Goal: Task Accomplishment & Management: Use online tool/utility

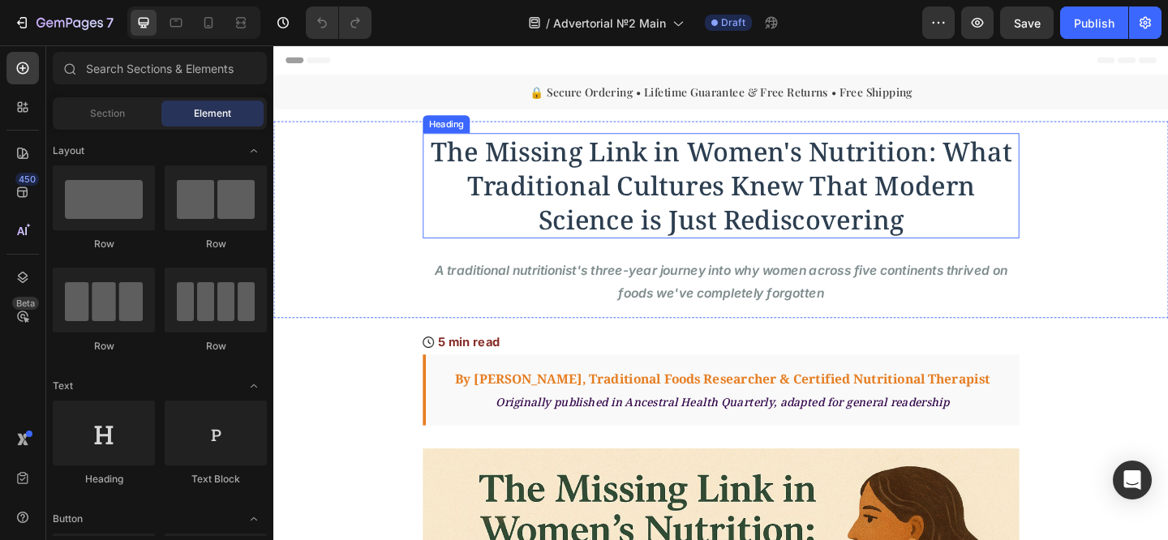
click at [573, 198] on span "The Missing Link in Women's Nutrition: What Traditional Cultures Knew That Mode…" at bounding box center [760, 198] width 633 height 112
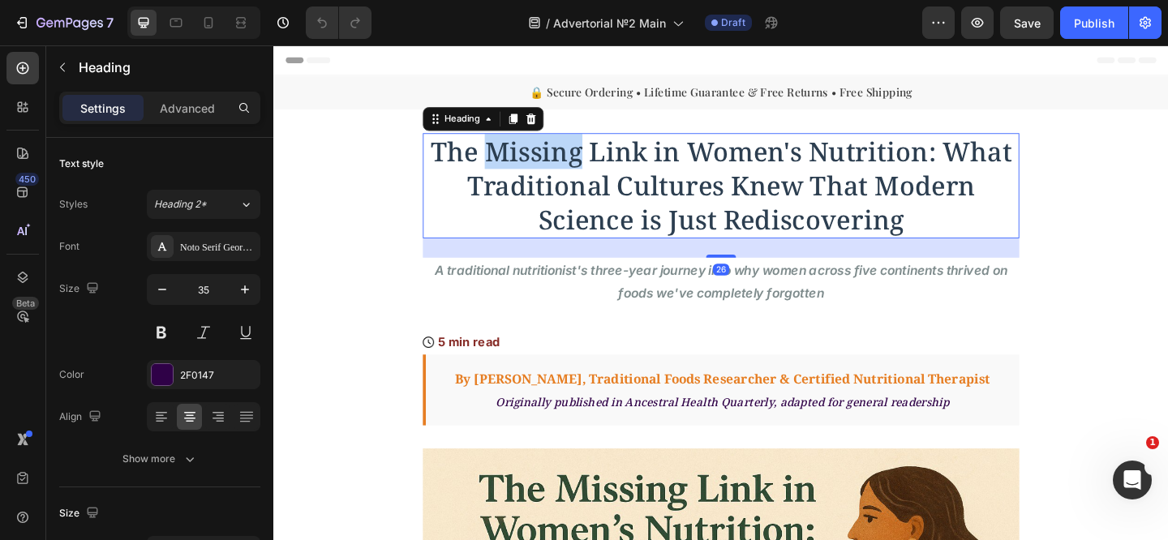
click at [581, 178] on span "The Missing Link in Women's Nutrition: What Traditional Cultures Knew That Mode…" at bounding box center [760, 198] width 633 height 112
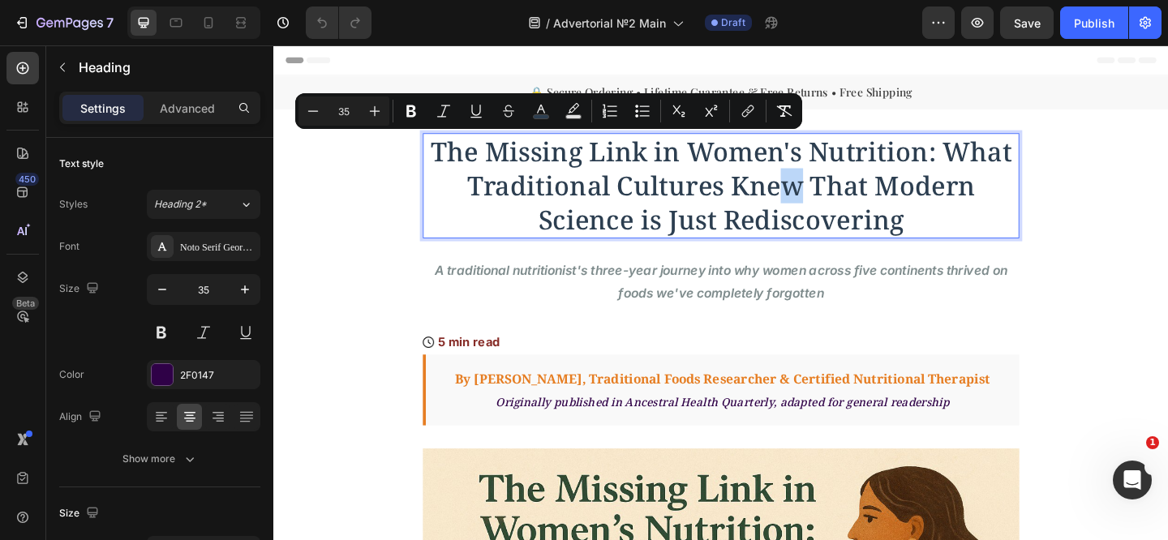
click at [839, 191] on span "The Missing Link in Women's Nutrition: What Traditional Cultures Knew That Mode…" at bounding box center [760, 198] width 633 height 112
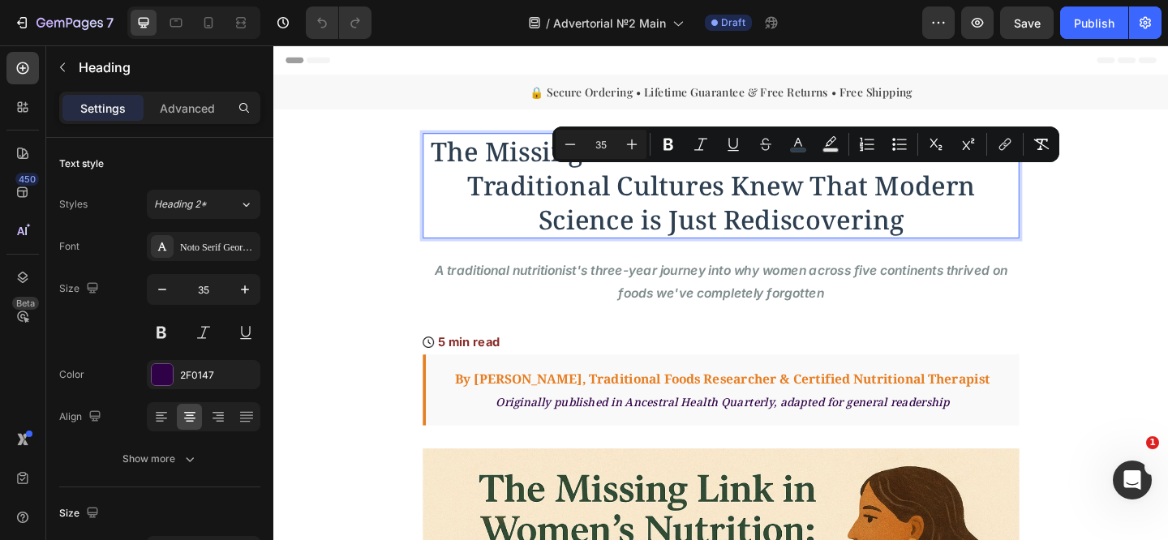
click at [971, 206] on span "The Missing Link in Women's Nutrition: What Traditional Cultures Knew That Mode…" at bounding box center [760, 198] width 633 height 112
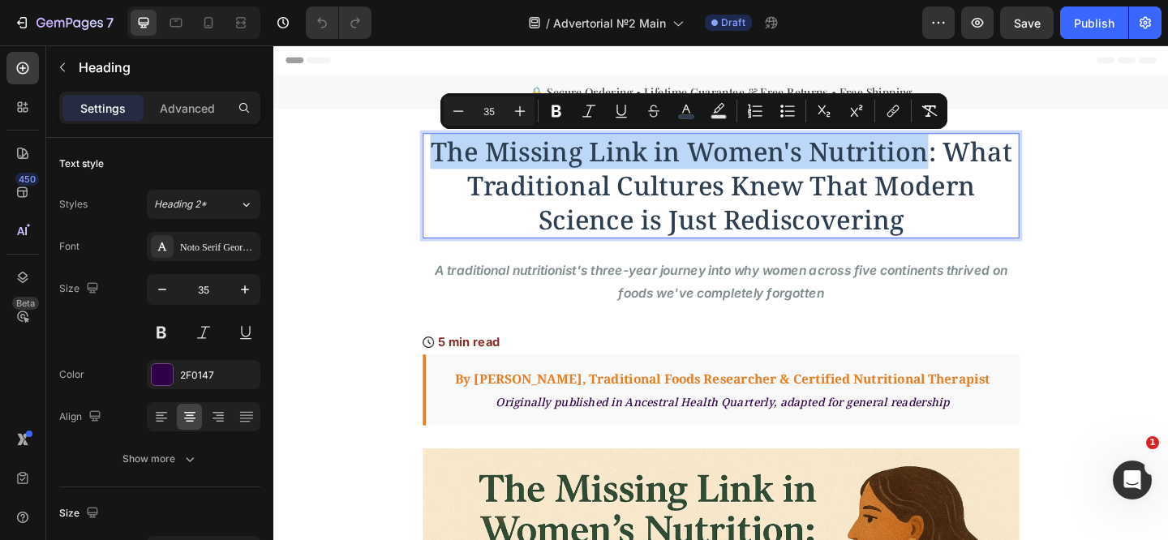
drag, startPoint x: 975, startPoint y: 165, endPoint x: 444, endPoint y: 159, distance: 531.2
click at [444, 159] on span "The Missing Link in Women's Nutrition: What Traditional Cultures Knew That Mode…" at bounding box center [760, 198] width 633 height 112
copy span "The Missing Link in Women's Nutrition"
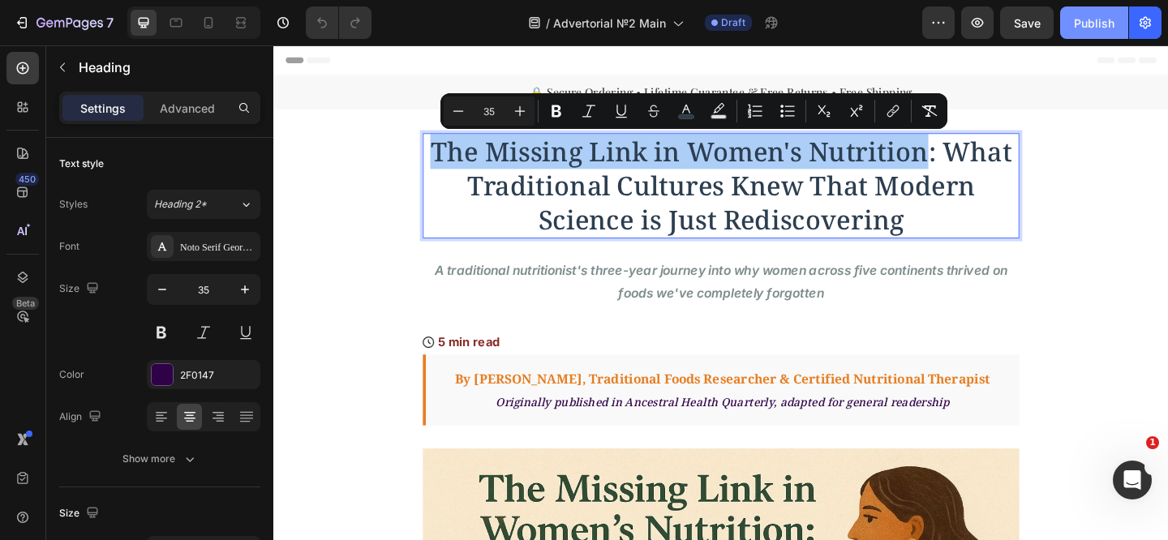
click at [1095, 19] on div "Publish" at bounding box center [1094, 23] width 41 height 17
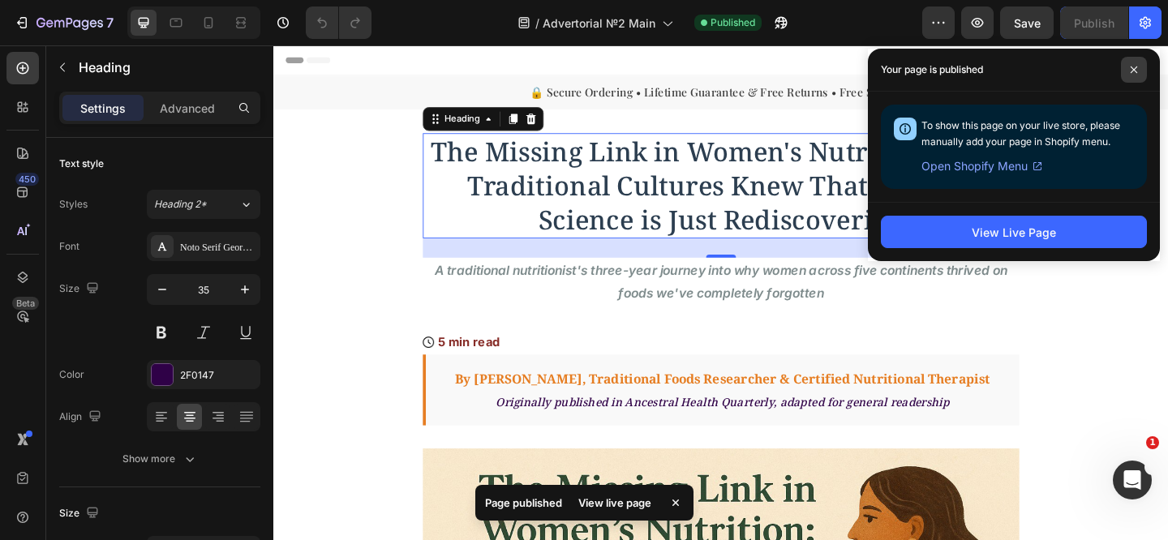
click at [1131, 73] on icon at bounding box center [1134, 70] width 8 height 8
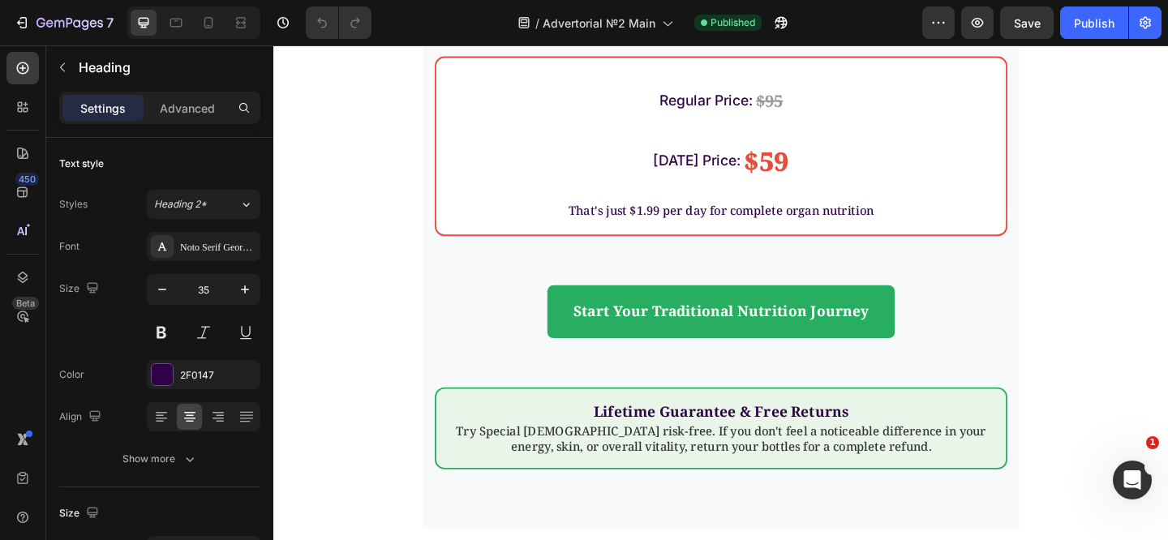
scroll to position [5484, 0]
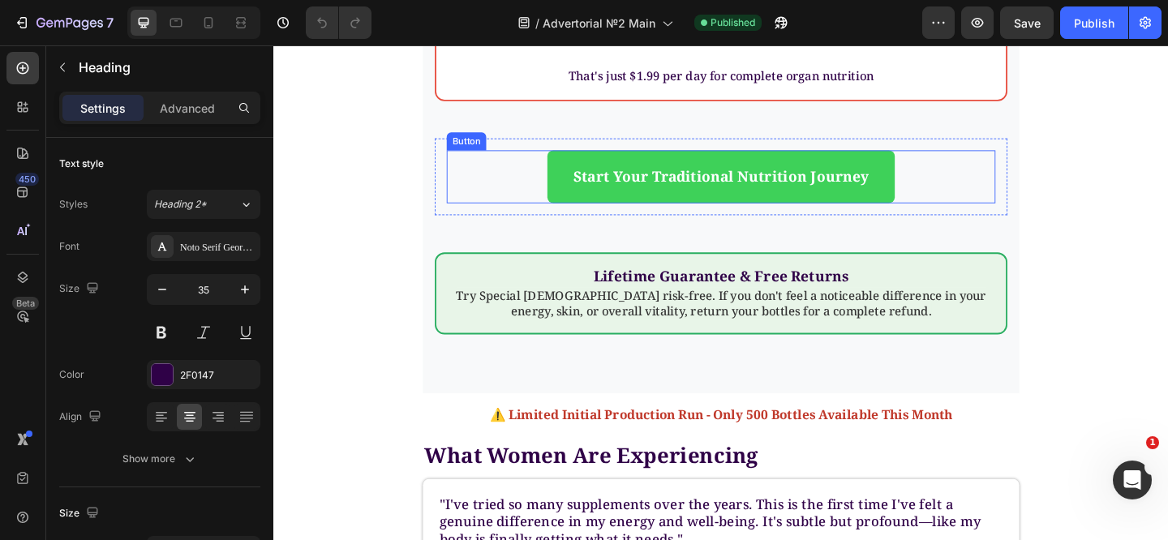
click at [576, 205] on link "Start Your Traditional Nutrition Journey" at bounding box center [760, 188] width 378 height 57
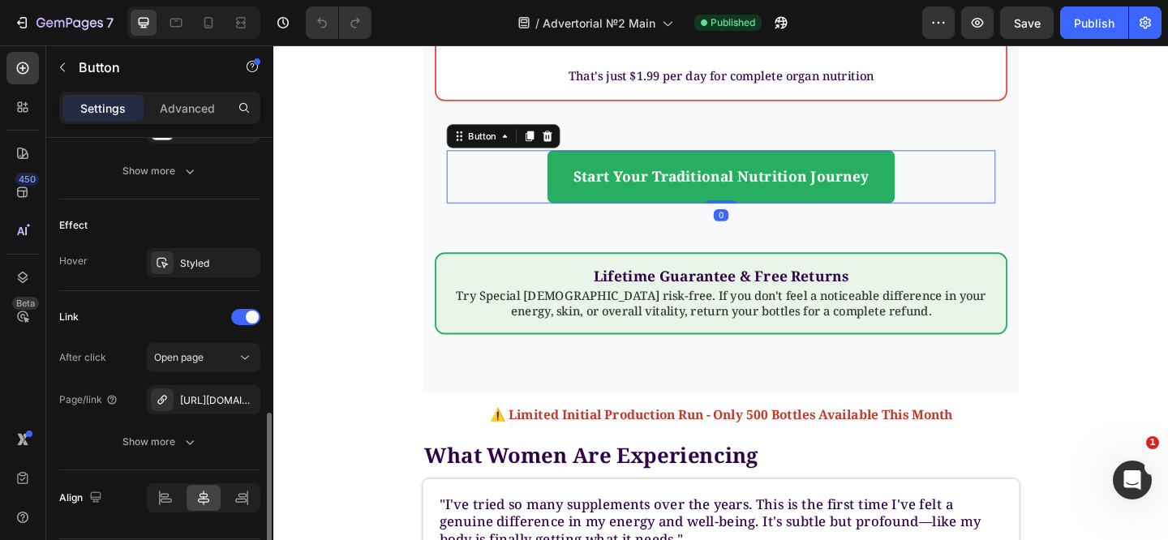
scroll to position [841, 0]
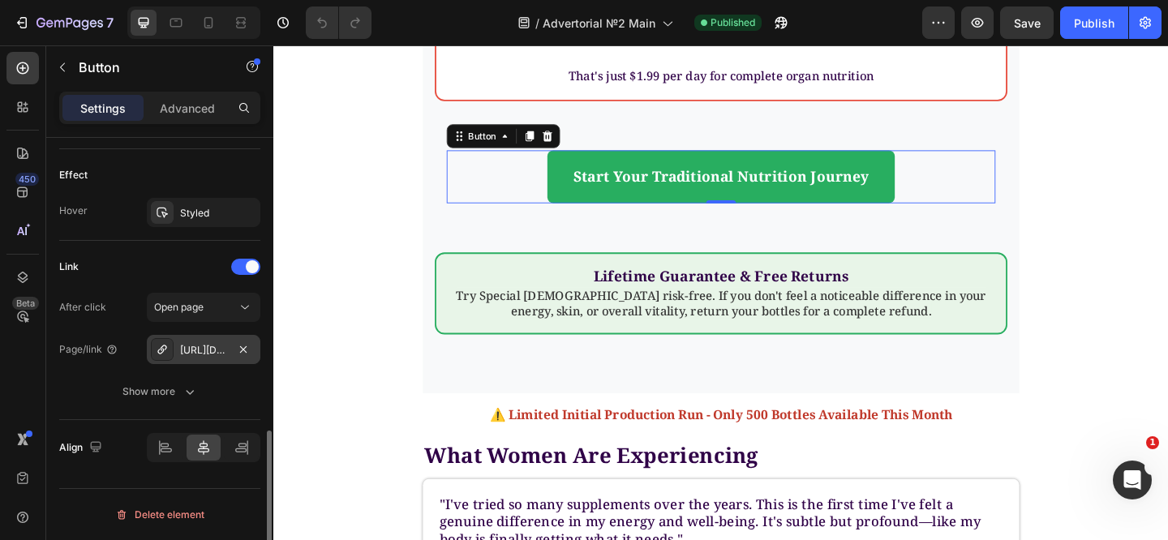
click at [217, 354] on div "https://specialady.com/" at bounding box center [203, 350] width 47 height 15
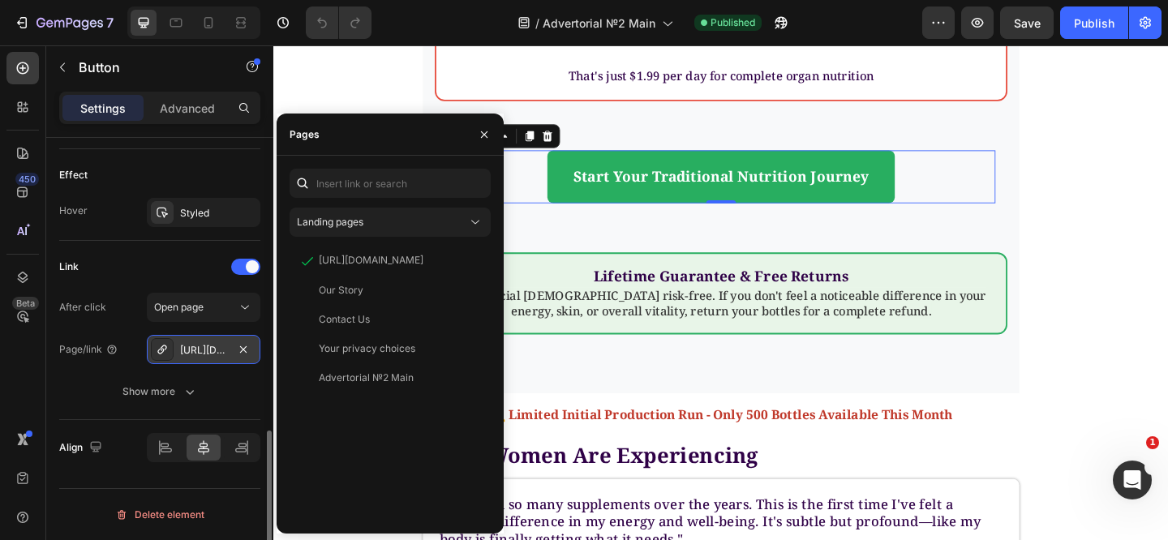
click at [215, 358] on div "https://specialady.com/" at bounding box center [204, 349] width 114 height 29
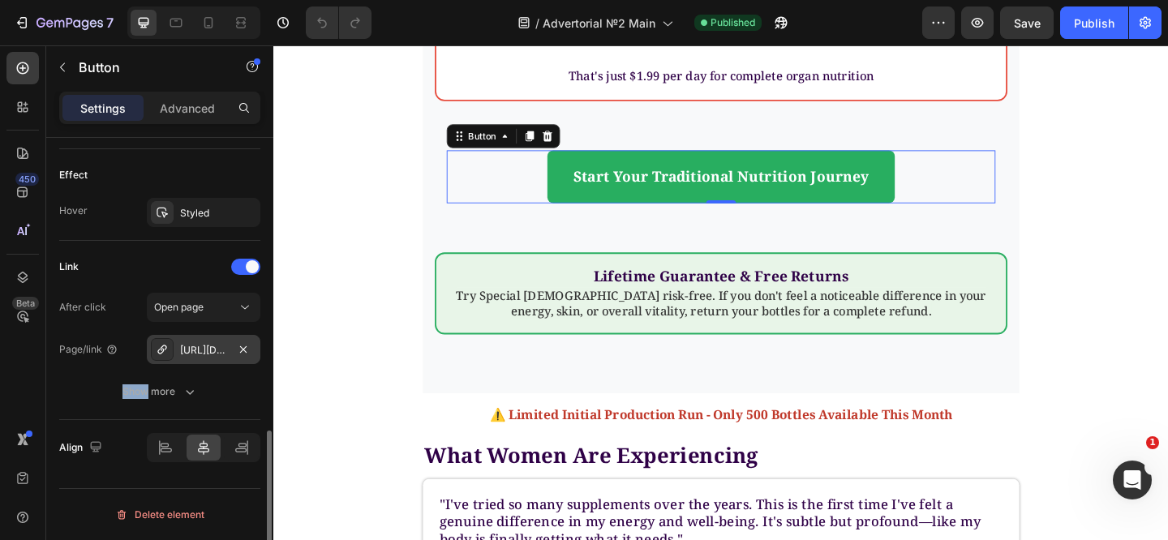
click at [215, 358] on div "https://specialady.com/" at bounding box center [204, 349] width 114 height 29
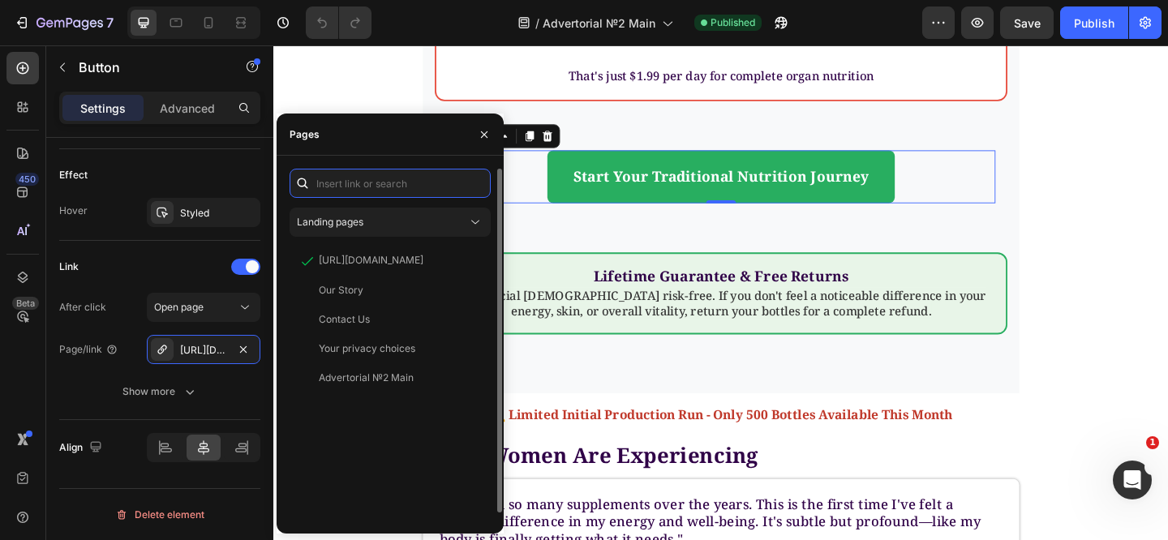
paste input "https://ellyze.com/"
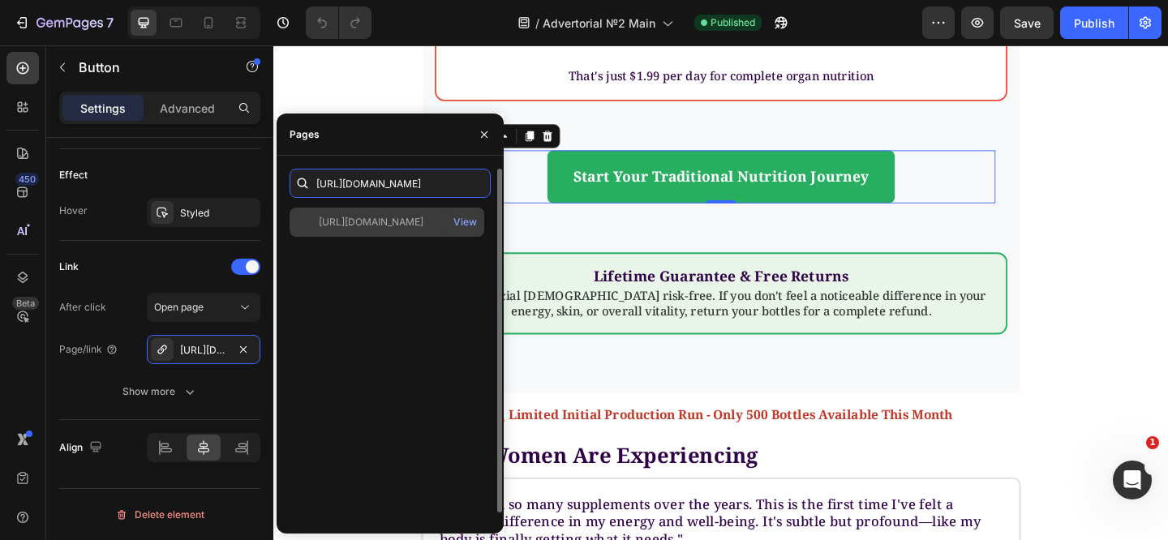
type input "https://ellyze.com/"
click at [386, 223] on div "https://ellyze.com/" at bounding box center [371, 222] width 105 height 15
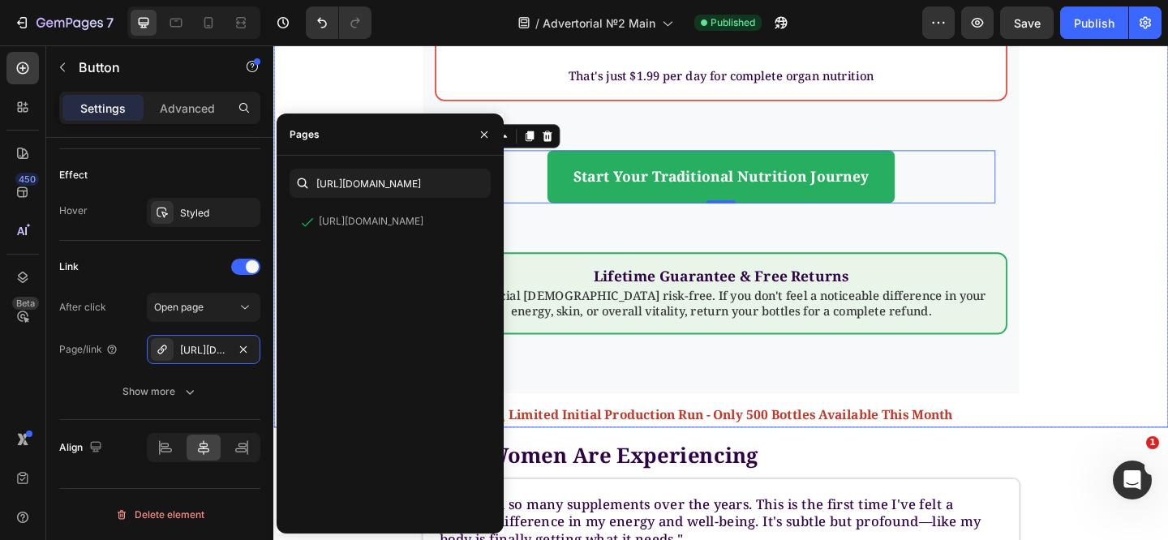
click at [1114, 237] on div "Experience Traditional Nutrition for Yourself Heading Join thousands of women w…" at bounding box center [759, 129] width 973 height 664
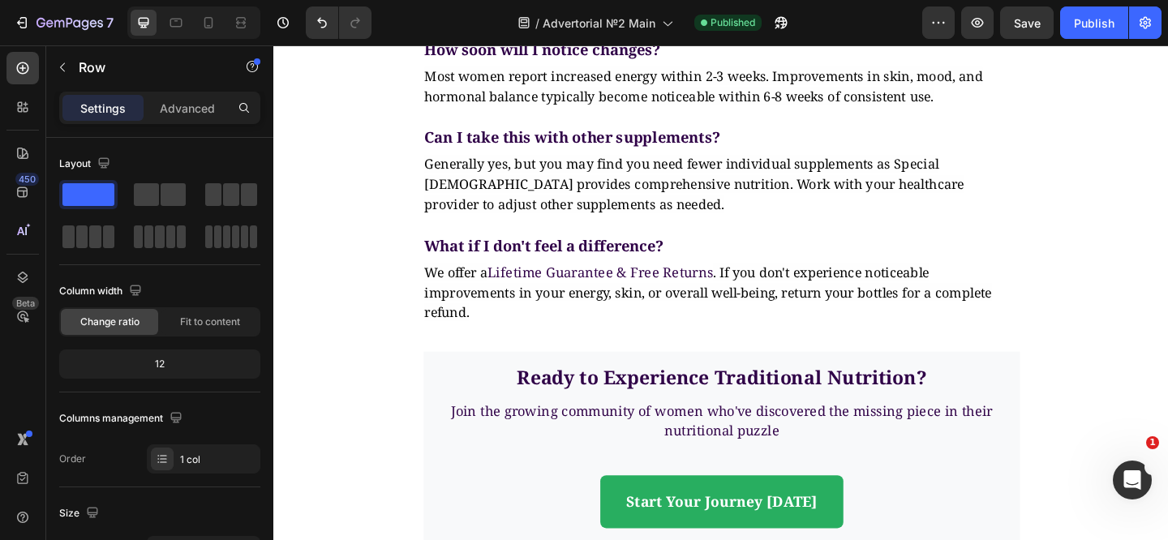
scroll to position [7804, 0]
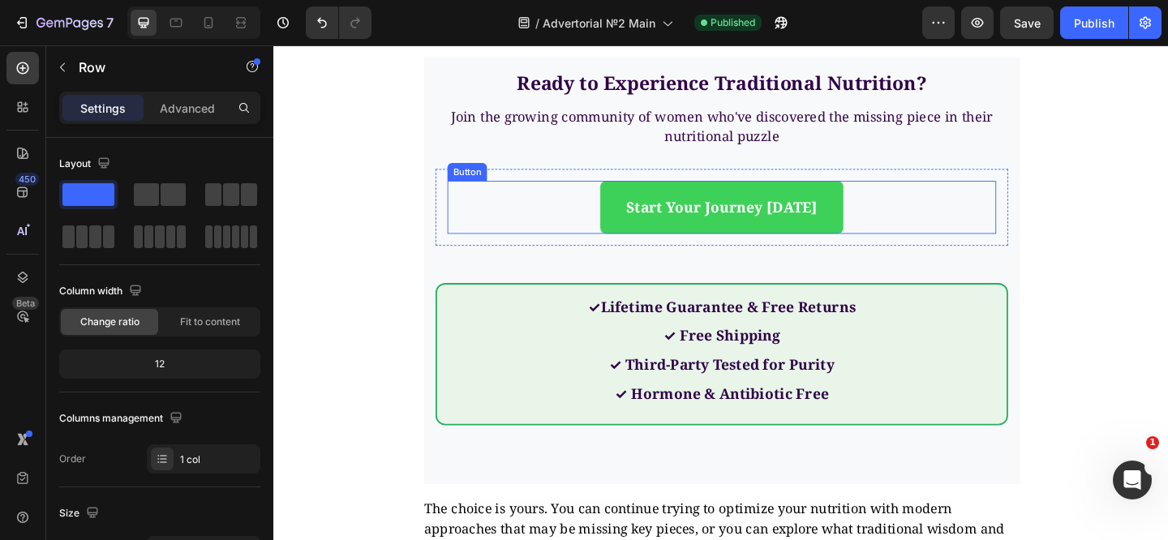
click at [648, 225] on link "Start Your Journey Today" at bounding box center [761, 221] width 264 height 57
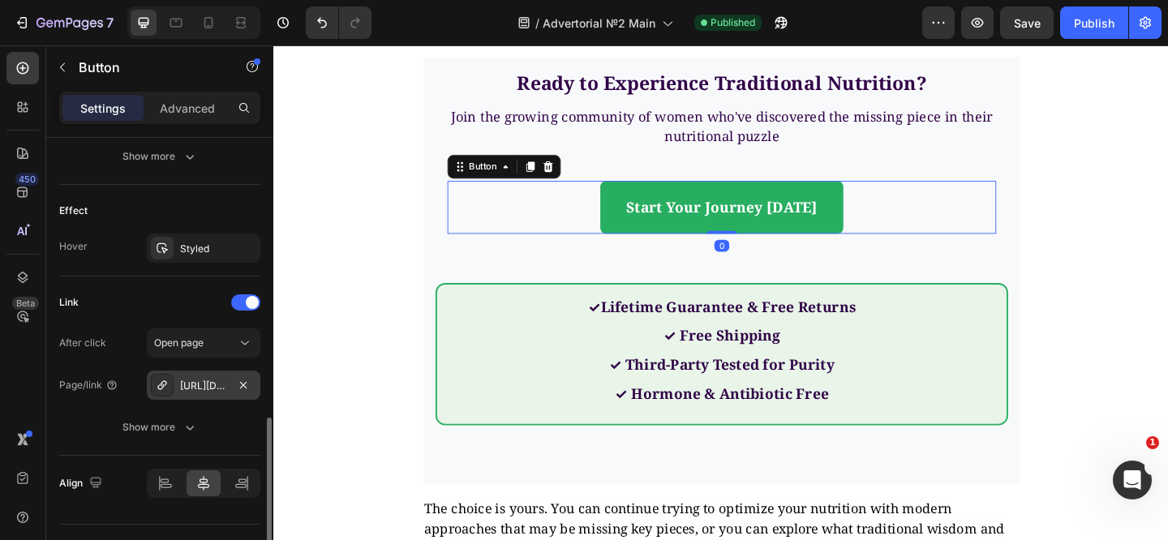
scroll to position [841, 0]
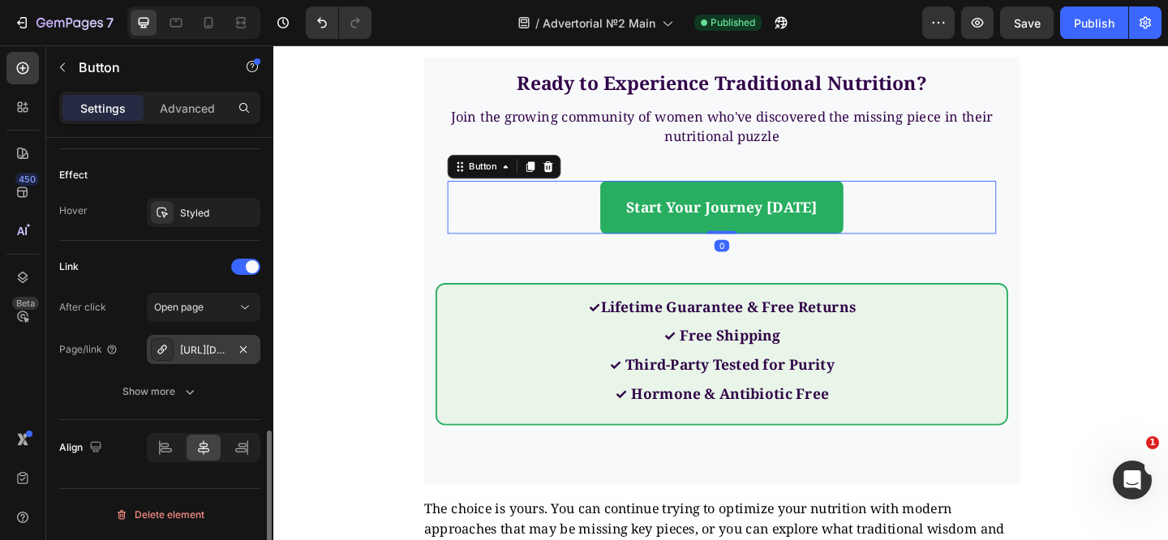
click at [206, 354] on div "https://specialady.com/" at bounding box center [203, 350] width 47 height 15
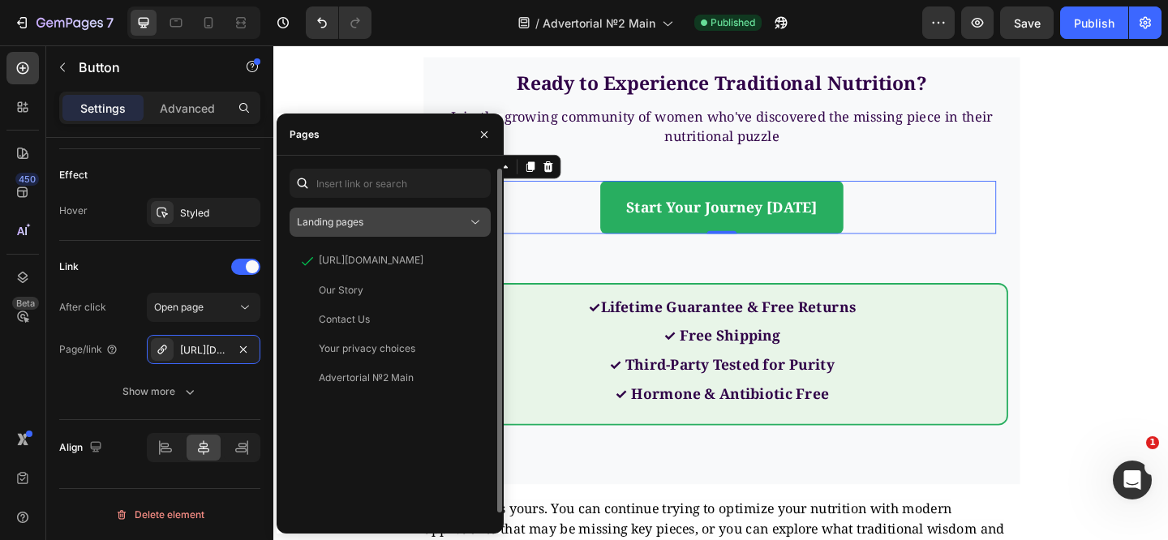
click at [377, 219] on div "Landing pages" at bounding box center [382, 222] width 170 height 15
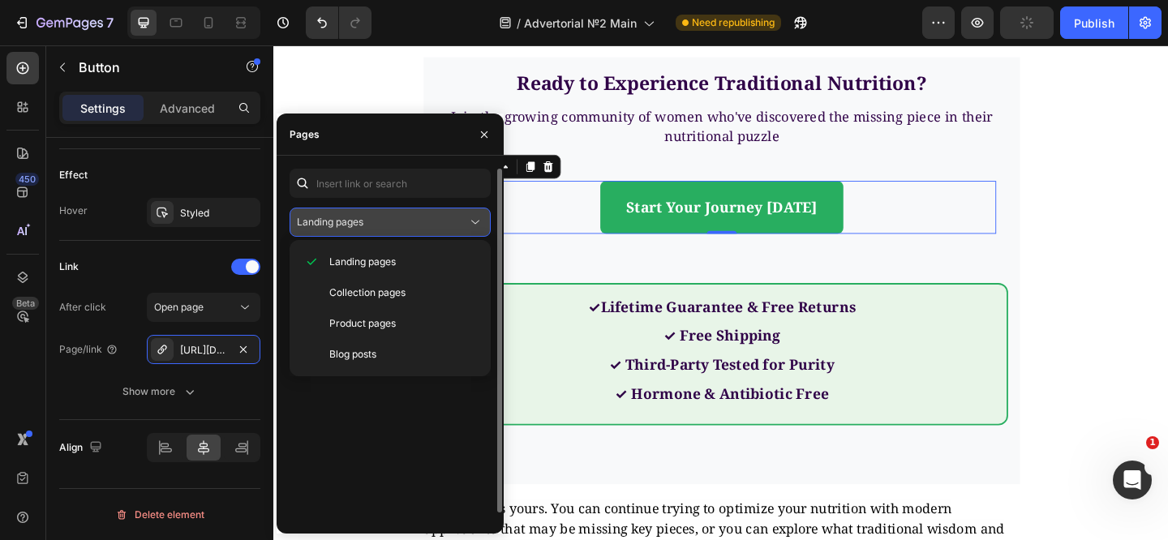
click at [376, 223] on div "Landing pages" at bounding box center [382, 222] width 170 height 15
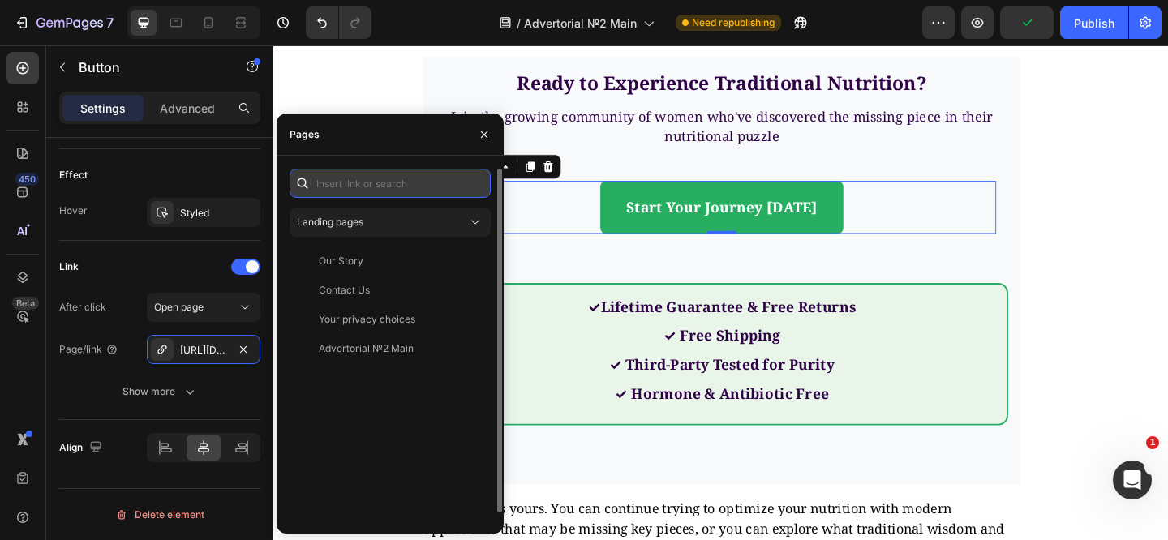
click at [381, 178] on input "text" at bounding box center [390, 183] width 201 height 29
paste input "https://ellyze.com/"
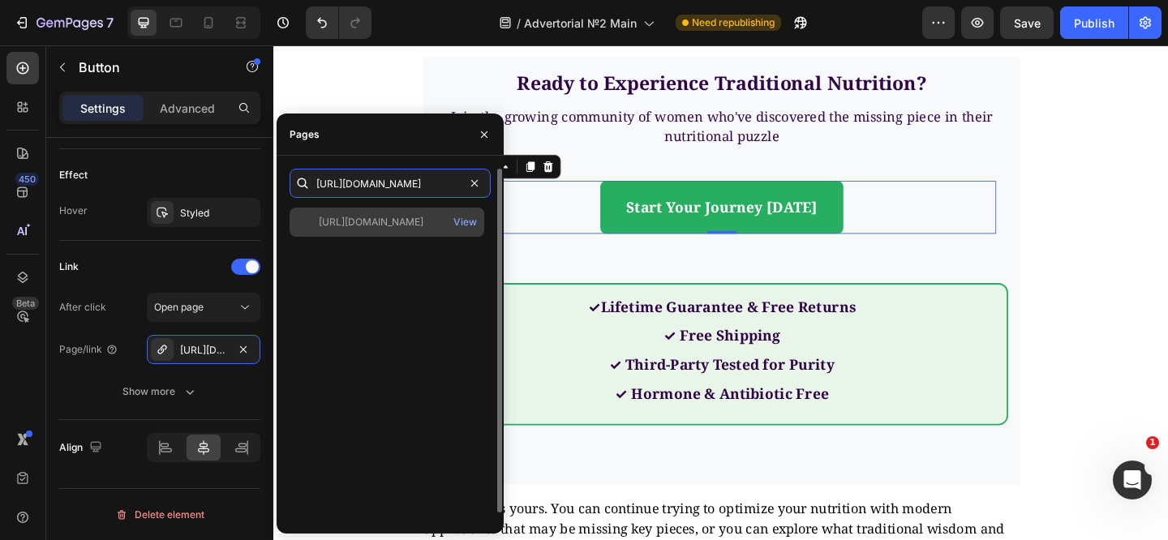
type input "https://ellyze.com/"
click at [375, 215] on div "https://ellyze.com/" at bounding box center [371, 222] width 105 height 15
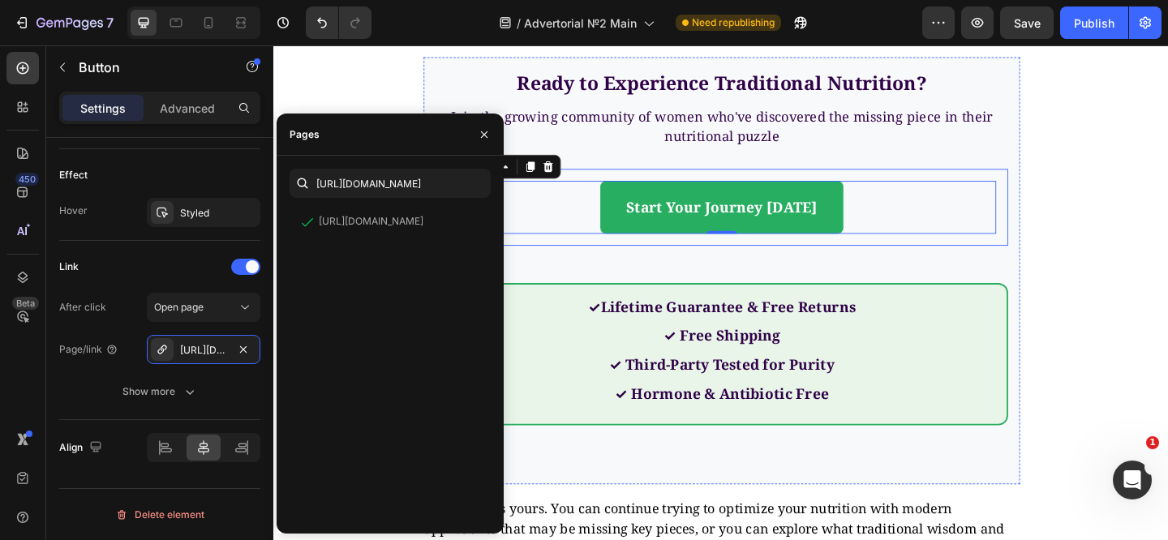
click at [562, 265] on div "Ready to Experience Traditional Nutrition? Heading Join the growing community o…" at bounding box center [760, 290] width 623 height 439
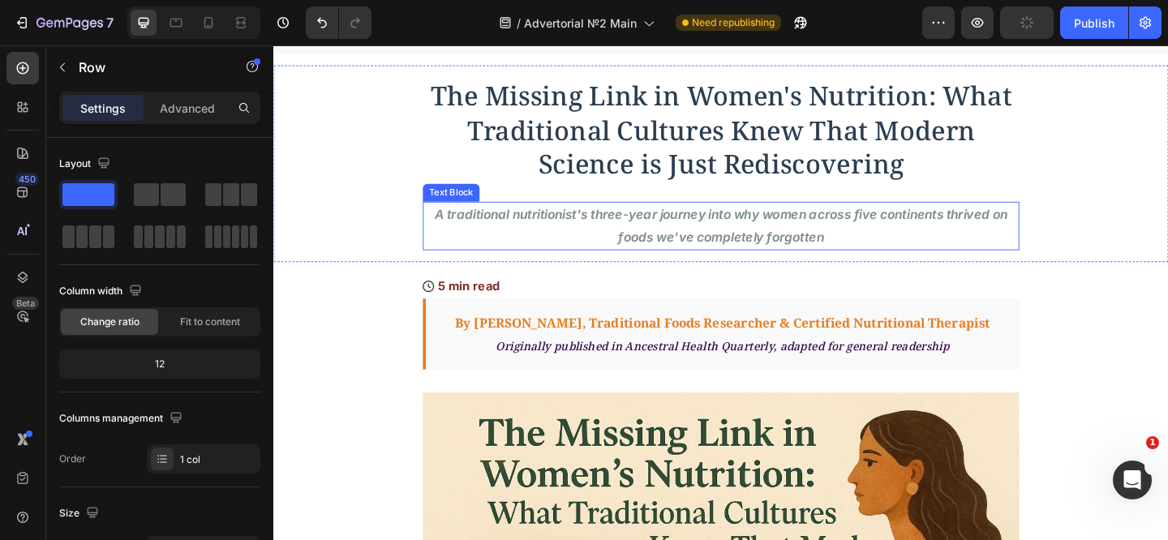
scroll to position [0, 0]
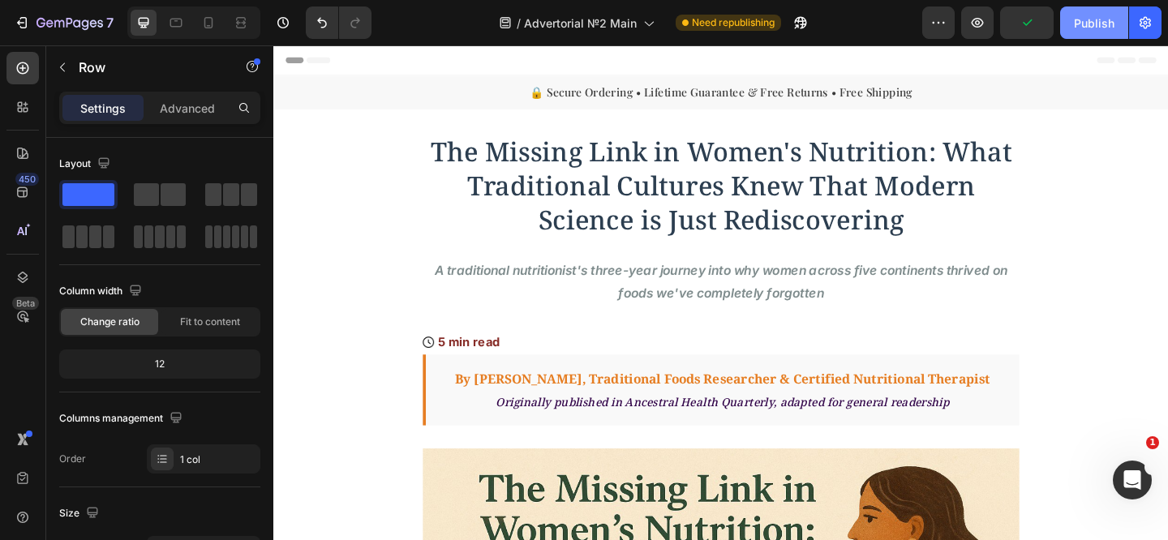
click at [1101, 22] on div "Publish" at bounding box center [1094, 23] width 41 height 17
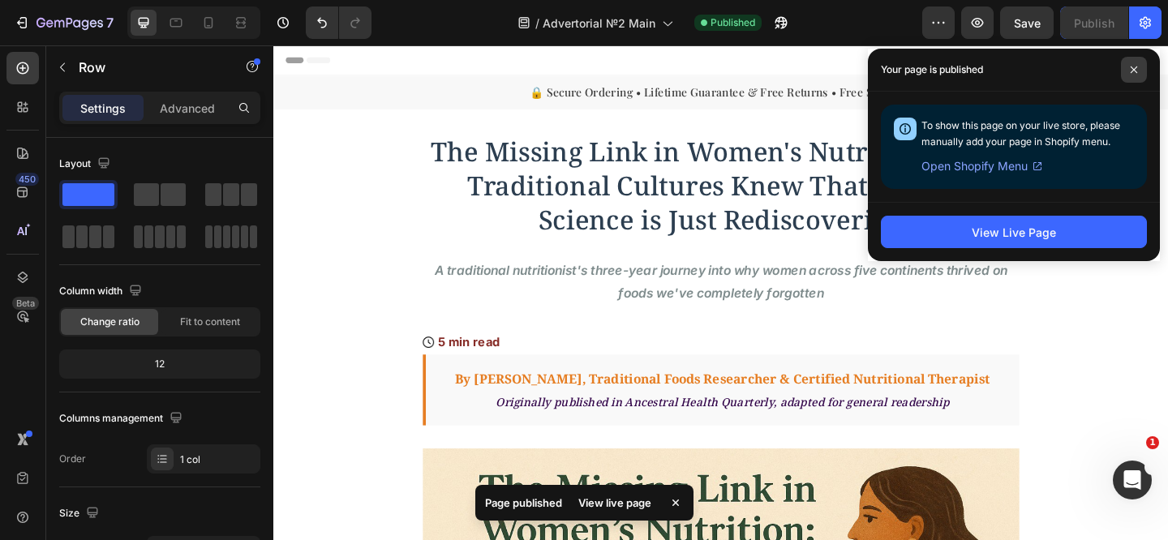
click at [1139, 75] on span at bounding box center [1134, 70] width 26 height 26
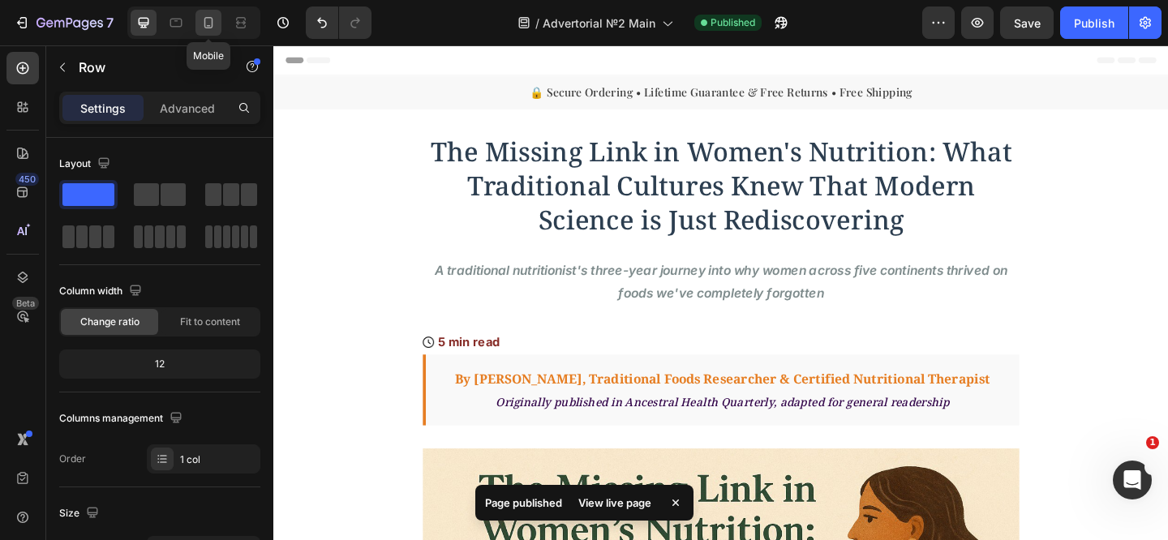
click at [219, 24] on div at bounding box center [208, 23] width 26 height 26
type input "100%"
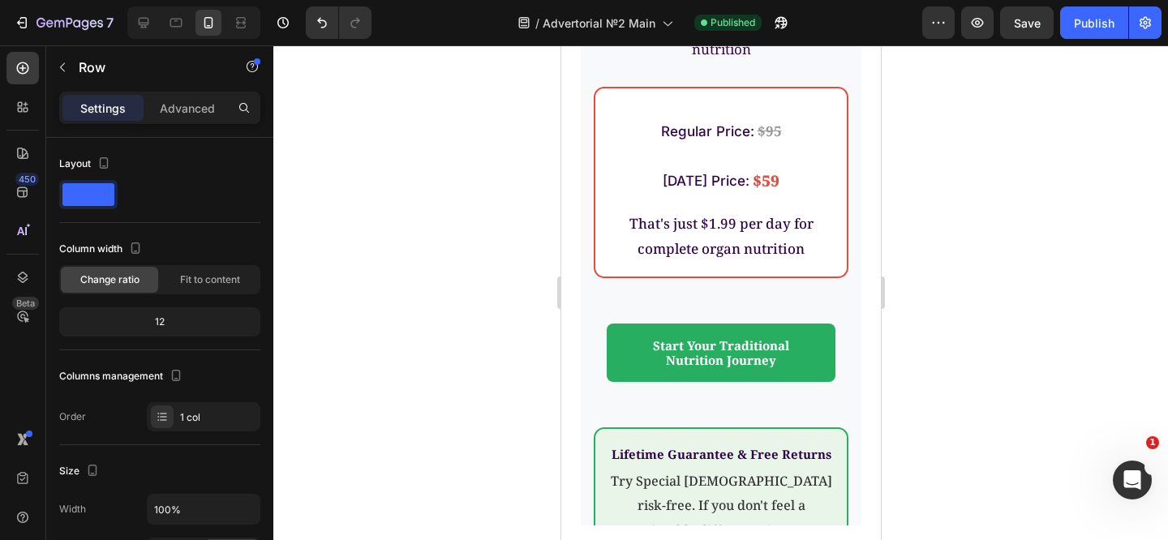
scroll to position [6395, 0]
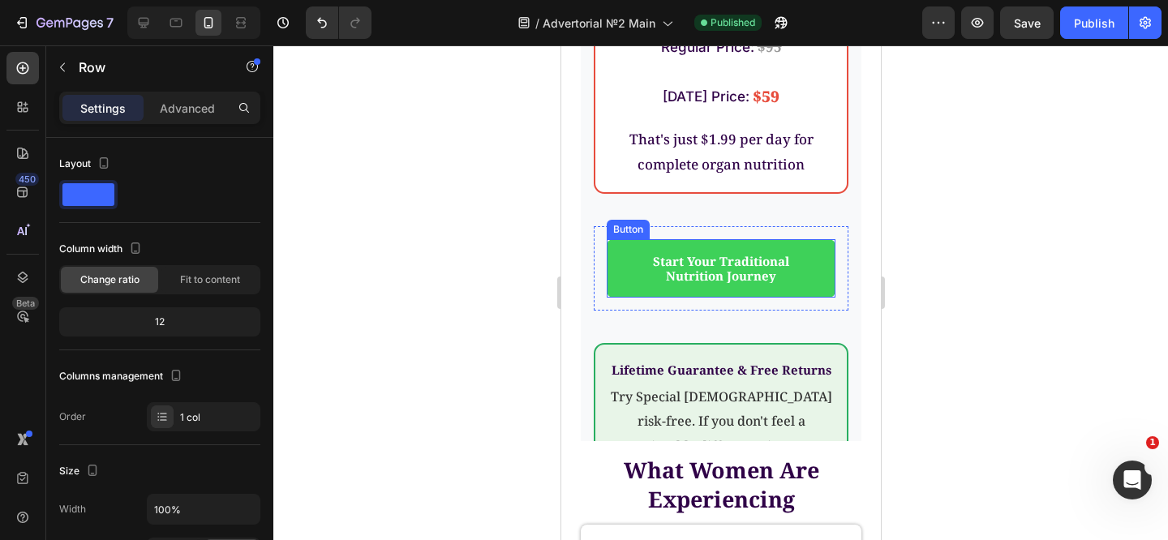
click at [610, 260] on link "Start Your Traditional Nutrition Journey" at bounding box center [720, 268] width 229 height 58
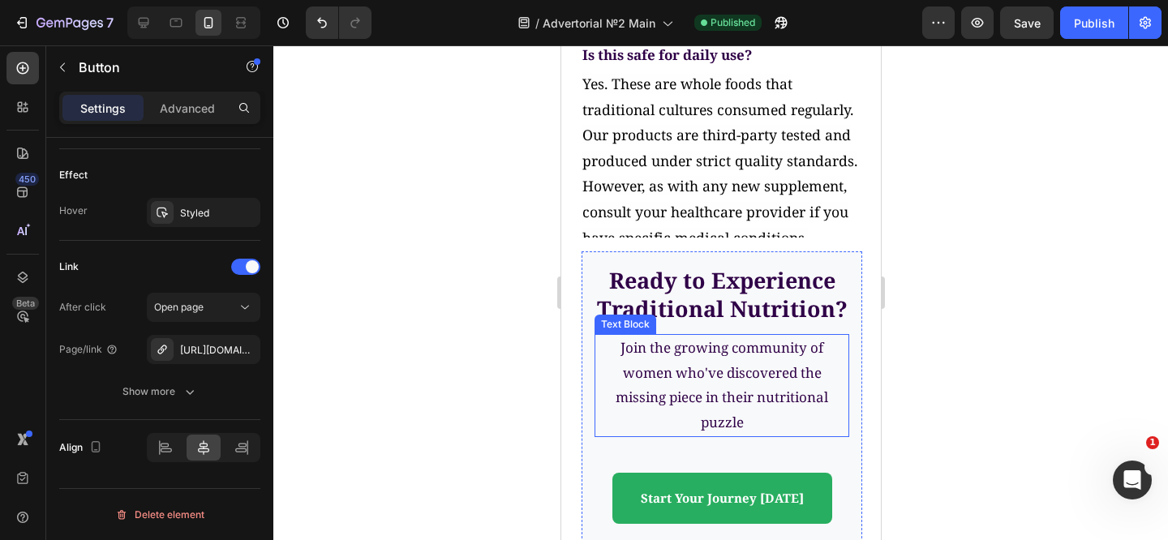
scroll to position [9045, 0]
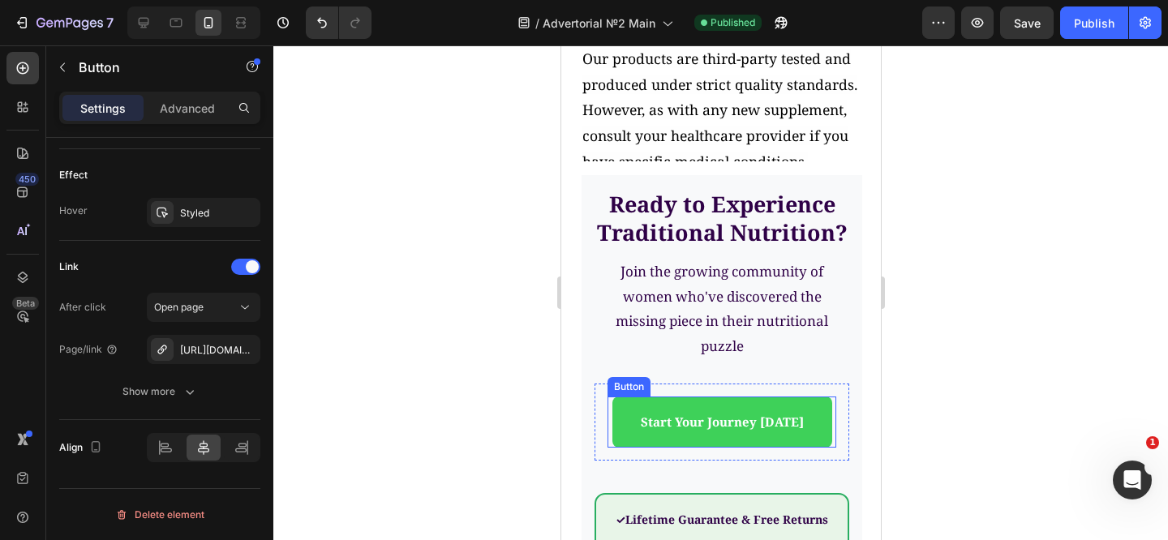
click at [620, 430] on link "Start Your Journey Today" at bounding box center [721, 422] width 220 height 51
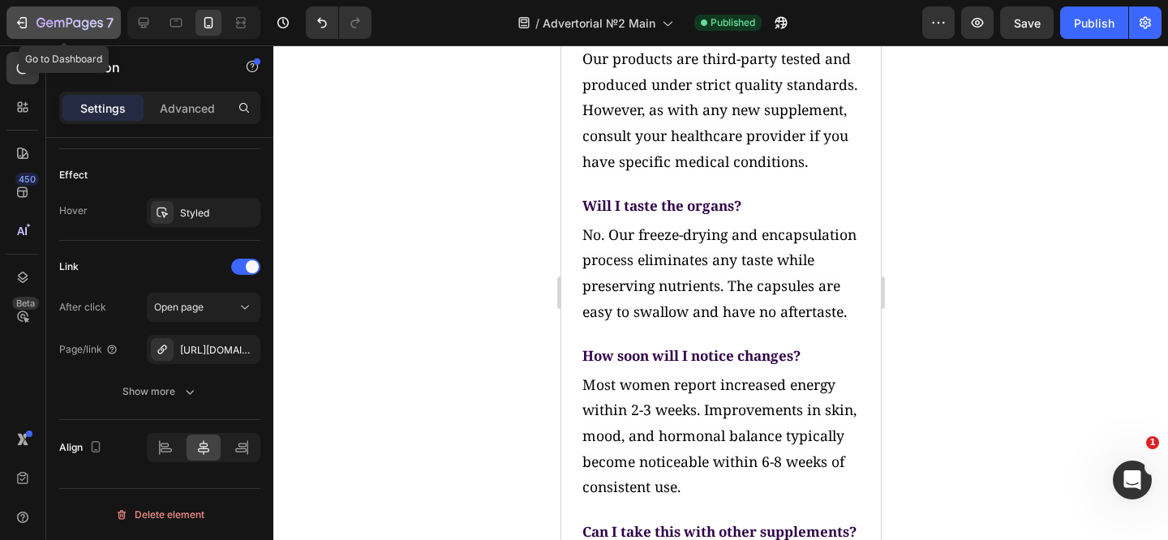
click at [22, 22] on icon "button" at bounding box center [22, 23] width 16 height 16
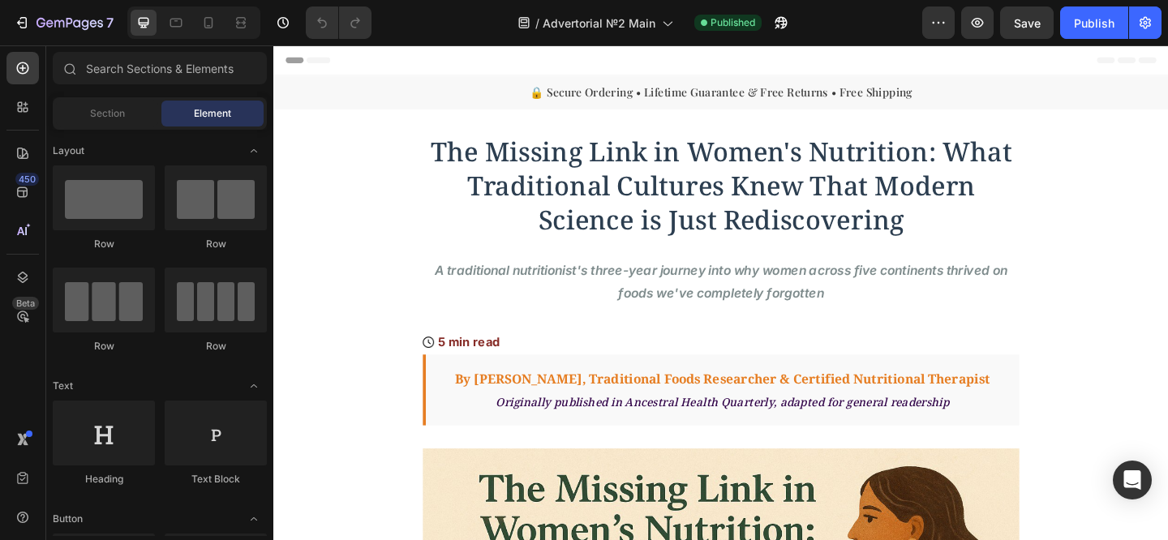
click at [309, 65] on span "Header" at bounding box center [322, 62] width 36 height 16
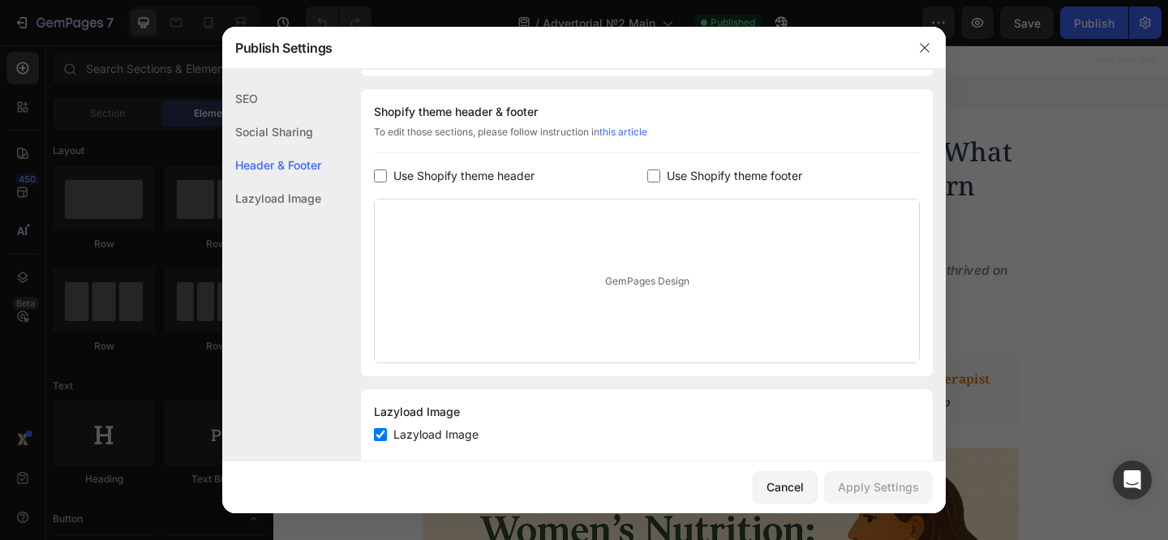
scroll to position [760, 0]
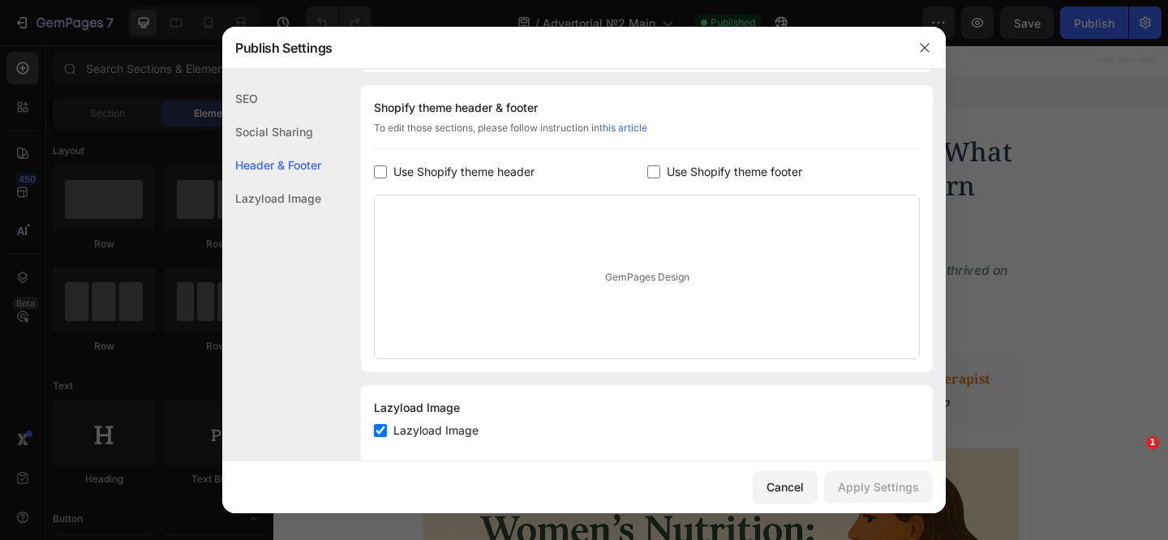
click at [437, 175] on span "Use Shopify theme header" at bounding box center [463, 171] width 141 height 19
checkbox input "true"
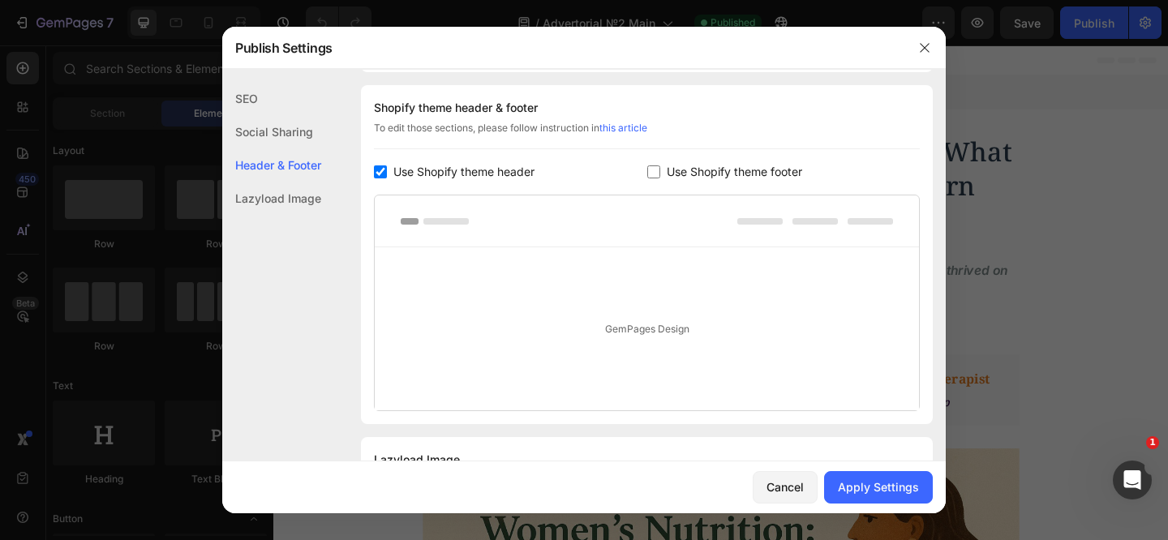
click at [736, 170] on span "Use Shopify theme footer" at bounding box center [734, 171] width 135 height 19
checkbox input "true"
click at [878, 500] on button "Apply Settings" at bounding box center [878, 487] width 109 height 32
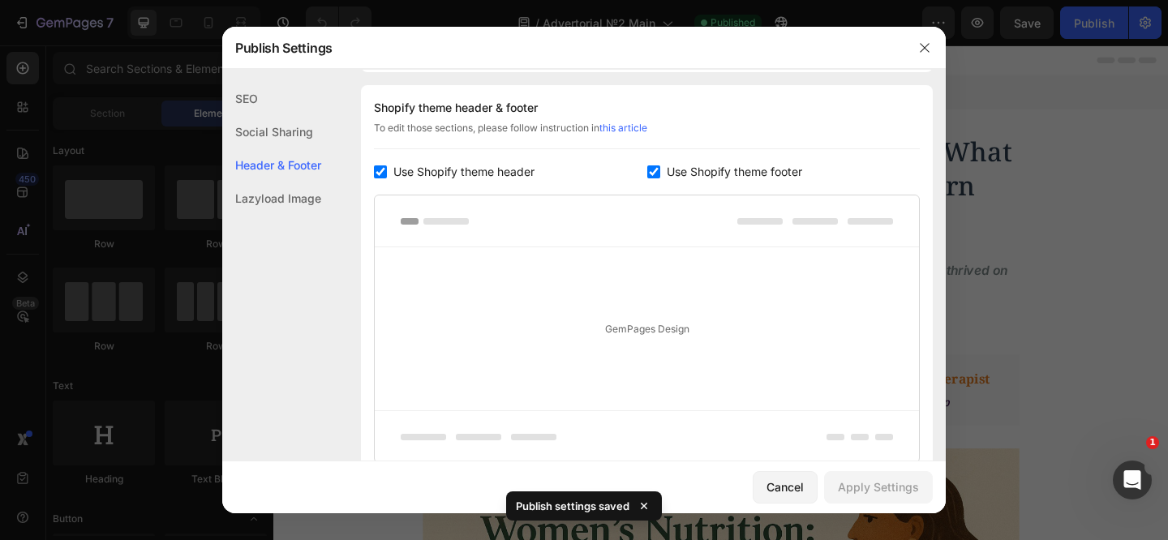
click at [468, 176] on span "Use Shopify theme header" at bounding box center [463, 171] width 141 height 19
checkbox input "false"
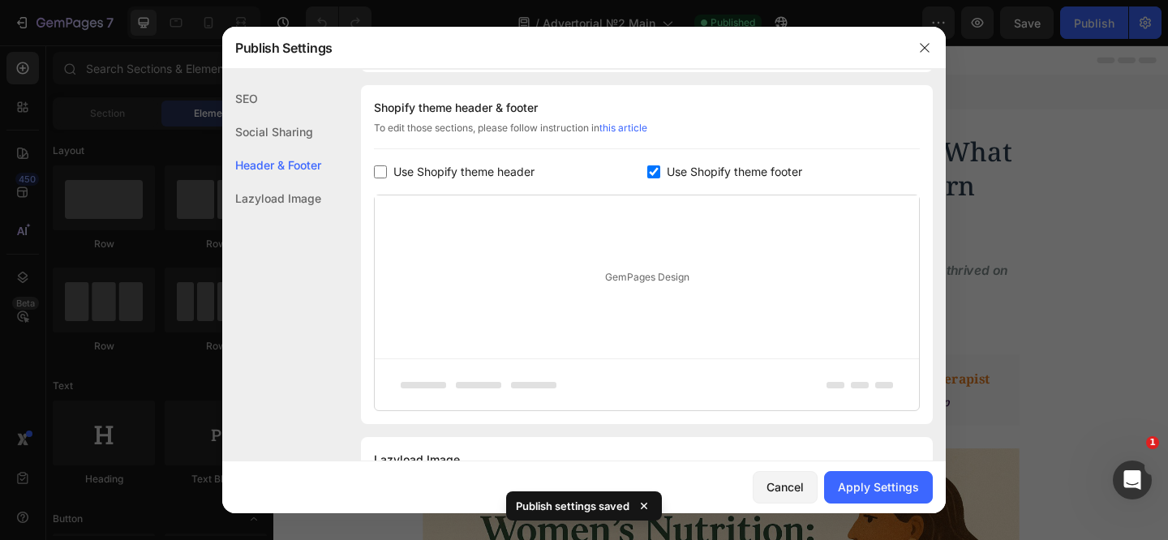
click at [695, 172] on span "Use Shopify theme footer" at bounding box center [734, 171] width 135 height 19
checkbox input "false"
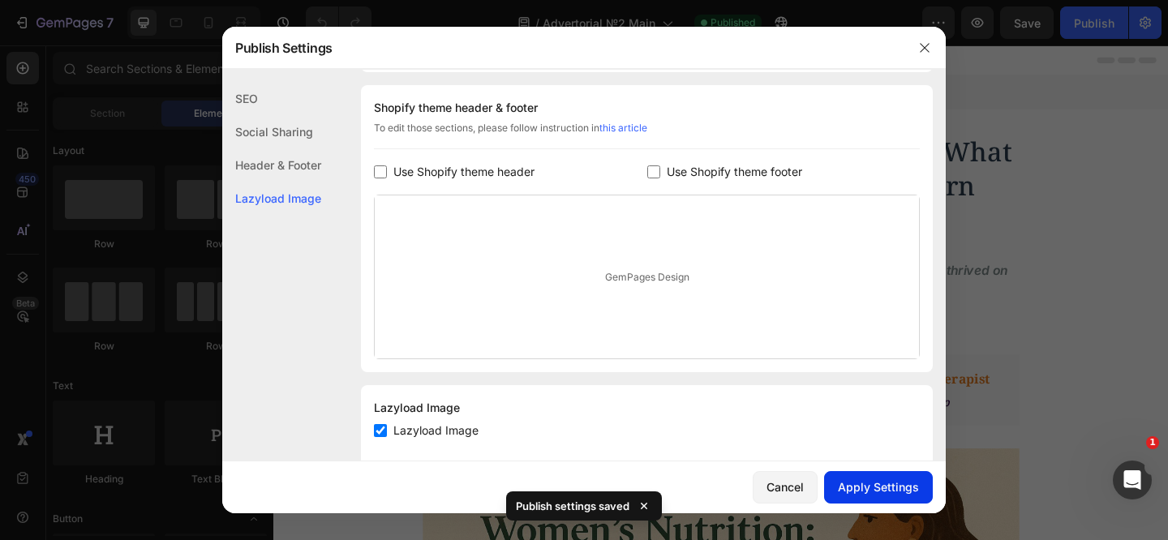
click at [856, 483] on div "Apply Settings" at bounding box center [878, 486] width 81 height 17
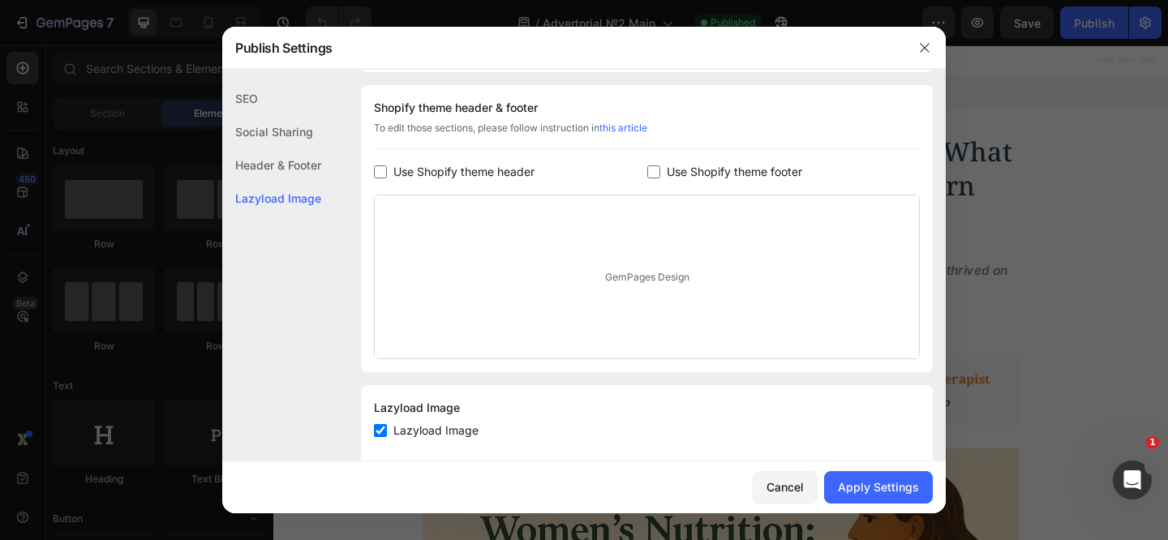
click at [1055, 260] on div at bounding box center [584, 270] width 1168 height 540
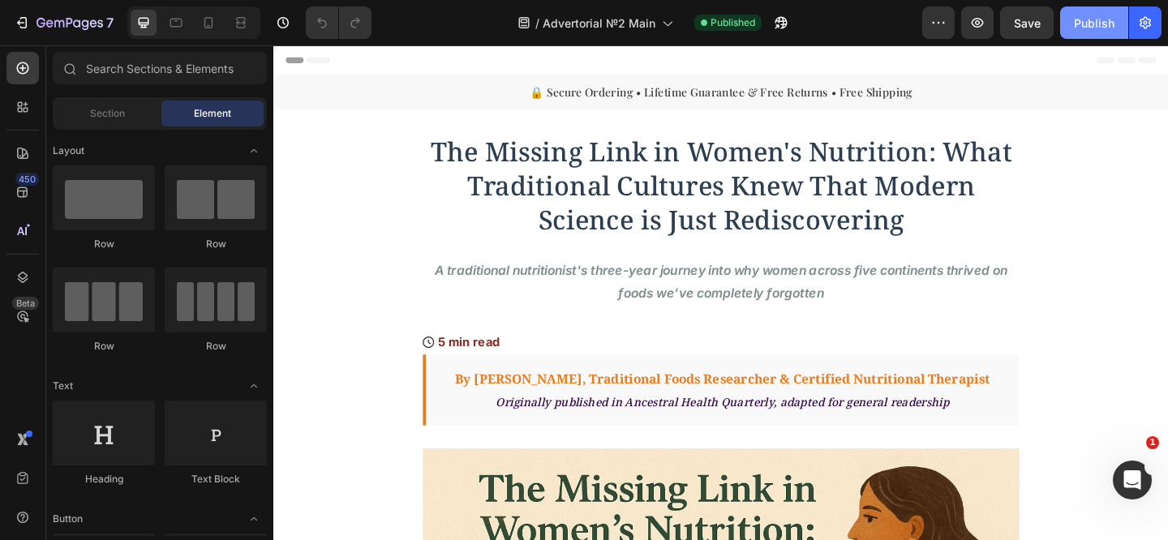
click at [1085, 15] on div "Publish" at bounding box center [1094, 23] width 41 height 17
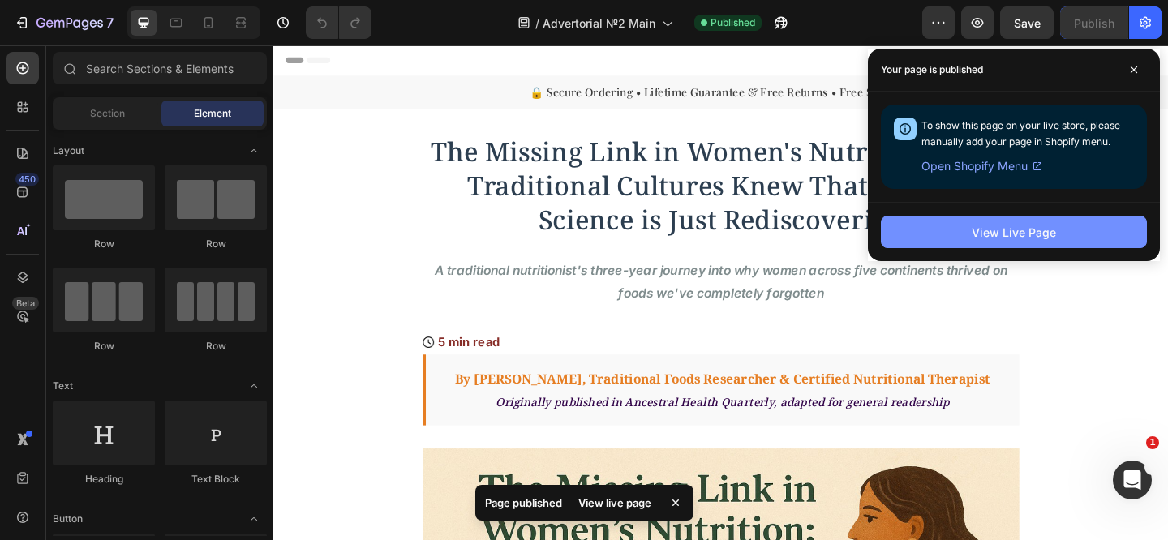
click at [925, 236] on button "View Live Page" at bounding box center [1014, 232] width 266 height 32
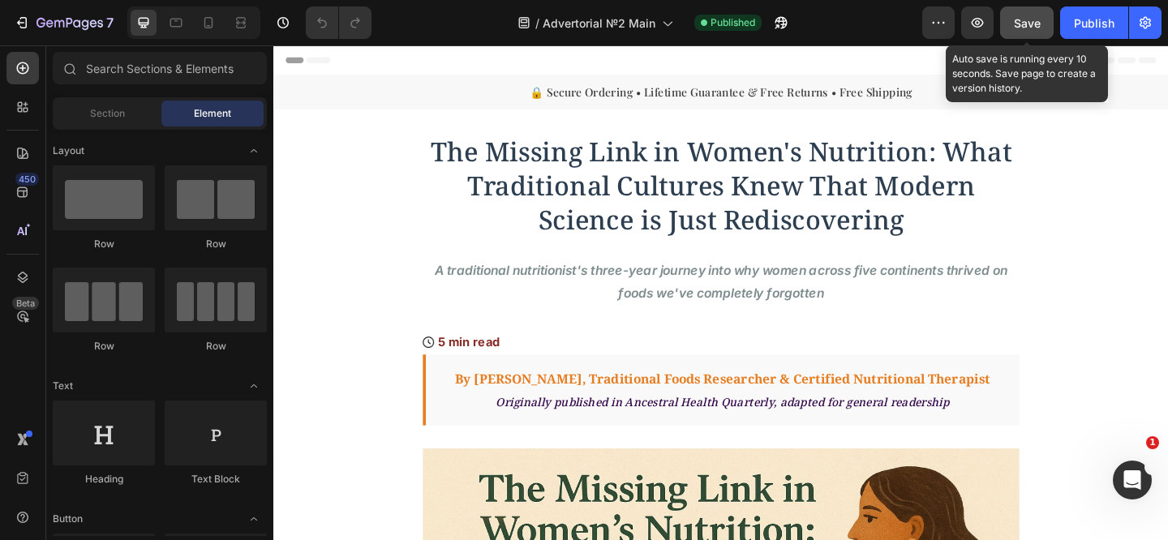
click at [1024, 26] on span "Save" at bounding box center [1027, 23] width 27 height 14
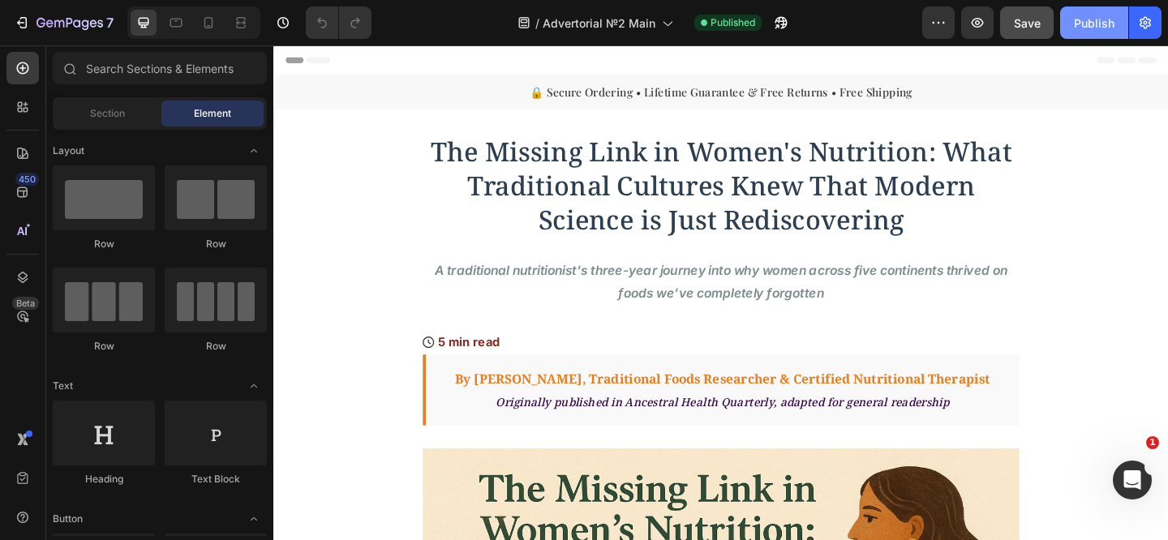
click at [1082, 23] on div "Publish" at bounding box center [1094, 23] width 41 height 17
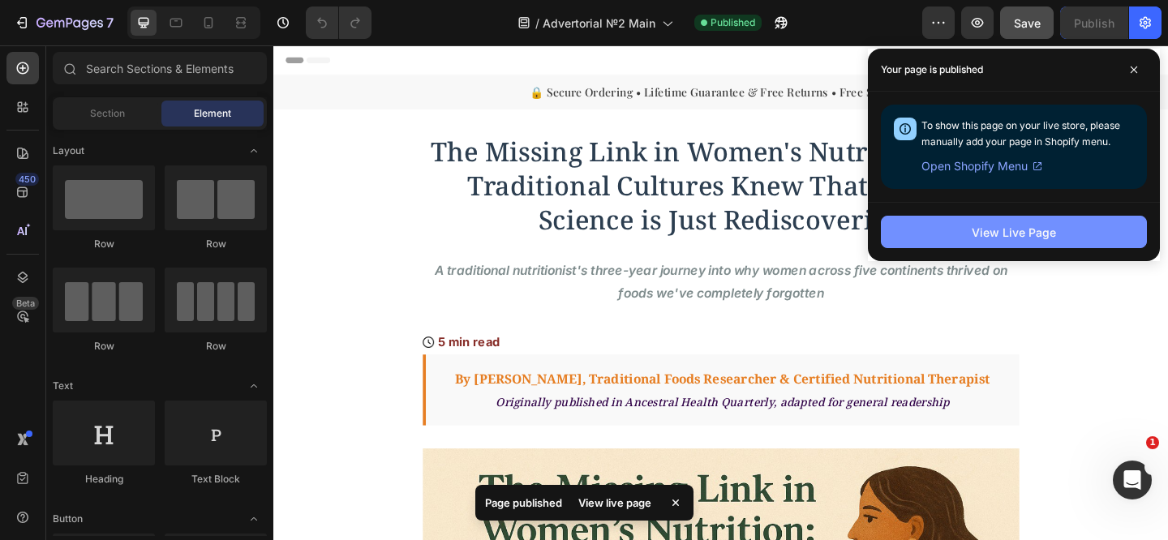
click at [959, 246] on button "View Live Page" at bounding box center [1014, 232] width 266 height 32
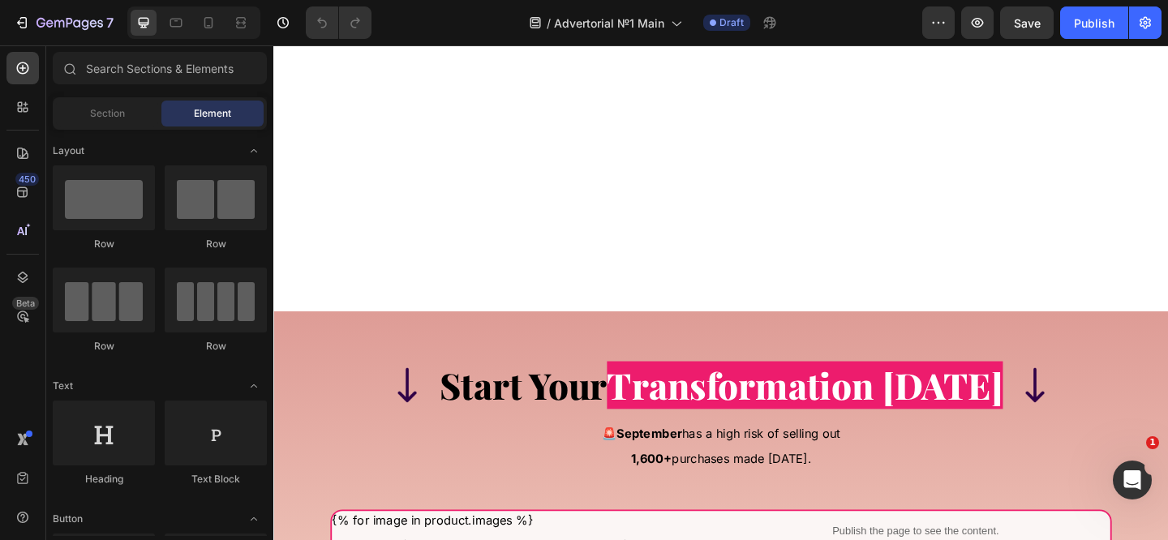
scroll to position [21008, 0]
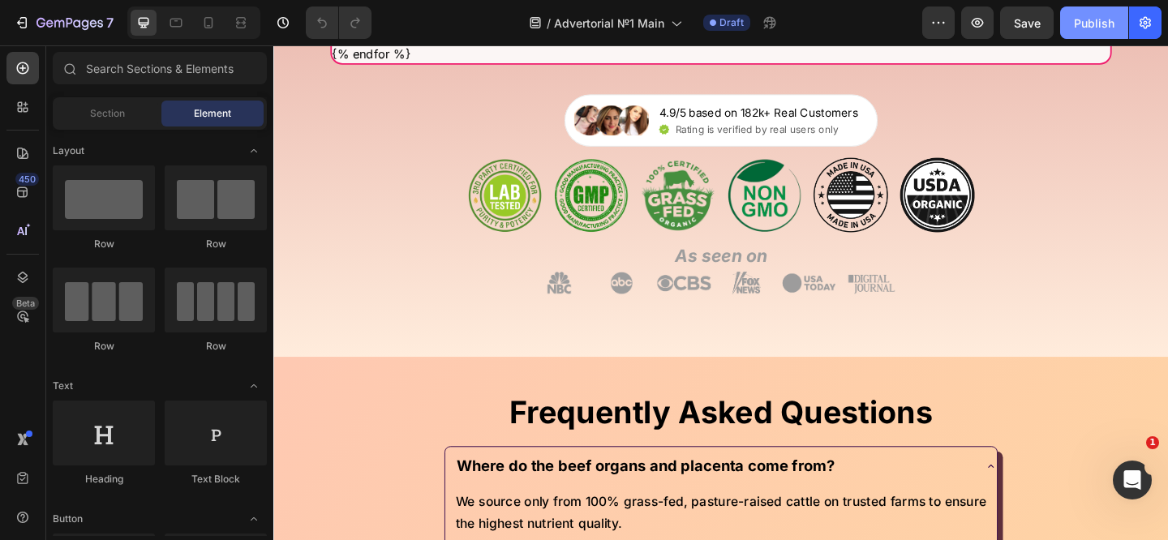
click at [1086, 34] on button "Publish" at bounding box center [1094, 22] width 68 height 32
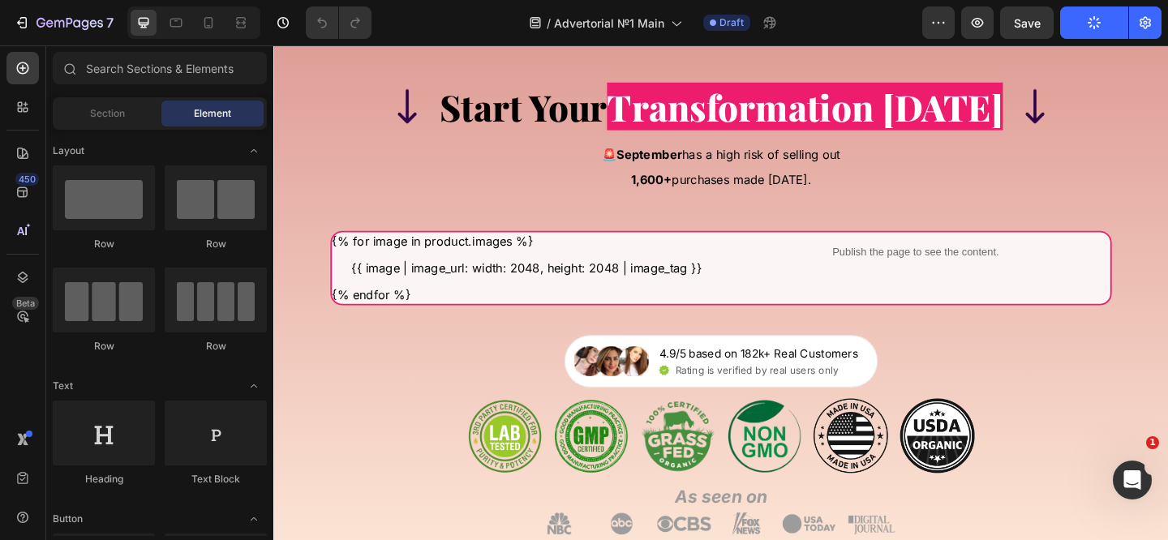
scroll to position [20784, 0]
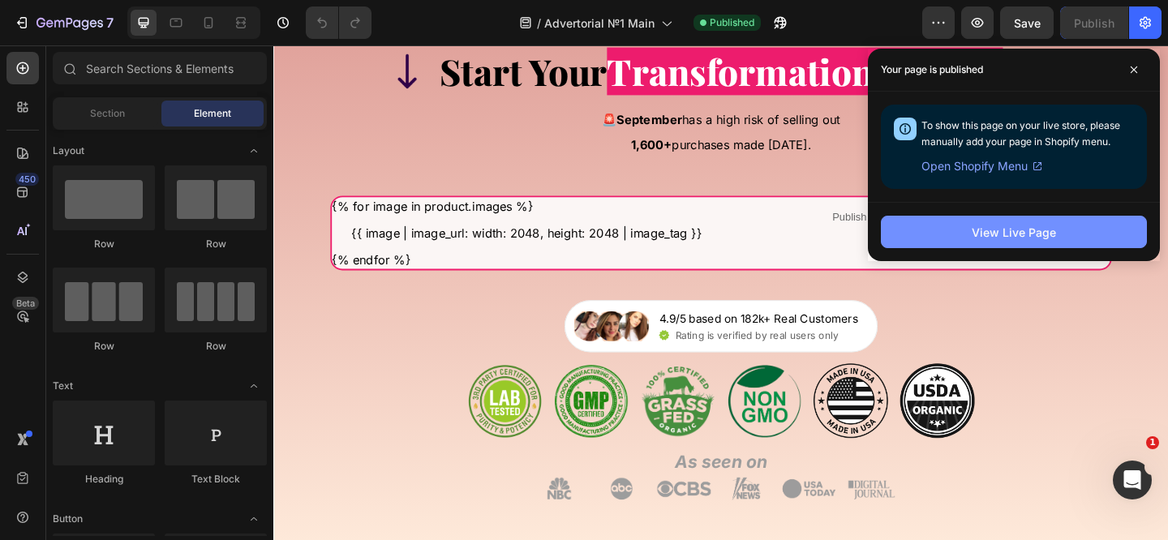
click at [963, 221] on button "View Live Page" at bounding box center [1014, 232] width 266 height 32
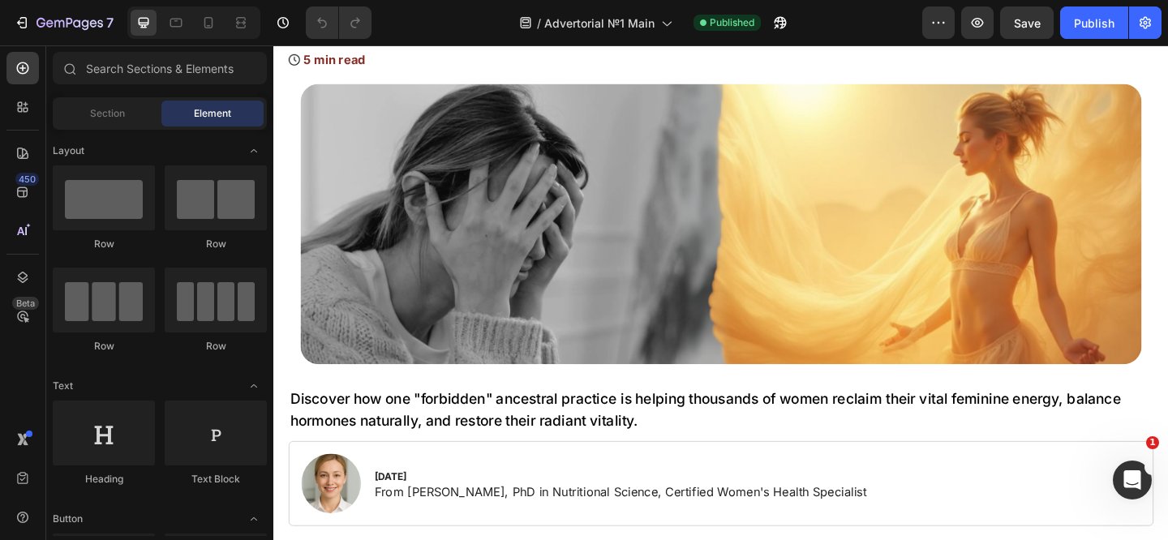
scroll to position [0, 0]
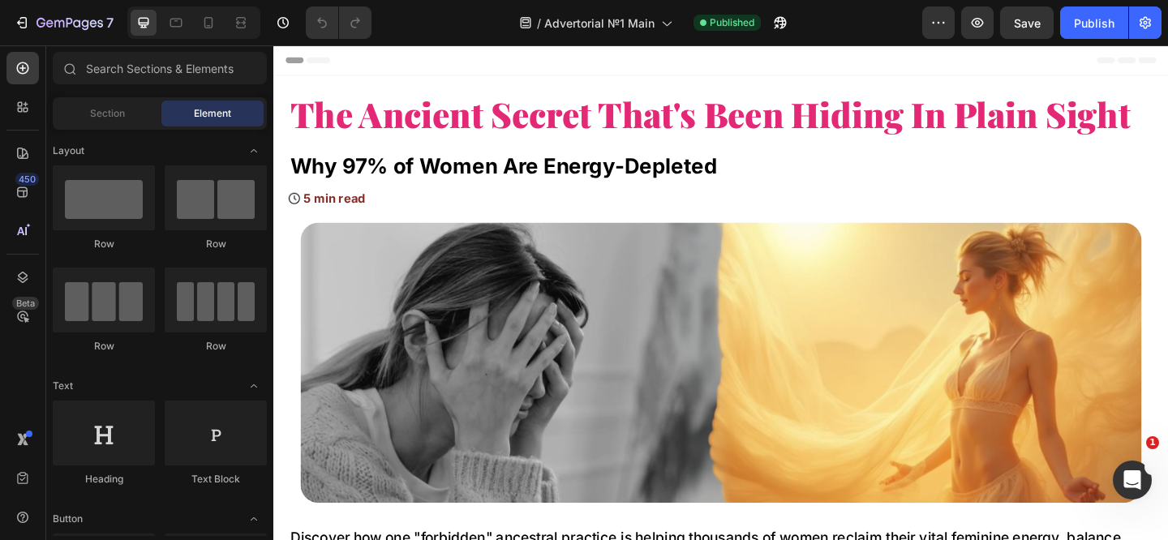
click at [309, 66] on span "Header" at bounding box center [322, 62] width 36 height 16
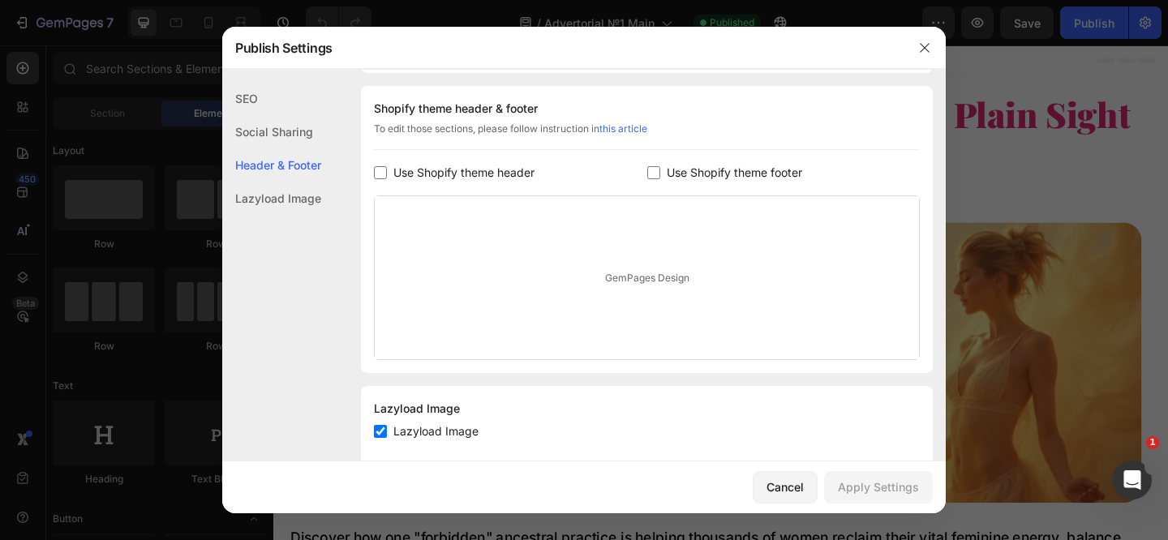
scroll to position [760, 0]
click at [483, 179] on span "Use Shopify theme header" at bounding box center [463, 171] width 141 height 19
checkbox input "true"
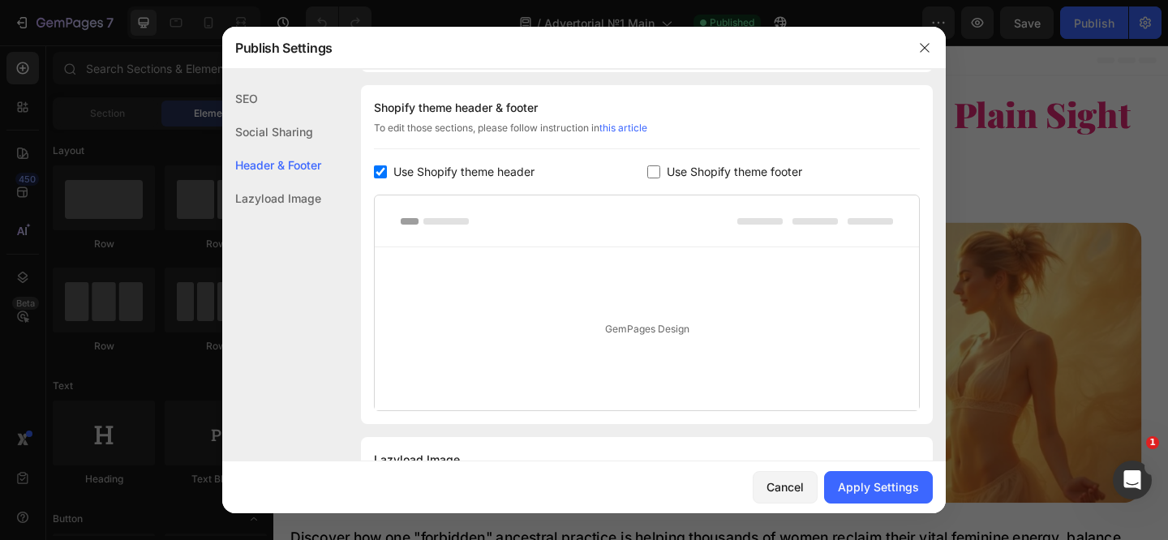
click at [684, 174] on span "Use Shopify theme footer" at bounding box center [734, 171] width 135 height 19
checkbox input "true"
click at [881, 483] on div "Apply Settings" at bounding box center [878, 486] width 81 height 17
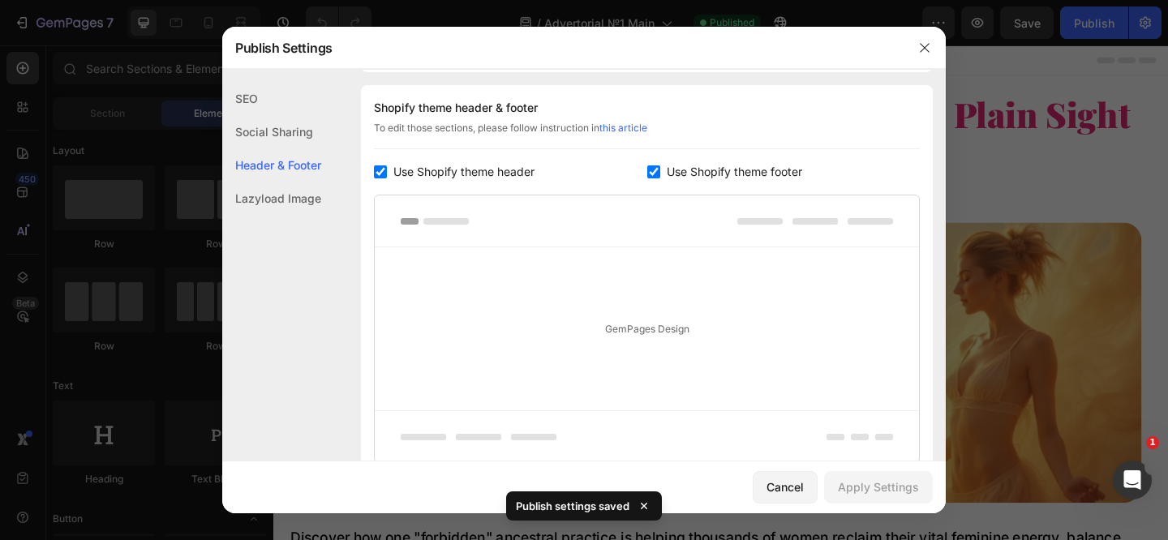
click at [474, 177] on span "Use Shopify theme header" at bounding box center [463, 171] width 141 height 19
checkbox input "false"
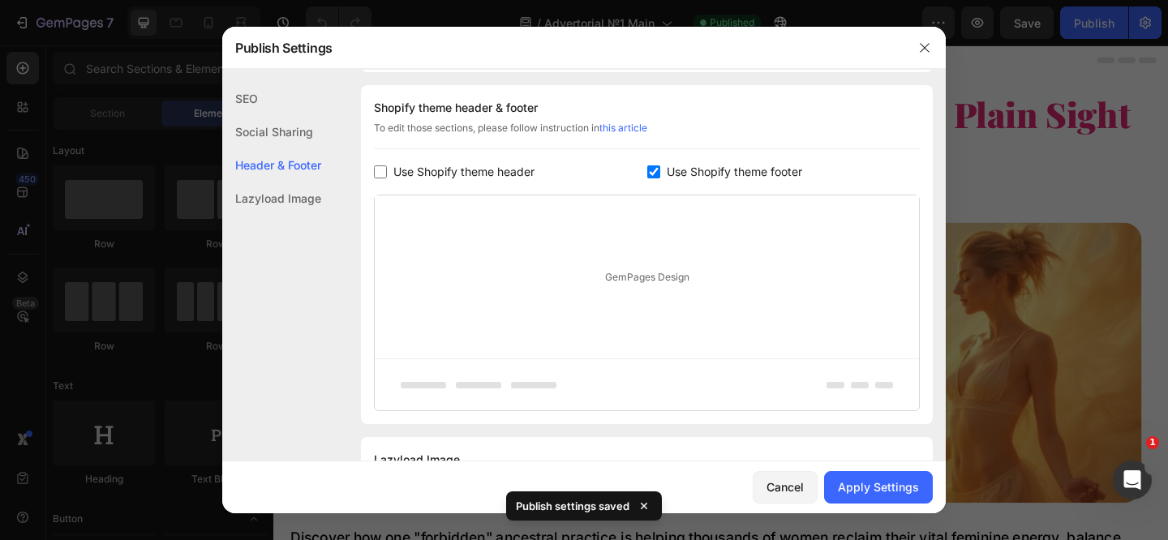
click at [698, 177] on span "Use Shopify theme footer" at bounding box center [734, 171] width 135 height 19
checkbox input "false"
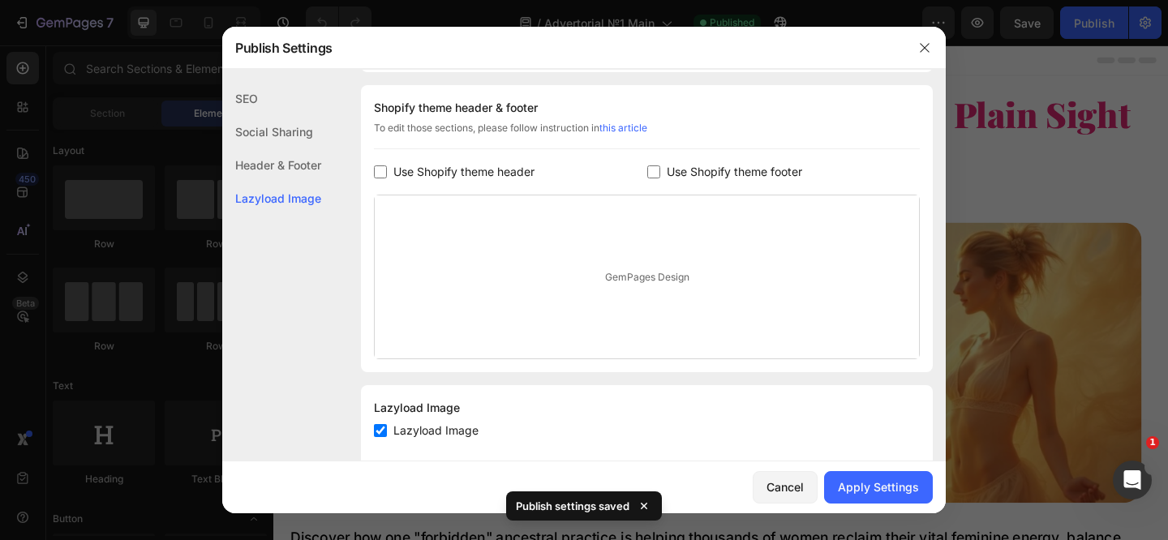
click at [852, 465] on div "Cancel Apply Settings" at bounding box center [583, 487] width 723 height 52
click at [860, 479] on div "Apply Settings" at bounding box center [878, 486] width 81 height 17
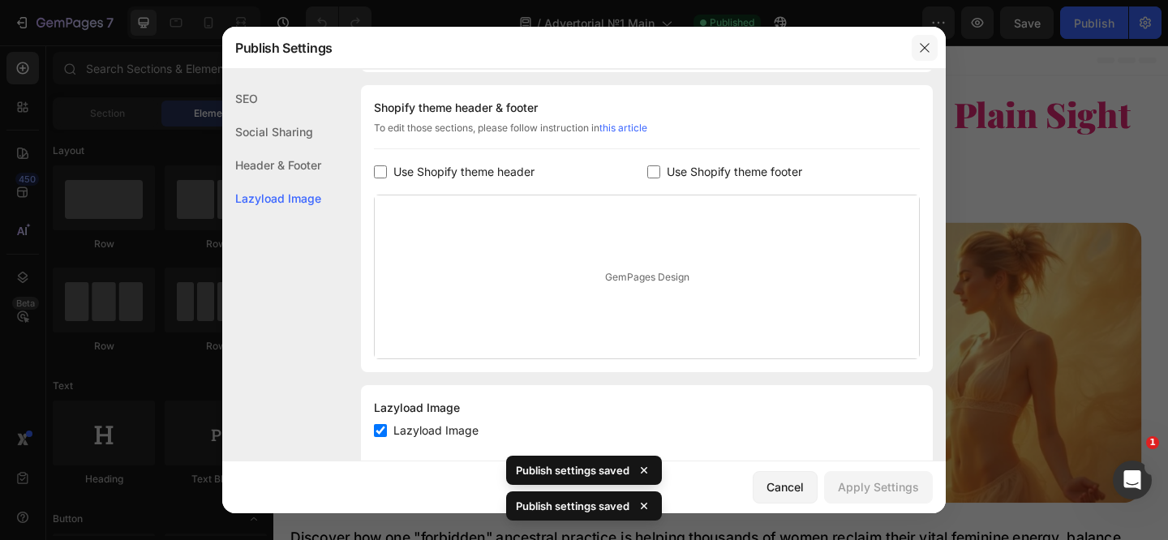
click at [931, 45] on button "button" at bounding box center [925, 48] width 26 height 26
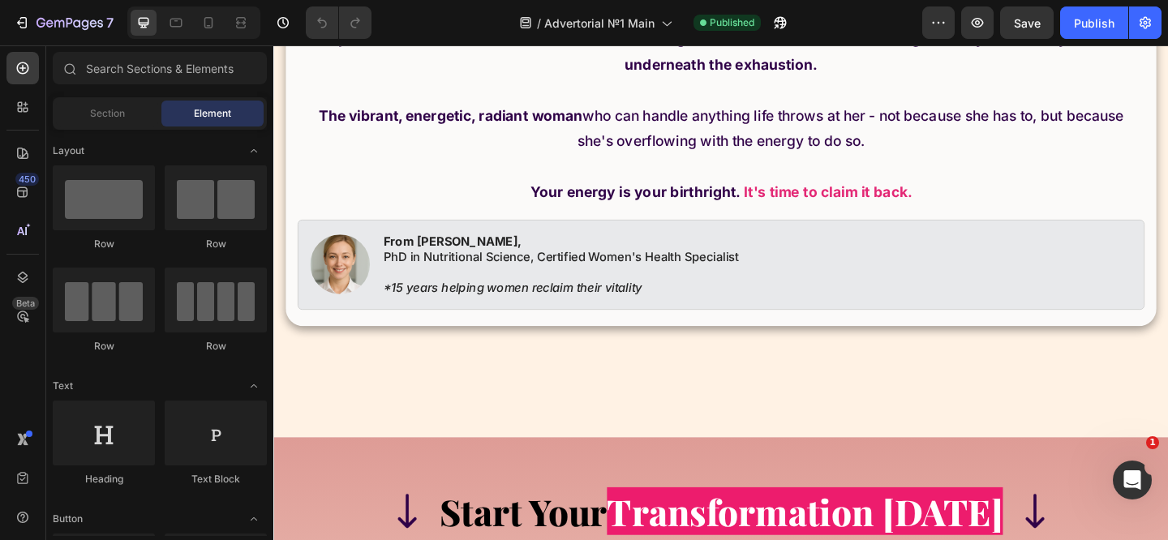
scroll to position [20777, 0]
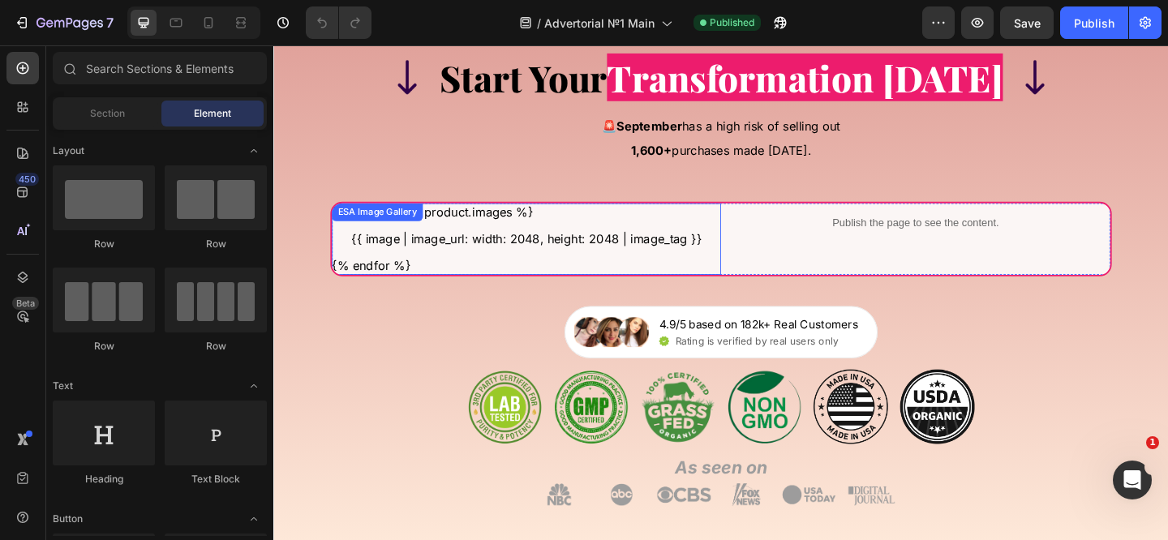
click at [487, 221] on div "{% for image in product.images %} {{ image | image_url: width: 2048, height: 20…" at bounding box center [548, 256] width 423 height 78
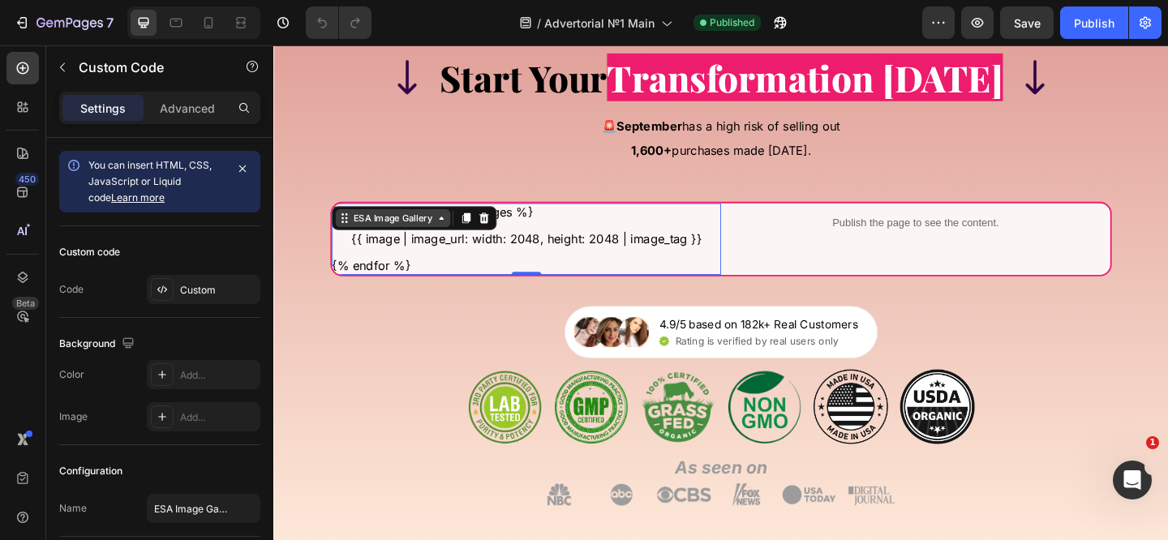
click at [455, 224] on div "ESA Image Gallery" at bounding box center [403, 233] width 125 height 19
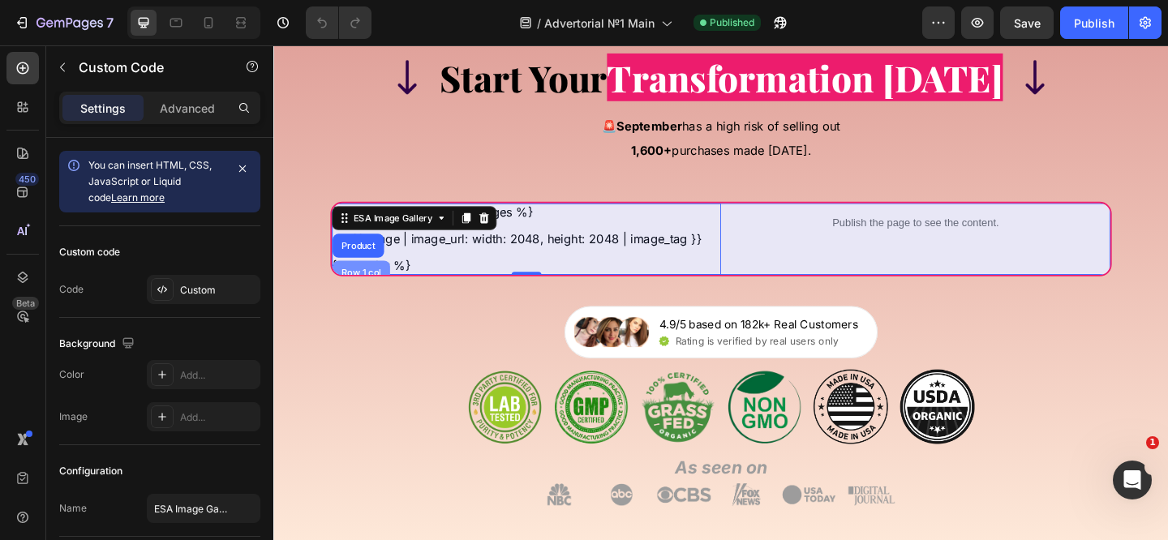
click at [368, 288] on div "Row 1 col" at bounding box center [368, 293] width 49 height 10
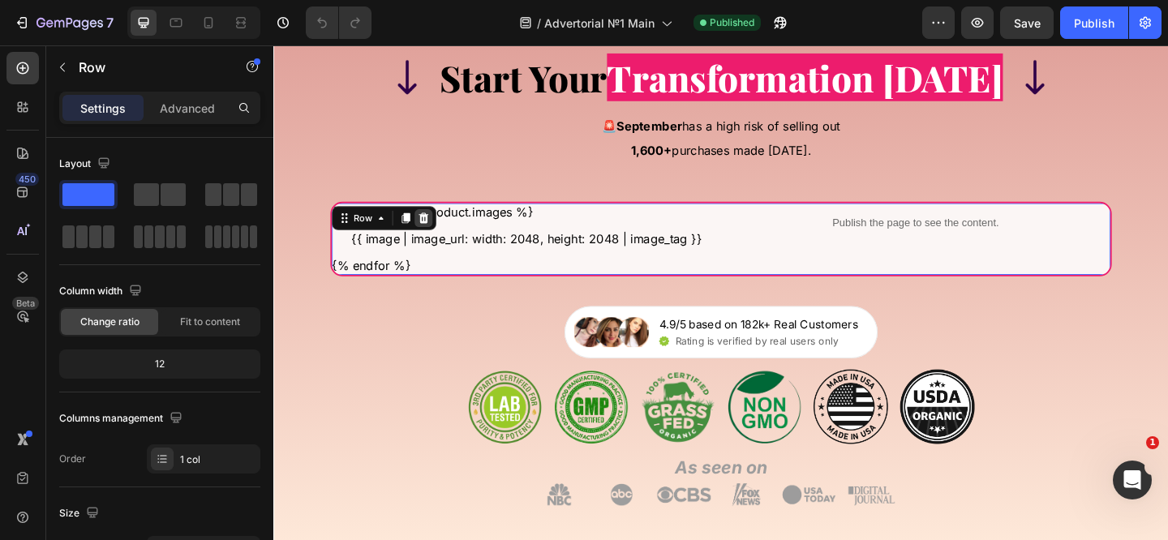
click at [435, 232] on icon at bounding box center [436, 233] width 11 height 11
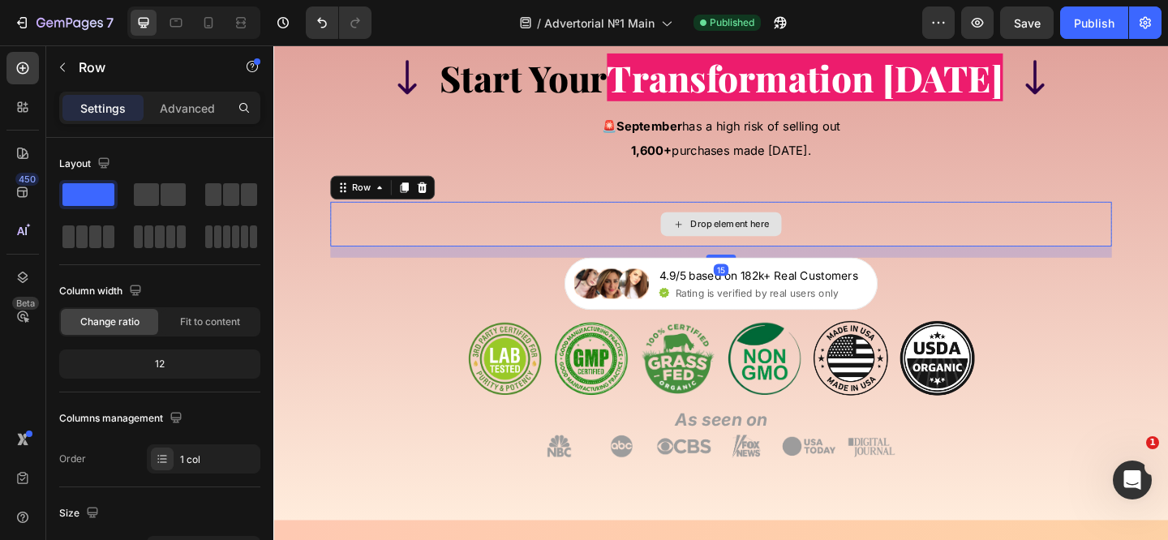
click at [357, 234] on div "Drop element here" at bounding box center [760, 240] width 850 height 49
click at [367, 201] on div "Row" at bounding box center [368, 200] width 27 height 15
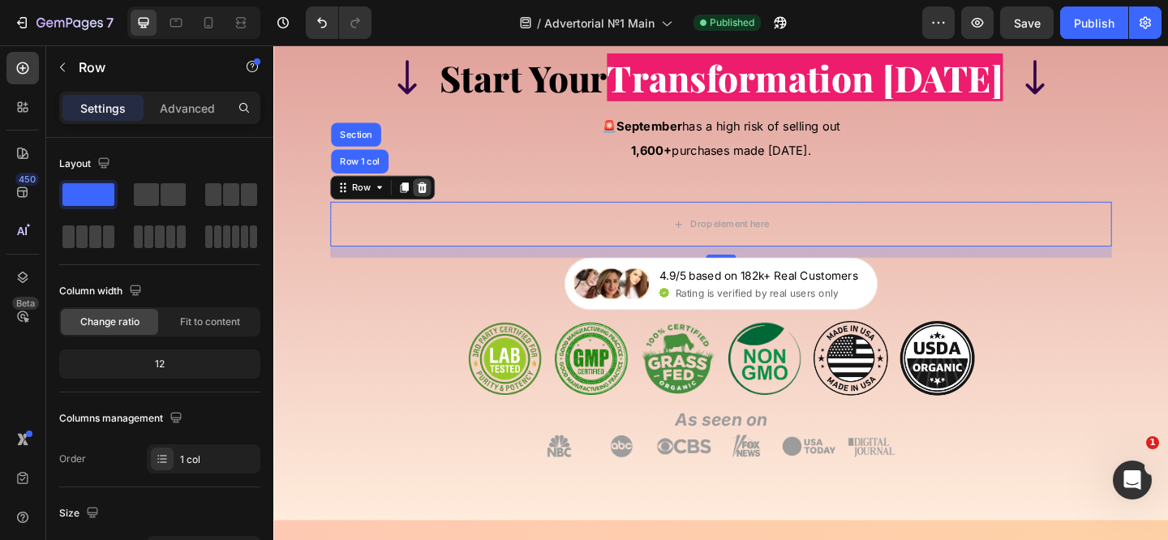
click at [434, 200] on icon at bounding box center [435, 200] width 11 height 11
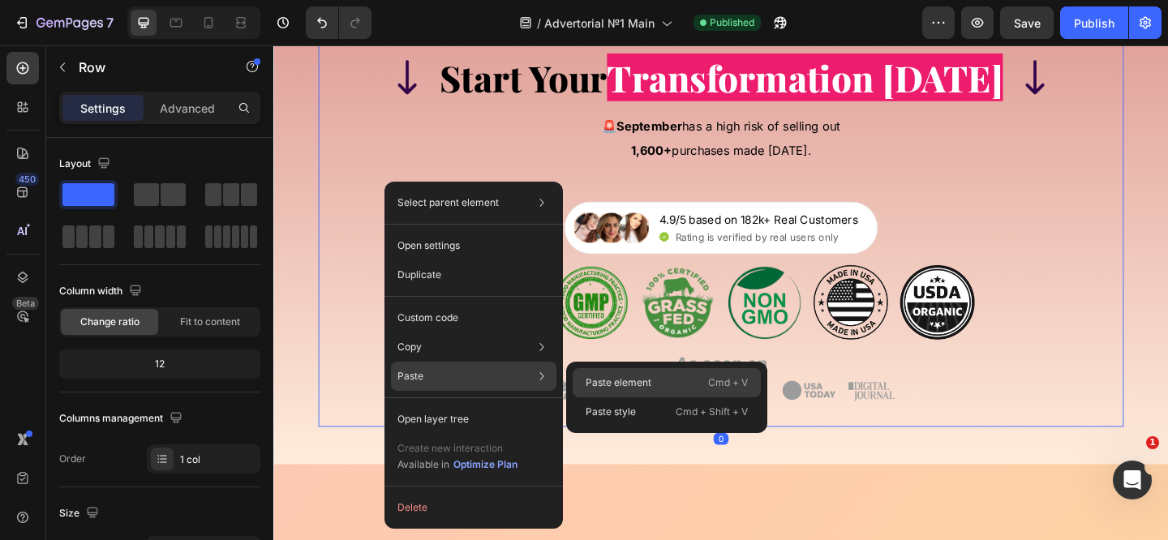
click at [616, 384] on p "Paste element" at bounding box center [619, 382] width 66 height 15
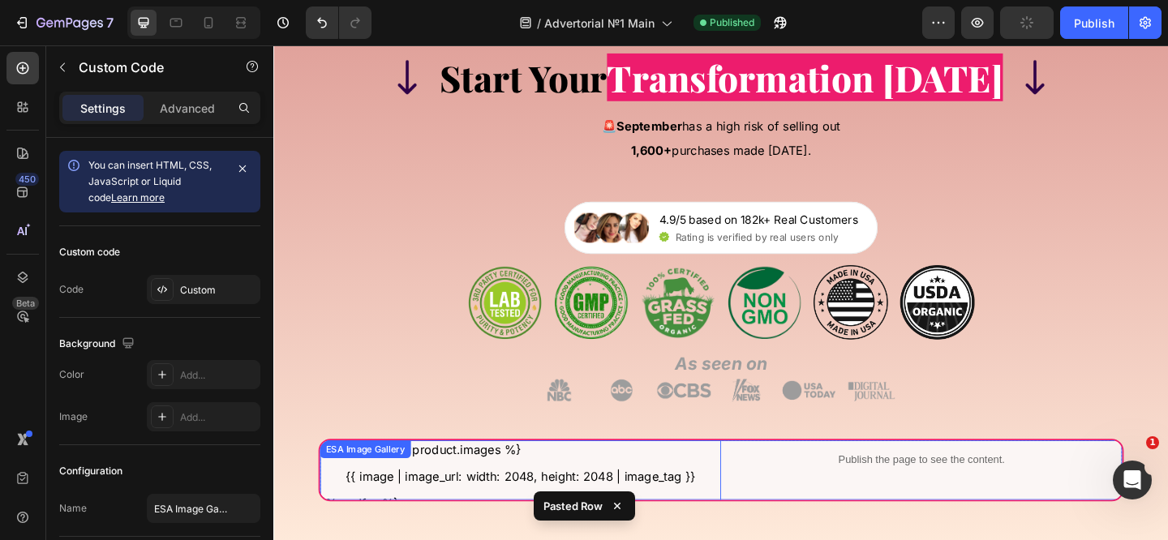
click at [351, 485] on div "ESA Image Gallery" at bounding box center [373, 485] width 92 height 15
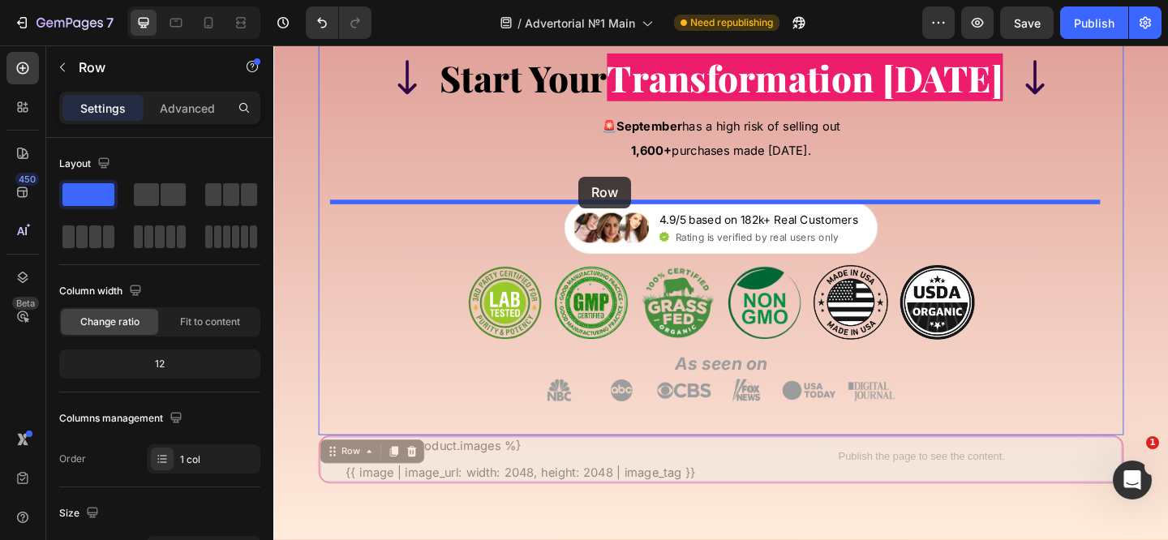
drag, startPoint x: 337, startPoint y: 493, endPoint x: 605, endPoint y: 188, distance: 406.3
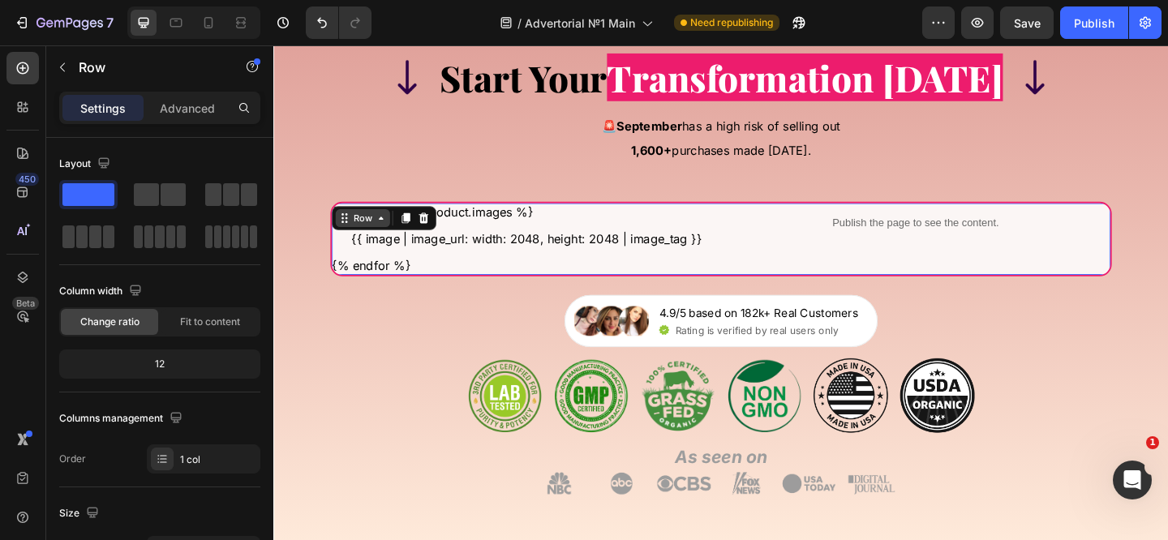
click at [380, 227] on div "Row" at bounding box center [370, 233] width 27 height 15
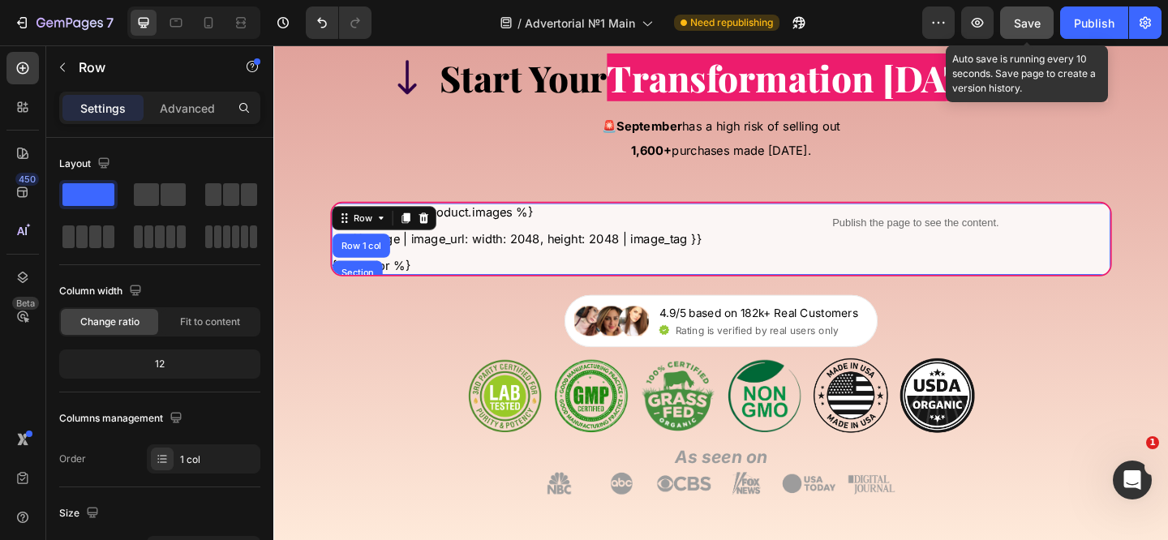
click at [1028, 15] on div "Save" at bounding box center [1027, 23] width 27 height 17
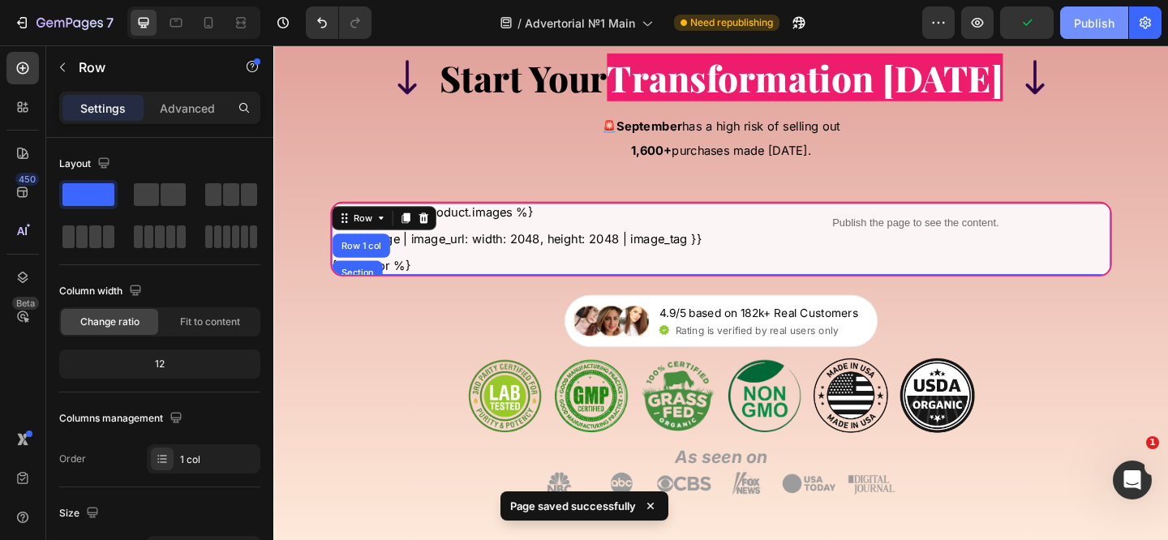
click at [1073, 36] on button "Publish" at bounding box center [1094, 22] width 68 height 32
click at [171, 106] on p "Advanced" at bounding box center [187, 108] width 55 height 17
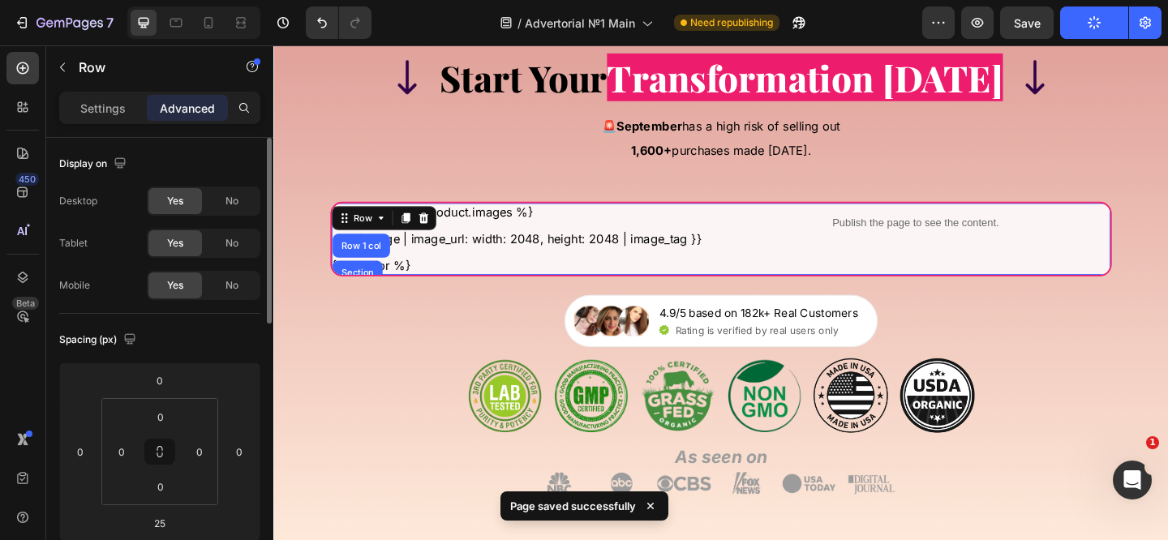
scroll to position [633, 0]
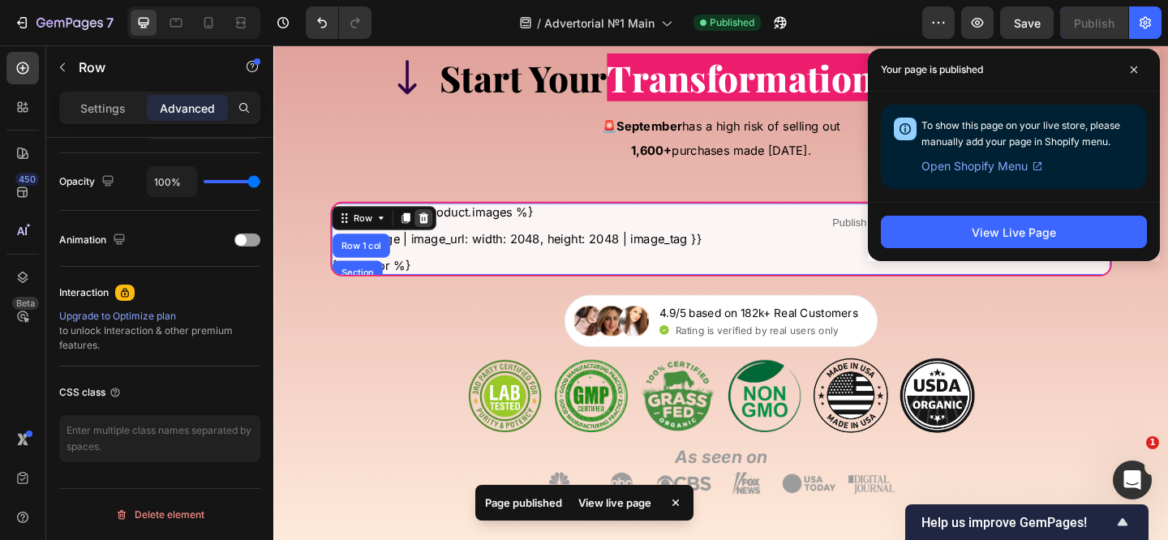
click at [431, 231] on icon at bounding box center [436, 233] width 13 height 13
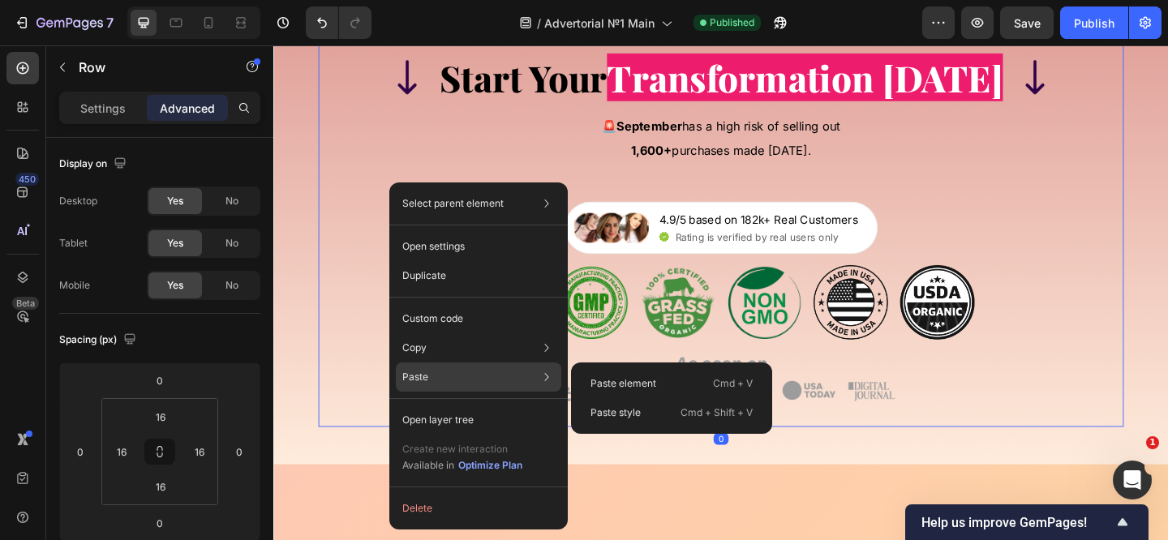
click at [617, 367] on div "Paste element Cmd + V Paste style Cmd + Shift + V" at bounding box center [671, 398] width 201 height 71
click at [615, 376] on p "Paste element" at bounding box center [623, 383] width 66 height 15
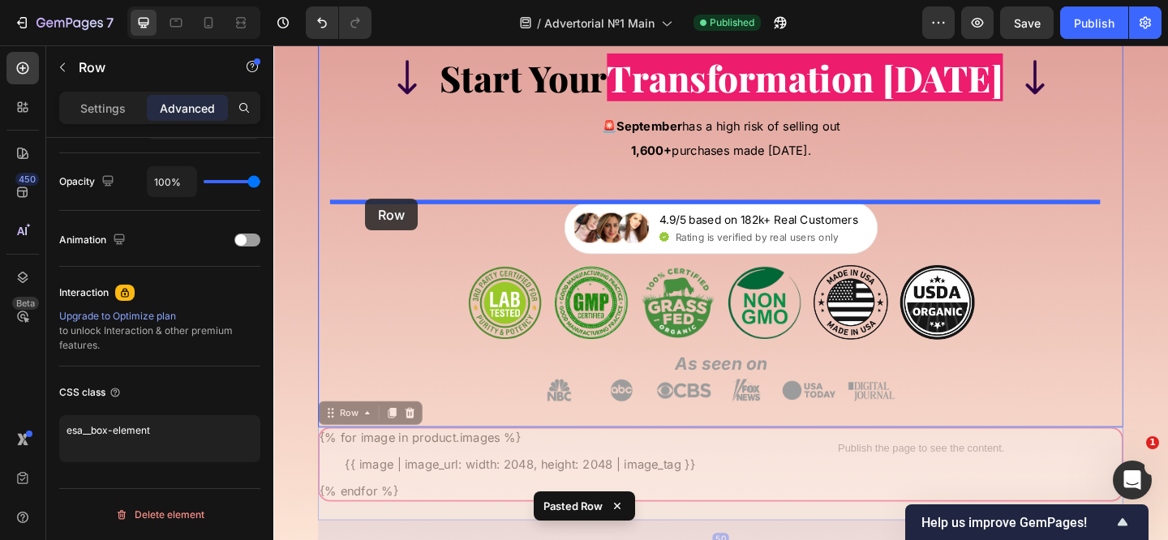
drag, startPoint x: 335, startPoint y: 444, endPoint x: 373, endPoint y: 212, distance: 234.3
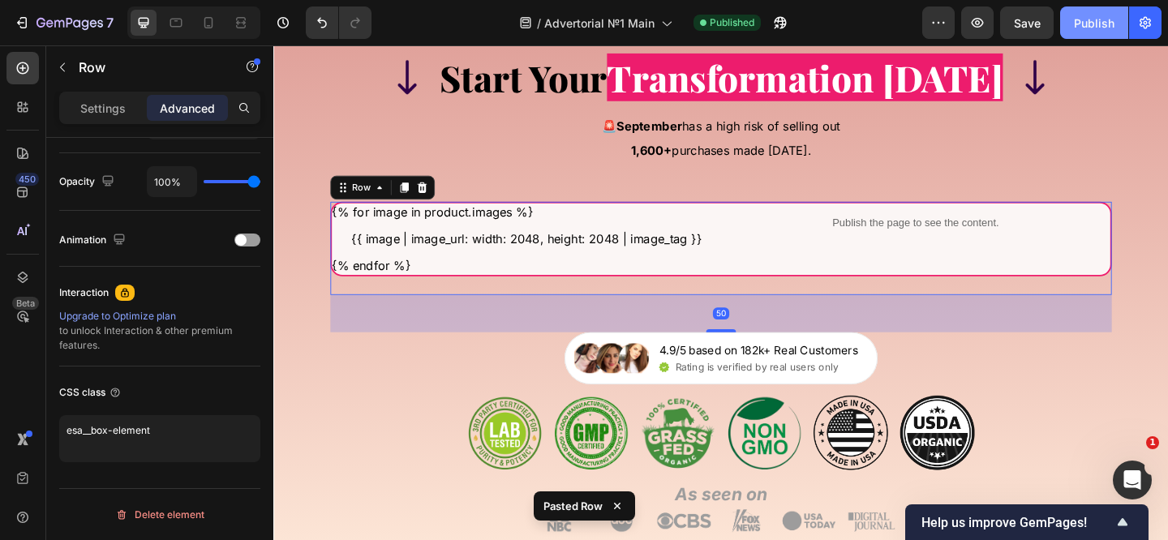
click at [1086, 32] on button "Publish" at bounding box center [1094, 22] width 68 height 32
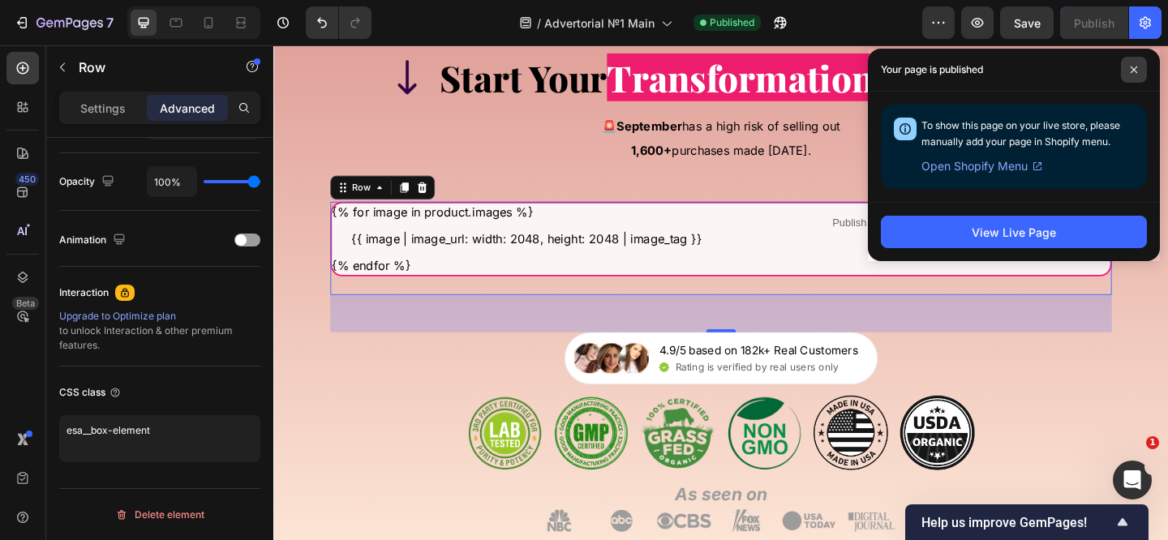
click at [1135, 74] on span at bounding box center [1134, 70] width 26 height 26
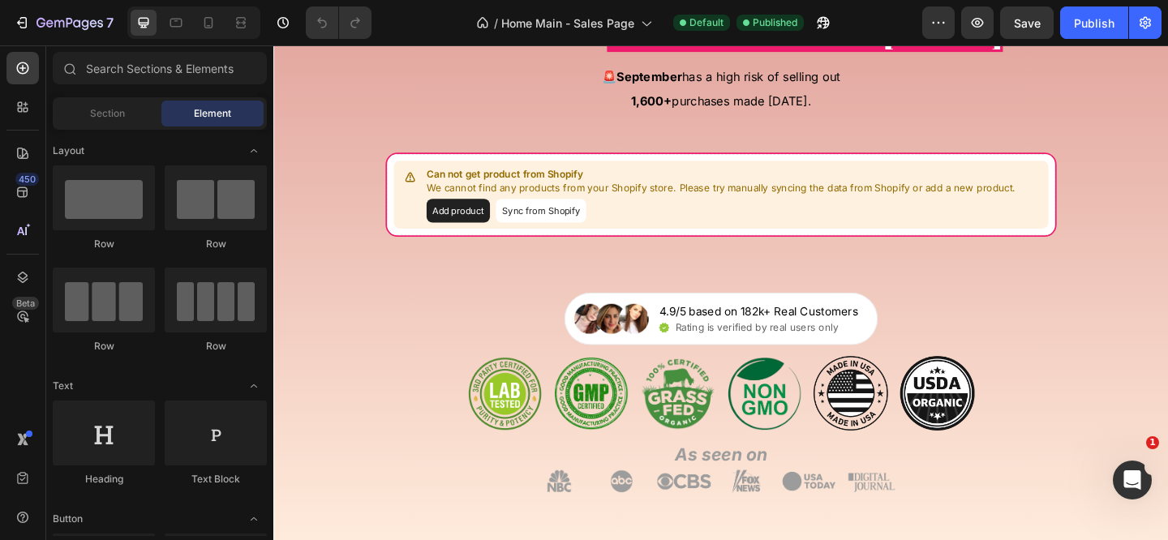
scroll to position [15484, 0]
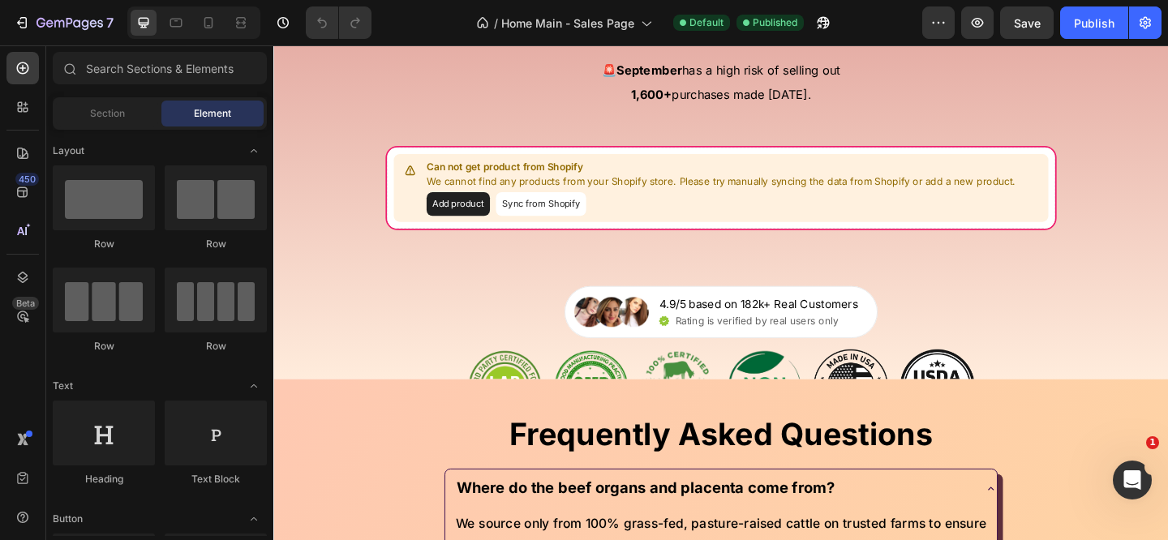
scroll to position [13330, 0]
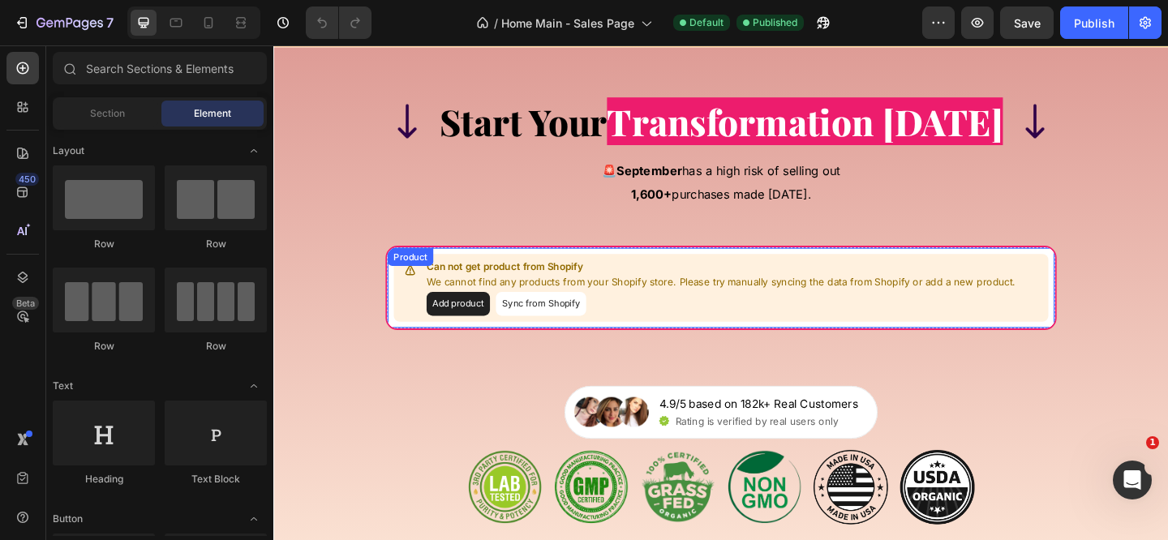
click at [539, 340] on div "Can not get product from Shopify We cannot find any products from your Shopify …" at bounding box center [760, 309] width 641 height 61
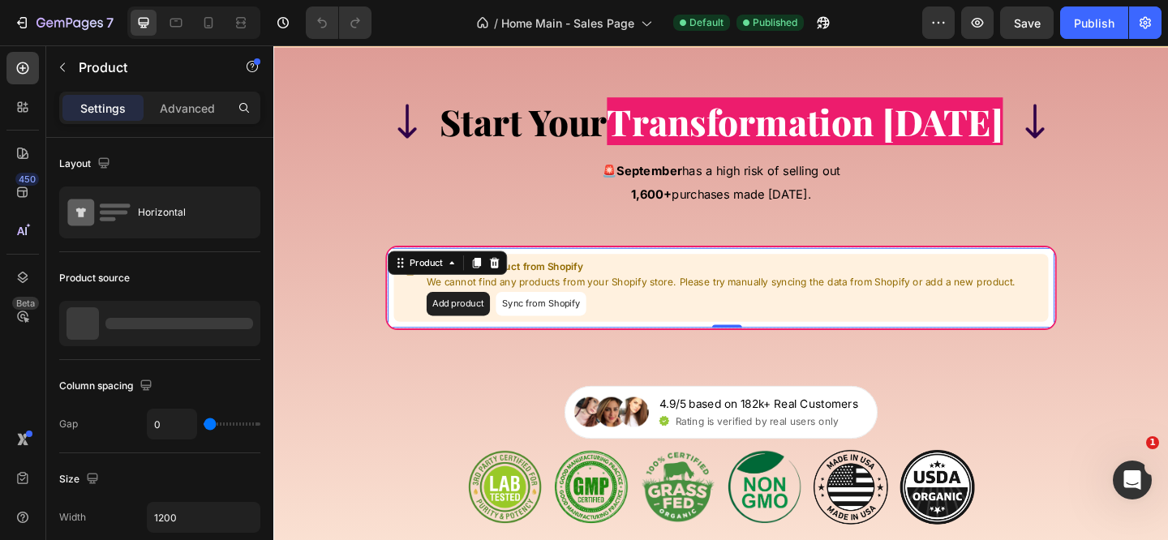
click at [543, 340] on button "Sync from Shopify" at bounding box center [564, 327] width 98 height 26
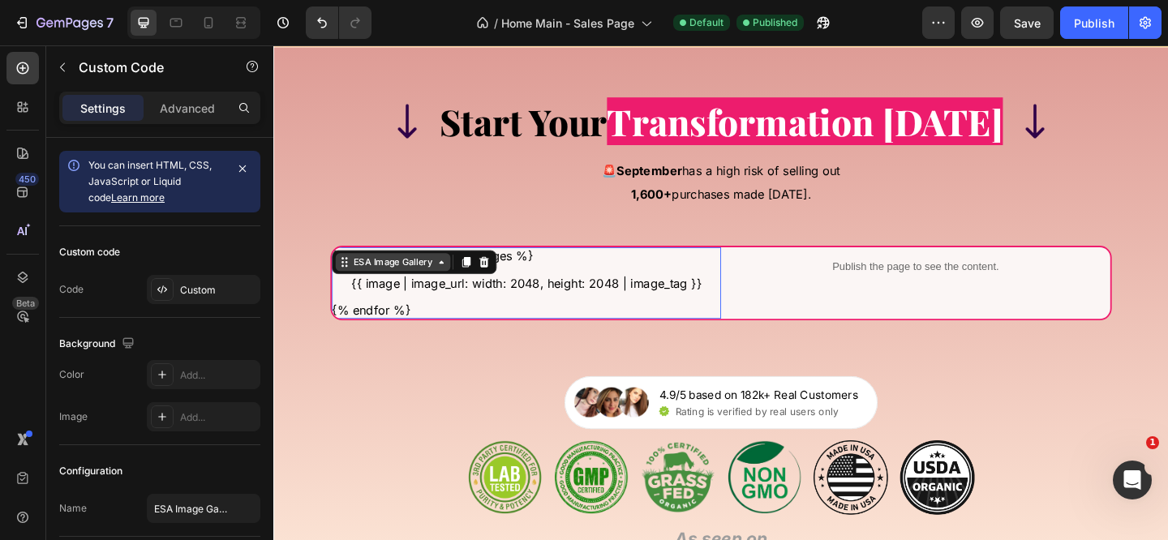
click at [440, 339] on div "{% for image in product.images %} {{ image | image_url: width: 2048, height: 20…" at bounding box center [548, 304] width 423 height 78
click at [405, 289] on div "ESA Image Gallery" at bounding box center [403, 281] width 92 height 15
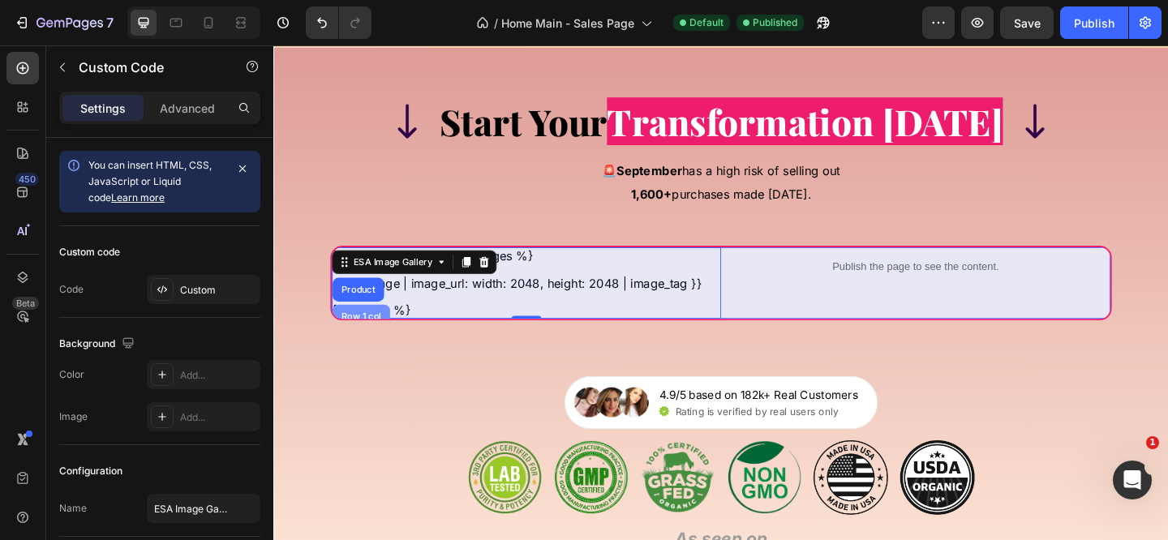
click at [378, 354] on div "Row 1 col" at bounding box center [368, 341] width 62 height 26
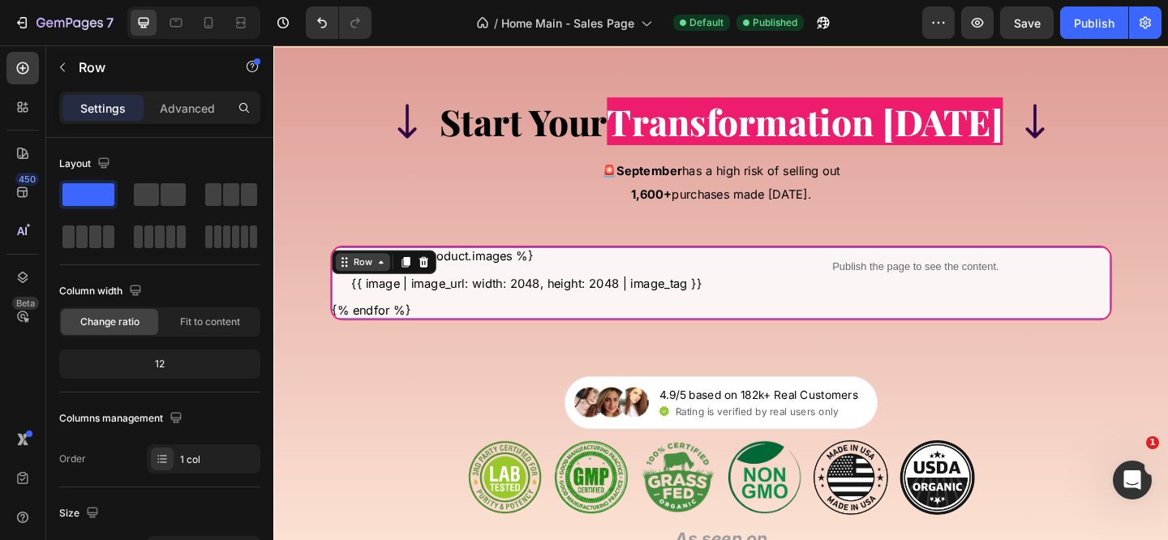
click at [377, 289] on div "Row" at bounding box center [370, 281] width 27 height 15
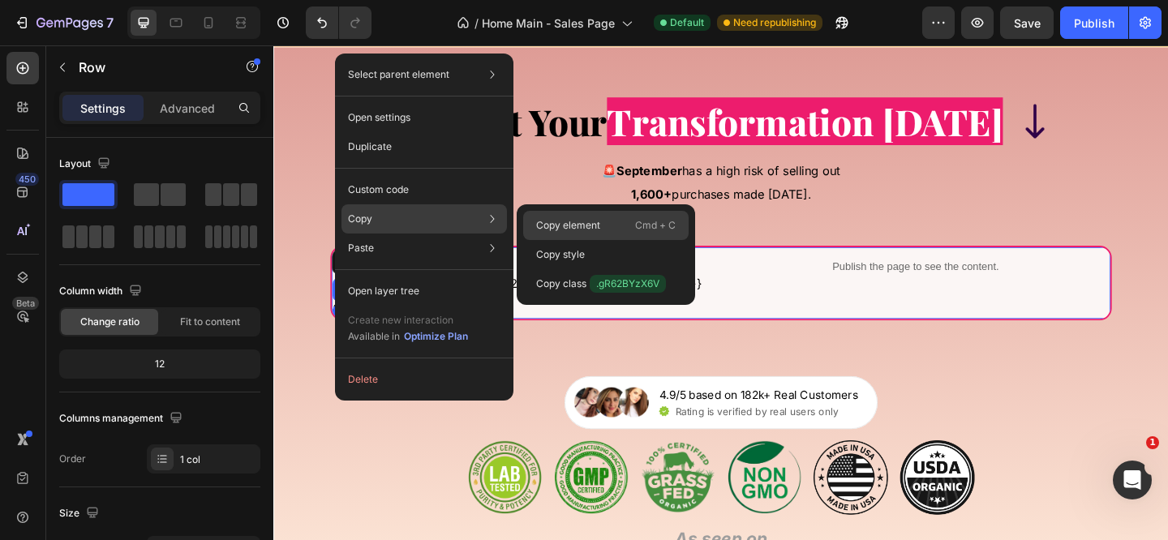
drag, startPoint x: 551, startPoint y: 225, endPoint x: 302, endPoint y: 200, distance: 250.3
click at [551, 225] on p "Copy element" at bounding box center [568, 225] width 64 height 15
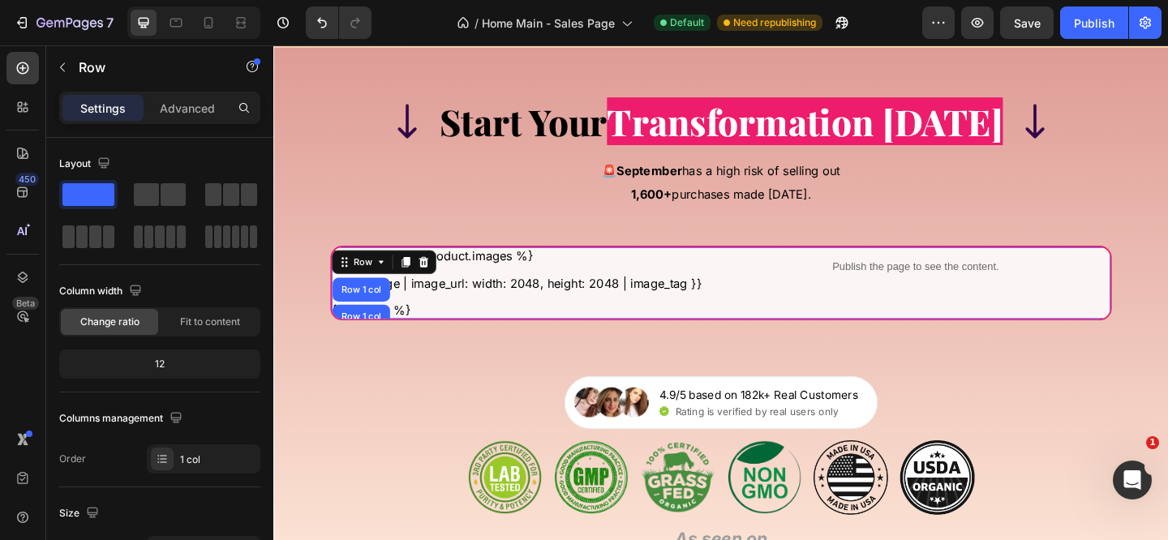
scroll to position [541, 0]
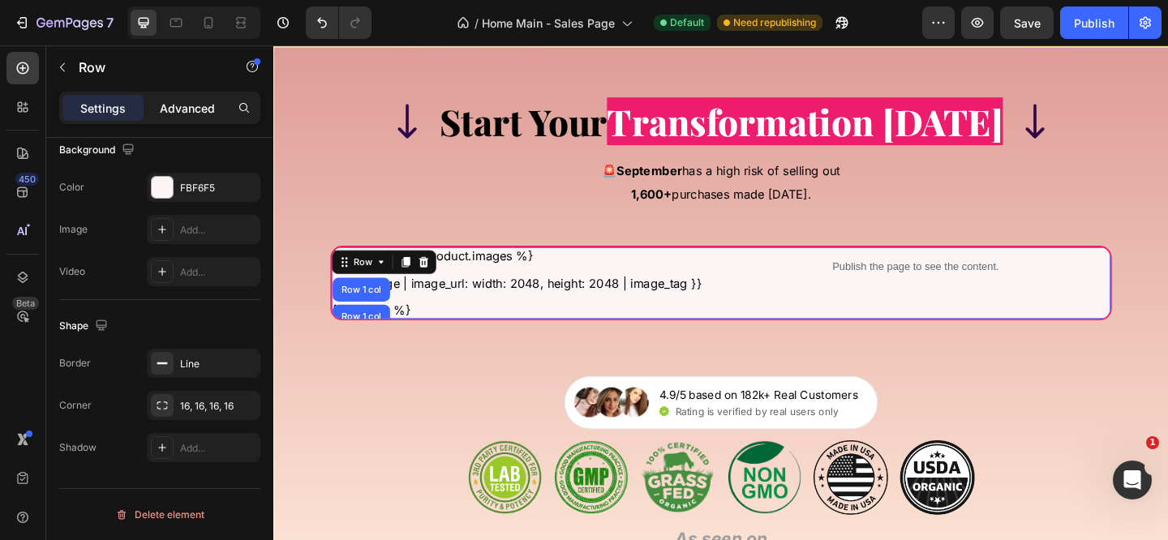
click at [176, 95] on div "Advanced" at bounding box center [187, 108] width 81 height 26
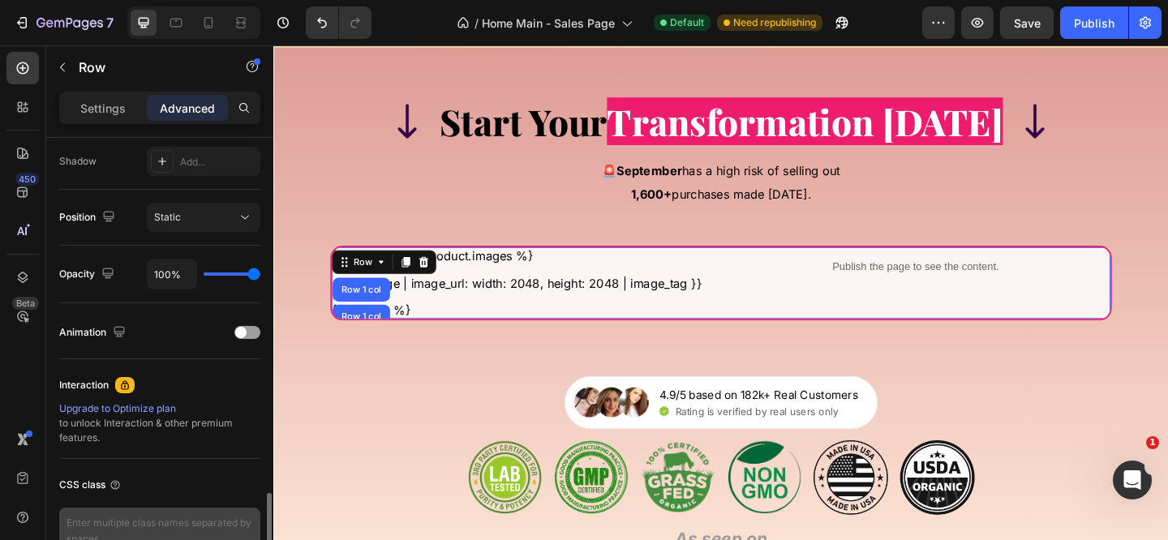
scroll to position [633, 0]
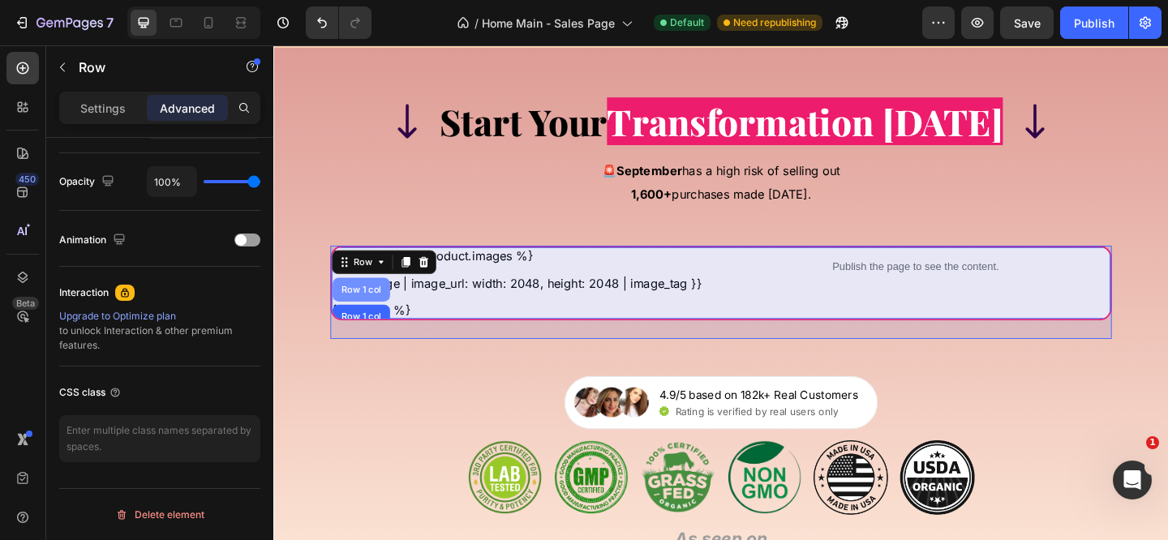
click at [386, 316] on div "Row 1 col" at bounding box center [368, 312] width 49 height 10
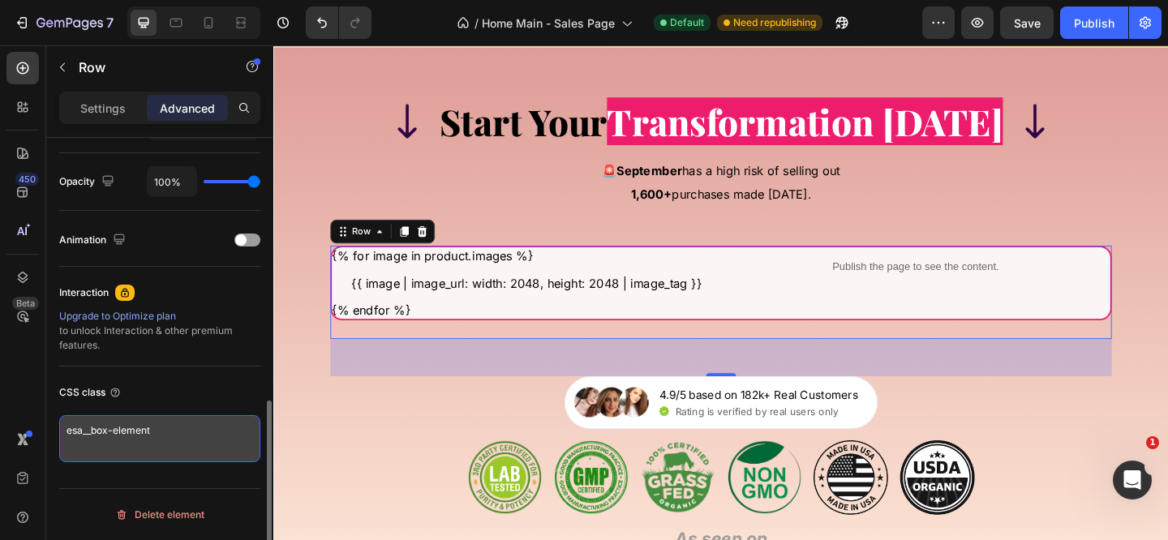
click at [178, 446] on textarea "esa__box-element" at bounding box center [159, 438] width 201 height 47
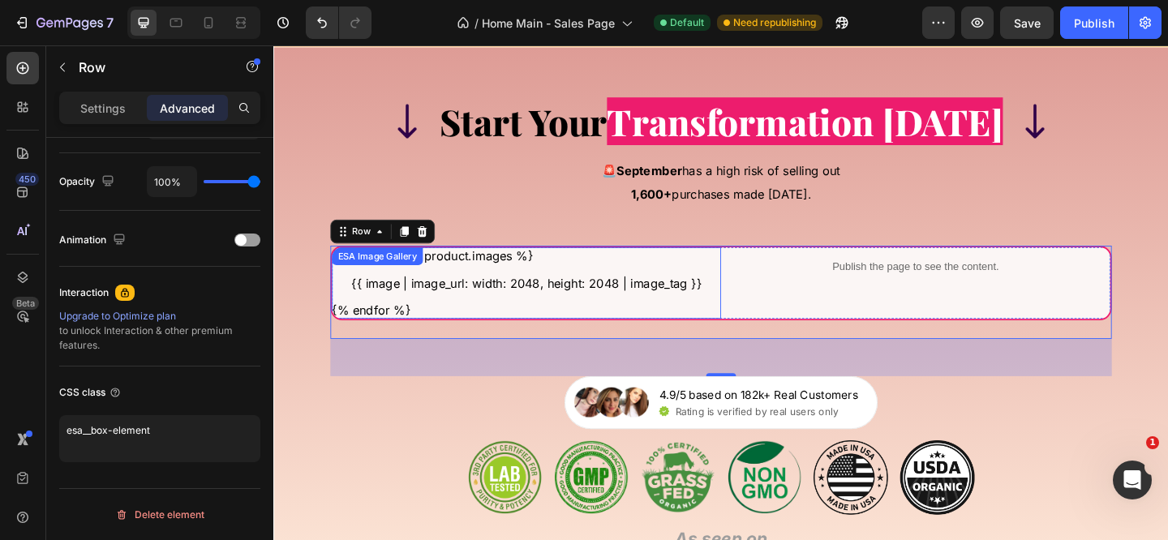
click at [365, 285] on div "ESA Image Gallery" at bounding box center [386, 274] width 99 height 19
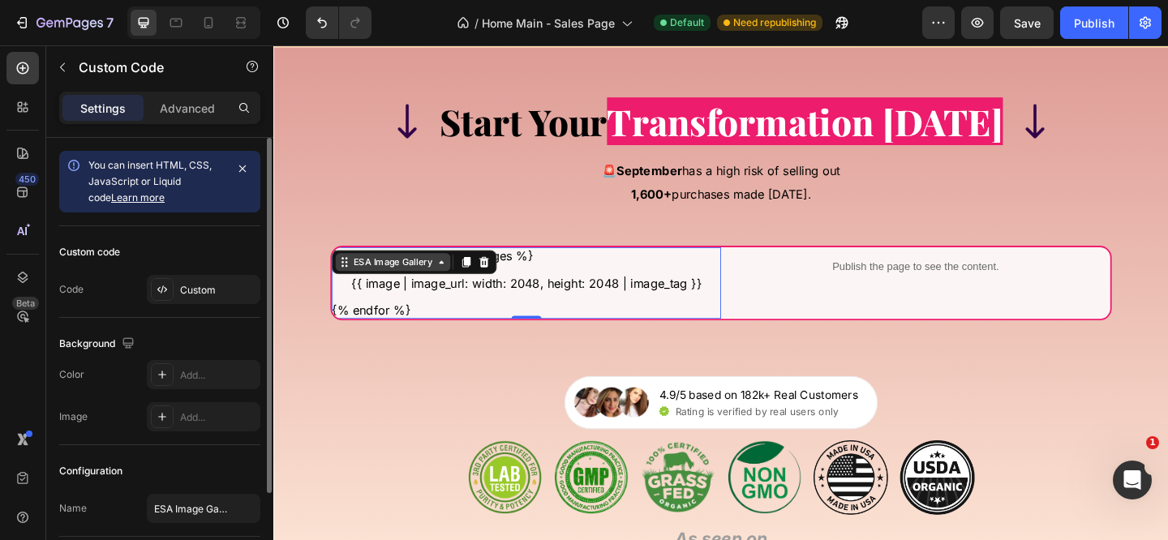
click at [371, 289] on div "ESA Image Gallery" at bounding box center [403, 281] width 92 height 15
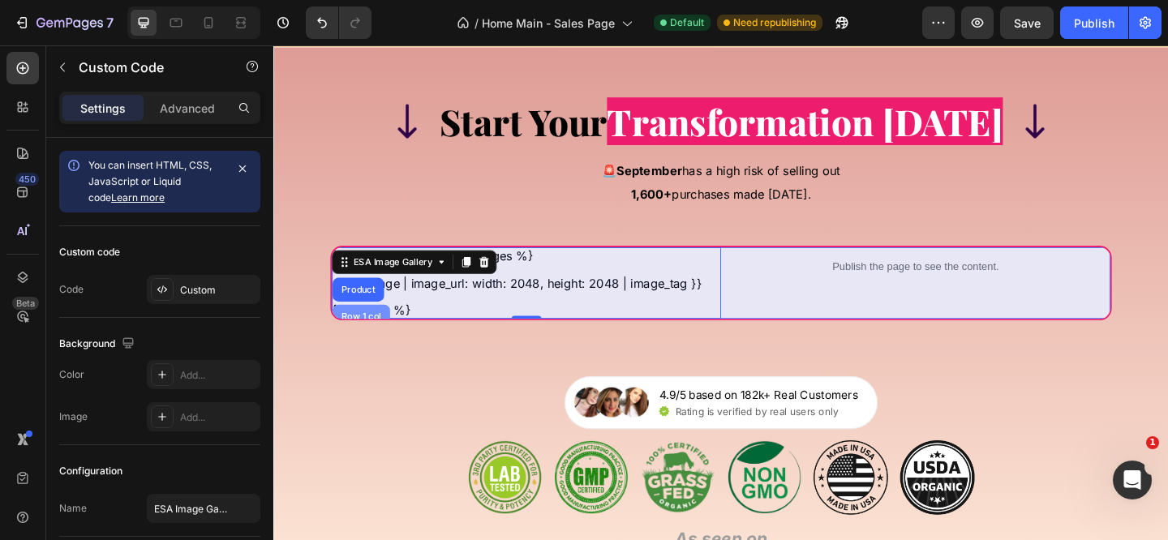
click at [367, 345] on div "Row 1 col" at bounding box center [368, 341] width 49 height 10
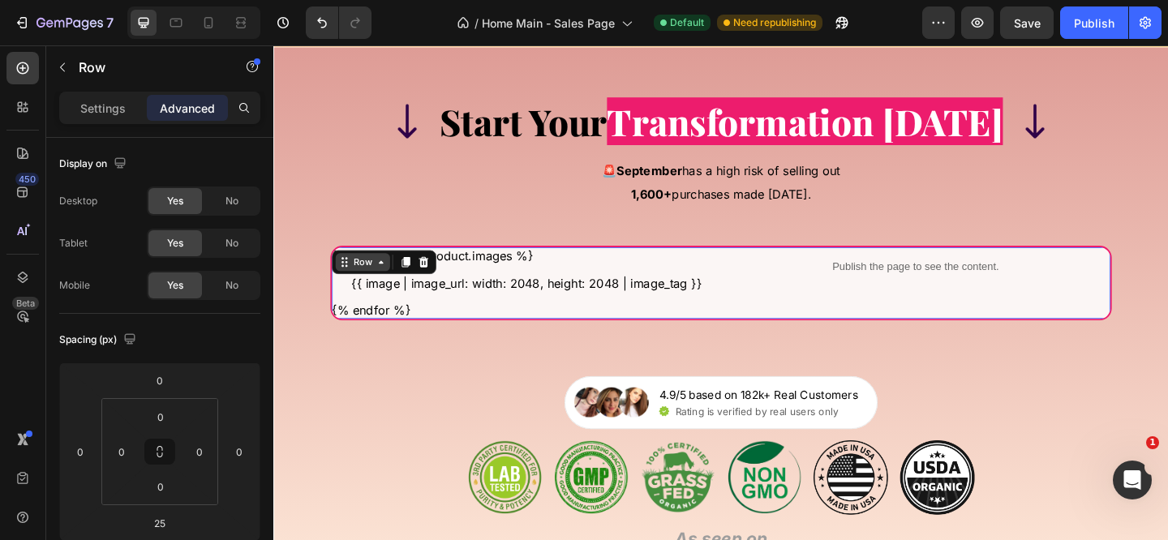
click at [378, 289] on div "Row" at bounding box center [370, 281] width 27 height 15
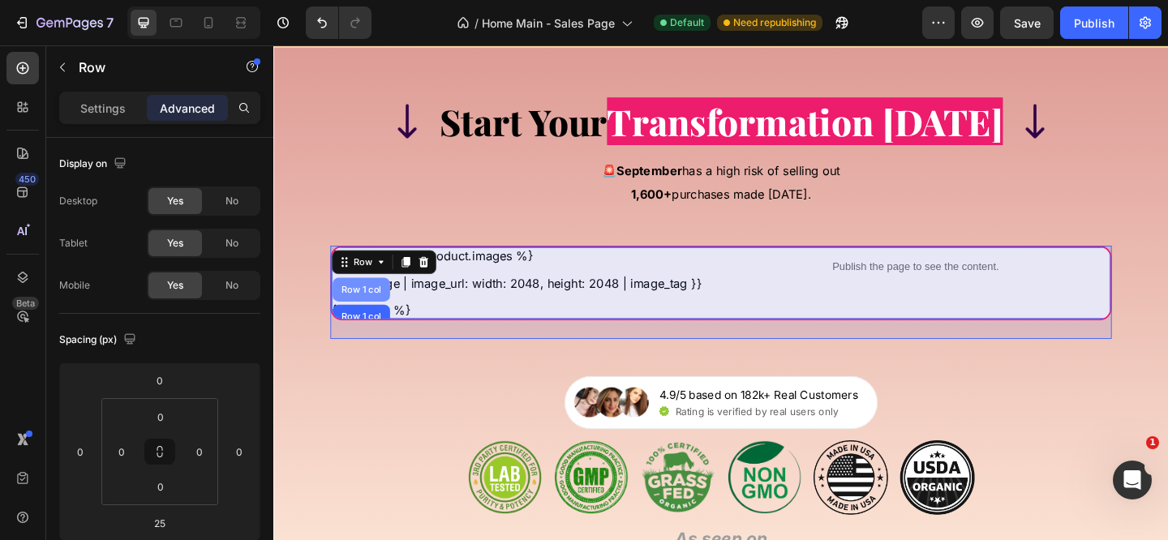
click at [375, 316] on div "Row 1 col" at bounding box center [368, 312] width 49 height 10
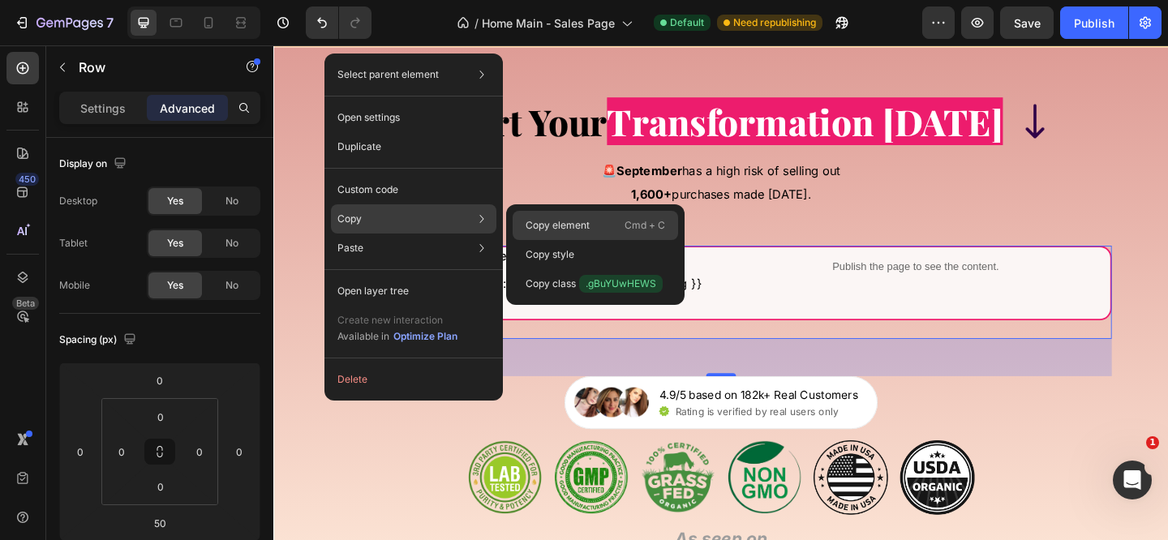
click at [526, 216] on div "Copy element Cmd + C" at bounding box center [595, 225] width 165 height 29
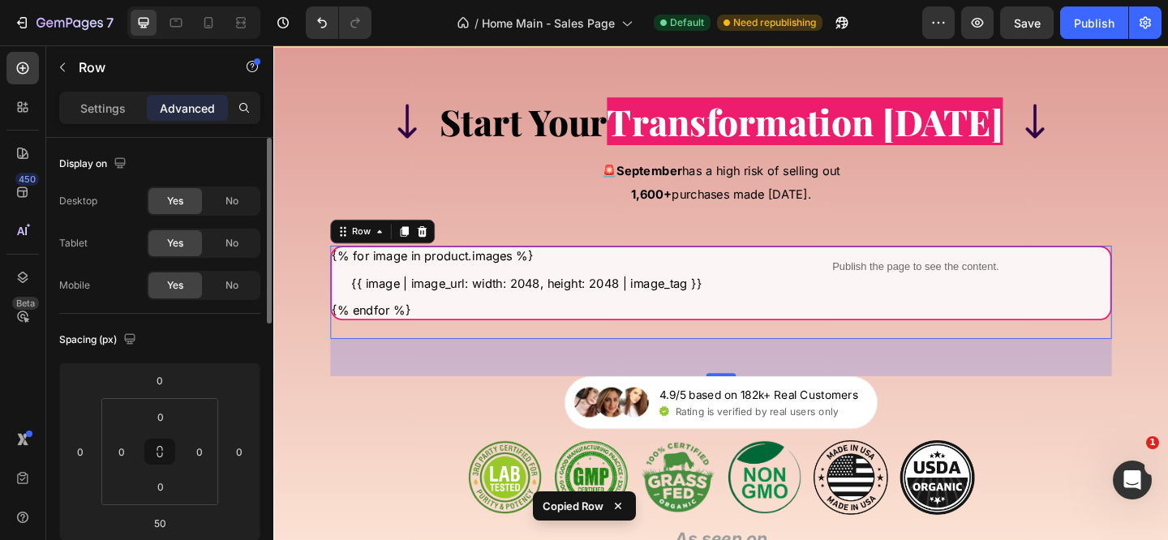
scroll to position [633, 0]
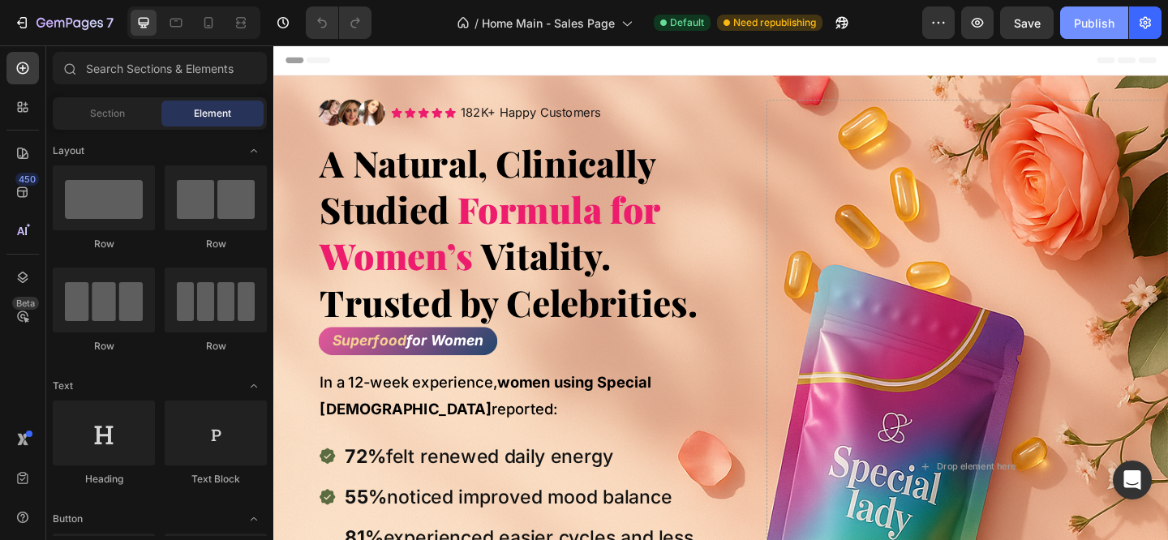
click at [1094, 32] on button "Publish" at bounding box center [1094, 22] width 68 height 32
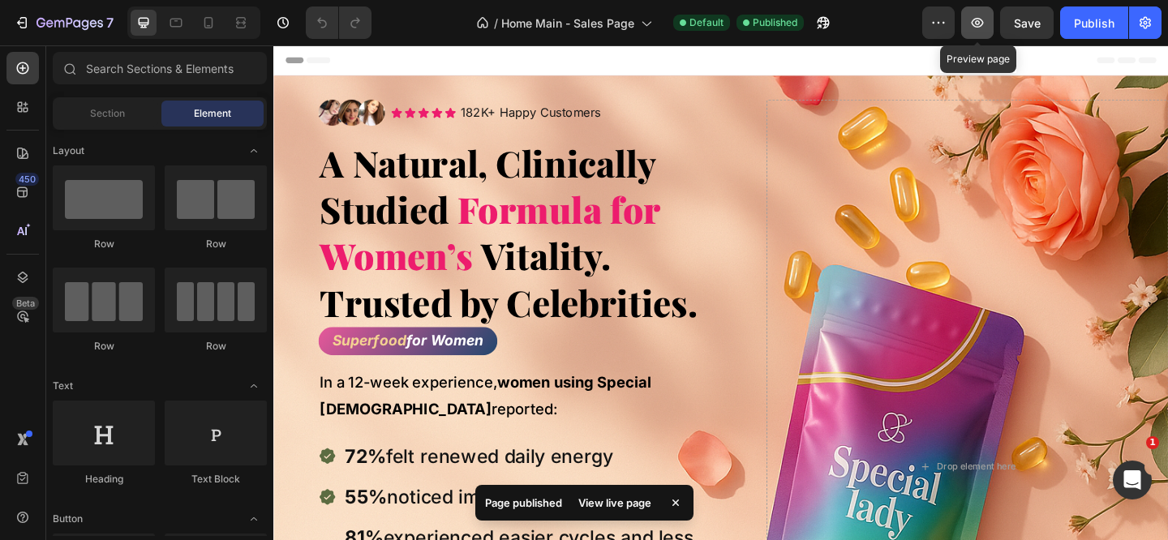
click at [979, 28] on icon "button" at bounding box center [977, 23] width 16 height 16
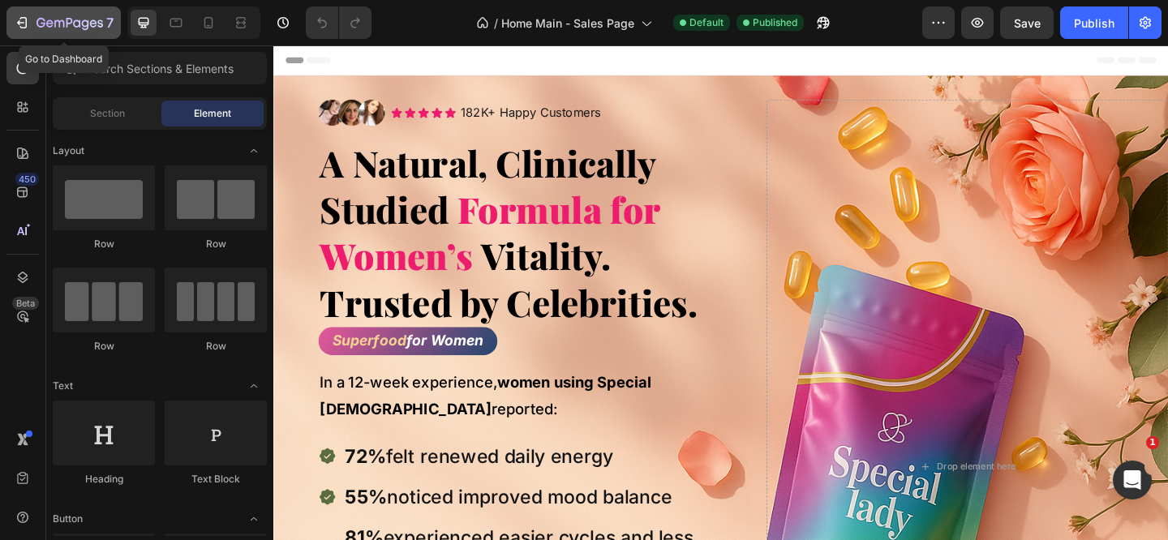
click at [23, 19] on icon "button" at bounding box center [22, 23] width 16 height 16
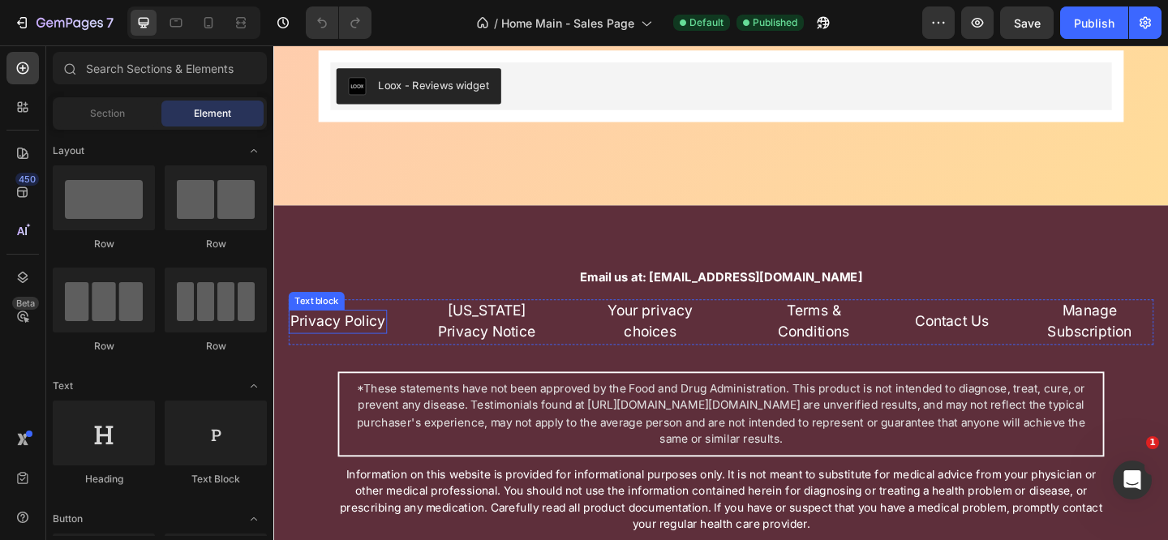
scroll to position [15474, 0]
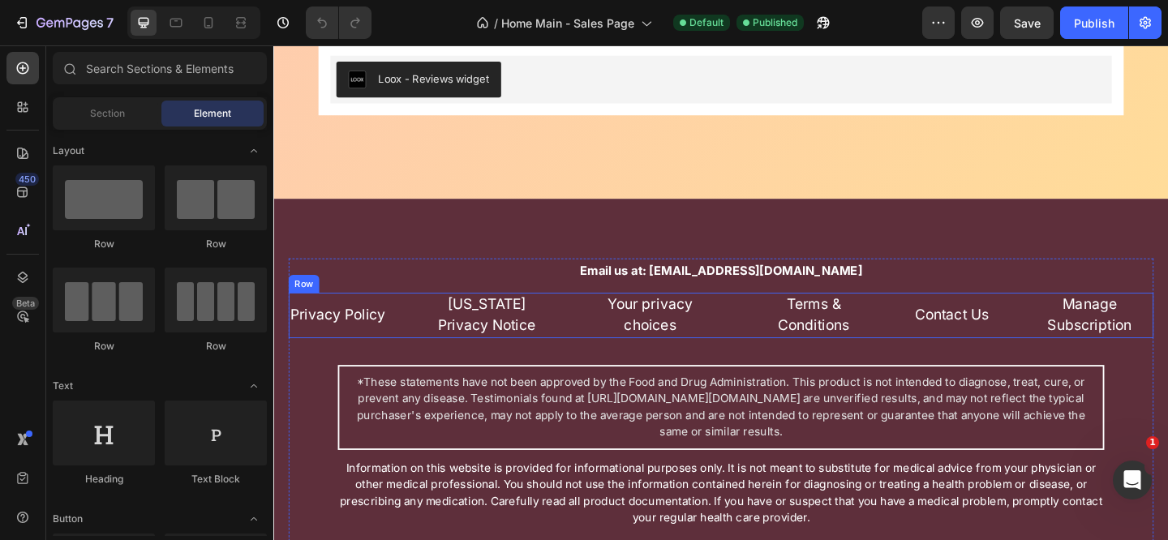
click at [365, 348] on link "Privacy Policy" at bounding box center [343, 338] width 104 height 19
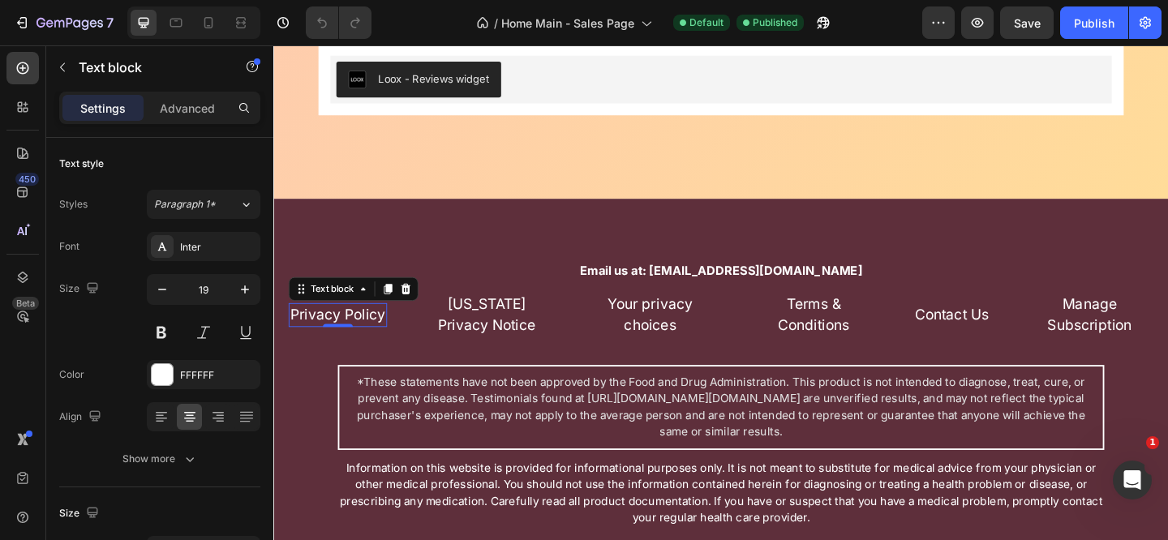
click at [364, 348] on link "Privacy Policy" at bounding box center [343, 338] width 104 height 19
click at [365, 348] on link "Privacy Policy" at bounding box center [343, 338] width 104 height 19
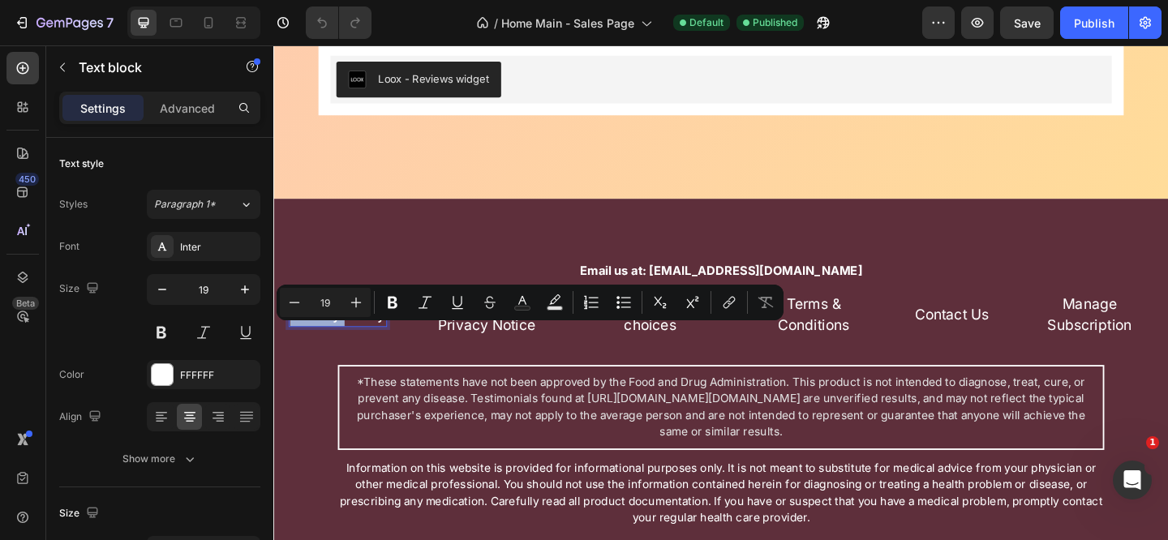
click at [375, 351] on p "Privacy Policy" at bounding box center [343, 340] width 104 height 24
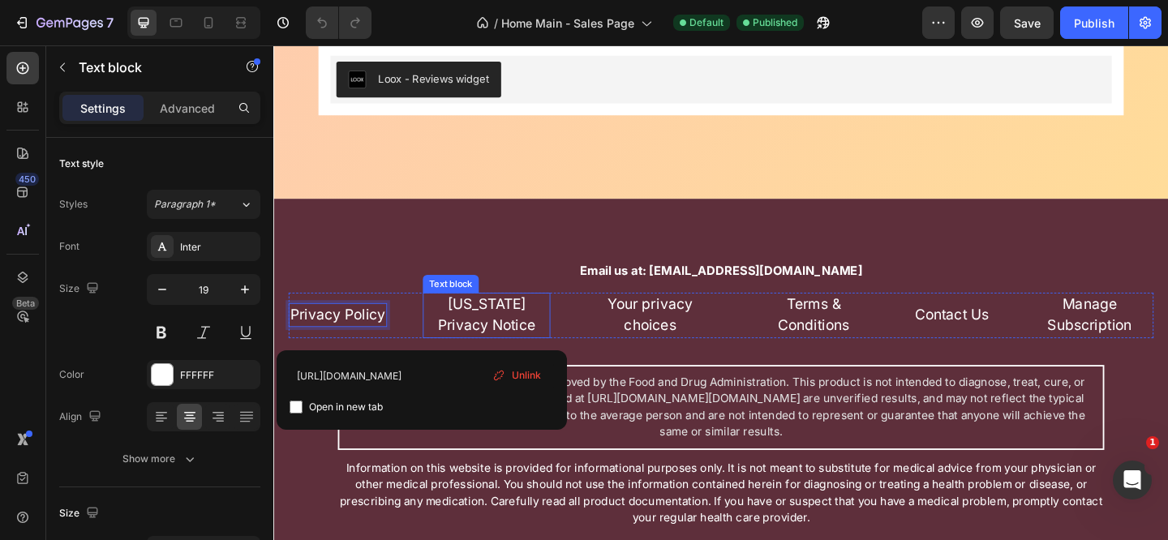
click at [513, 348] on link "California Privacy Notice" at bounding box center [505, 339] width 106 height 42
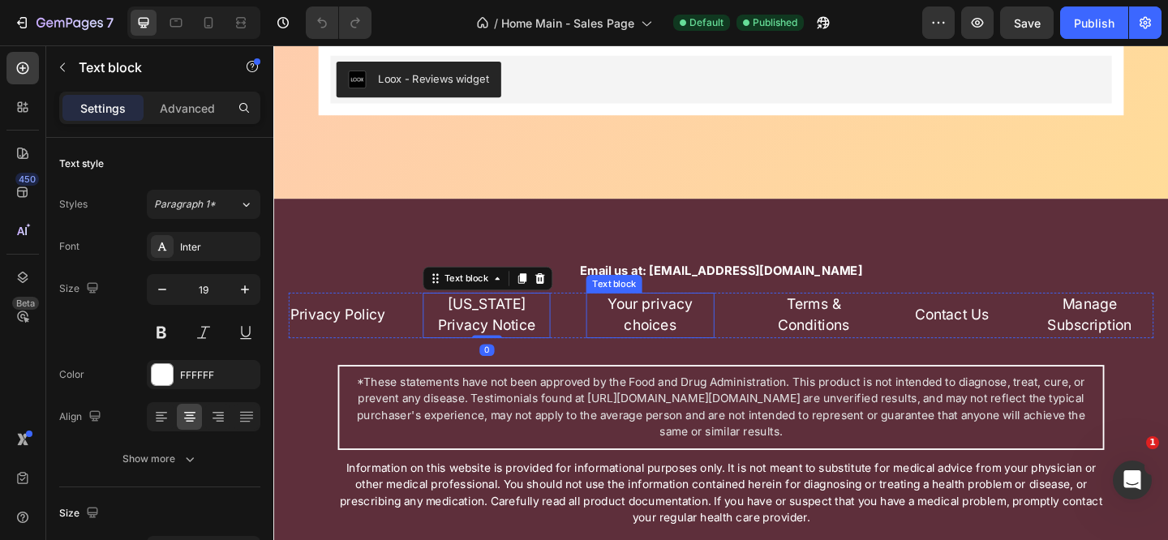
click at [662, 352] on link "Your privacy choices" at bounding box center [683, 339] width 92 height 42
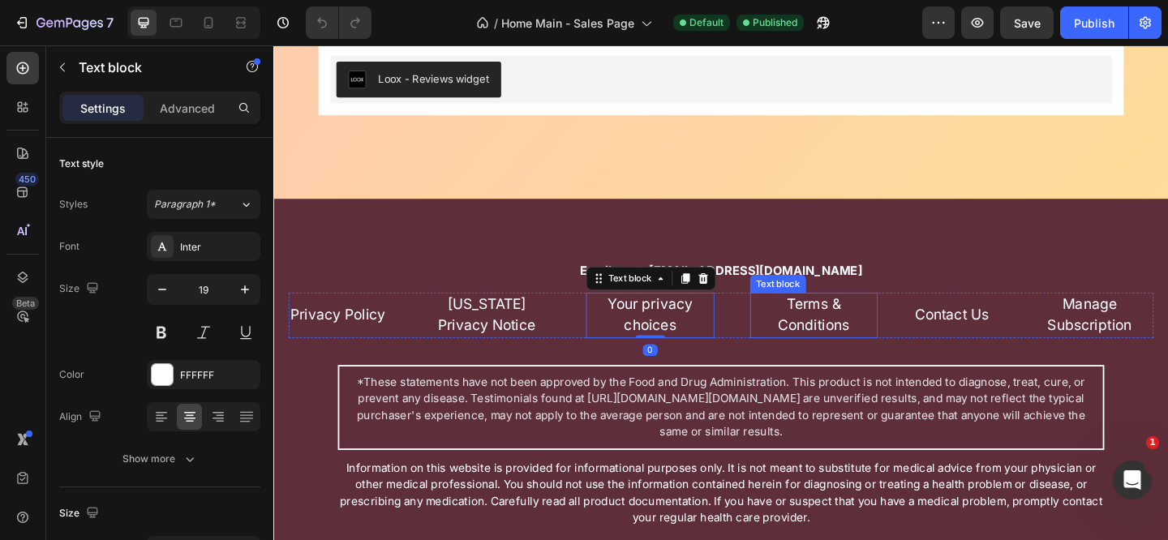
click at [846, 358] on p "Terms & Conditions" at bounding box center [860, 339] width 135 height 46
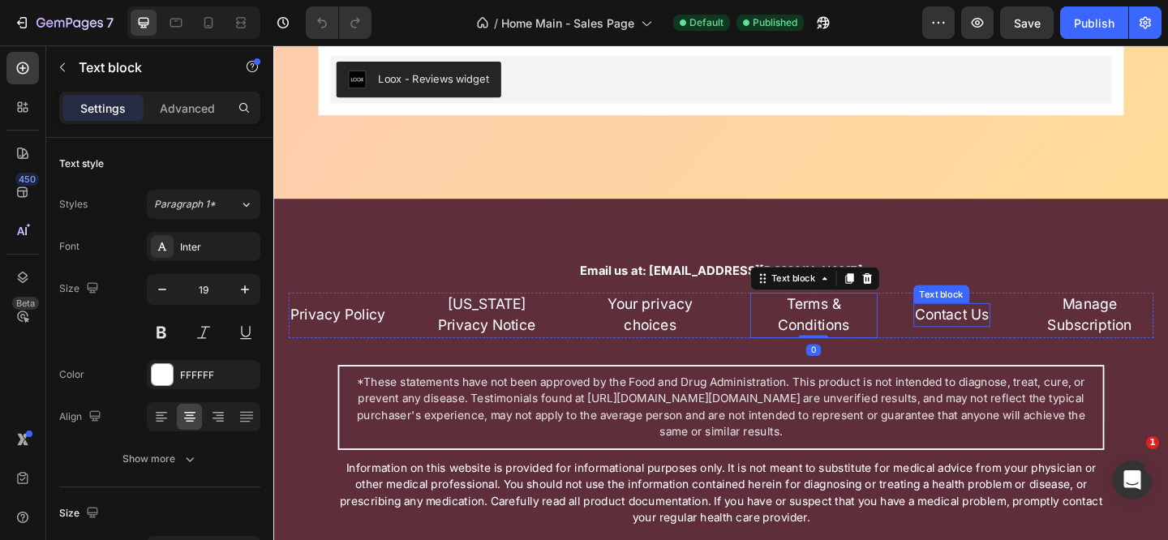
click at [998, 348] on link "Contact Us" at bounding box center [1011, 338] width 80 height 19
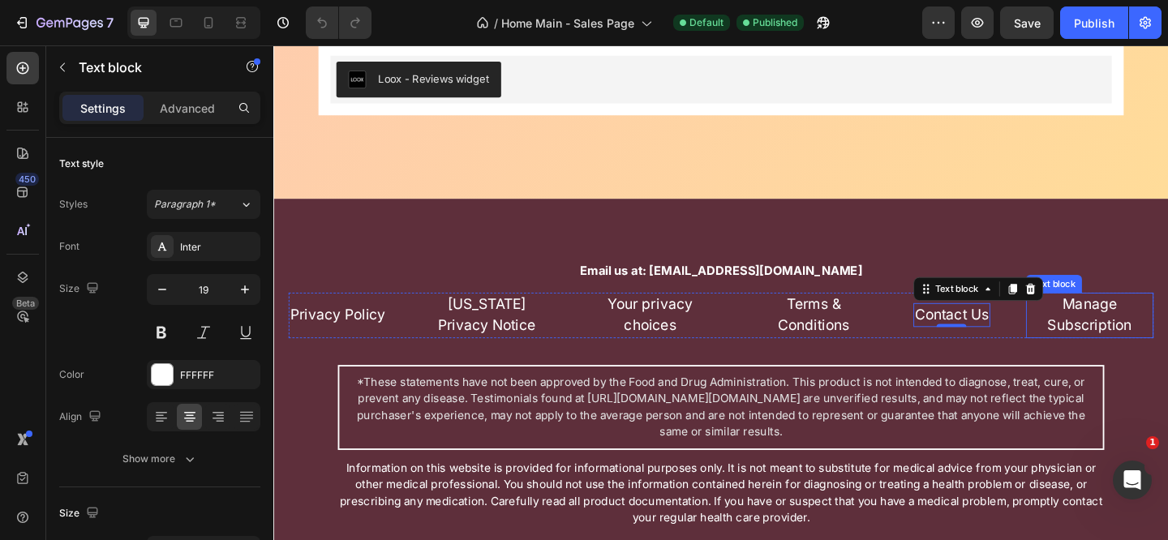
click at [1165, 360] on link "Manage Subscription" at bounding box center [1161, 339] width 92 height 42
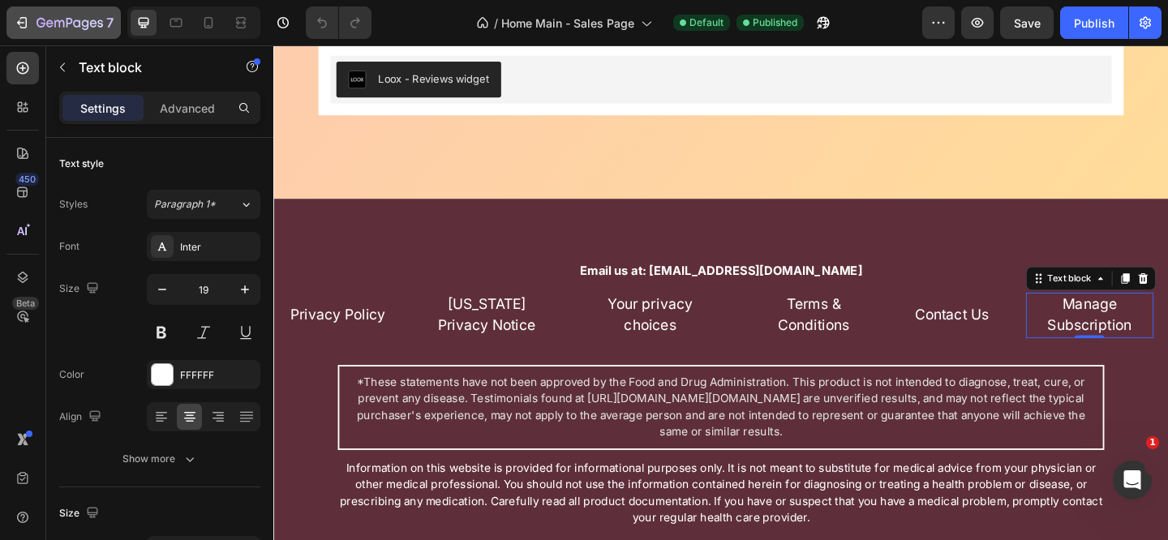
click at [32, 11] on button "7" at bounding box center [63, 22] width 114 height 32
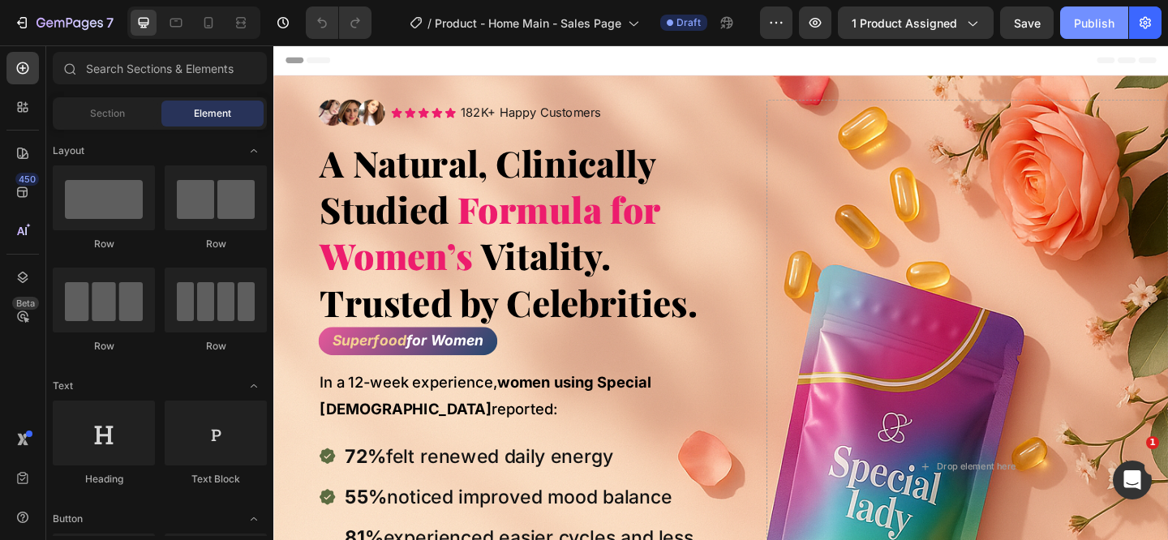
click at [1077, 20] on div "Publish" at bounding box center [1094, 23] width 41 height 17
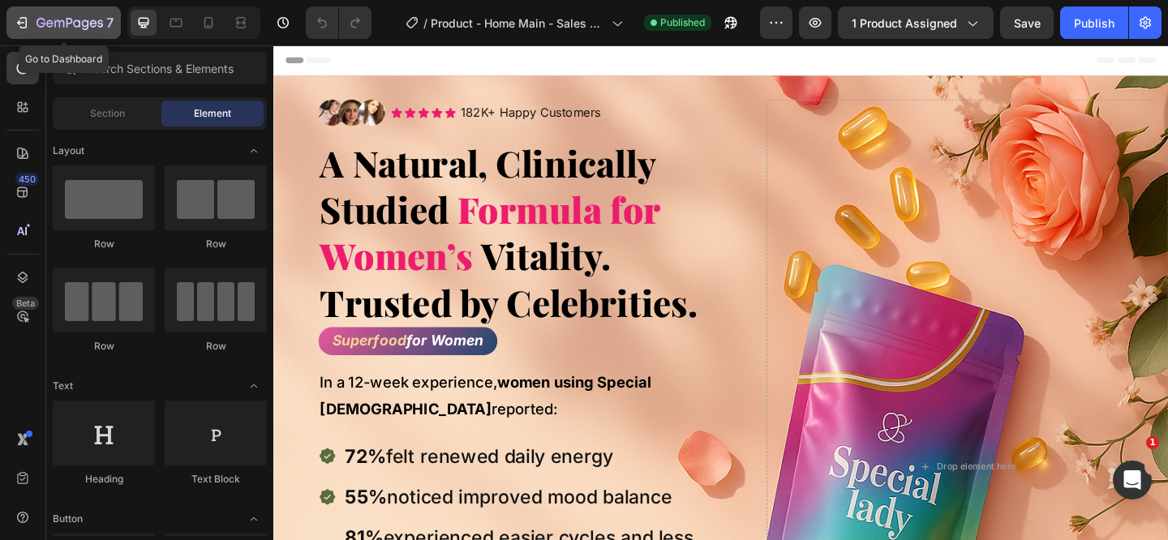
click at [26, 18] on icon "button" at bounding box center [23, 22] width 7 height 11
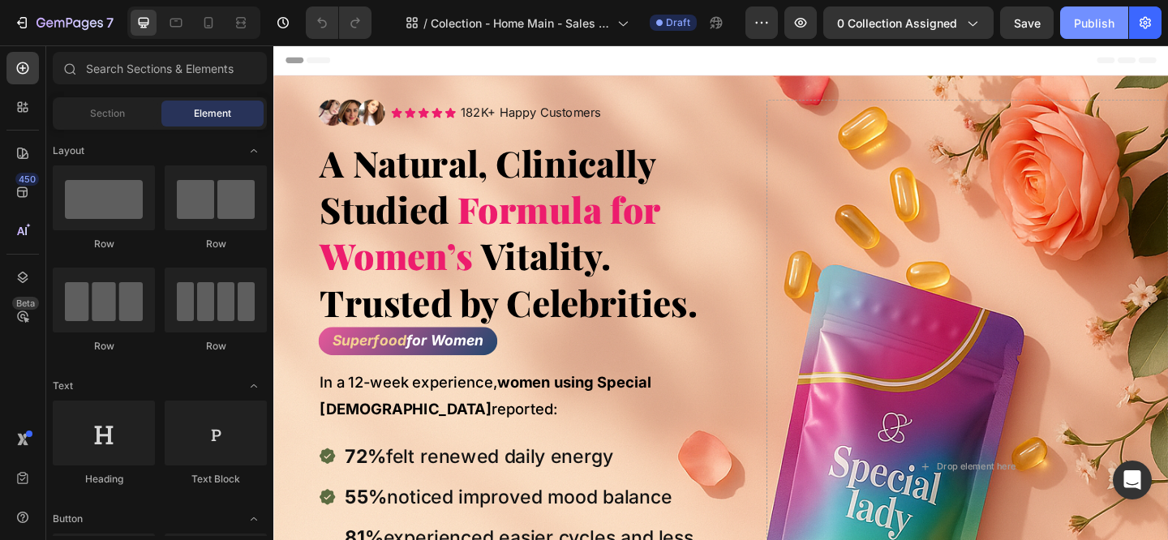
click at [1094, 29] on div "Publish" at bounding box center [1094, 23] width 41 height 17
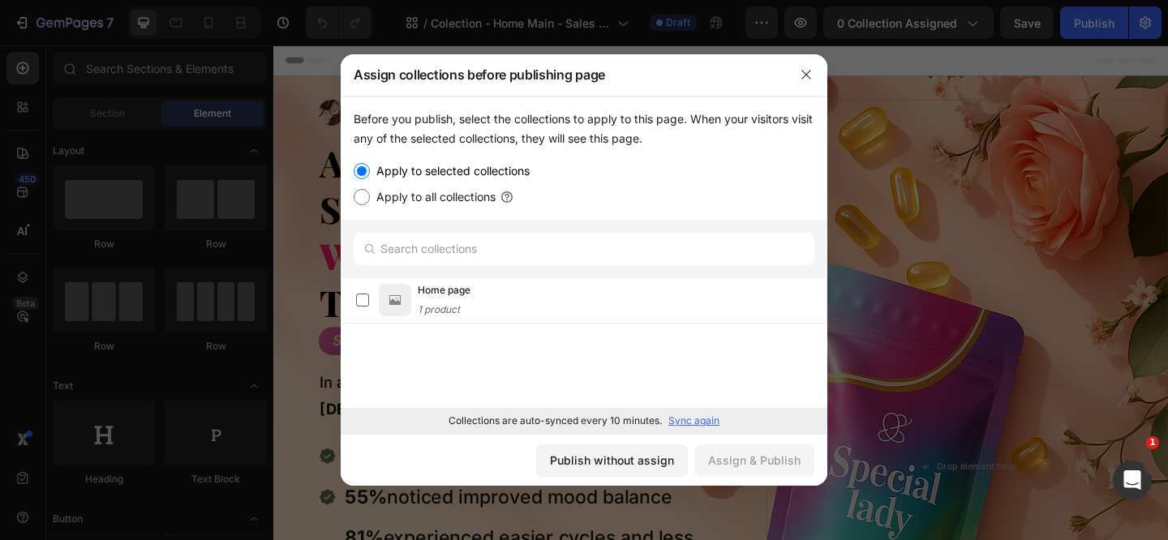
click at [442, 198] on label "Apply to all collections" at bounding box center [433, 196] width 126 height 19
click at [370, 198] on input "Apply to all collections" at bounding box center [362, 197] width 16 height 16
radio input "true"
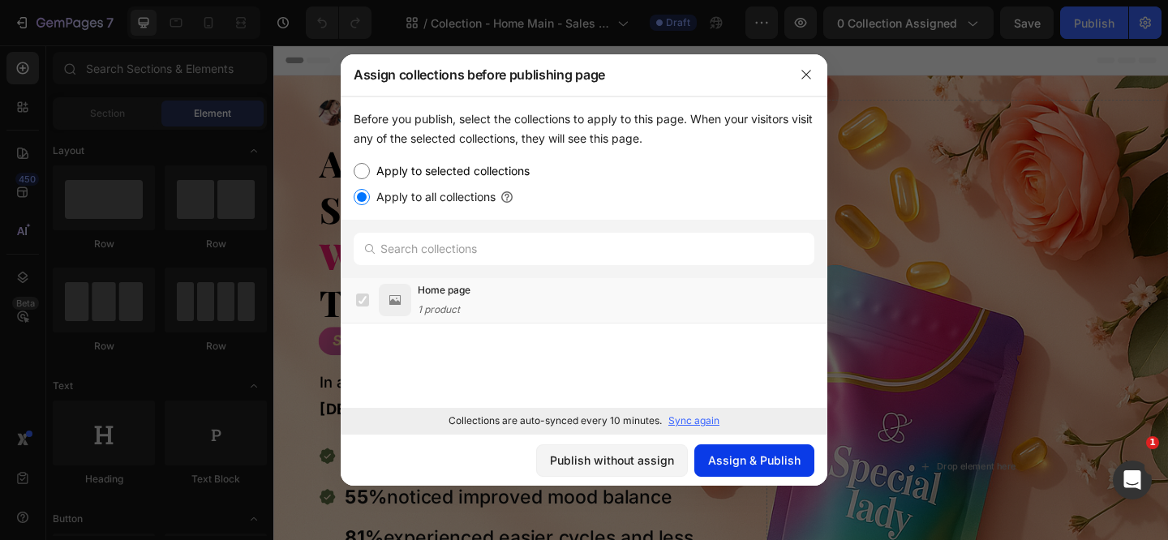
click at [763, 466] on div "Assign & Publish" at bounding box center [754, 460] width 92 height 17
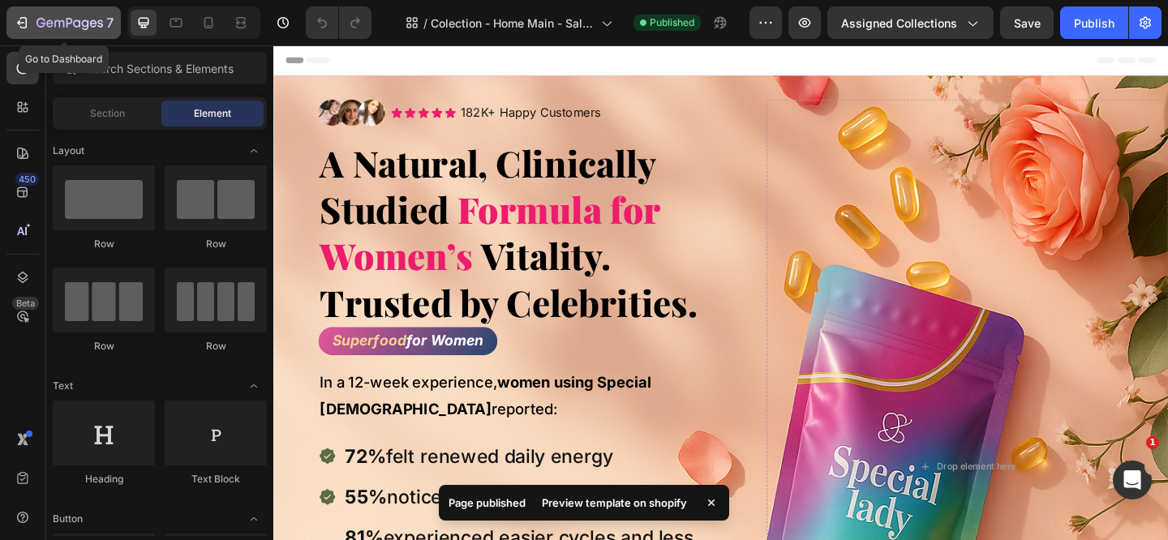
click at [15, 24] on icon "button" at bounding box center [22, 23] width 16 height 16
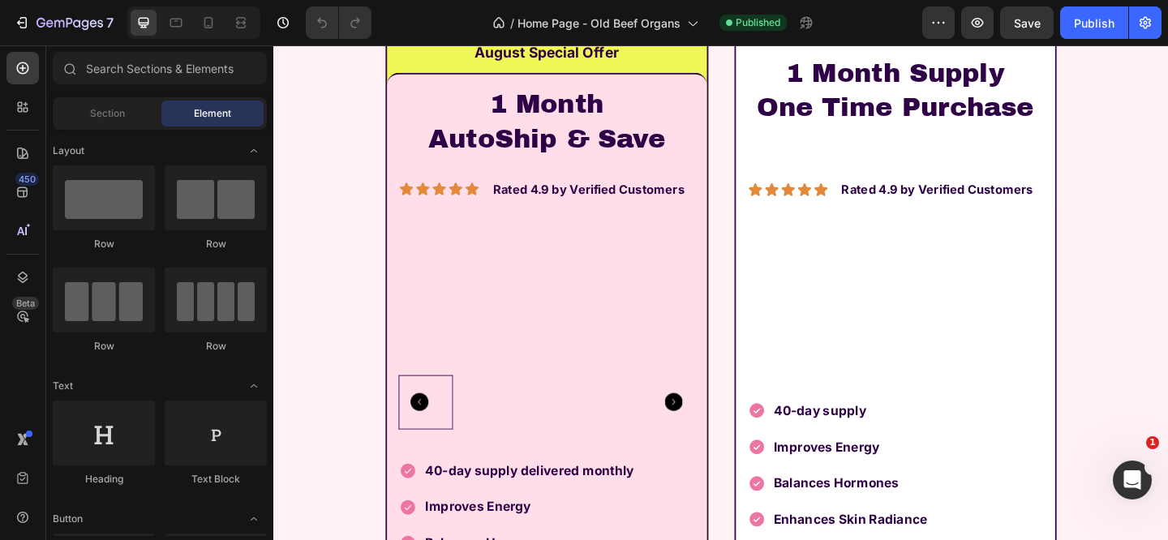
scroll to position [4558, 0]
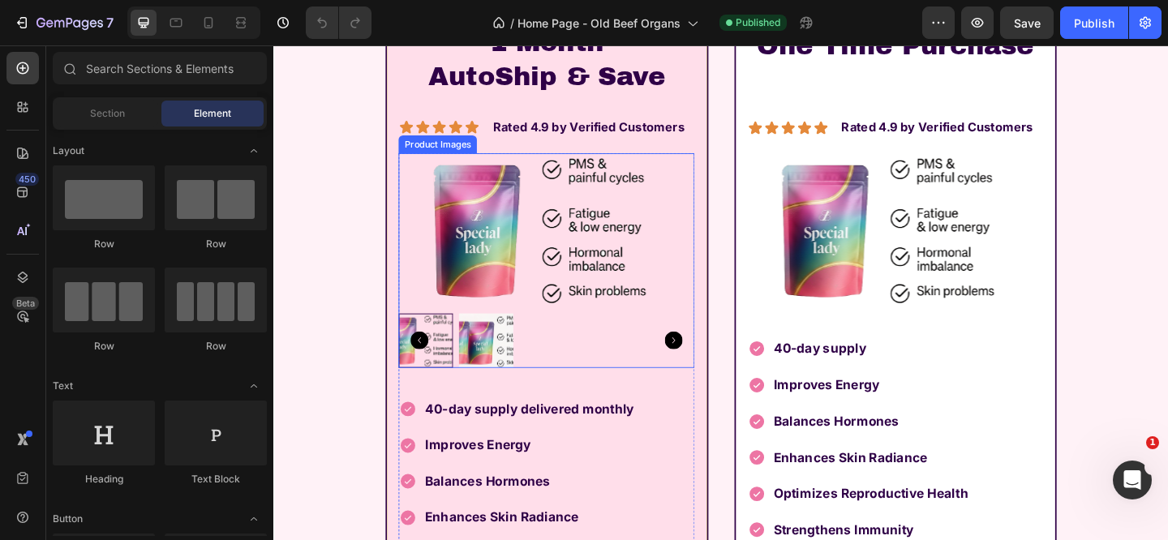
click at [493, 379] on img at bounding box center [504, 366] width 59 height 59
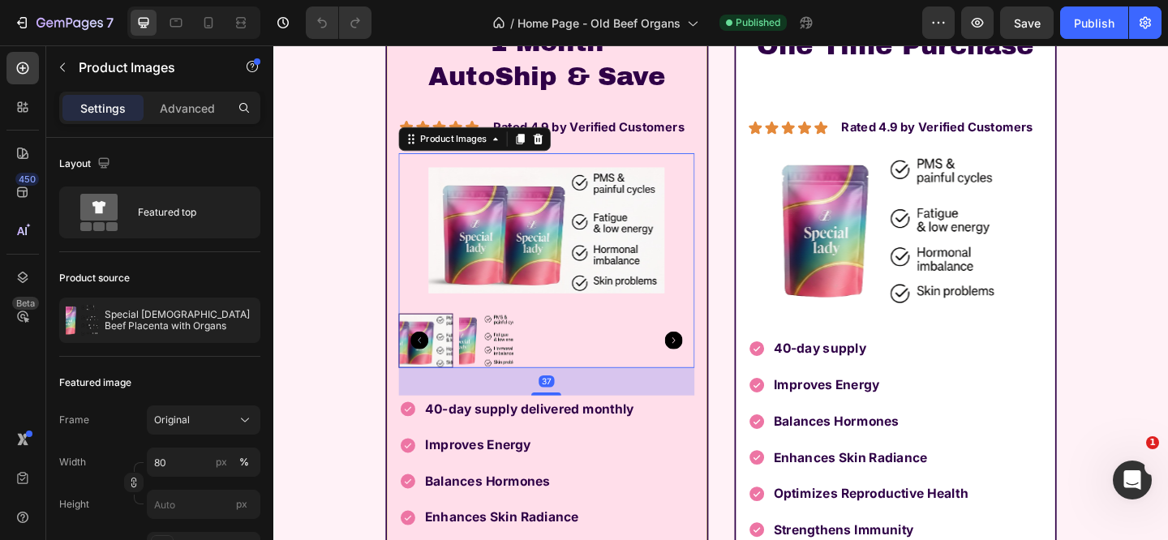
click at [490, 369] on img at bounding box center [504, 366] width 59 height 59
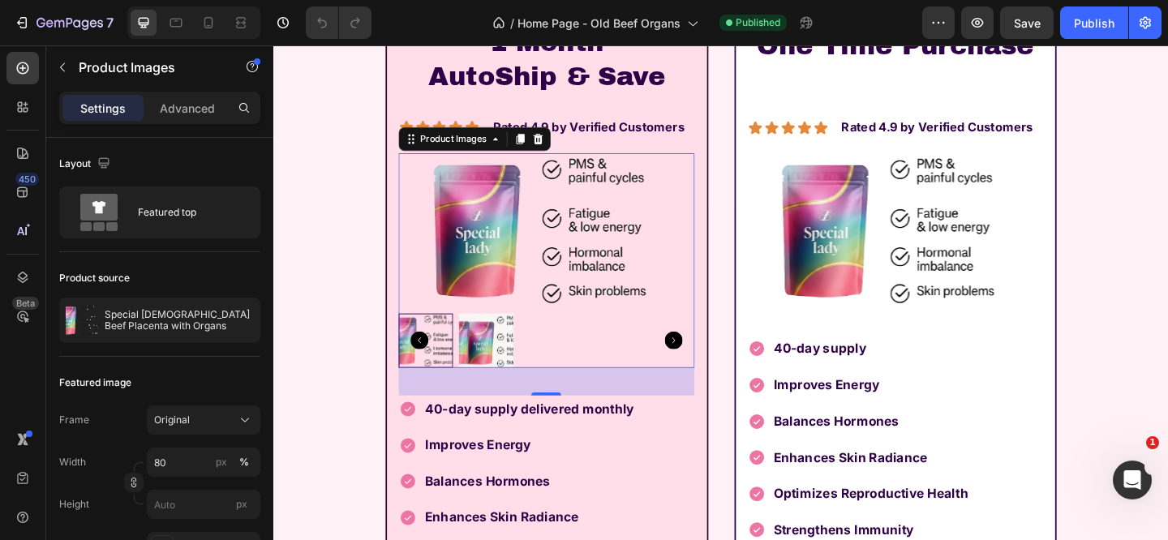
click at [461, 369] on div at bounding box center [439, 366] width 59 height 59
click at [482, 370] on img at bounding box center [504, 366] width 59 height 59
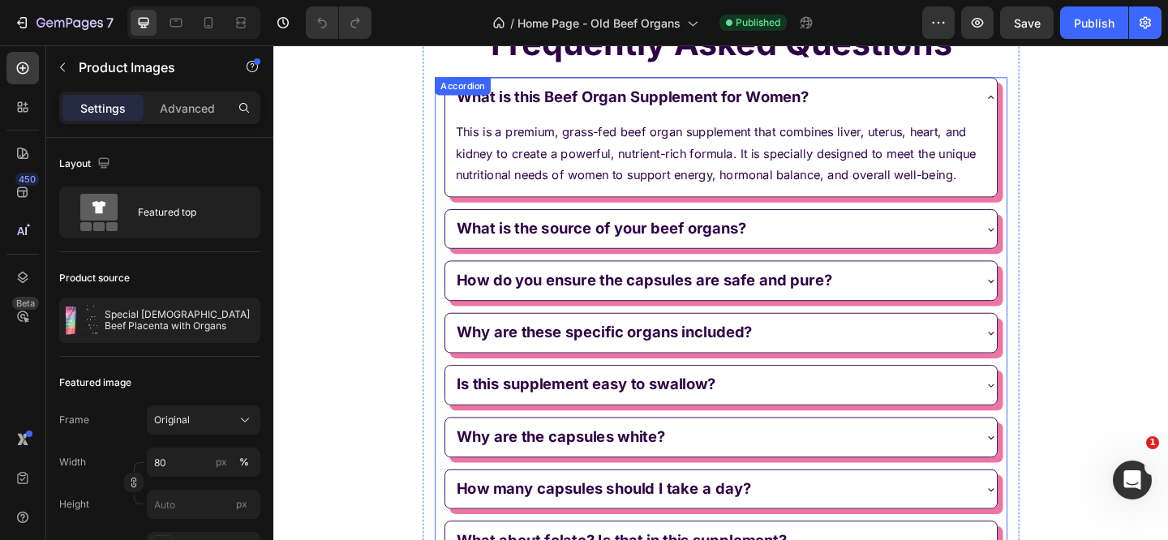
scroll to position [5043, 0]
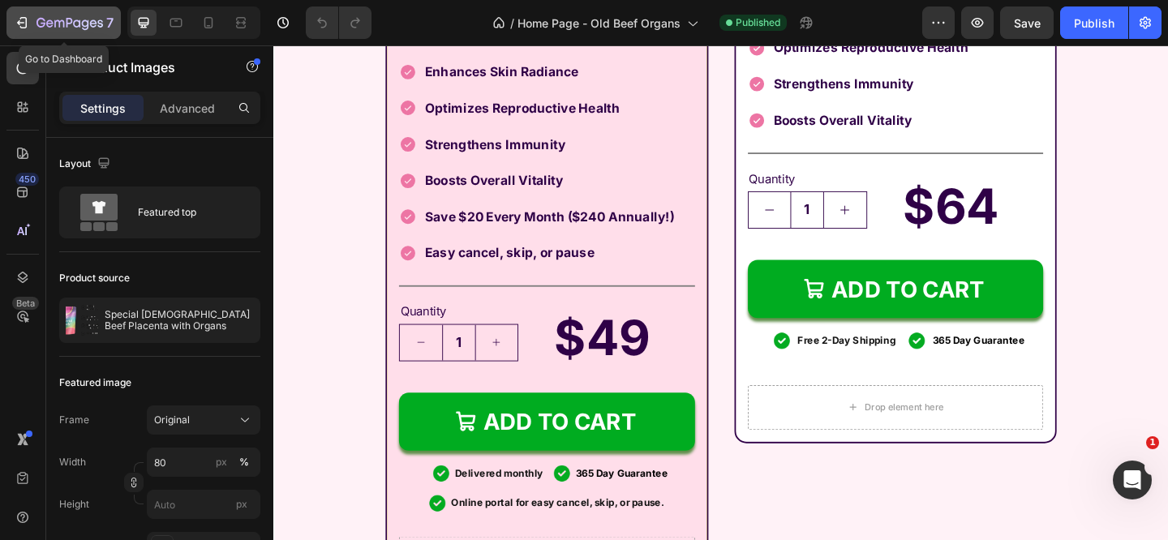
click at [54, 22] on icon "button" at bounding box center [69, 24] width 67 height 14
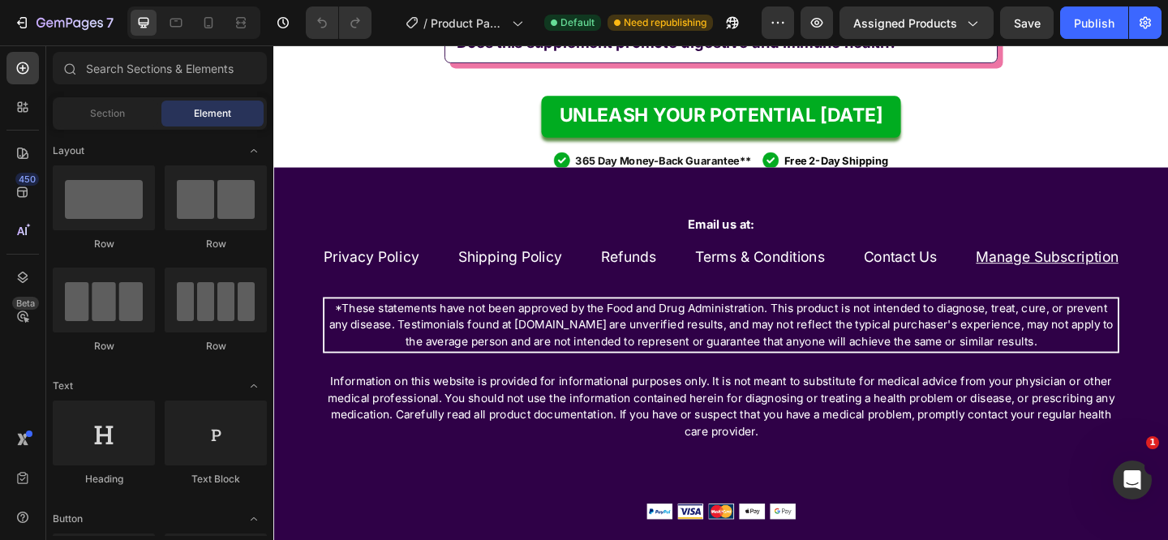
scroll to position [6987, 0]
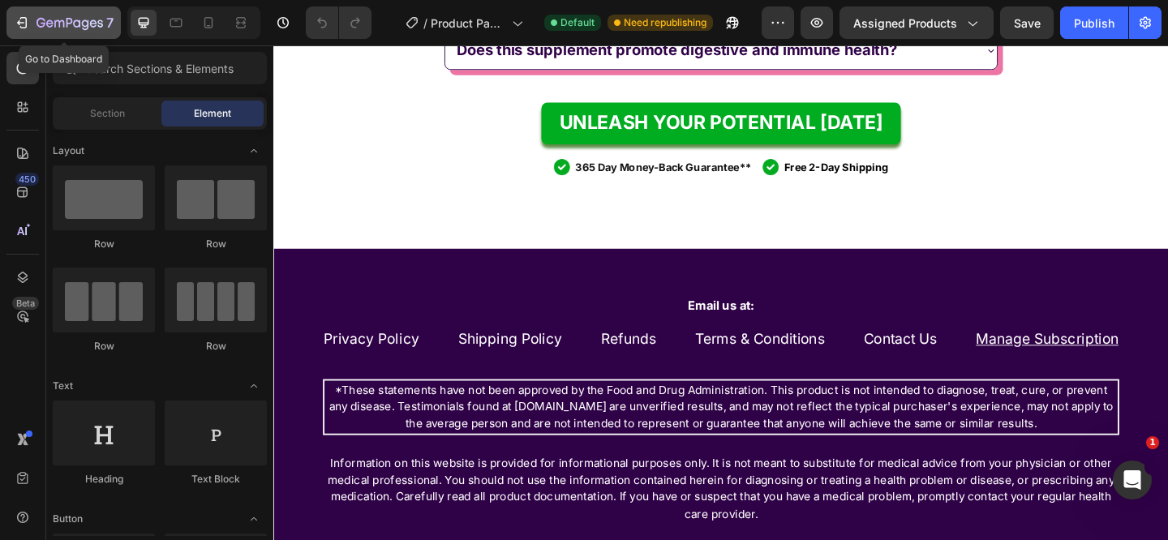
click at [28, 13] on div "7" at bounding box center [64, 22] width 100 height 19
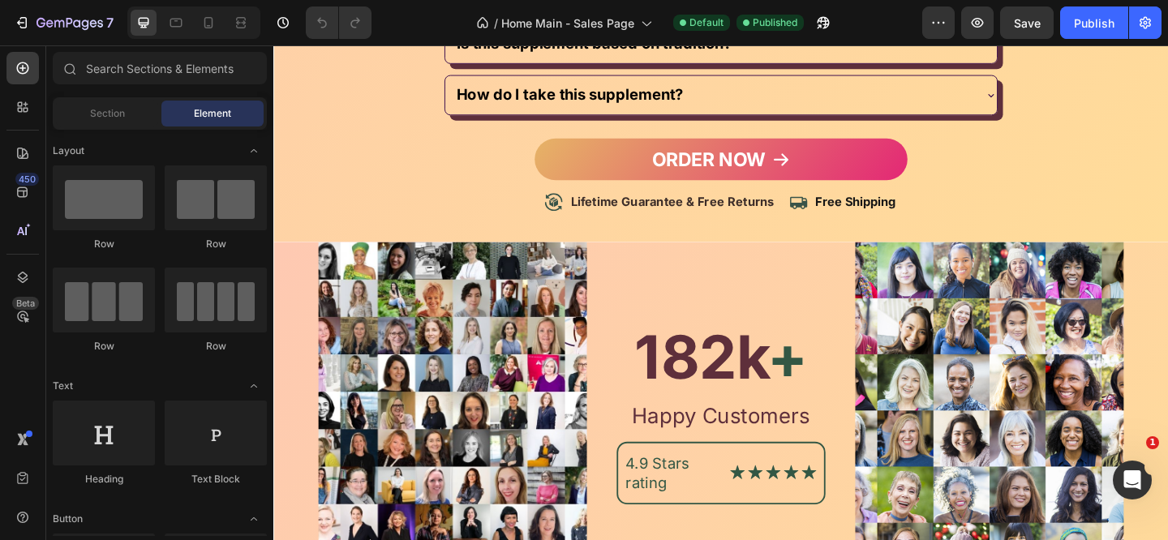
scroll to position [15461, 0]
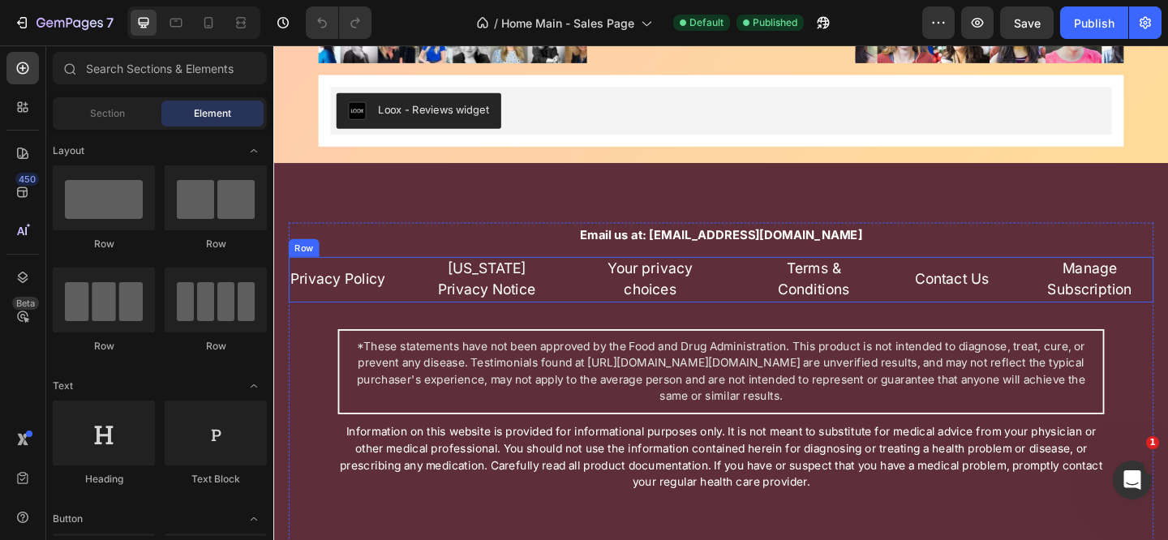
click at [1127, 299] on div "Email us at: support@specialady.com Text Block Privacy Policy Text block Califo…" at bounding box center [759, 453] width 973 height 558
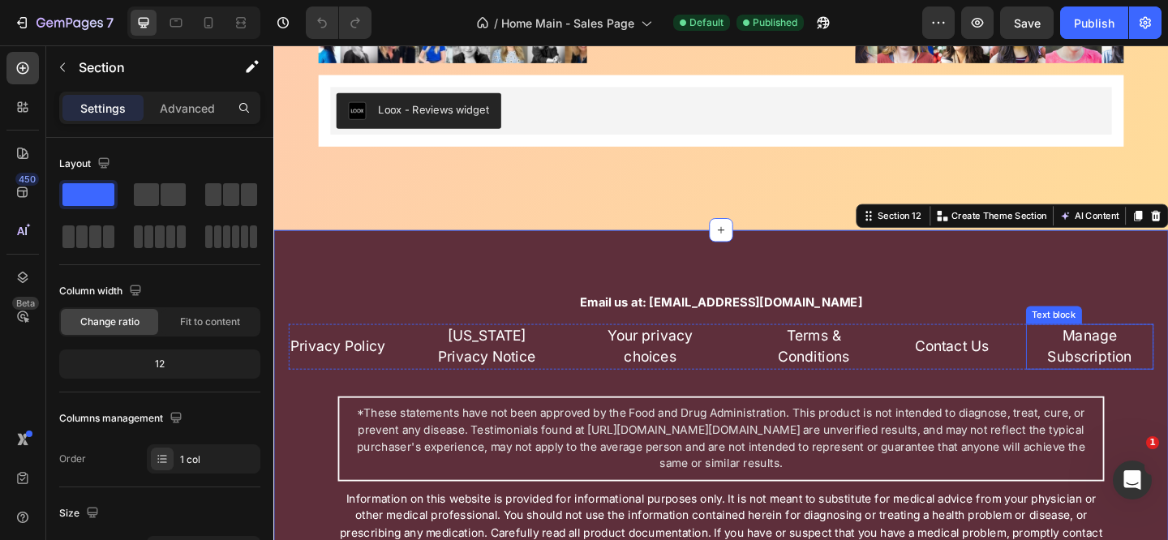
click at [1140, 364] on link "Manage Subscription" at bounding box center [1161, 373] width 92 height 42
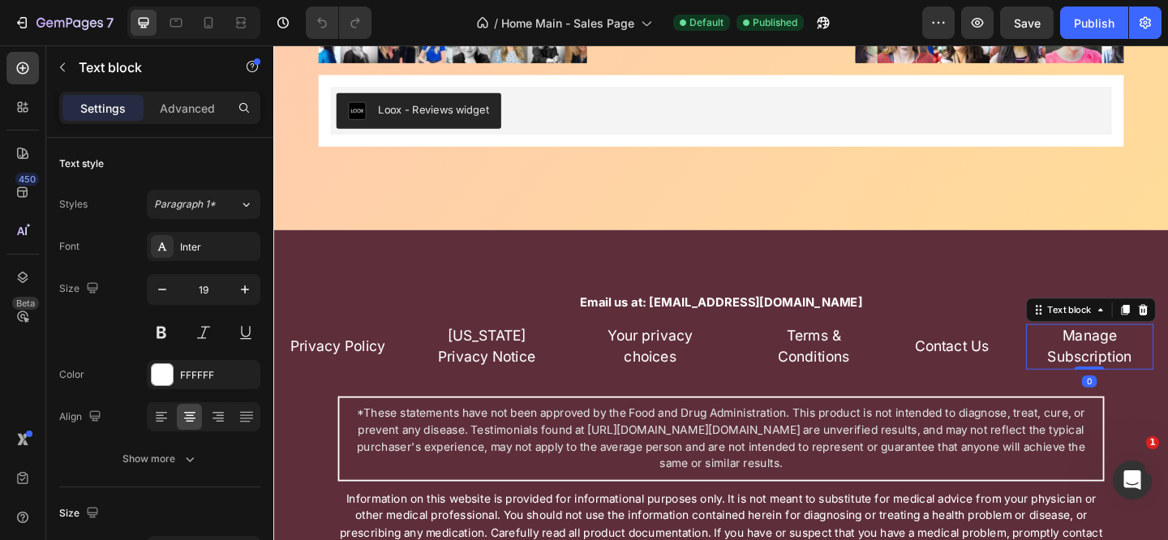
click at [1151, 371] on p "Manage Subscription" at bounding box center [1160, 373] width 135 height 46
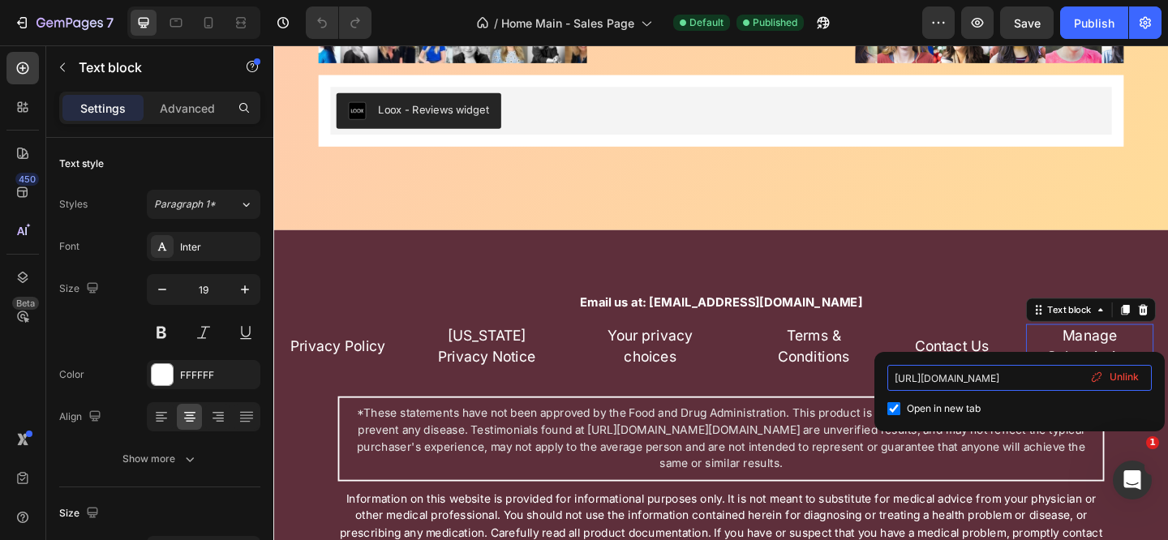
scroll to position [0, 0]
drag, startPoint x: 1313, startPoint y: 425, endPoint x: 917, endPoint y: 401, distance: 396.5
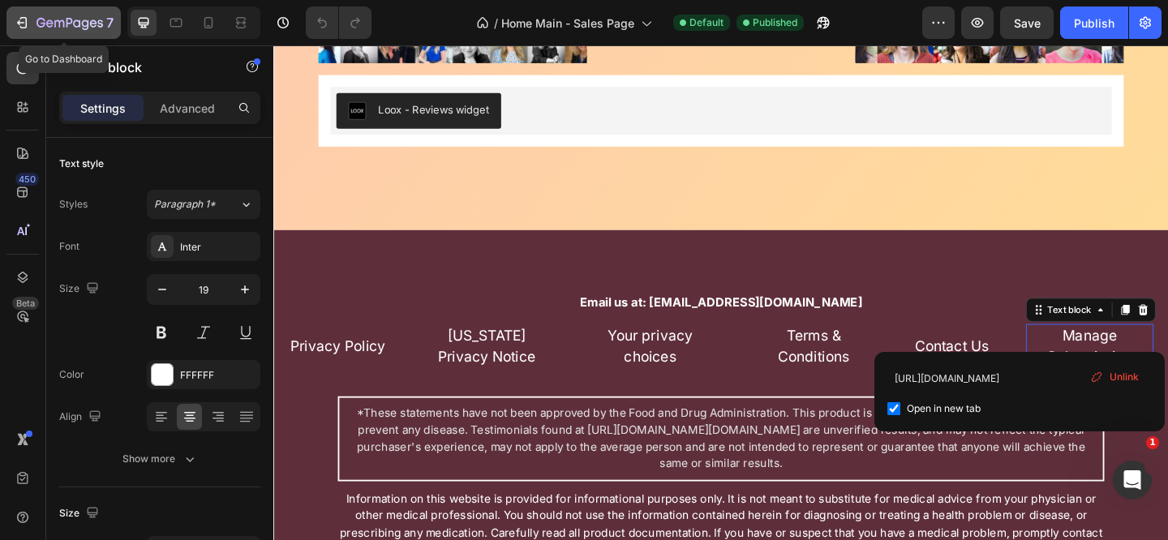
click at [35, 11] on button "7" at bounding box center [63, 22] width 114 height 32
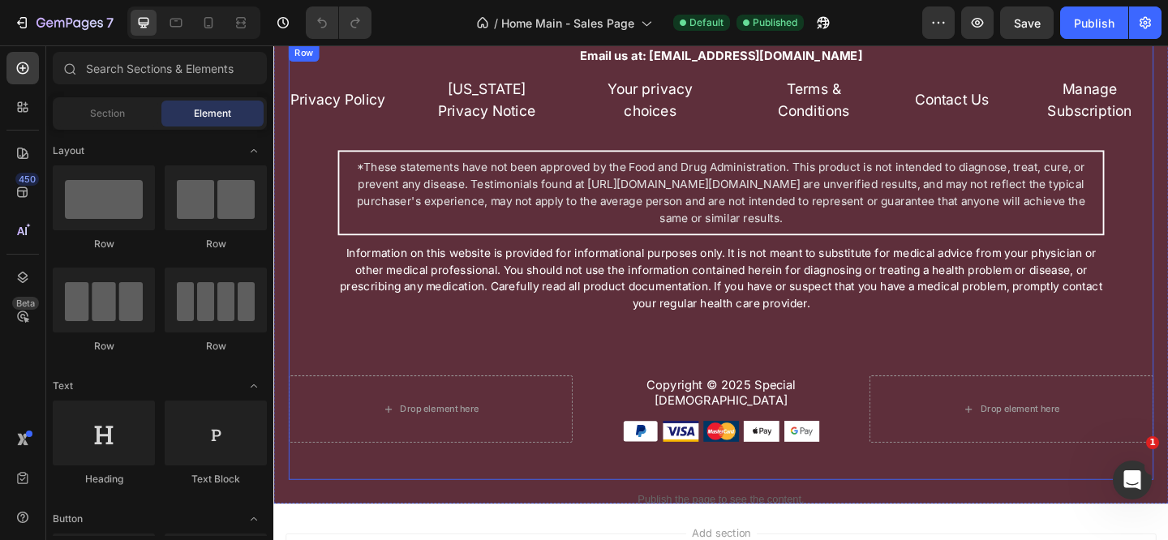
scroll to position [17847, 0]
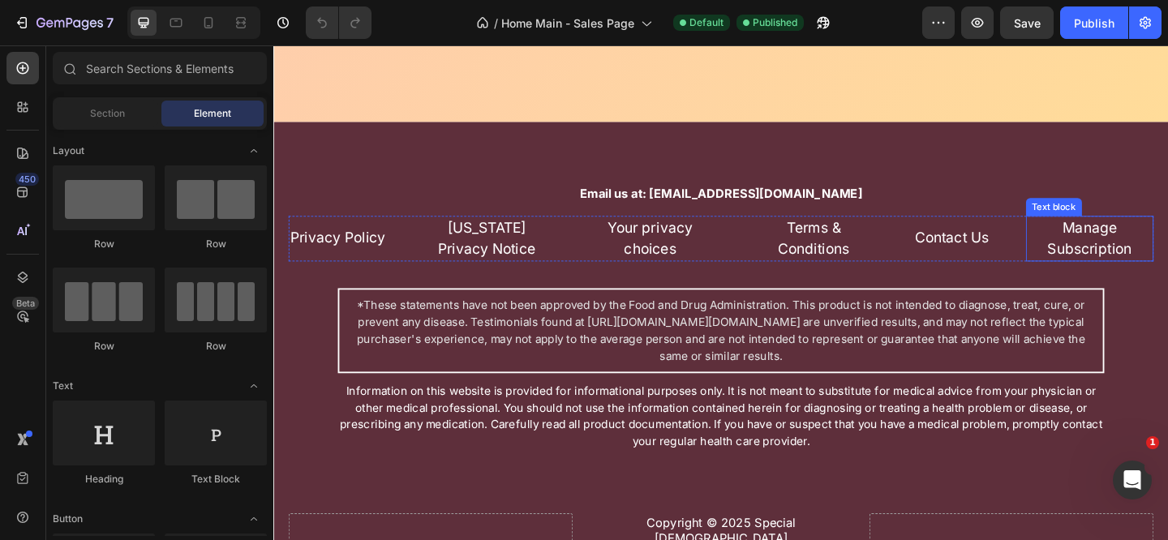
click at [1126, 266] on link "Manage Subscription" at bounding box center [1161, 255] width 92 height 42
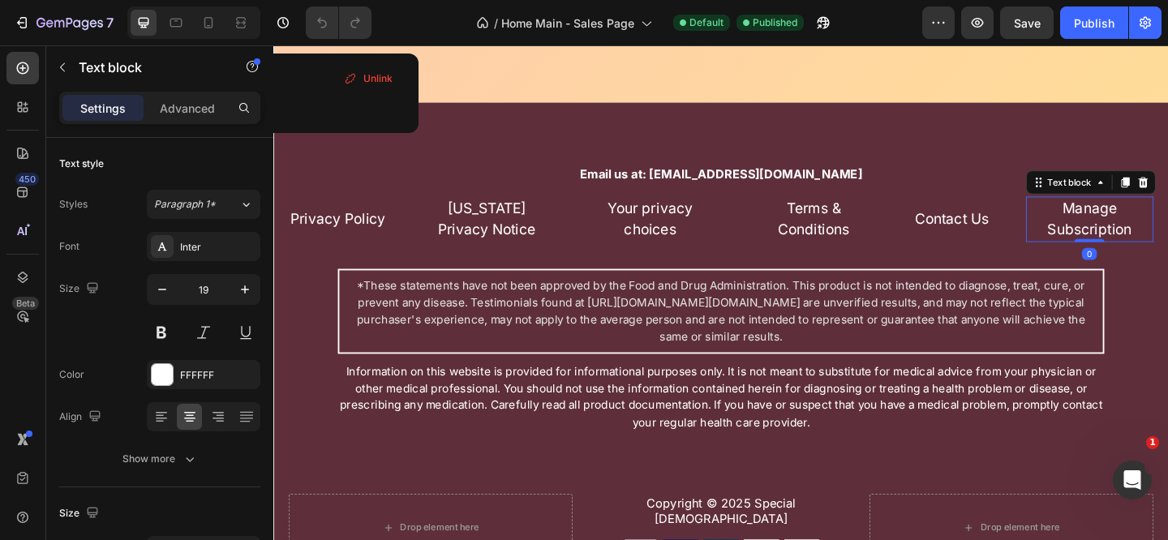
click at [1144, 246] on link "Manage Subscription" at bounding box center [1161, 234] width 92 height 42
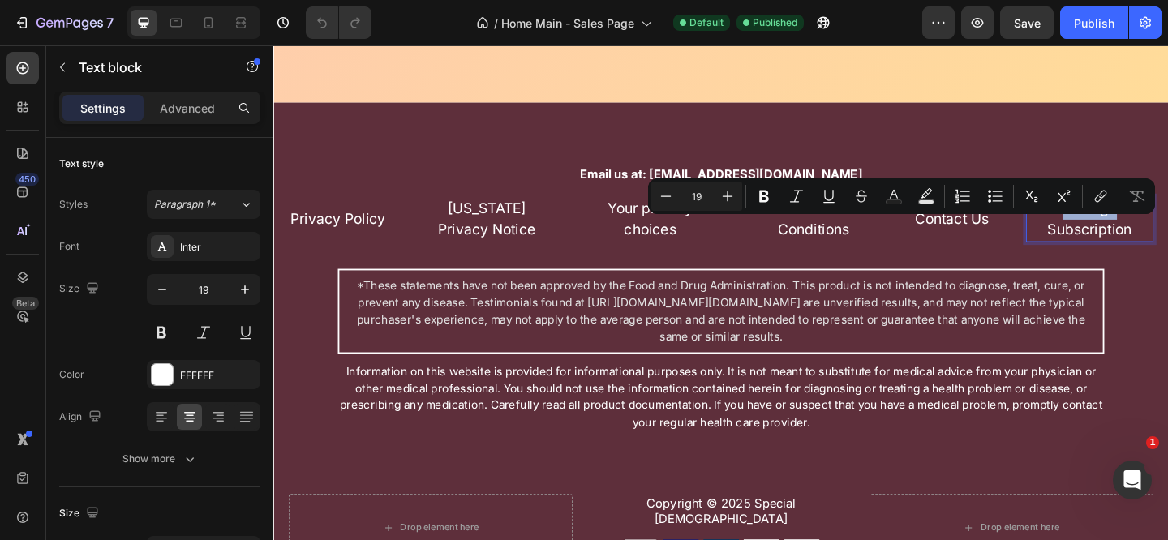
click at [1144, 250] on link "Manage Subscription" at bounding box center [1161, 234] width 92 height 42
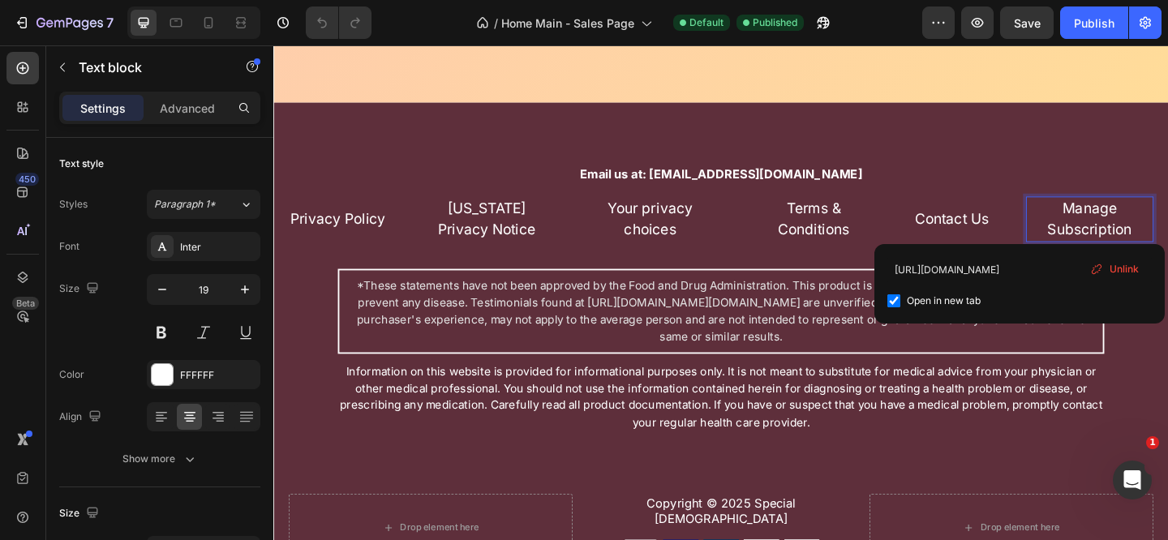
click at [1119, 268] on span "Unlink" at bounding box center [1123, 269] width 29 height 15
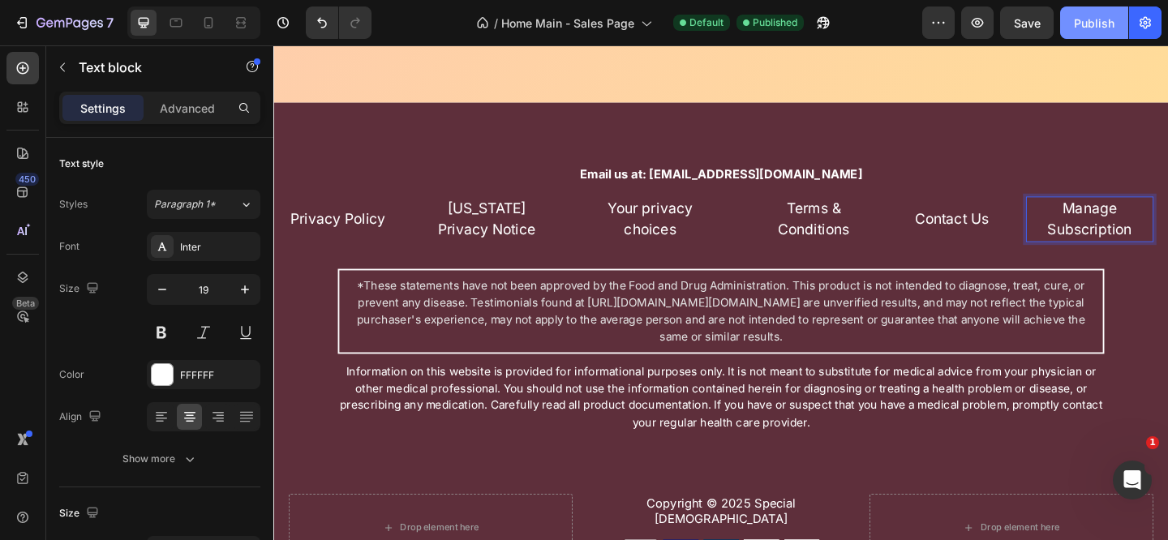
click at [1080, 30] on div "Publish" at bounding box center [1094, 23] width 41 height 17
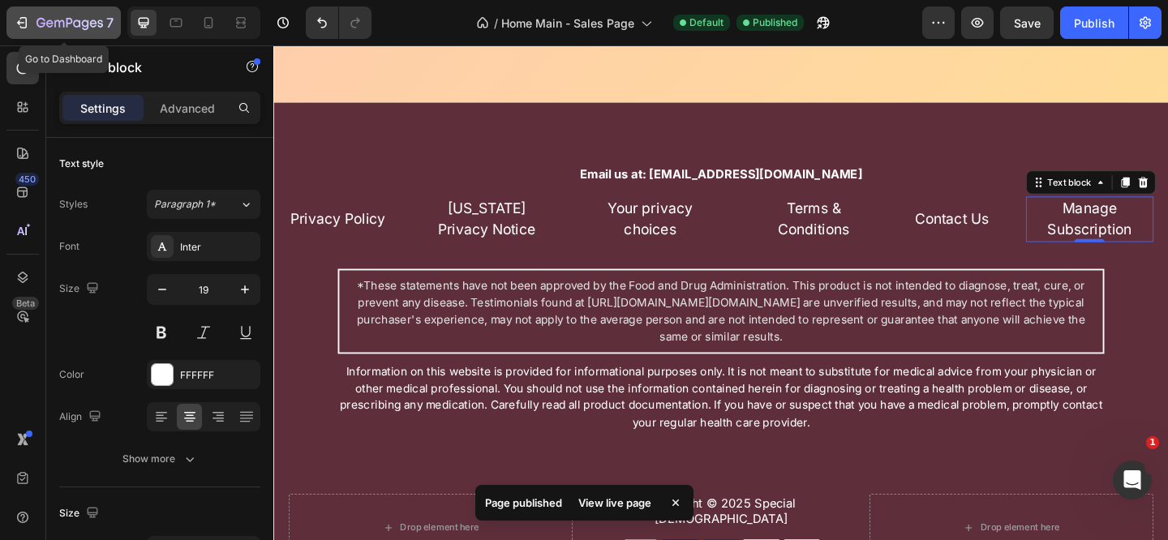
click at [23, 18] on icon "button" at bounding box center [22, 23] width 16 height 16
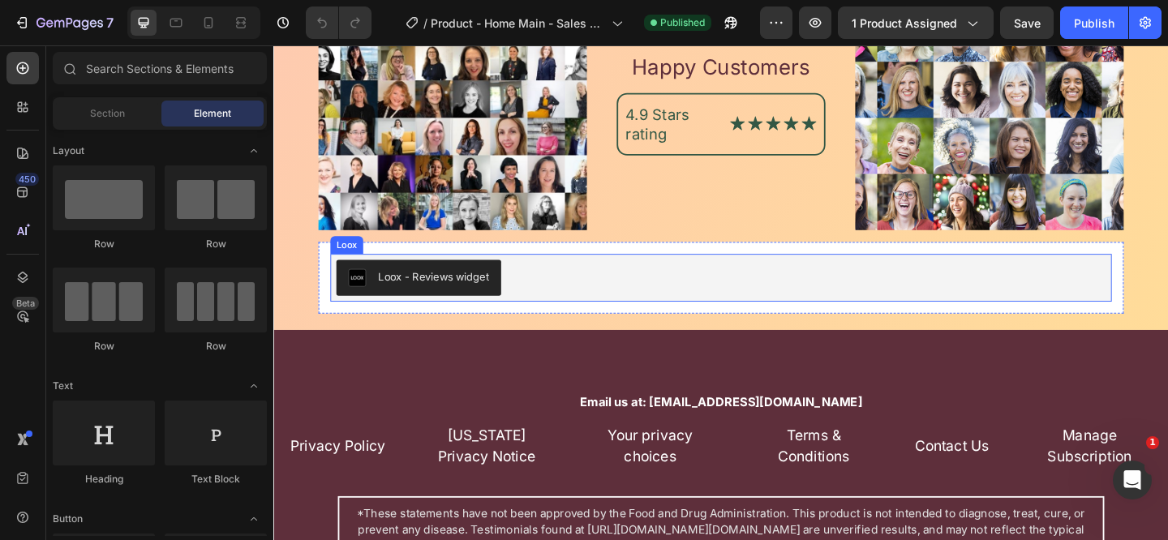
scroll to position [15320, 0]
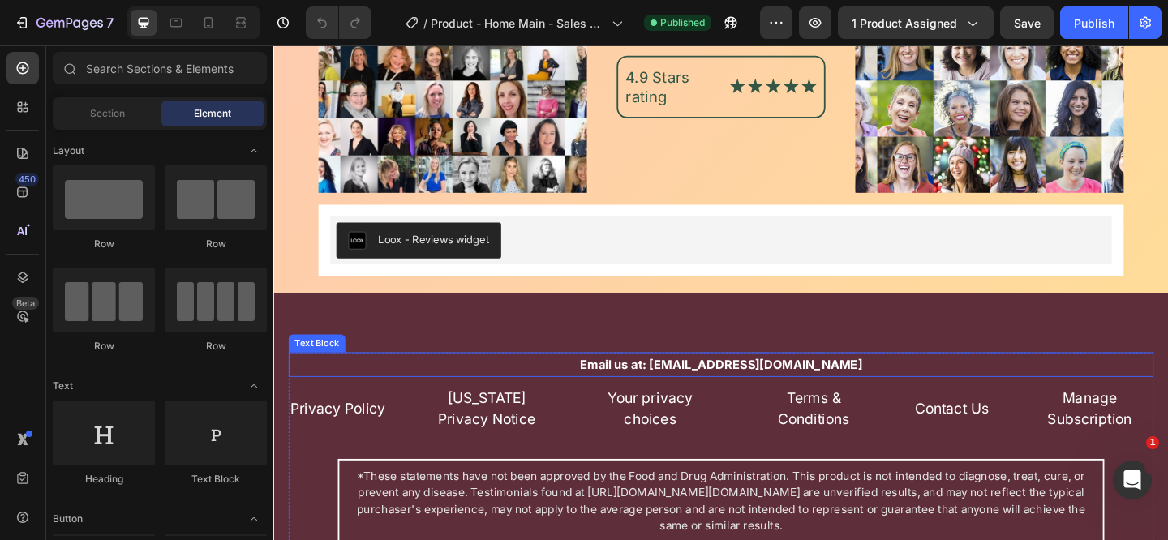
click at [1139, 445] on link "Manage Subscription" at bounding box center [1161, 441] width 92 height 42
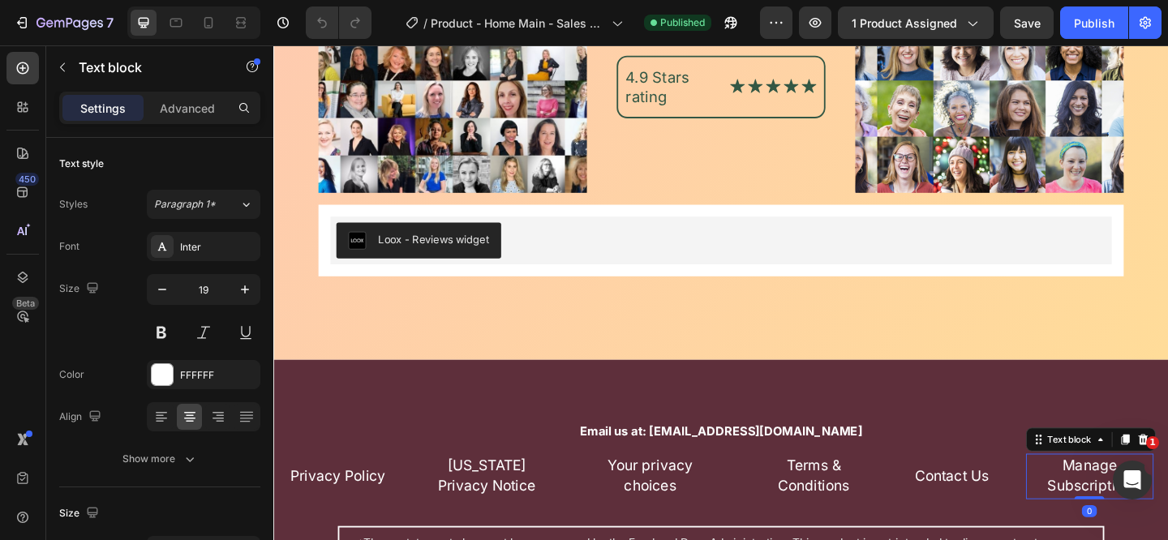
click at [1157, 506] on link "Manage Subscription" at bounding box center [1161, 514] width 92 height 42
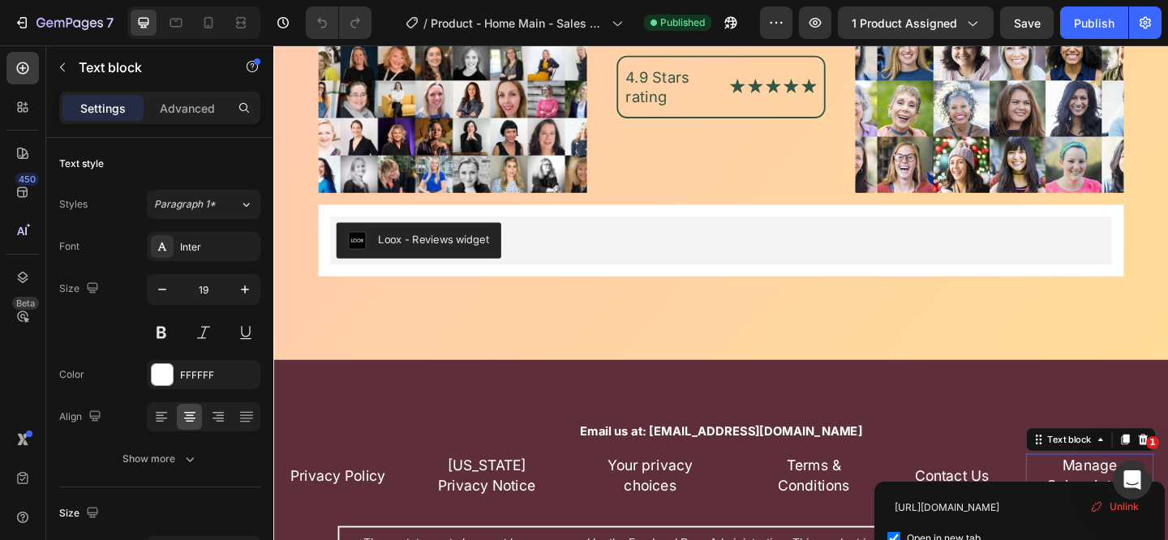
click at [1109, 501] on span "Unlink" at bounding box center [1123, 507] width 29 height 15
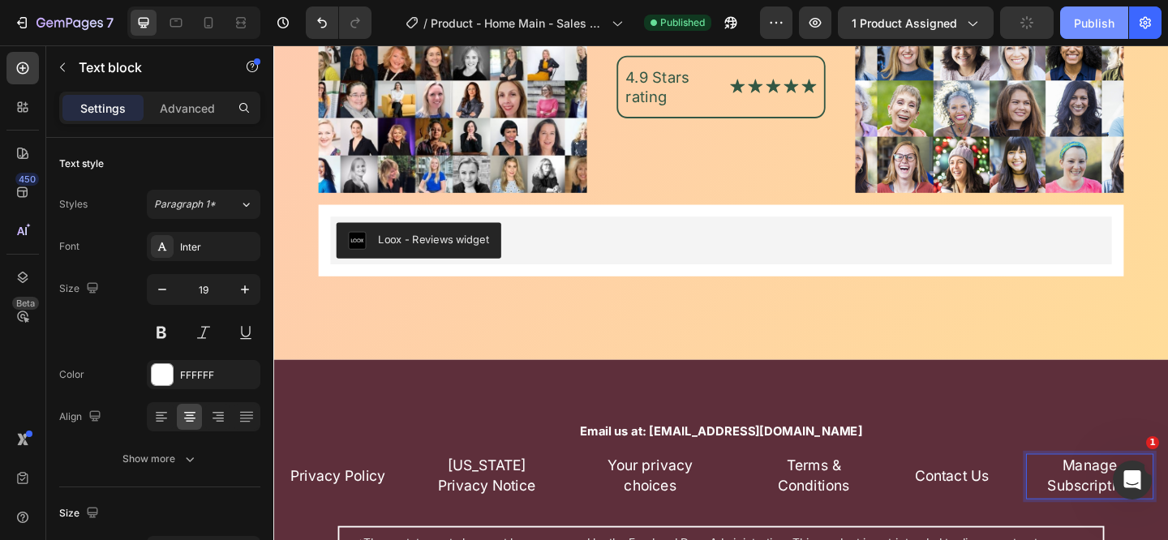
click at [1088, 19] on div "Publish" at bounding box center [1094, 23] width 41 height 17
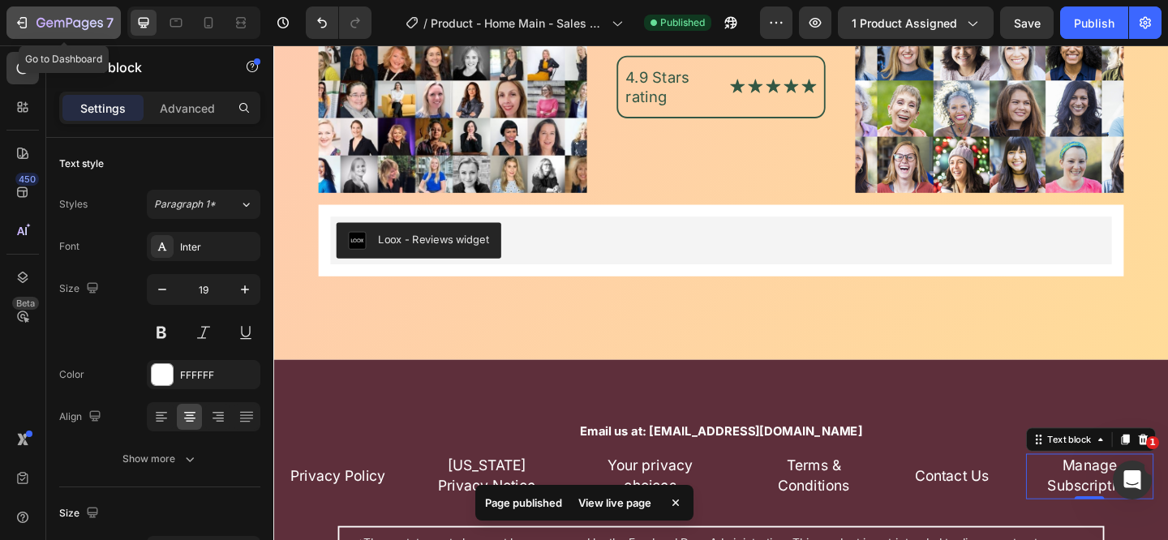
click at [24, 24] on icon "button" at bounding box center [22, 23] width 16 height 16
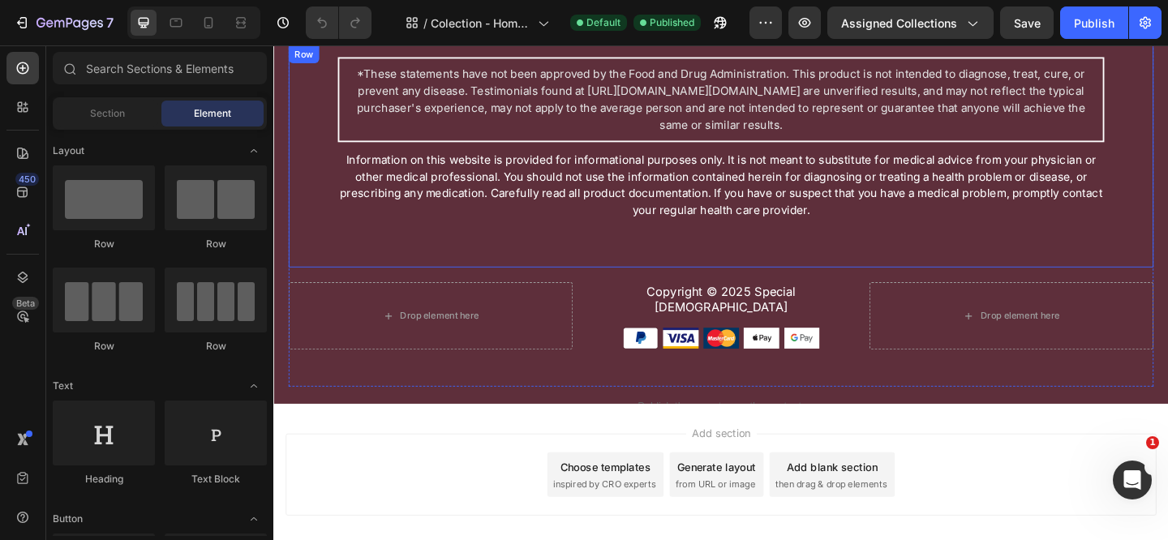
scroll to position [15932, 0]
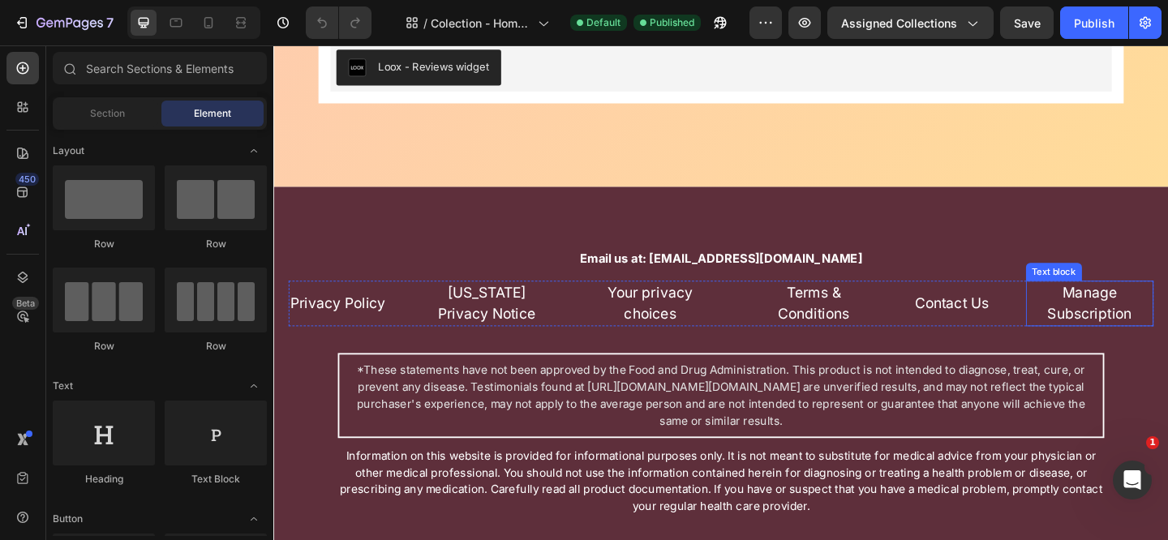
click at [1148, 315] on link "Manage Subscription" at bounding box center [1161, 326] width 92 height 42
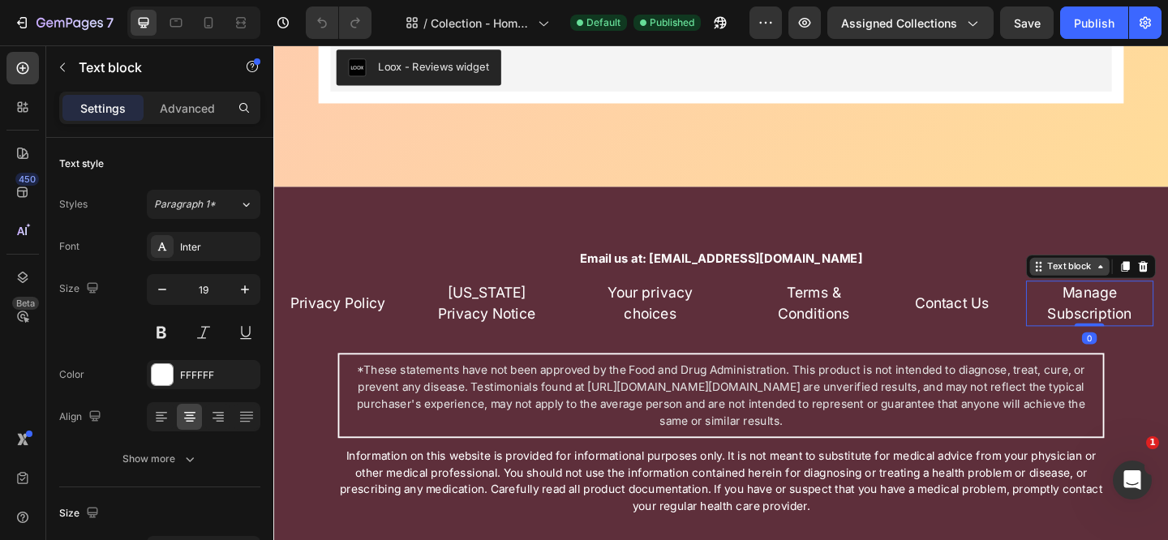
click at [1137, 296] on div "Text block" at bounding box center [1139, 286] width 87 height 19
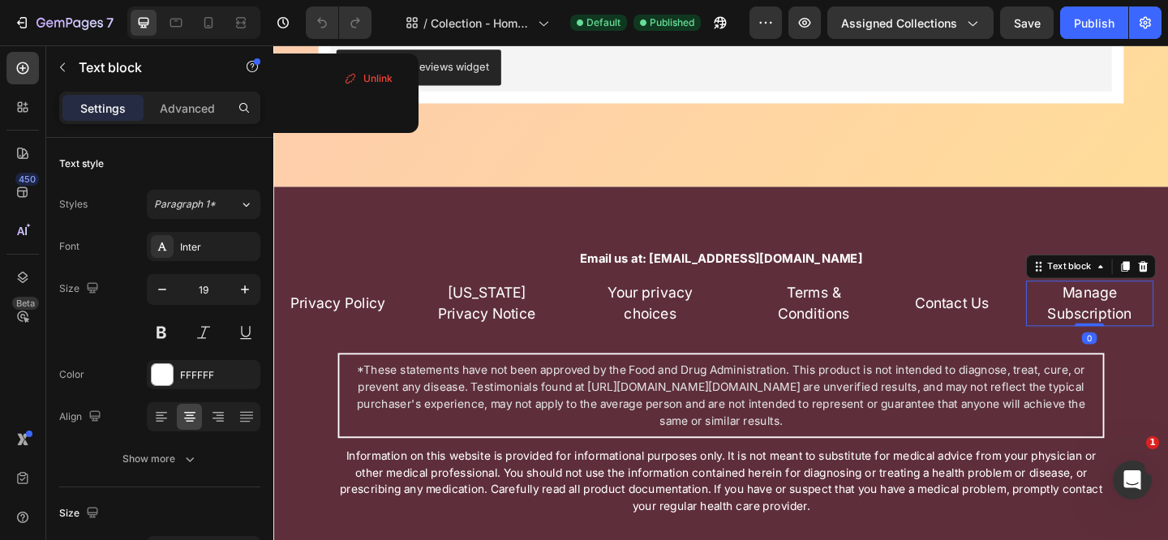
click at [1147, 347] on link "Manage Subscription" at bounding box center [1161, 326] width 92 height 42
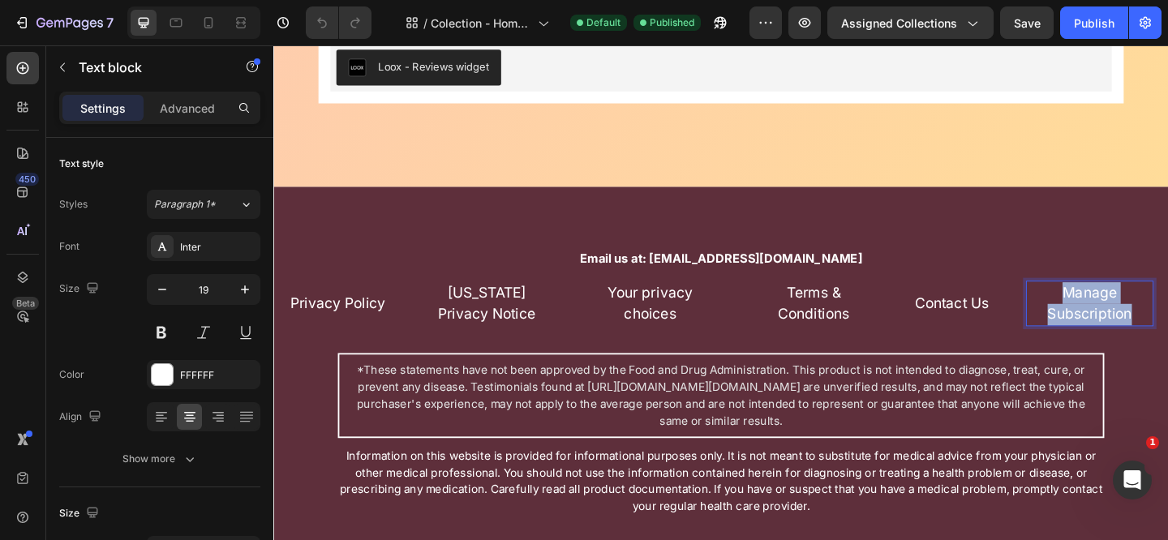
click at [1147, 347] on link "Manage Subscription" at bounding box center [1161, 326] width 92 height 42
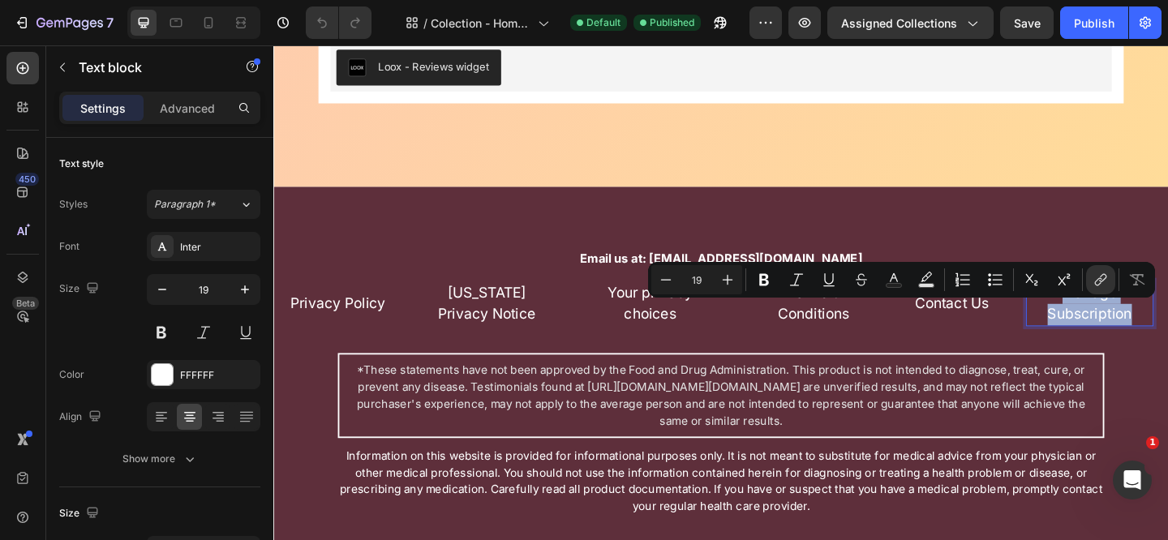
click at [1167, 350] on p "Manage Subscription" at bounding box center [1160, 326] width 135 height 46
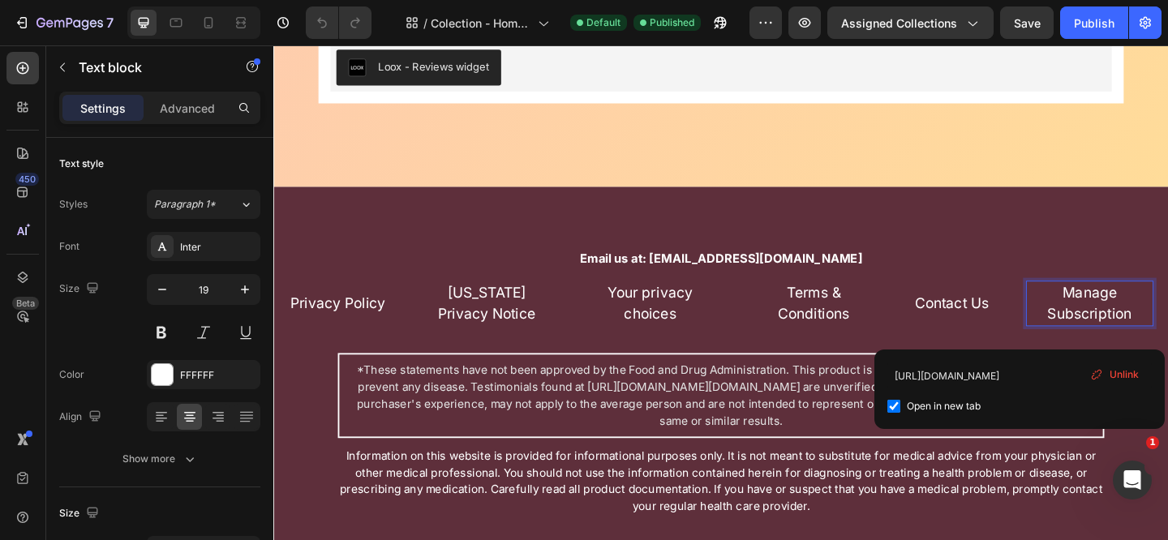
click at [1164, 347] on link "Manage Subscription" at bounding box center [1161, 326] width 92 height 42
click at [1119, 368] on span "Unlink" at bounding box center [1123, 374] width 29 height 15
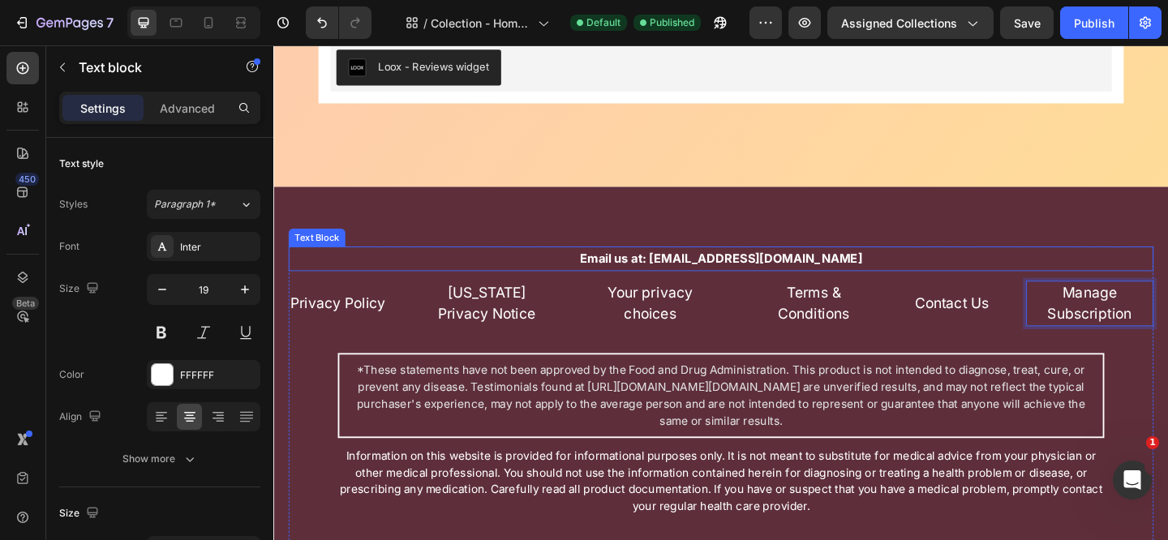
click at [1167, 337] on p "Manage Subscription" at bounding box center [1160, 326] width 135 height 46
click at [1158, 345] on p "Manage Subscription" at bounding box center [1160, 326] width 135 height 46
click at [1098, 31] on button "Publish" at bounding box center [1094, 22] width 68 height 32
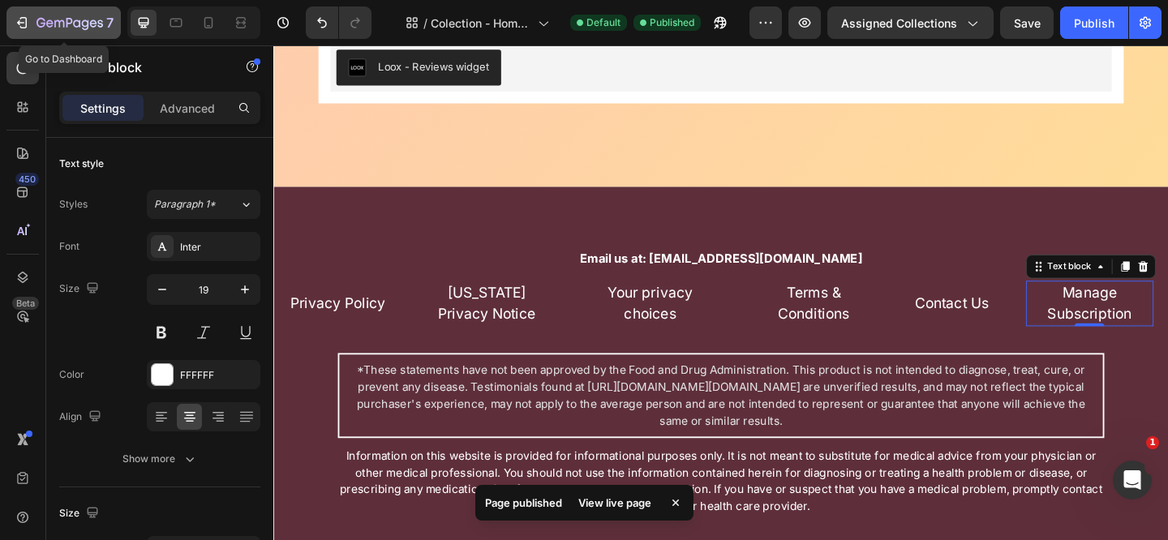
click at [26, 19] on icon "button" at bounding box center [23, 22] width 7 height 11
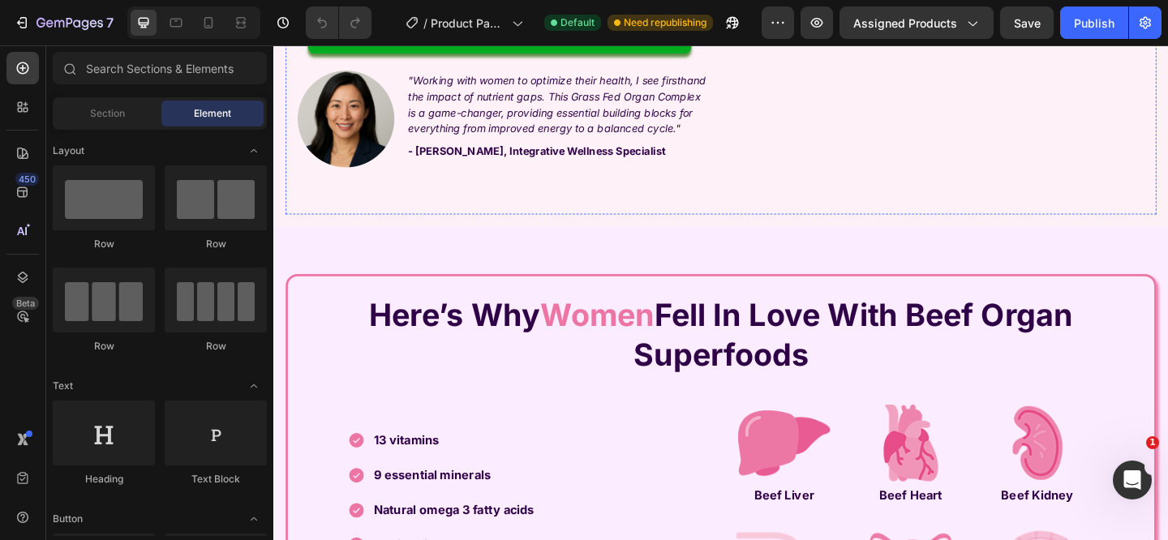
scroll to position [3852, 0]
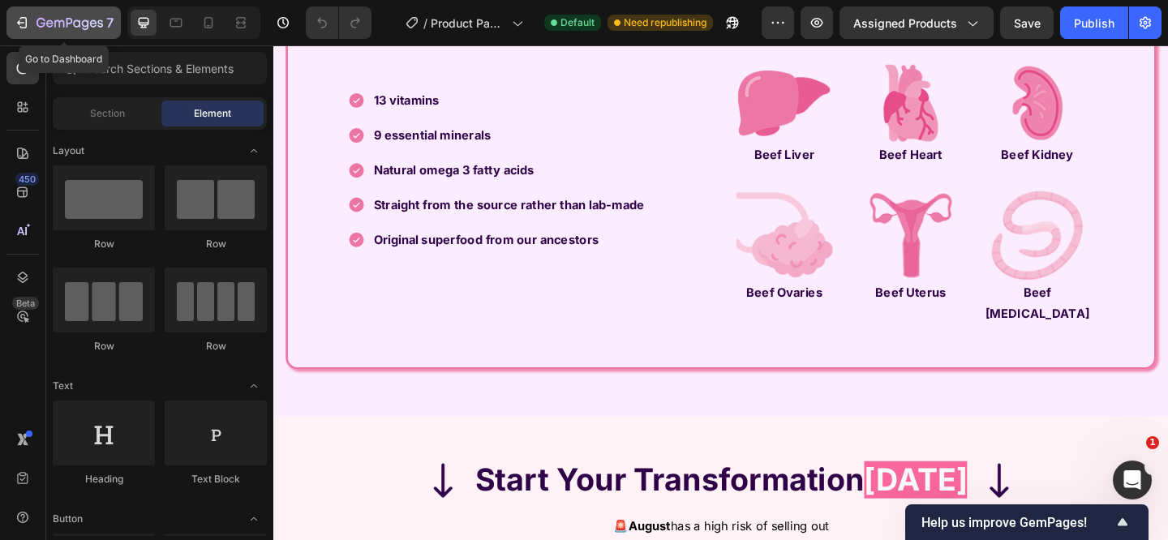
click at [28, 26] on icon "button" at bounding box center [22, 23] width 16 height 16
click at [28, 25] on icon "button" at bounding box center [22, 23] width 16 height 16
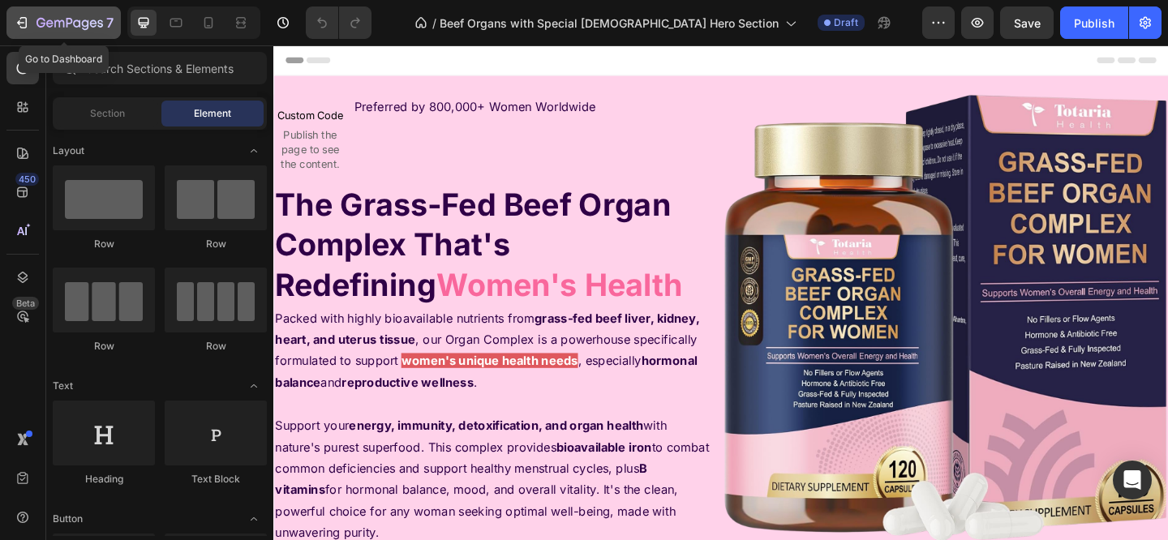
click at [29, 26] on icon "button" at bounding box center [22, 23] width 16 height 16
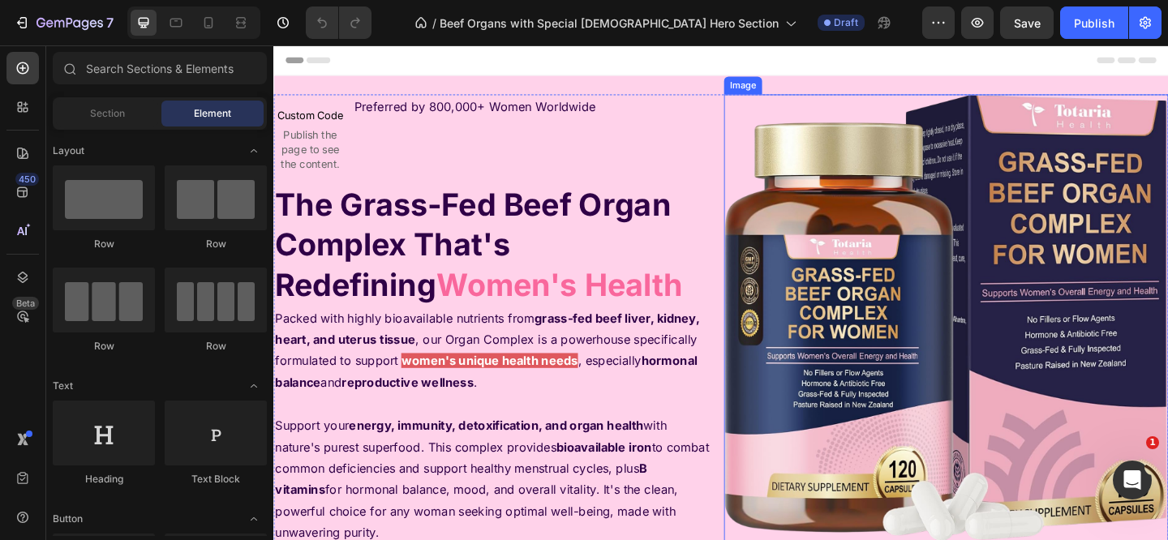
click at [900, 253] on img at bounding box center [1004, 350] width 483 height 503
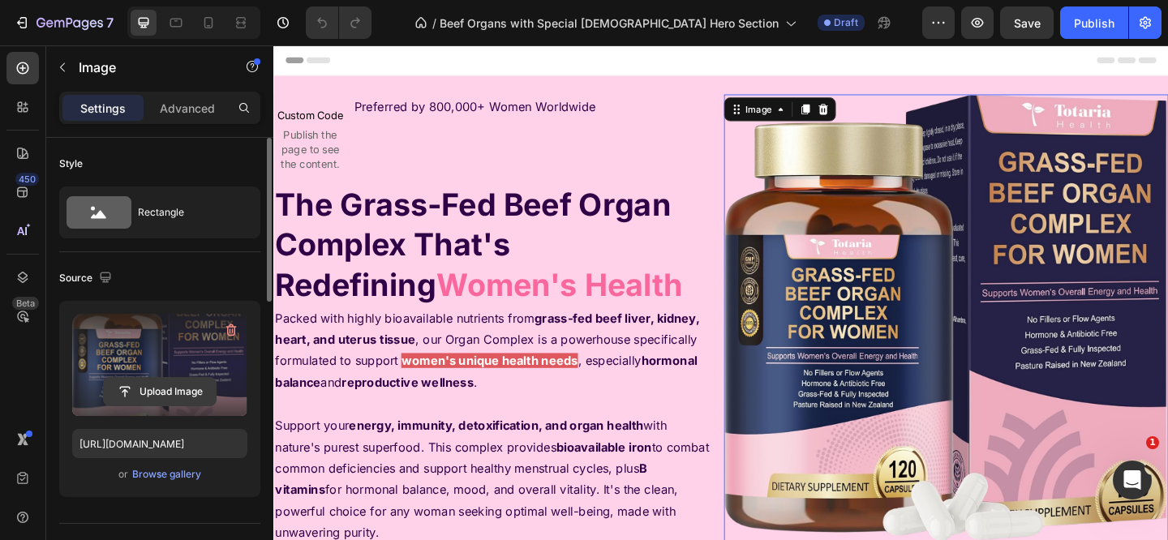
click at [158, 395] on input "file" at bounding box center [160, 392] width 112 height 28
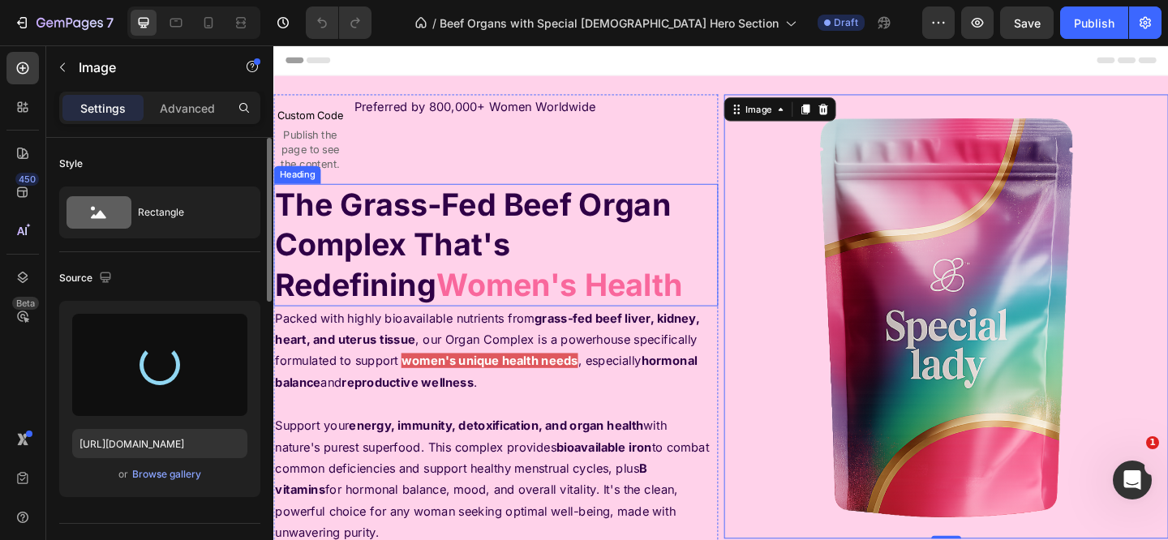
type input "https://cdn.shopify.com/s/files/1/0715/3480/5160/files/gempages_577400972570002…"
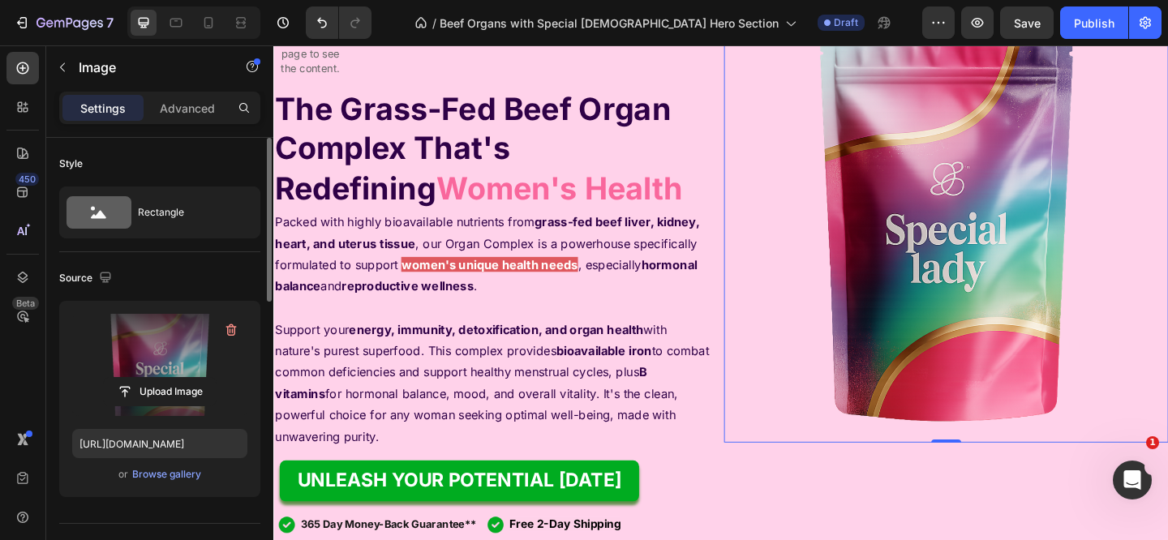
scroll to position [146, 0]
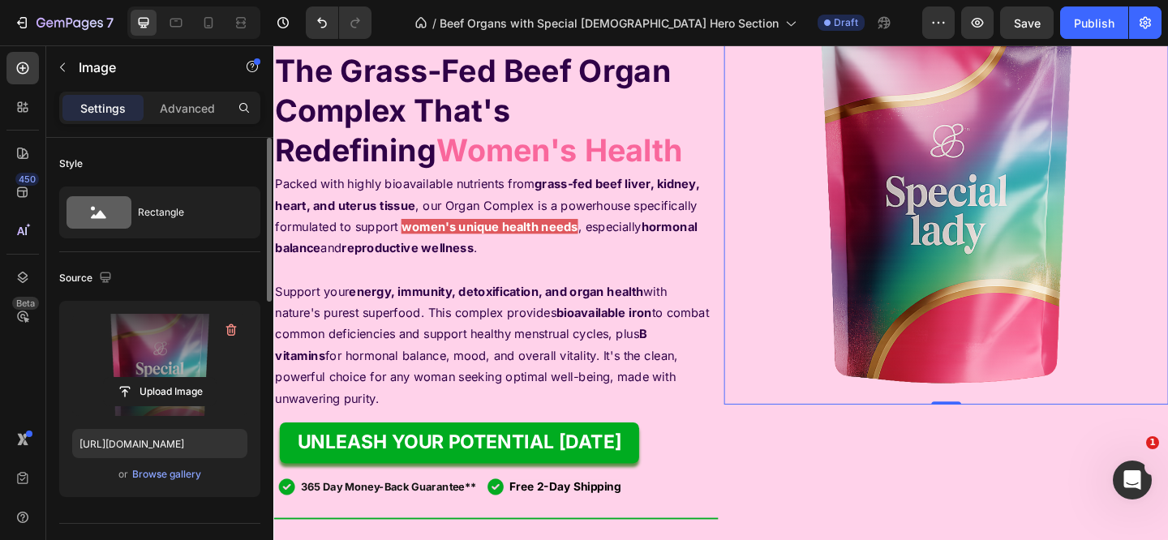
click at [639, 195] on strong "grass-fed beef liver, kidney, heart, and uterus tissue" at bounding box center [505, 208] width 461 height 40
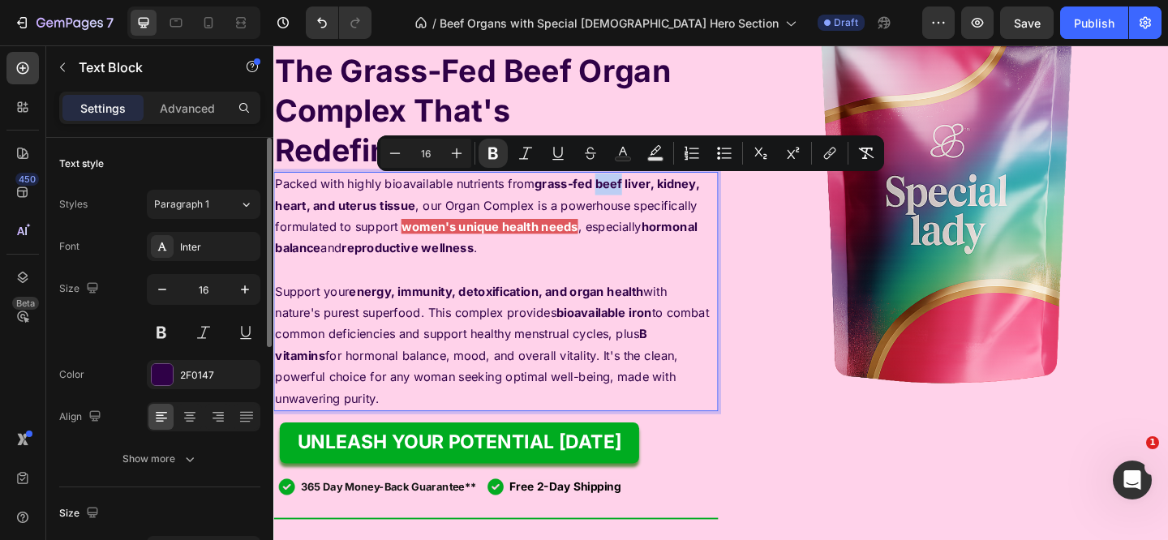
click at [636, 196] on strong "grass-fed beef liver, kidney, heart, and uterus tissue" at bounding box center [505, 208] width 461 height 40
click at [637, 196] on strong "grass-fed beef liver, kidney, heart, and uterus tissue" at bounding box center [505, 208] width 461 height 40
click at [315, 222] on strong "grass-fed beef liver, kidney, heart, and uterus tissue" at bounding box center [505, 208] width 461 height 40
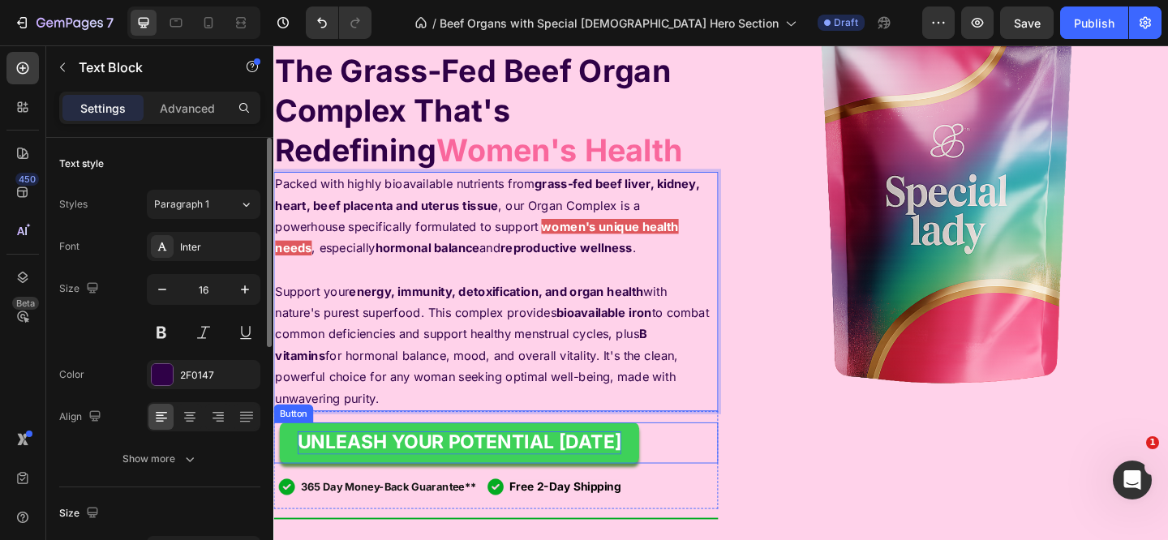
click at [447, 469] on strong "UNLEASH YOUR POTENTIAL [DATE]" at bounding box center [475, 477] width 352 height 24
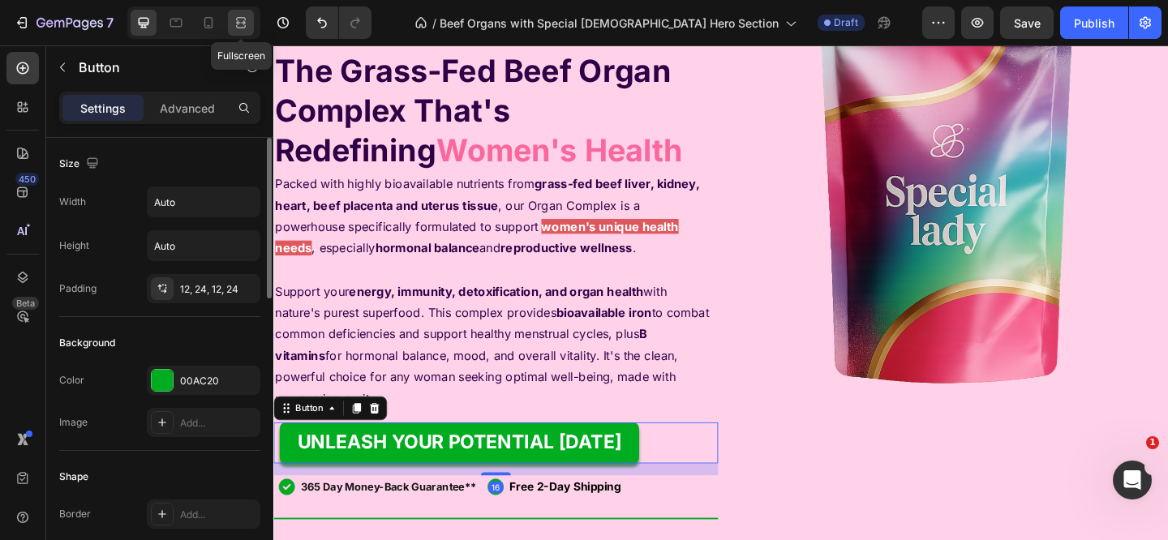
click at [232, 26] on div at bounding box center [241, 23] width 26 height 26
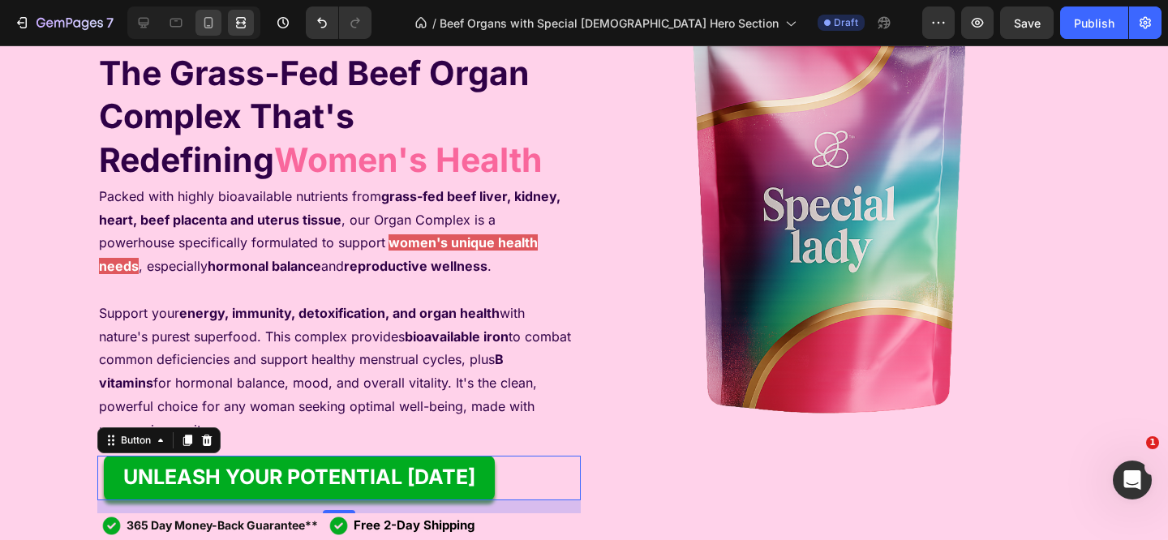
click at [210, 28] on icon at bounding box center [208, 22] width 9 height 11
type input "14"
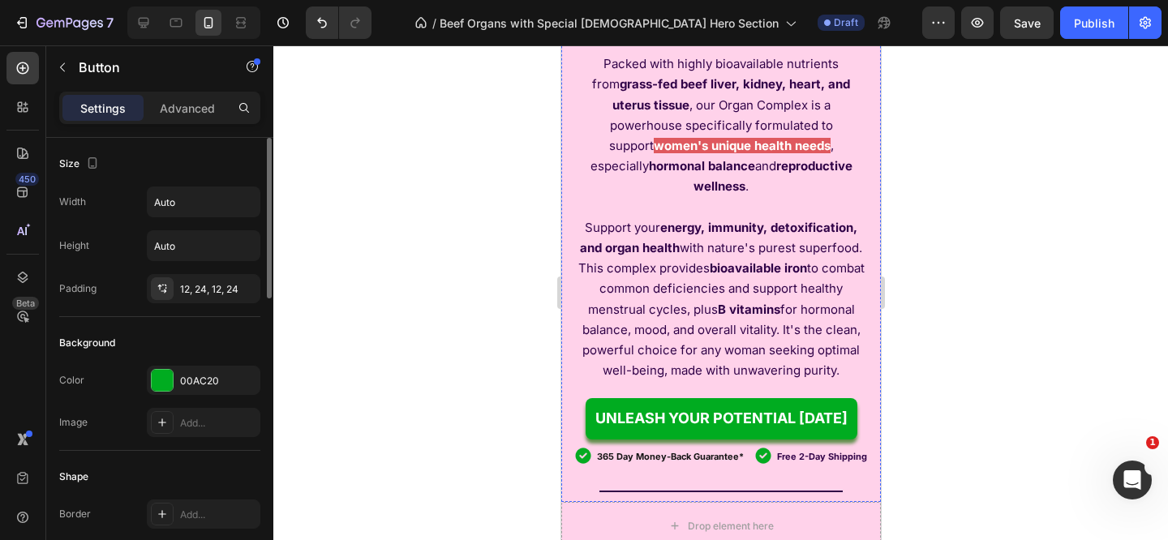
scroll to position [371, 0]
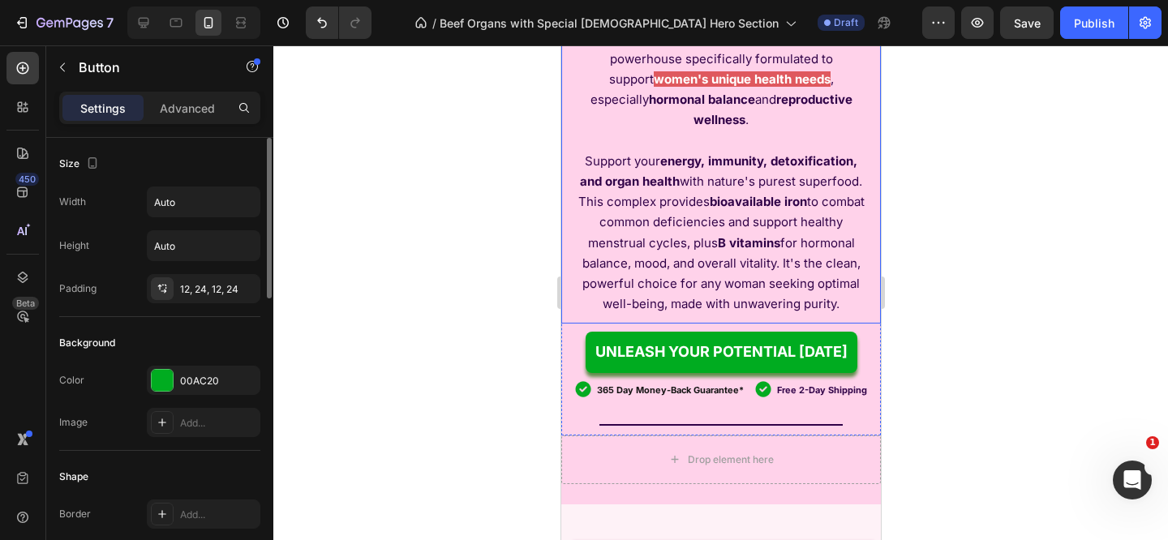
click at [729, 130] on p "Packed with highly bioavailable nutrients from grass-fed beef liver, kidney, he…" at bounding box center [720, 58] width 290 height 143
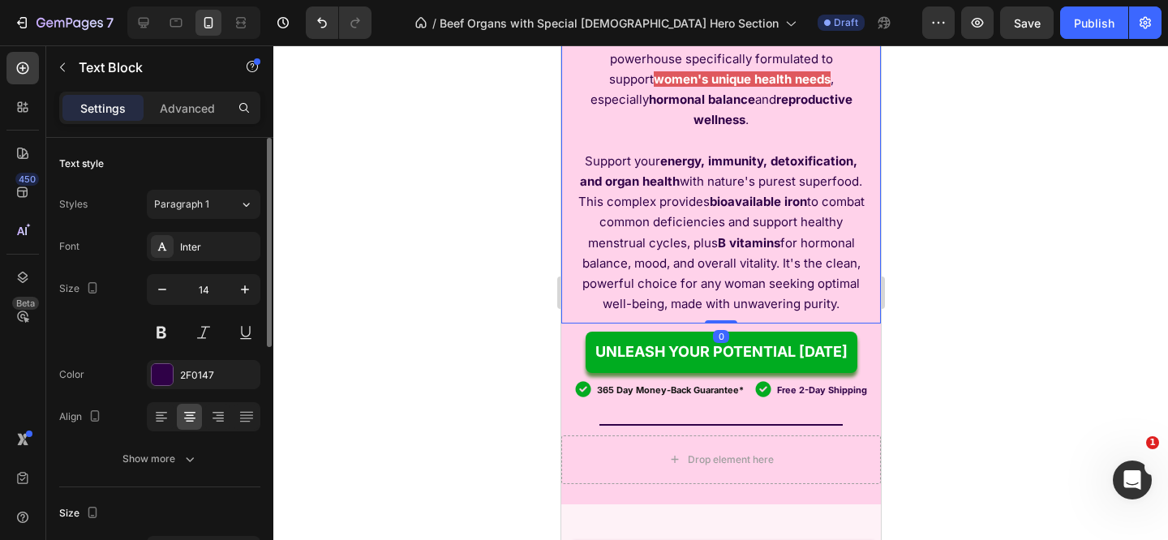
click at [778, 45] on strong "grass-fed beef liver, kidney, heart, and uterus tissue" at bounding box center [730, 28] width 238 height 36
click at [781, 45] on strong "grass-fed beef liver, kidney, heart, and uterus tissue" at bounding box center [730, 28] width 238 height 36
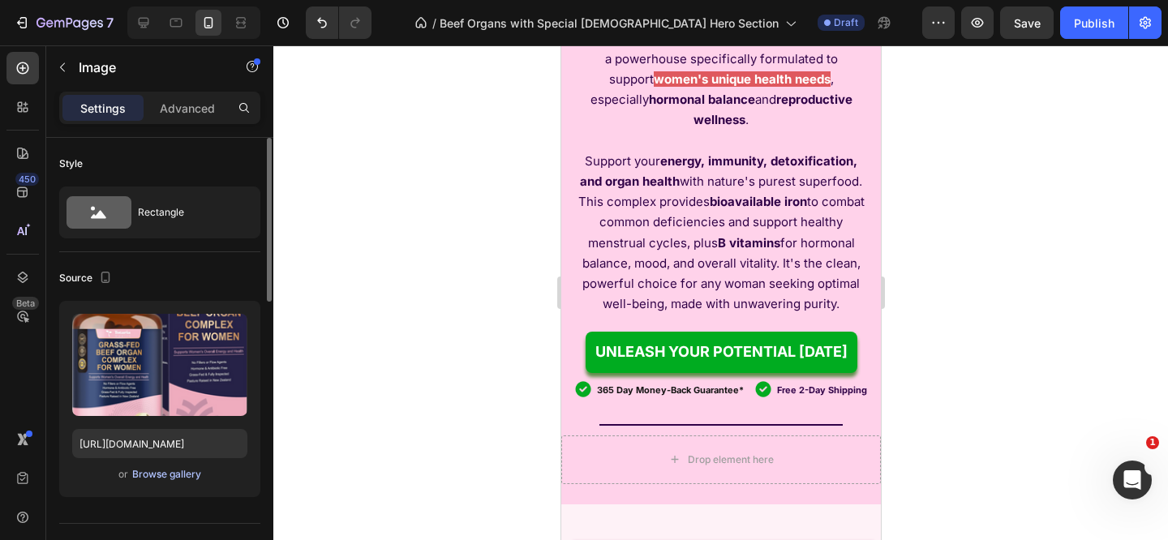
click at [145, 480] on div "Browse gallery" at bounding box center [166, 474] width 69 height 15
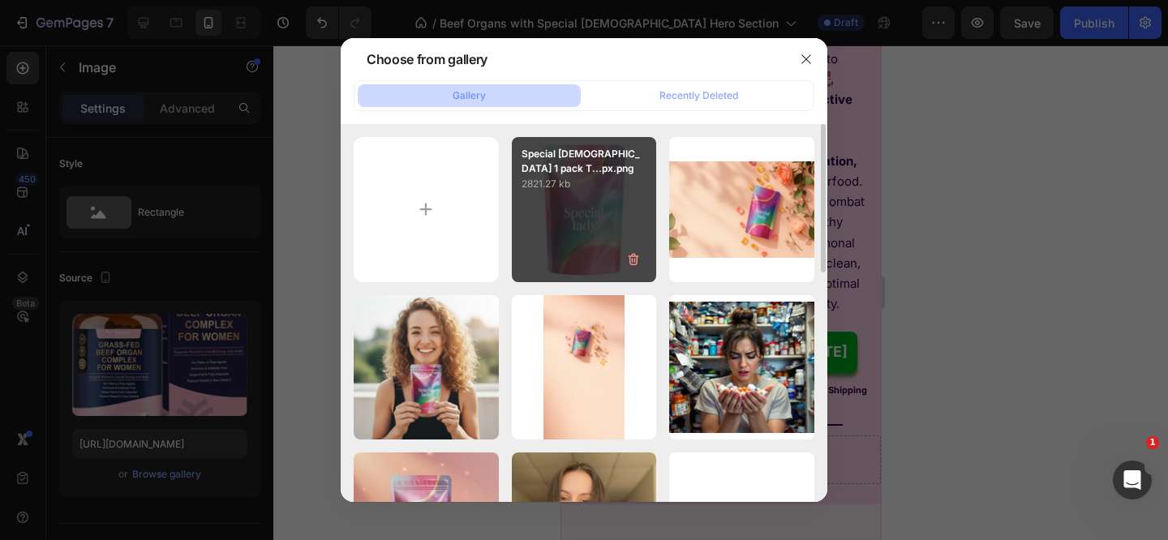
click at [583, 213] on div "Special Lady 1 pack T...px.png 2821.27 kb" at bounding box center [584, 209] width 145 height 145
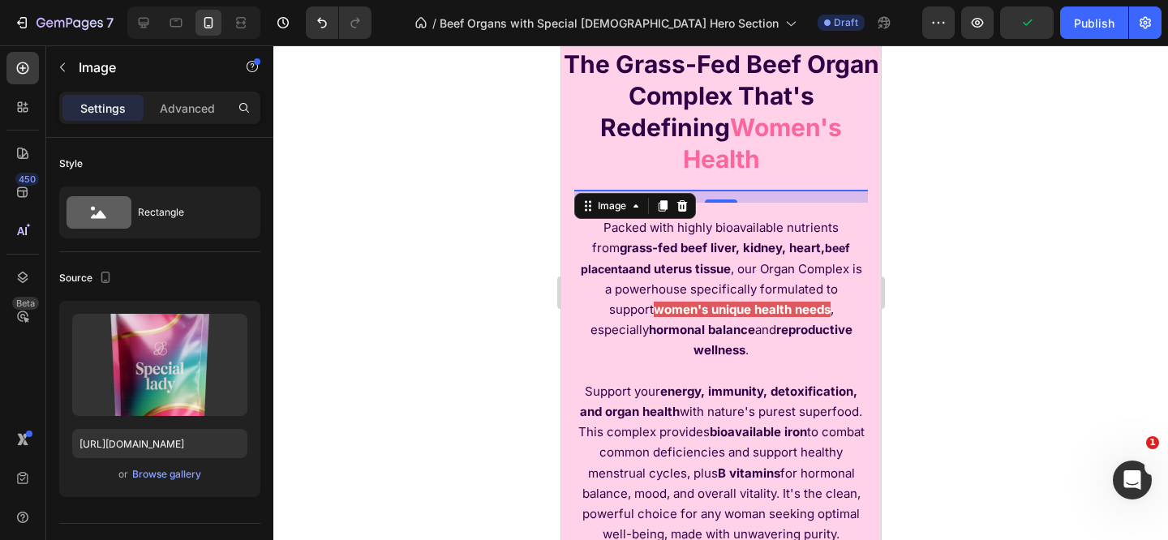
scroll to position [43, 0]
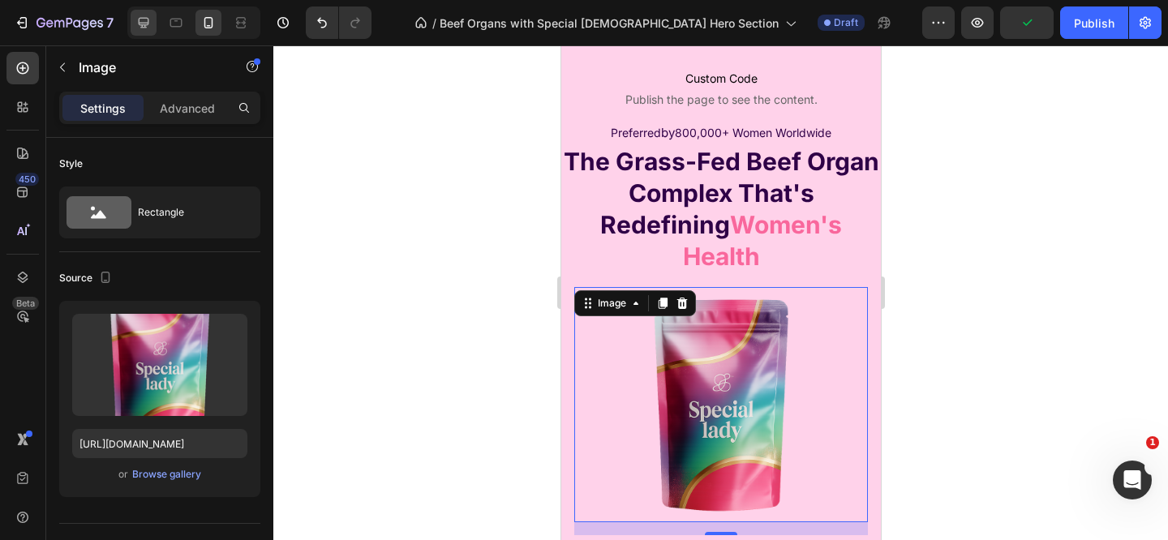
click at [150, 22] on icon at bounding box center [143, 23] width 16 height 16
type input "https://cdn.shopify.com/s/files/1/0715/3480/5160/files/gempages_577400972570002…"
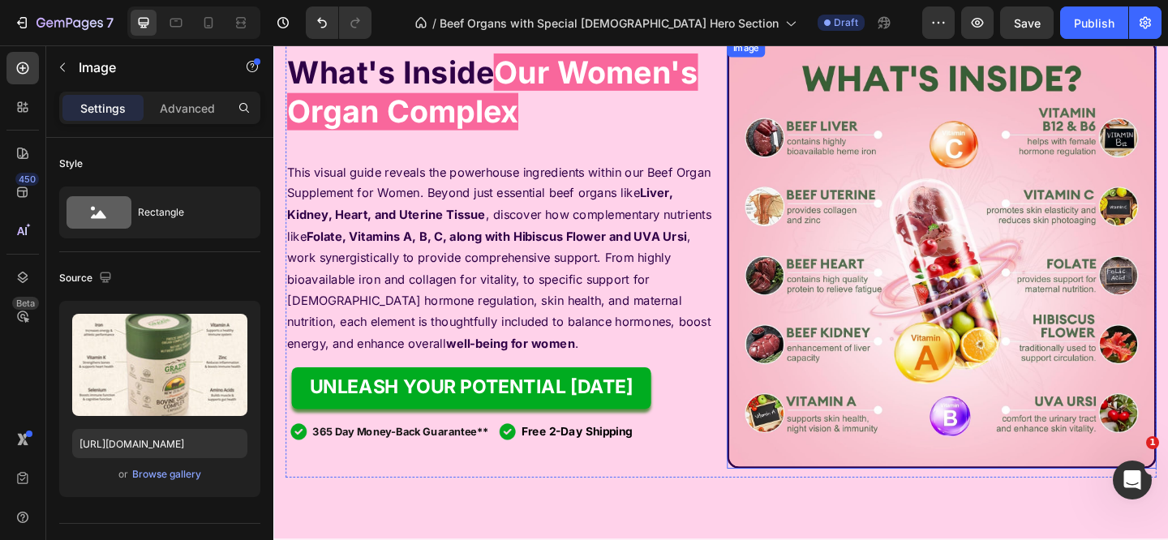
scroll to position [2508, 0]
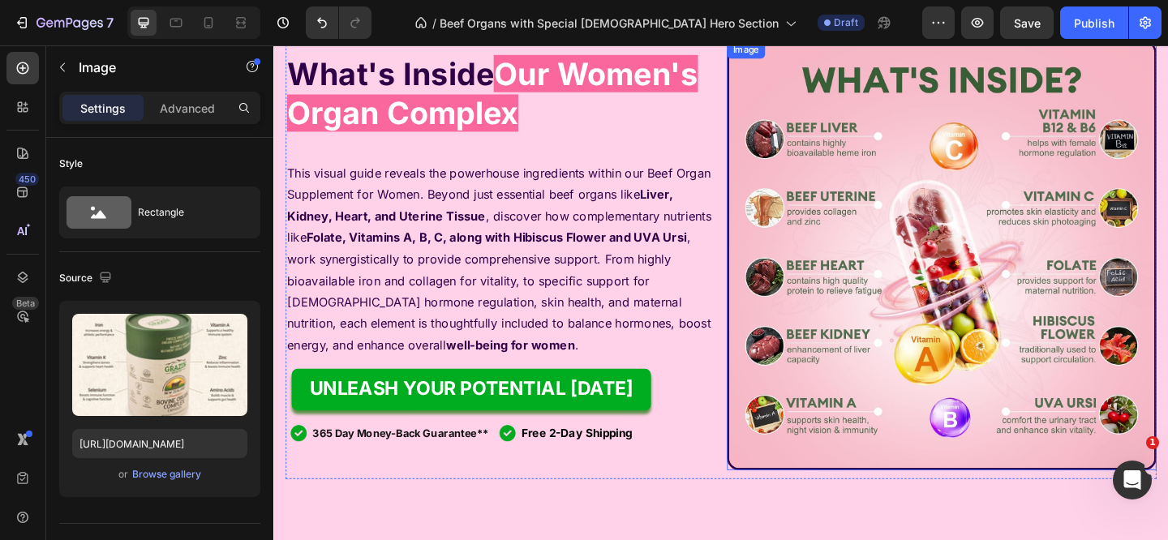
click at [887, 238] on img at bounding box center [999, 274] width 467 height 467
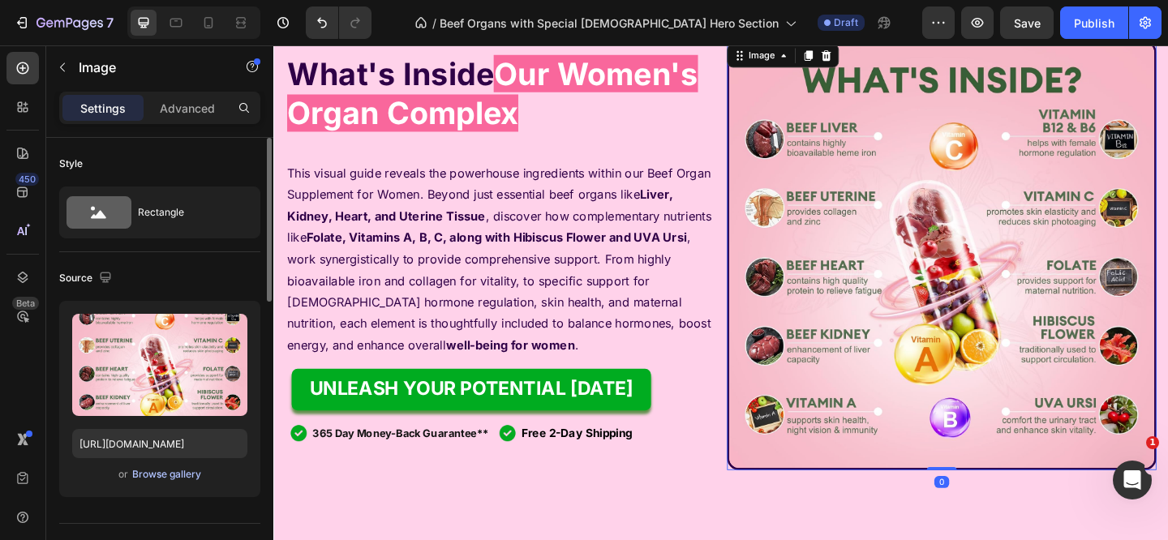
click at [181, 476] on div "Browse gallery" at bounding box center [166, 474] width 69 height 15
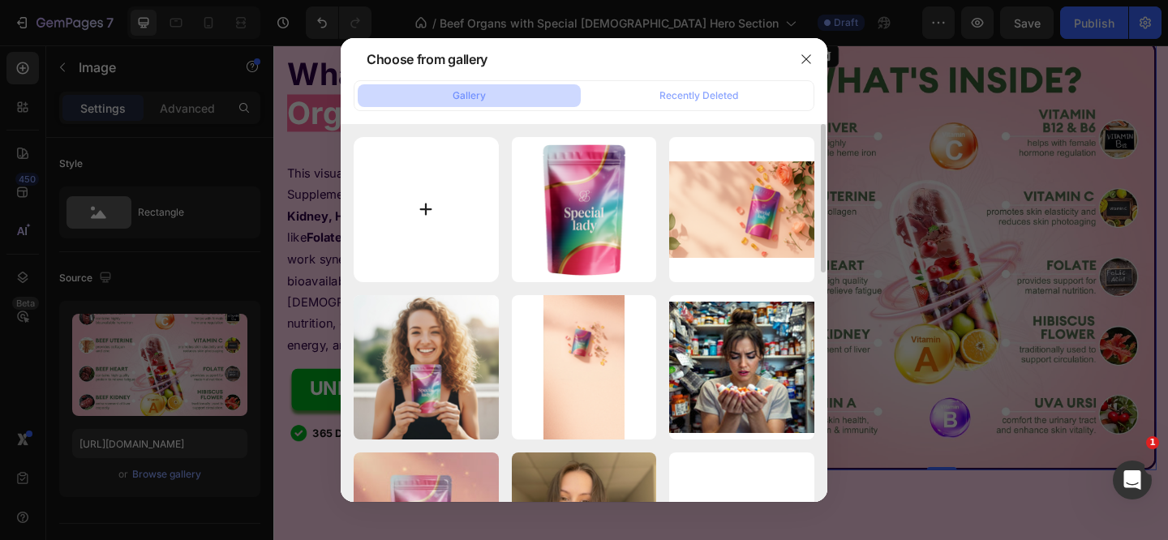
click at [433, 192] on input "file" at bounding box center [426, 209] width 145 height 145
type input "C:\fakepath\what's inside.png"
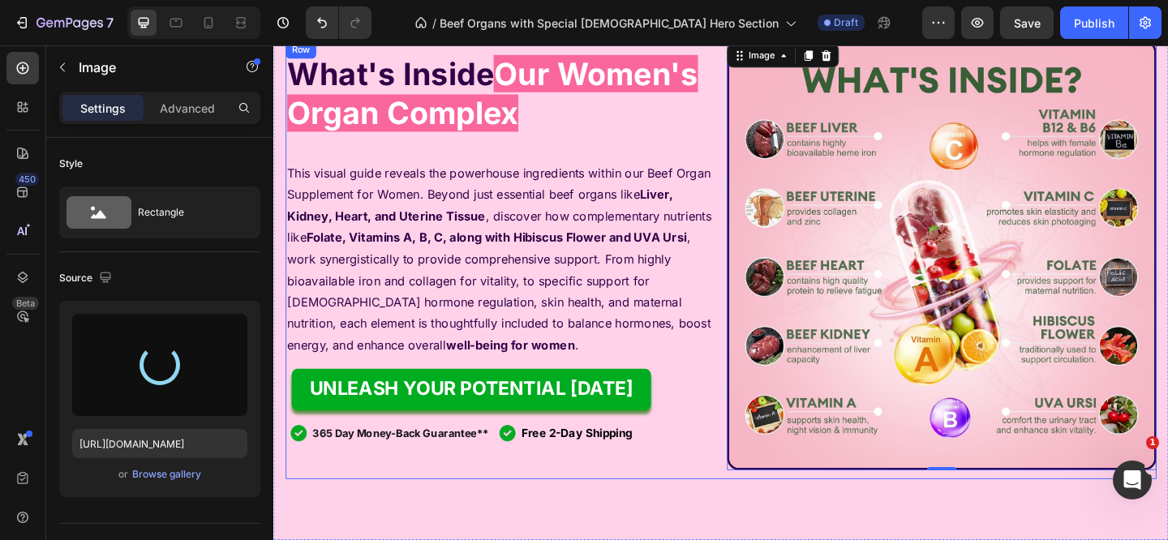
type input "https://cdn.shopify.com/s/files/1/0715/3480/5160/files/gempages_577400972570002…"
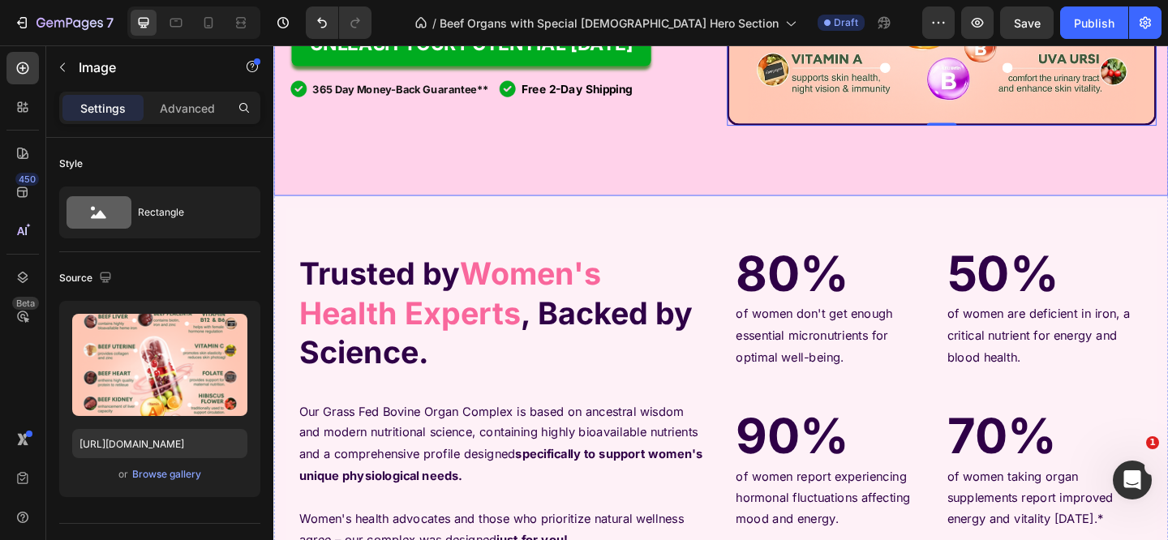
scroll to position [2561, 0]
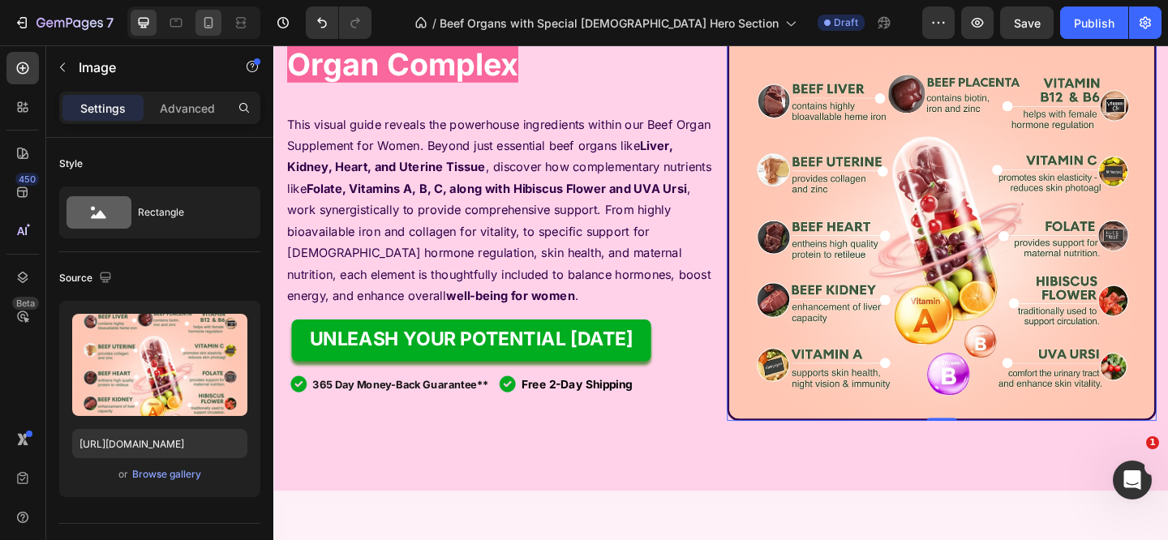
click at [218, 22] on div at bounding box center [208, 23] width 26 height 26
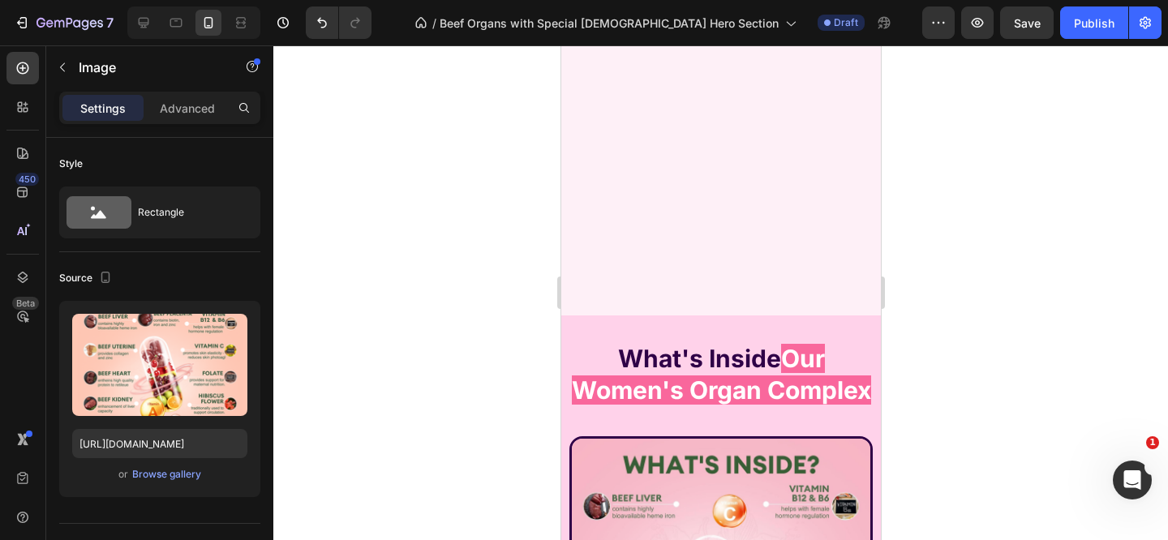
scroll to position [3018, 0]
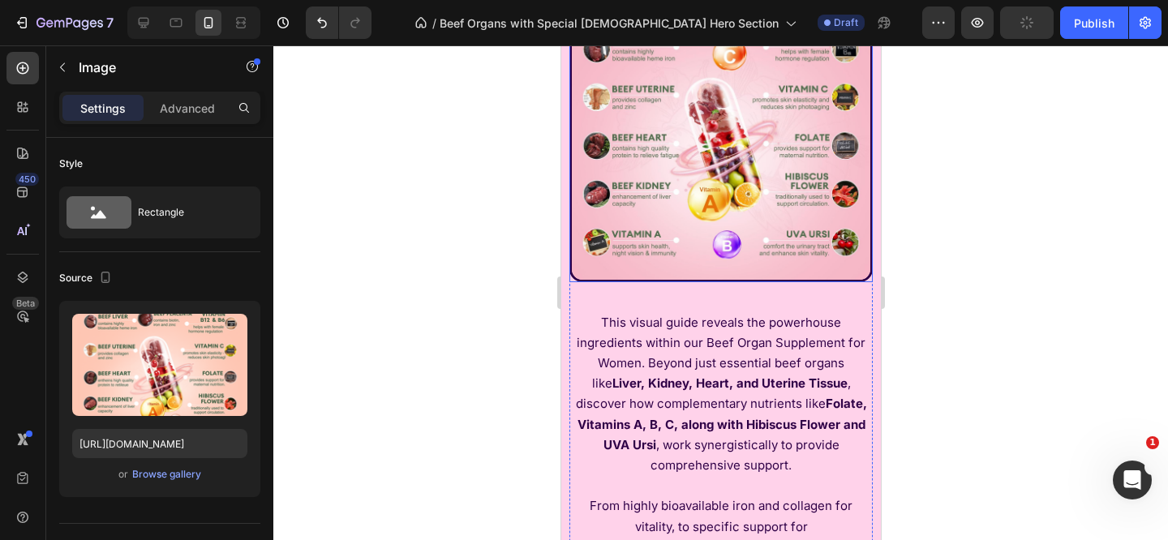
click at [664, 167] on img at bounding box center [720, 130] width 303 height 303
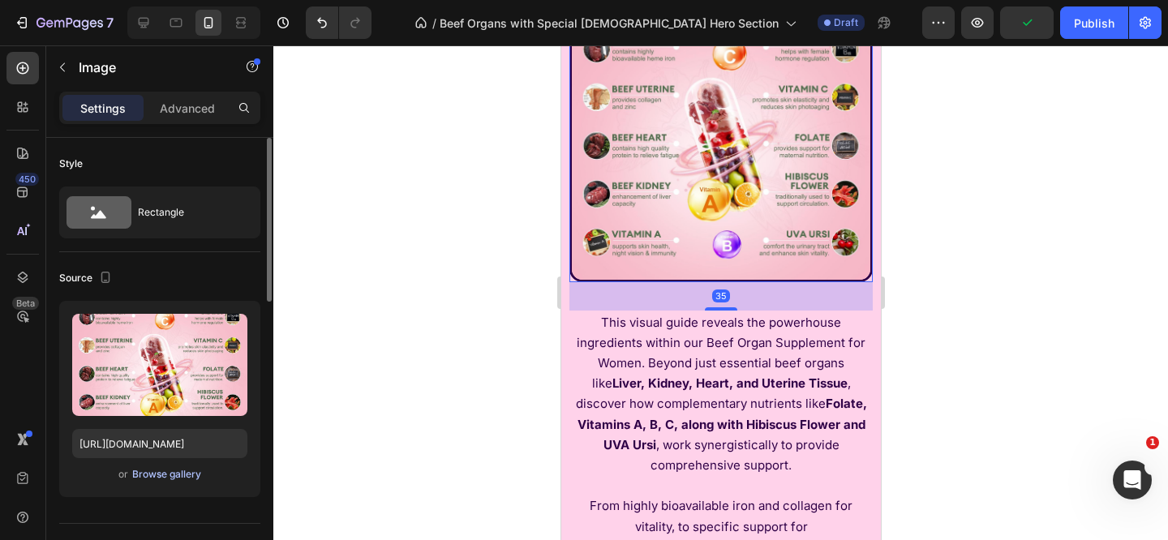
click at [174, 482] on button "Browse gallery" at bounding box center [166, 474] width 71 height 16
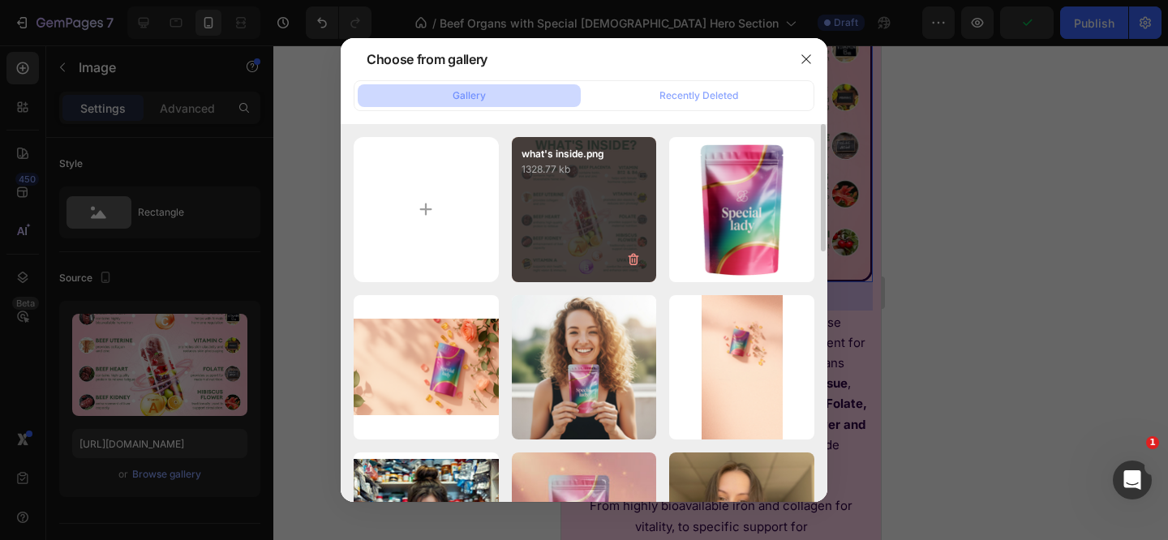
click at [564, 221] on div "what's inside.png 1328.77 kb" at bounding box center [584, 209] width 145 height 145
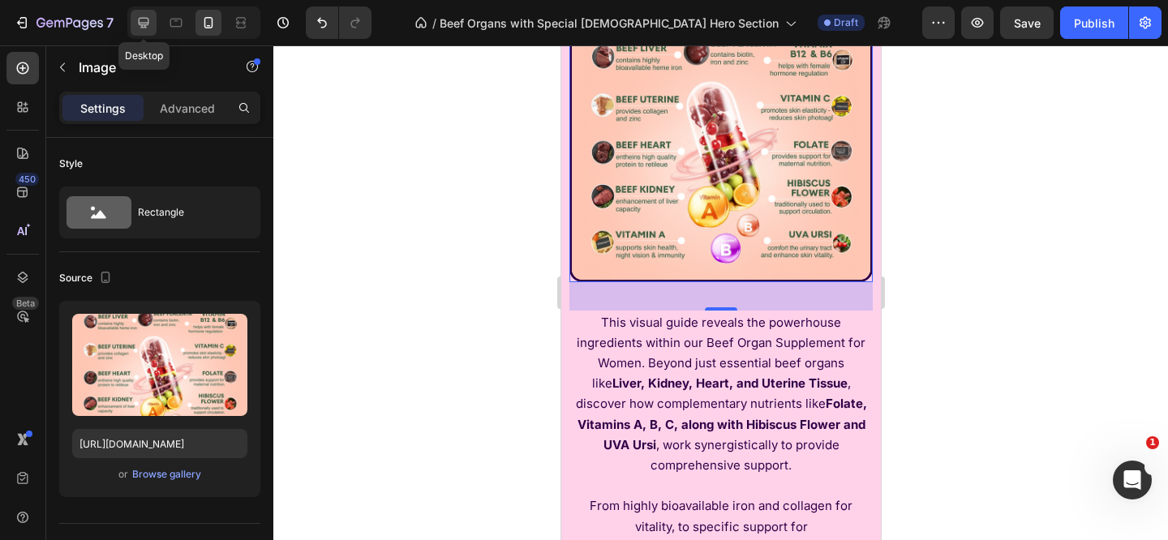
click at [146, 23] on icon at bounding box center [144, 23] width 11 height 11
type input "https://m.media-amazon.com/images/I/71YqUu8so-L._AC_SL1500_.jpg"
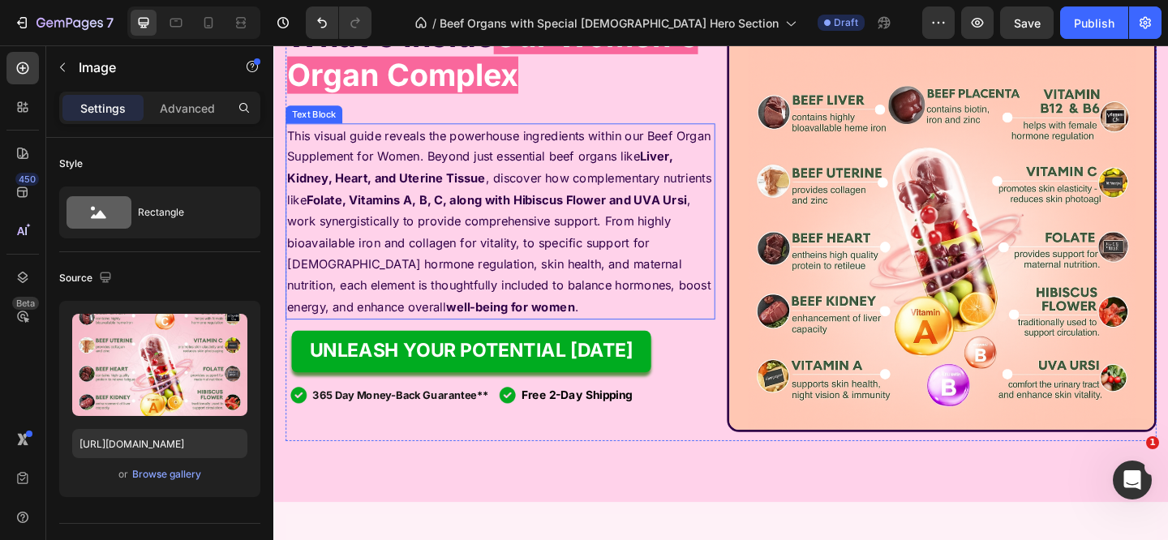
scroll to position [2572, 0]
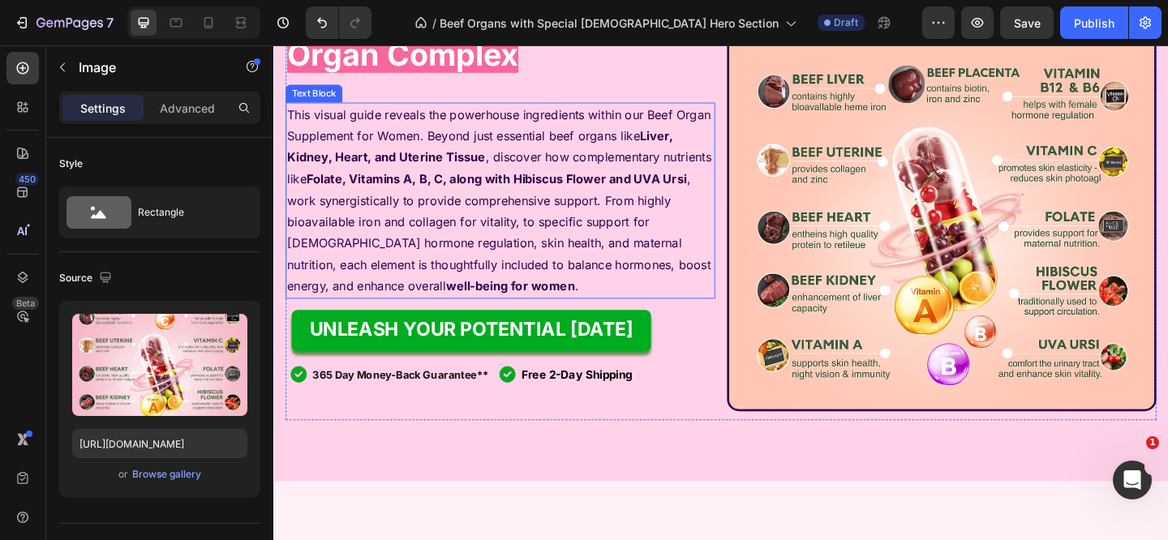
click at [415, 174] on strong "Liver, Kidney, Heart, and Uterine Tissue" at bounding box center [497, 155] width 419 height 40
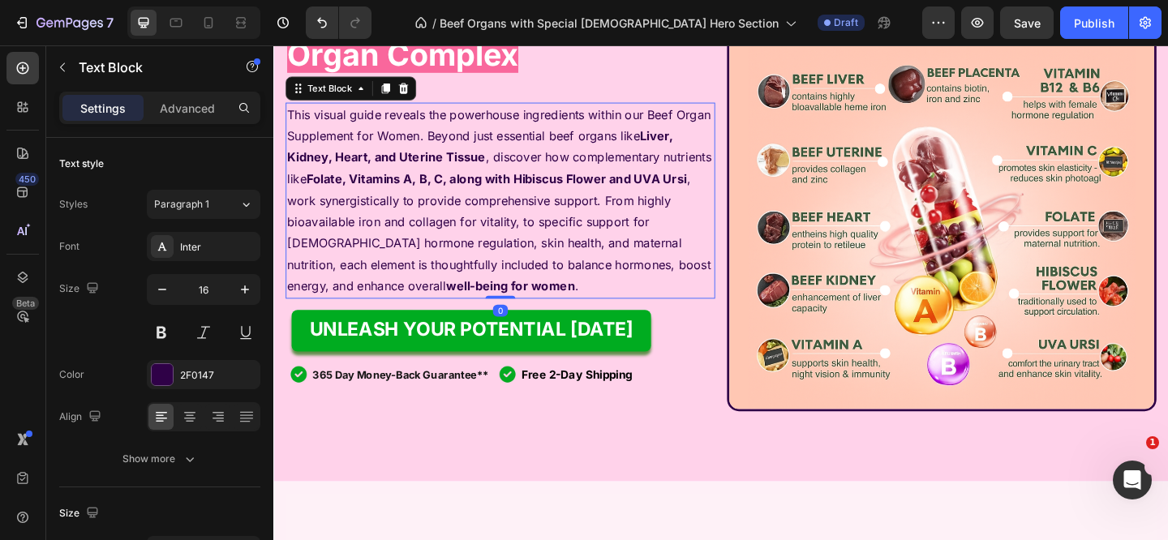
click at [415, 174] on strong "Liver, Kidney, Heart, and Uterine Tissue" at bounding box center [497, 155] width 419 height 40
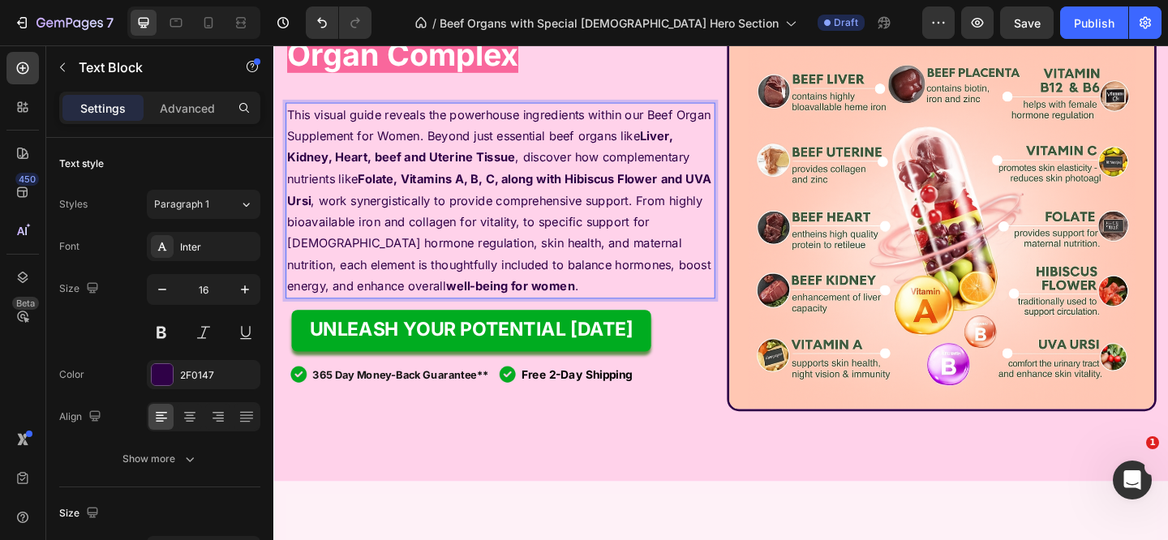
click at [422, 169] on strong "Liver, Kidney, Heart, beef and Uterine Tissue" at bounding box center [497, 155] width 419 height 40
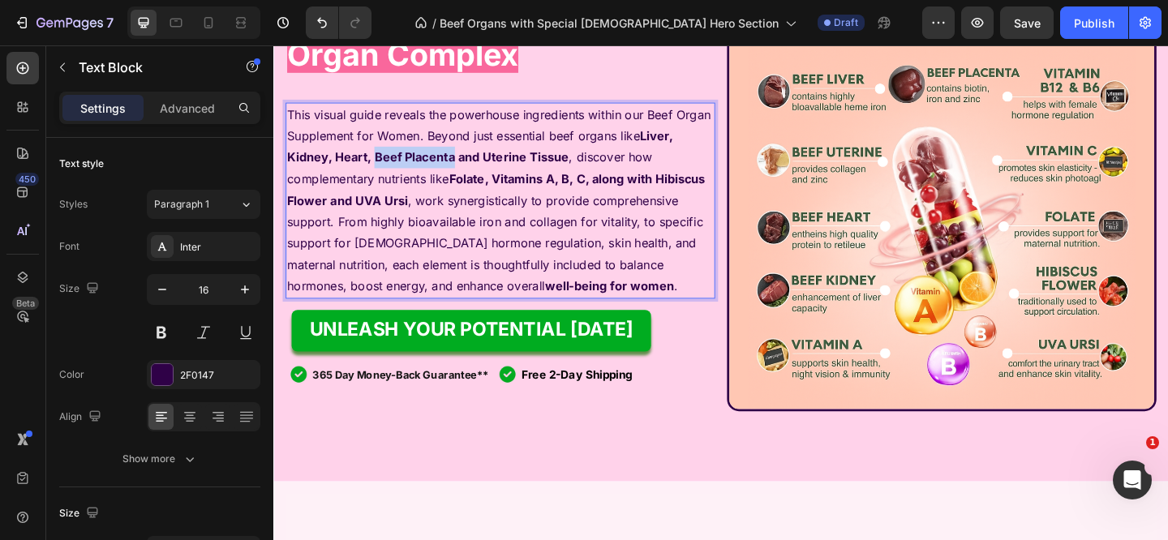
drag, startPoint x: 419, startPoint y: 169, endPoint x: 503, endPoint y: 169, distance: 83.5
click at [503, 169] on strong "Liver, Kidney, Heart, Beef Placenta and Uterine Tissue" at bounding box center [497, 155] width 419 height 40
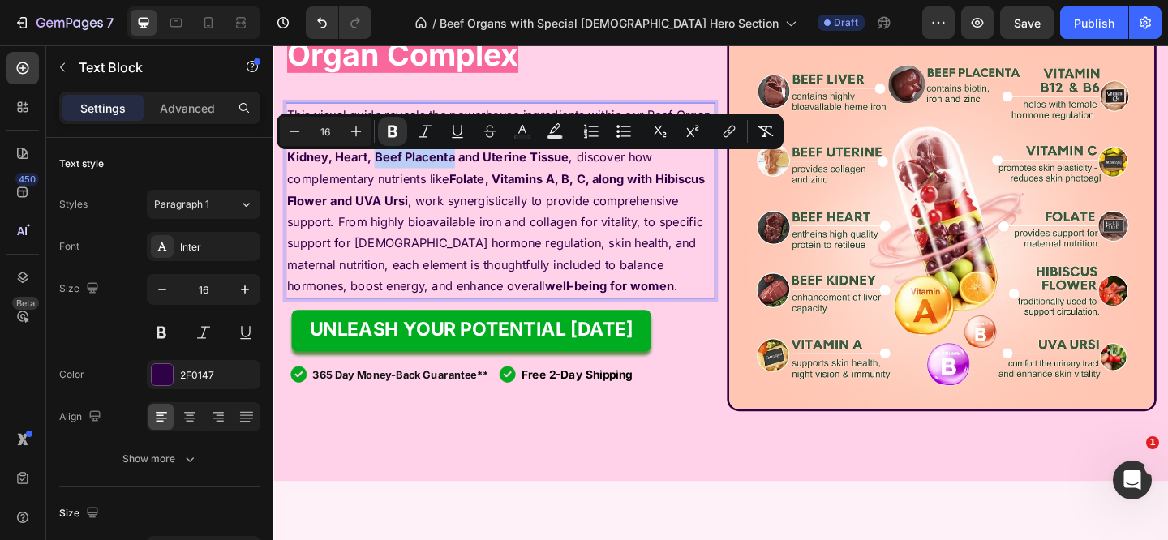
copy strong "Beef Placenta"
click at [511, 183] on p "This visual guide reveals the powerhouse ingredients within our Beef Organ Supp…" at bounding box center [520, 214] width 464 height 210
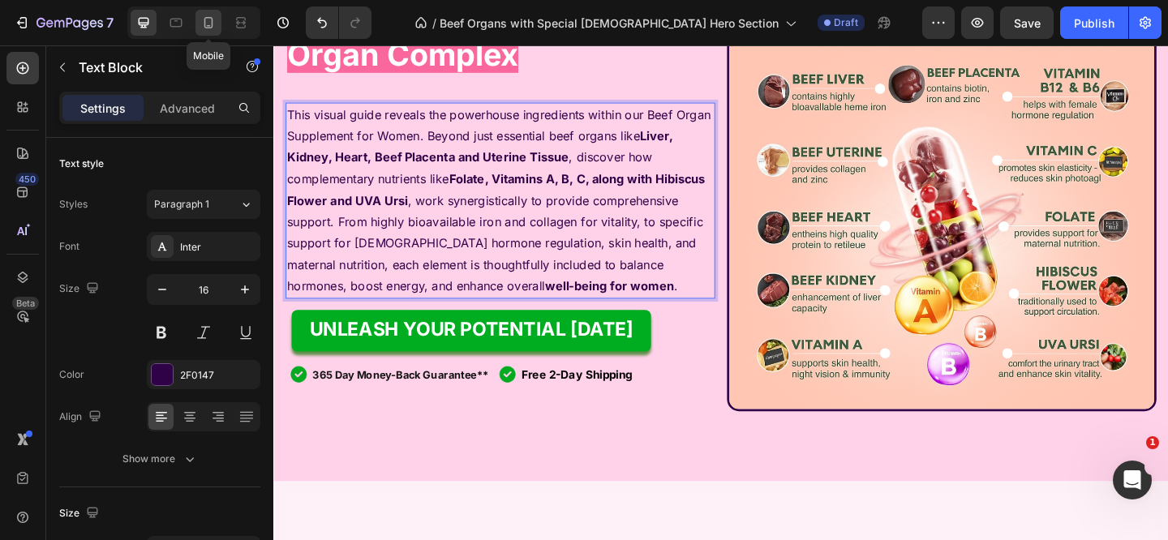
click at [217, 31] on div at bounding box center [208, 23] width 26 height 26
type input "14"
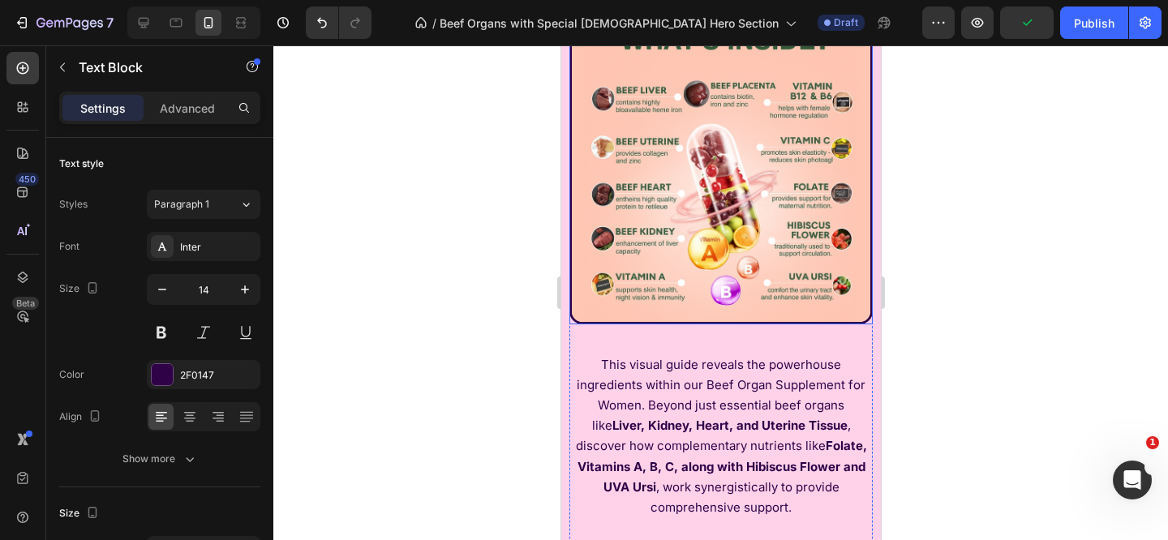
scroll to position [3100, 0]
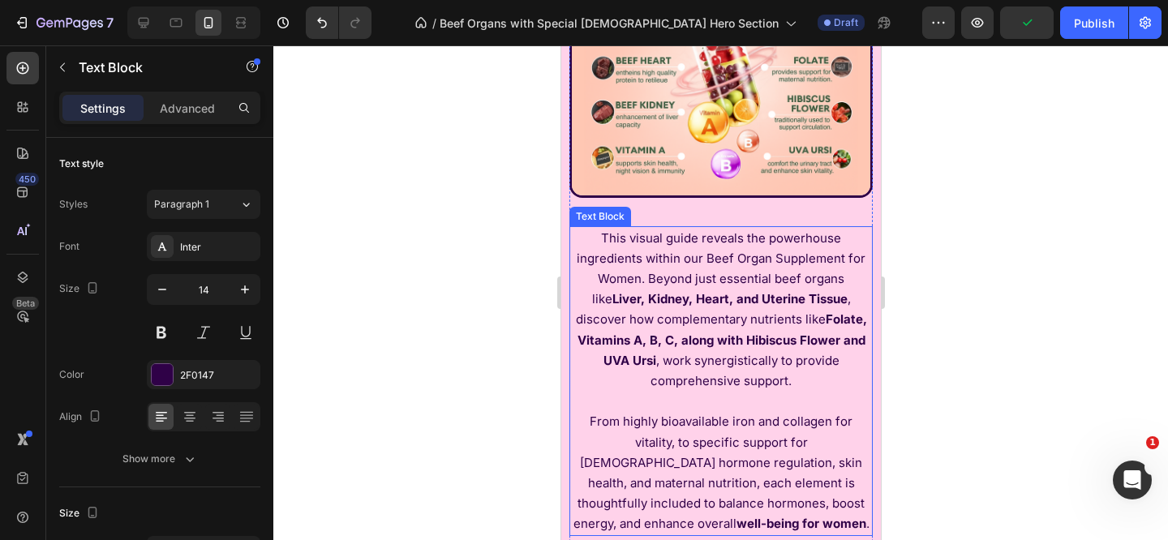
click at [712, 307] on strong "Liver, Kidney, Heart, and Uterine Tissue" at bounding box center [728, 298] width 235 height 15
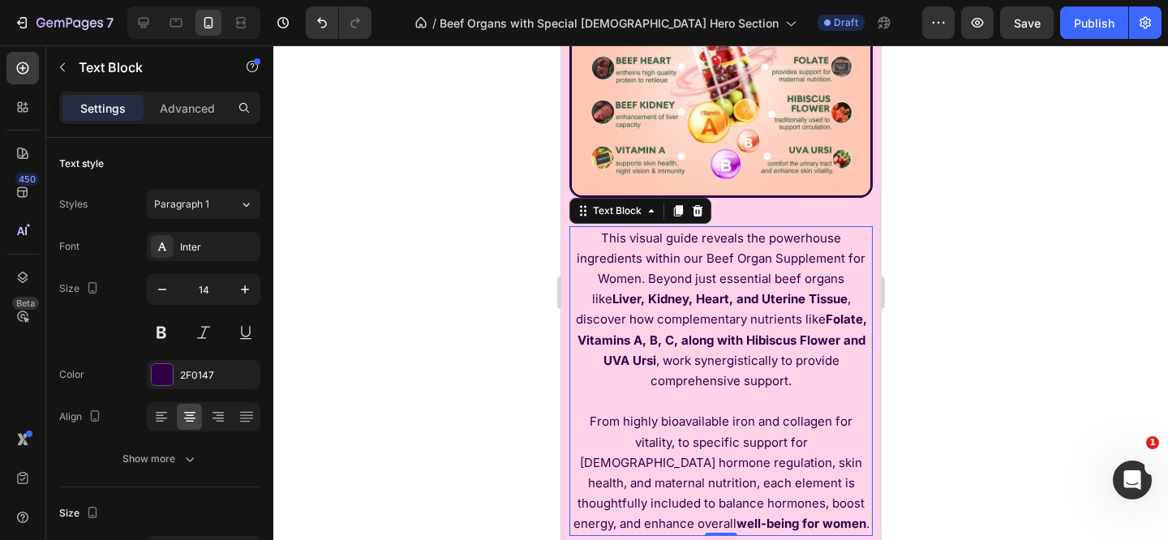
click at [714, 307] on strong "Liver, Kidney, Heart, and Uterine Tissue" at bounding box center [728, 298] width 235 height 15
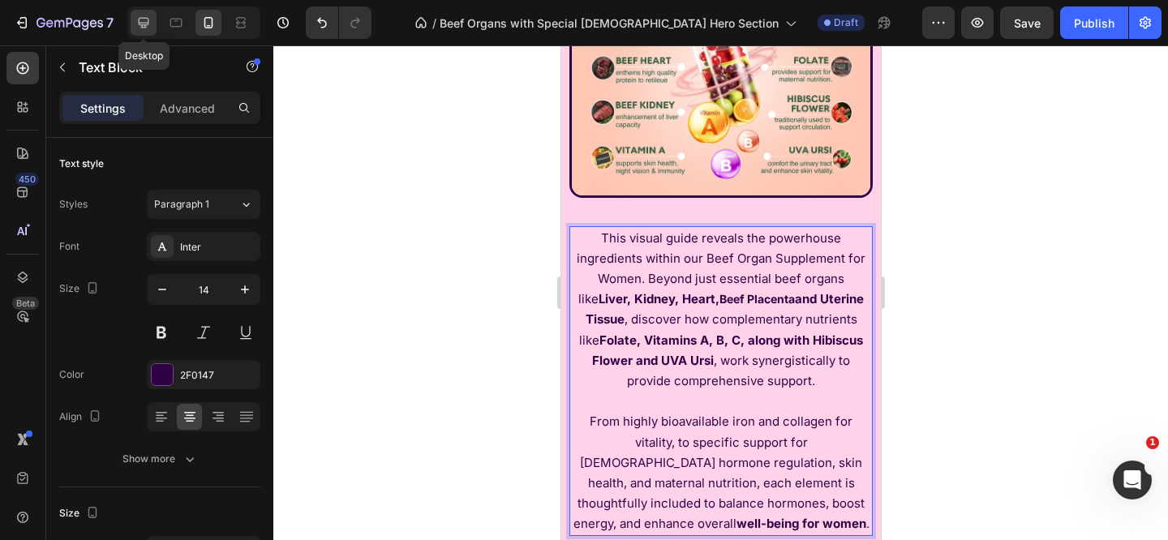
click at [141, 25] on icon at bounding box center [143, 23] width 16 height 16
type input "16"
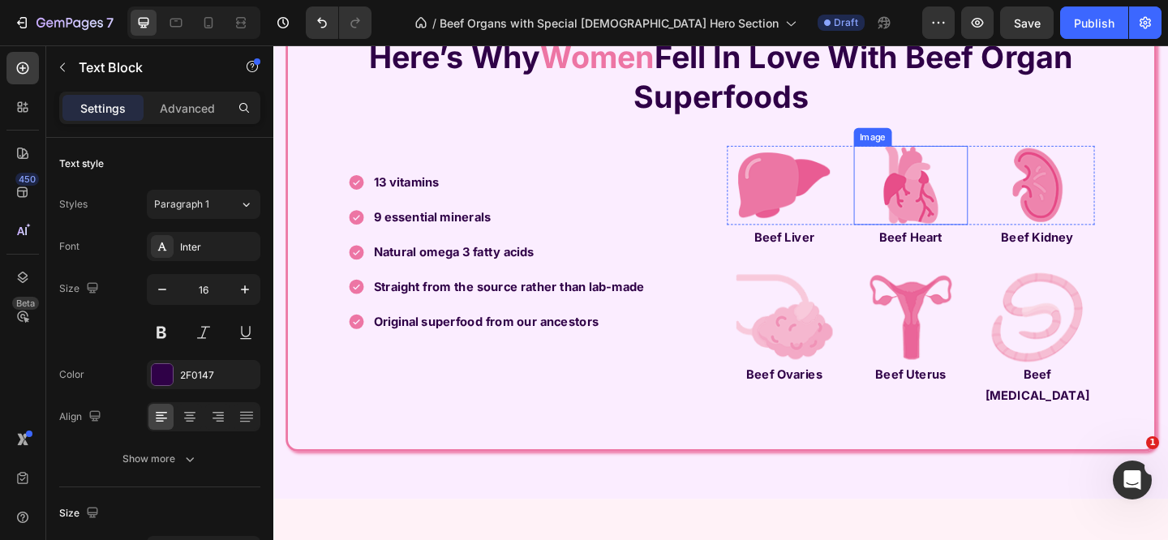
scroll to position [3666, 0]
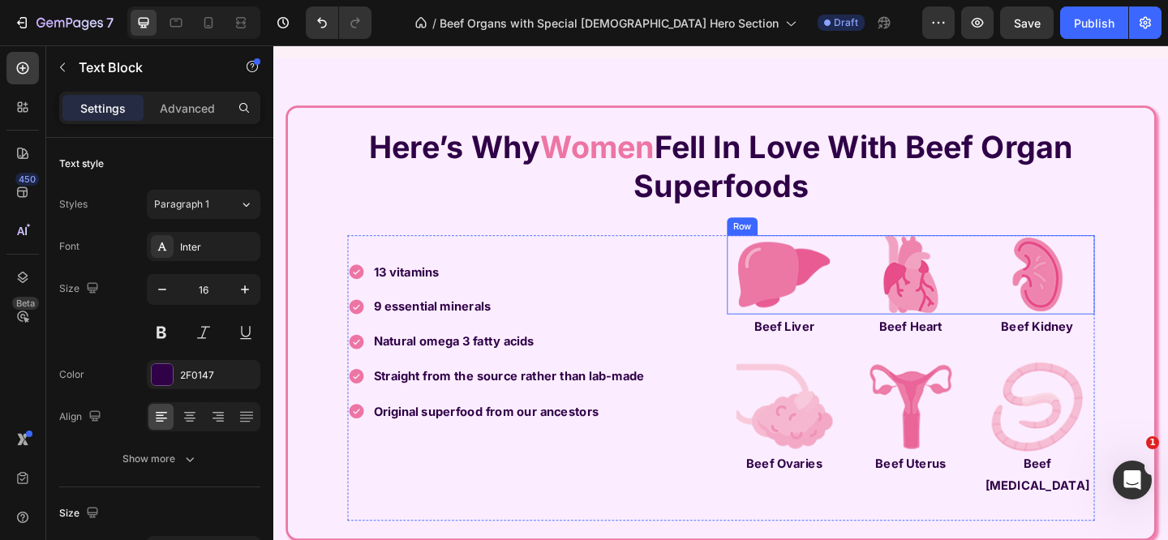
click at [895, 320] on div "Image Image Image Row" at bounding box center [966, 295] width 400 height 86
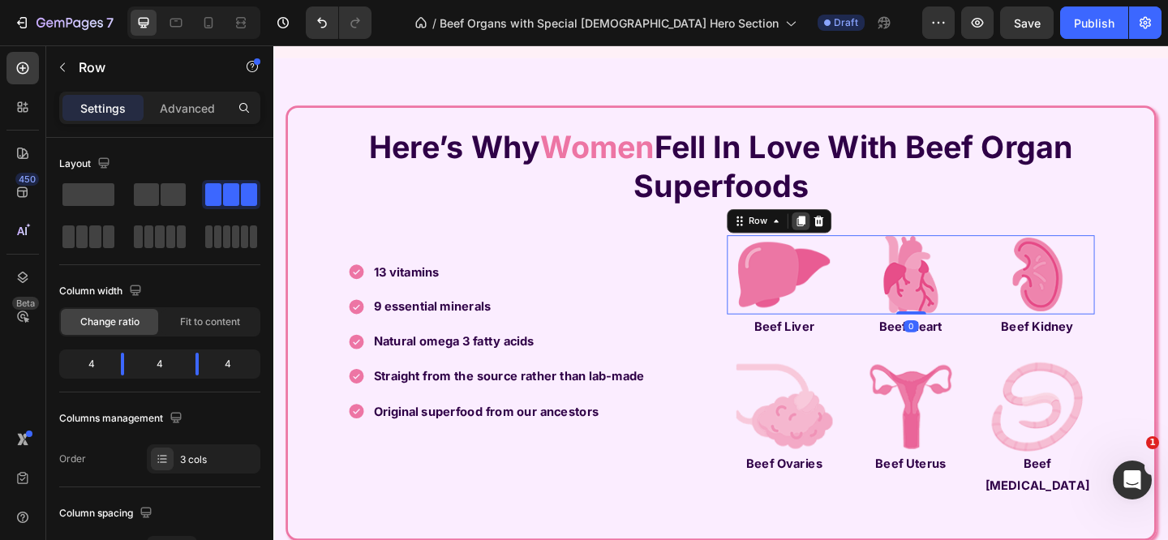
click at [843, 242] on icon at bounding box center [847, 236] width 9 height 11
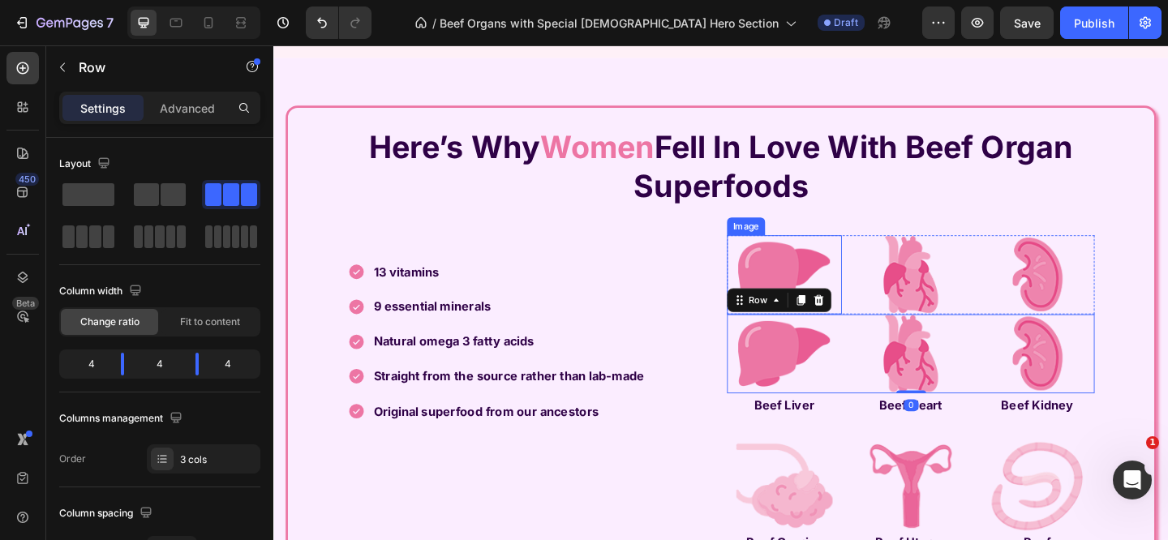
click at [835, 290] on img at bounding box center [829, 295] width 100 height 86
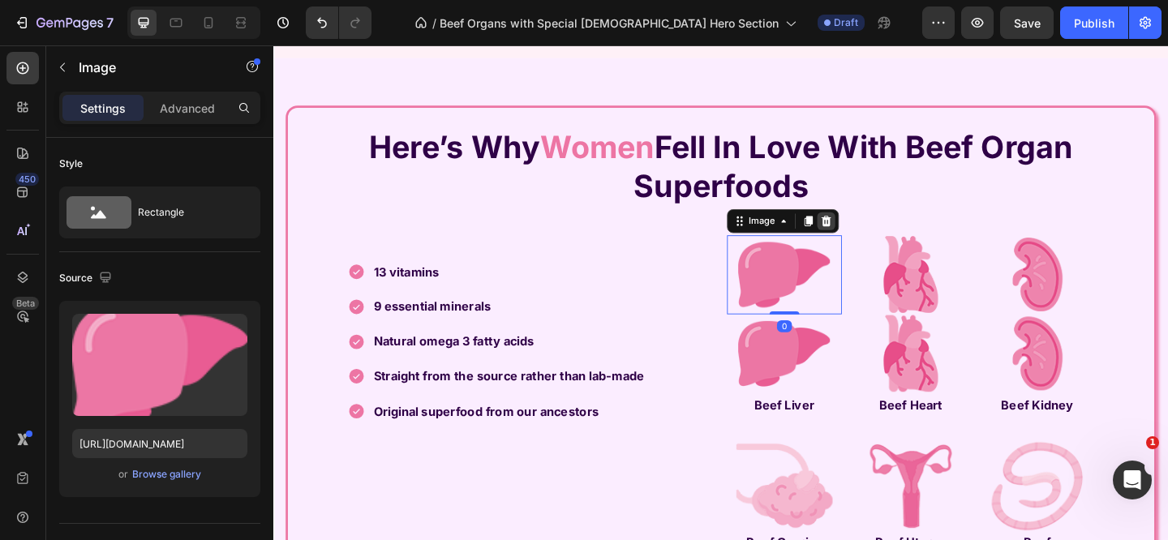
click at [868, 243] on icon at bounding box center [874, 236] width 13 height 13
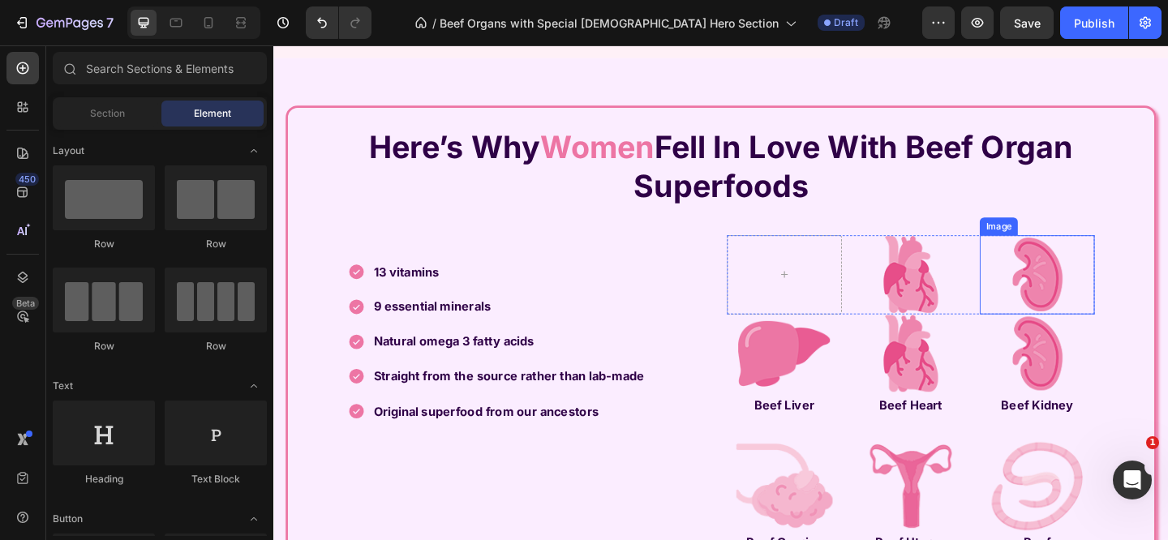
click at [1085, 317] on img at bounding box center [1104, 295] width 100 height 86
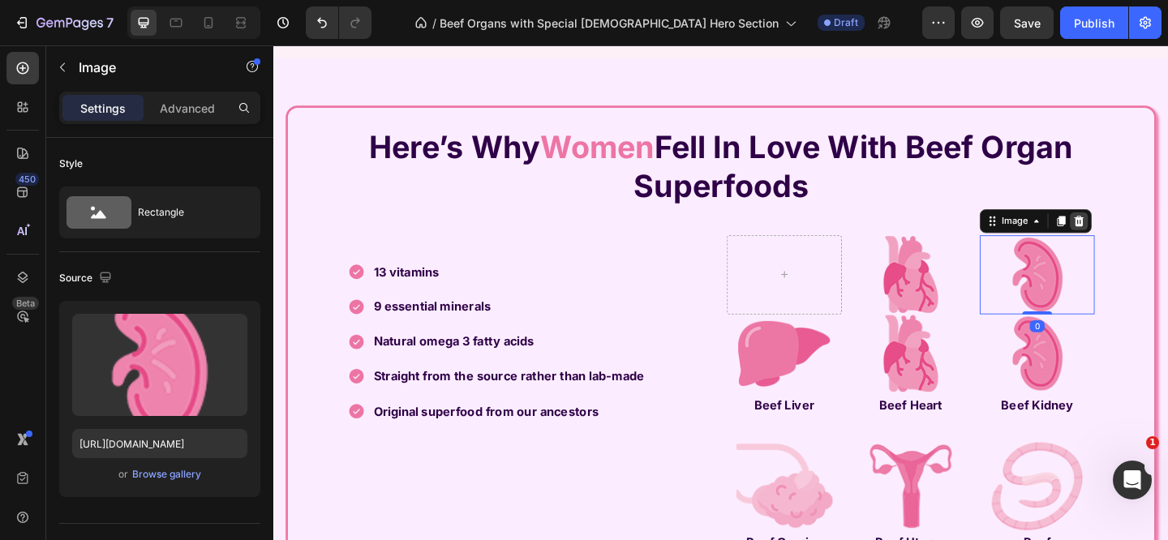
click at [1143, 243] on icon at bounding box center [1149, 236] width 13 height 13
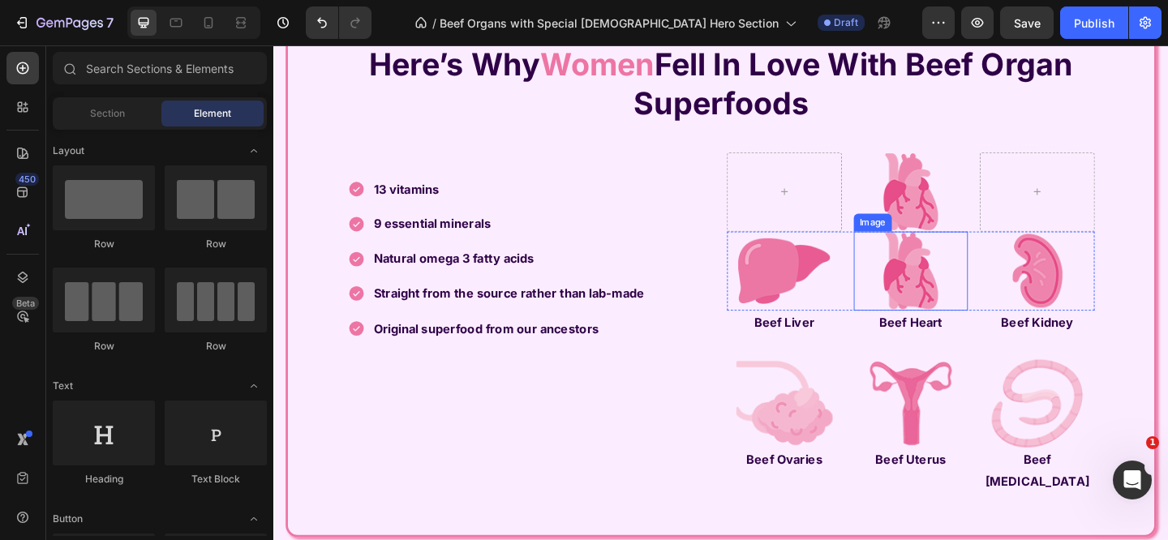
scroll to position [3820, 0]
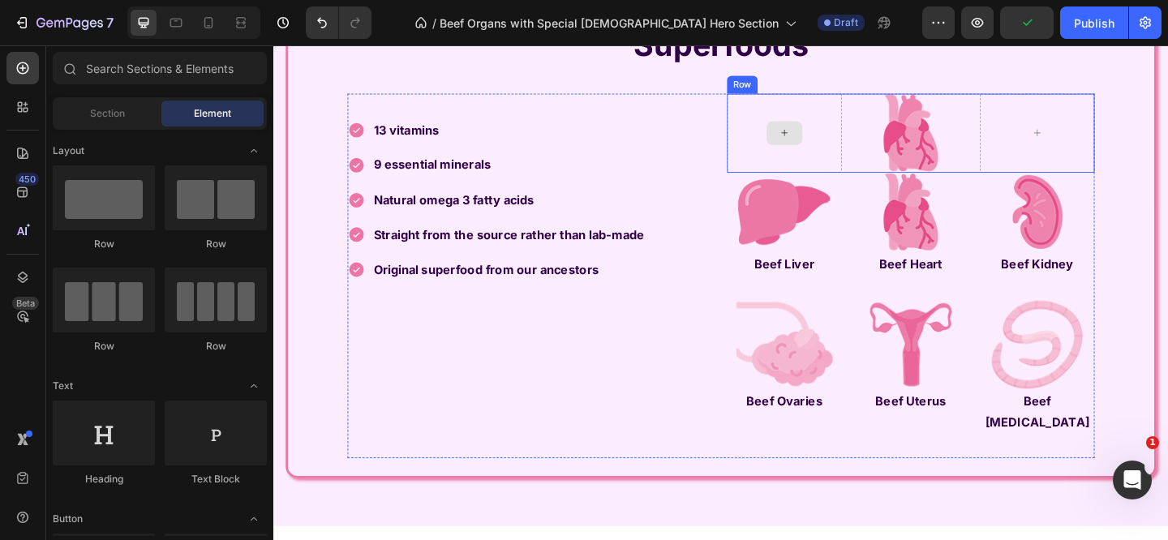
click at [770, 126] on div at bounding box center [828, 141] width 125 height 86
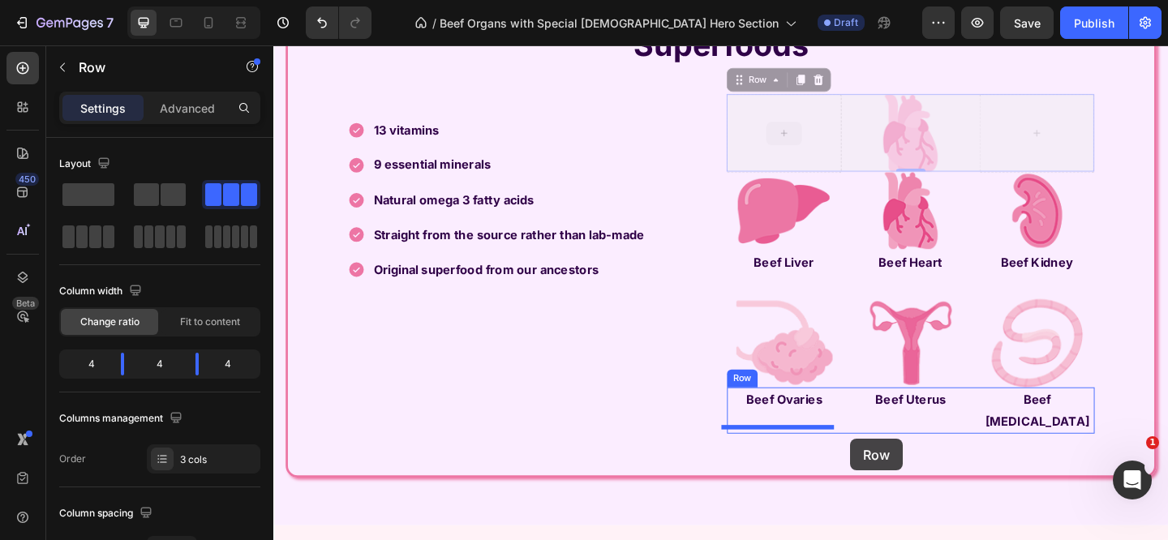
scroll to position [3844, 0]
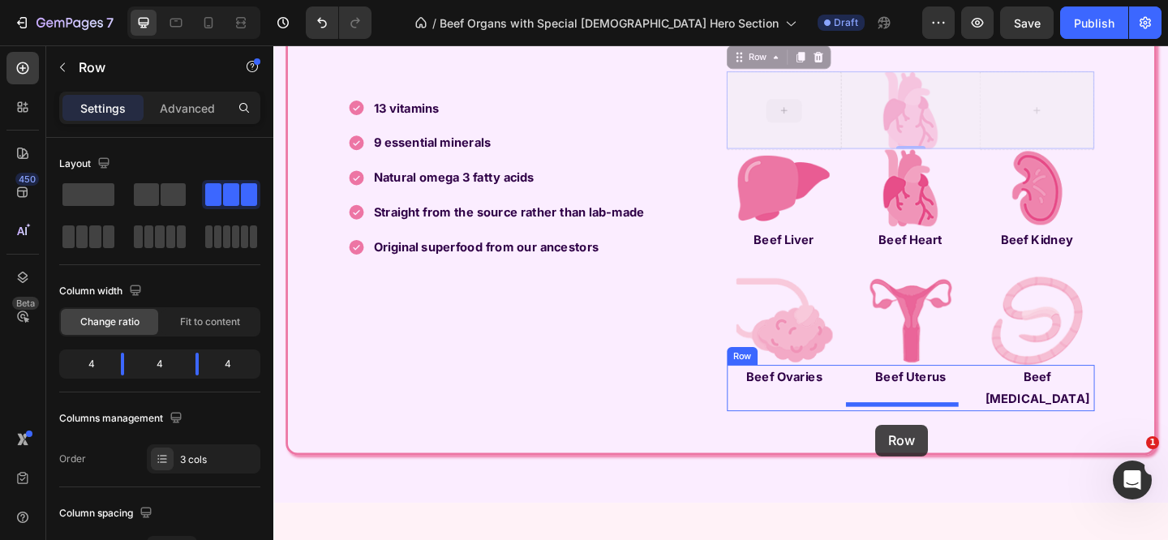
drag, startPoint x: 774, startPoint y: 112, endPoint x: 928, endPoint y: 458, distance: 379.0
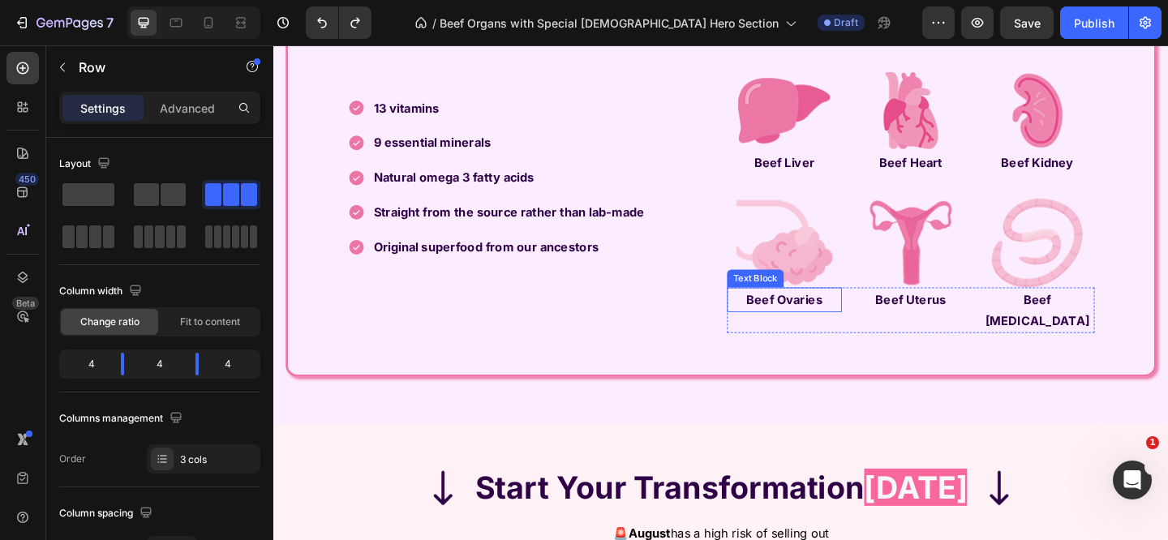
click at [772, 333] on p "Beef Ovaries" at bounding box center [829, 323] width 122 height 24
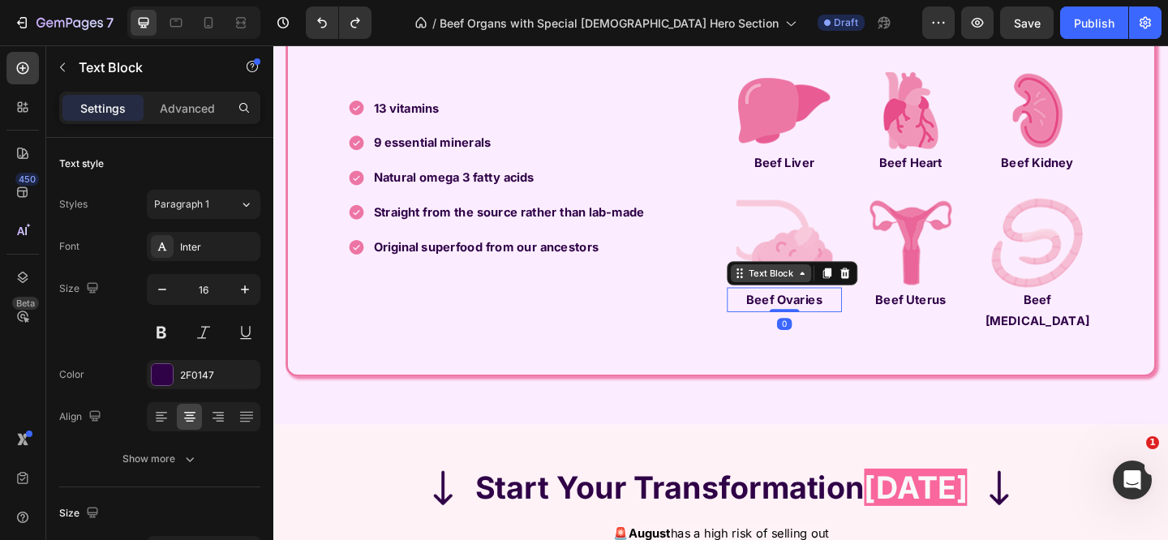
click at [809, 301] on div "Text Block" at bounding box center [814, 293] width 55 height 15
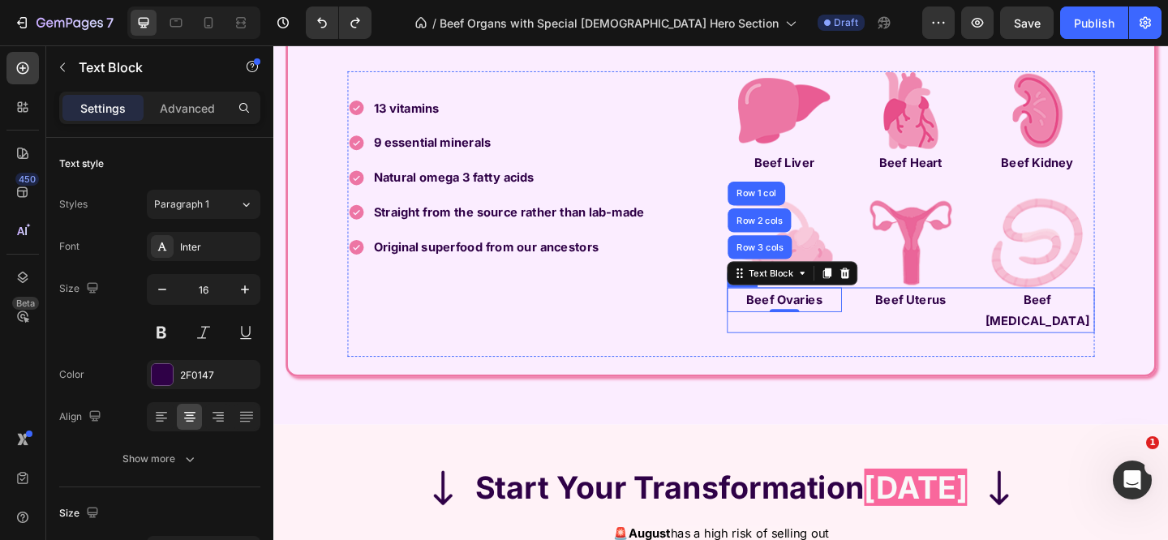
click at [791, 375] on div "Image Image Image Row Beef Liver Text Block Beef Heart Text Block Beef Kidney T…" at bounding box center [966, 229] width 400 height 311
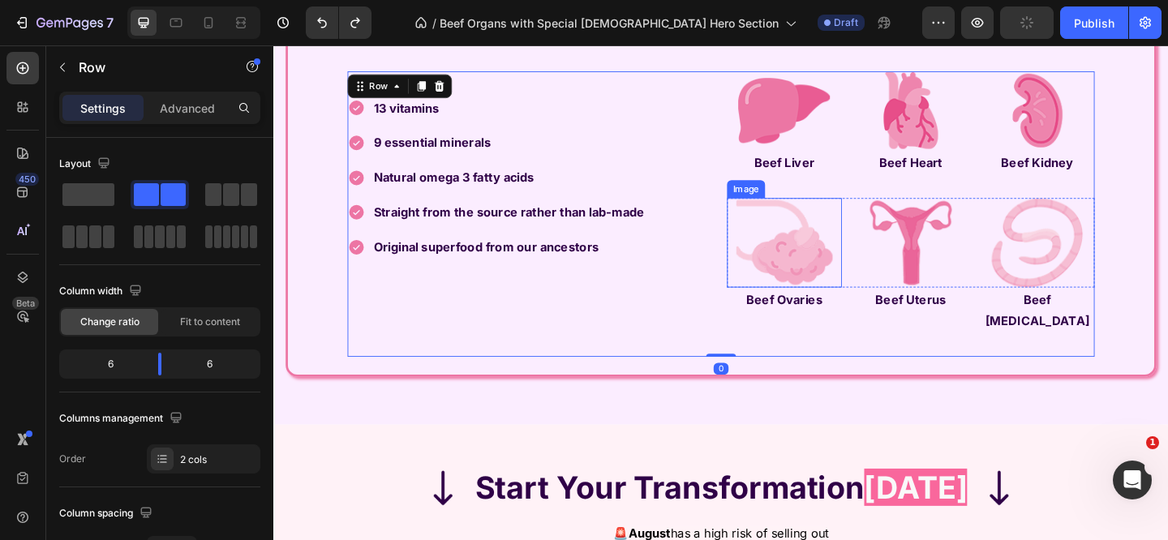
click at [813, 292] on img at bounding box center [829, 260] width 112 height 97
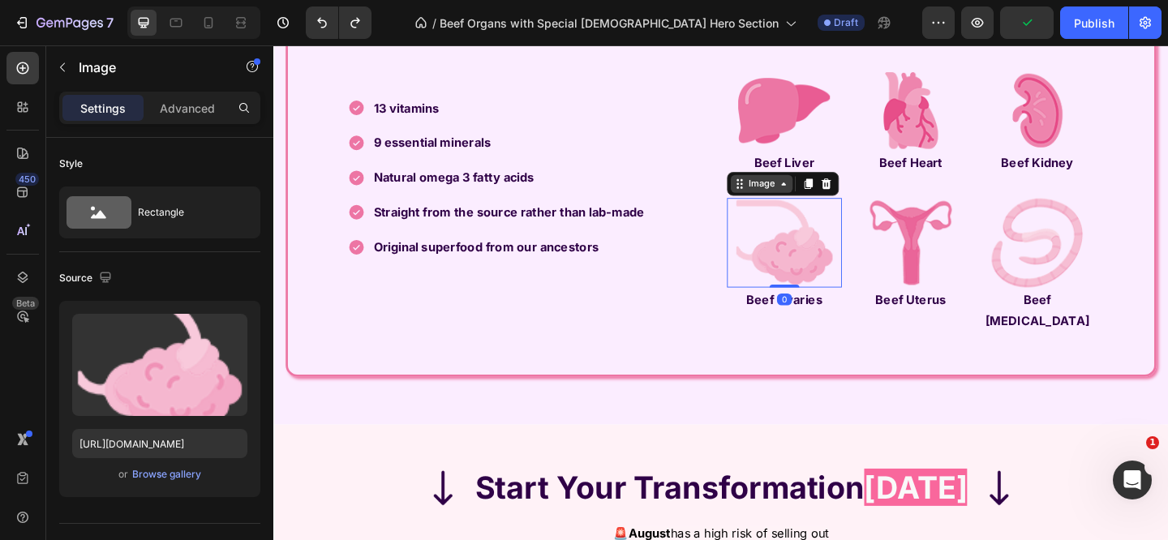
click at [774, 203] on icon at bounding box center [780, 196] width 13 height 13
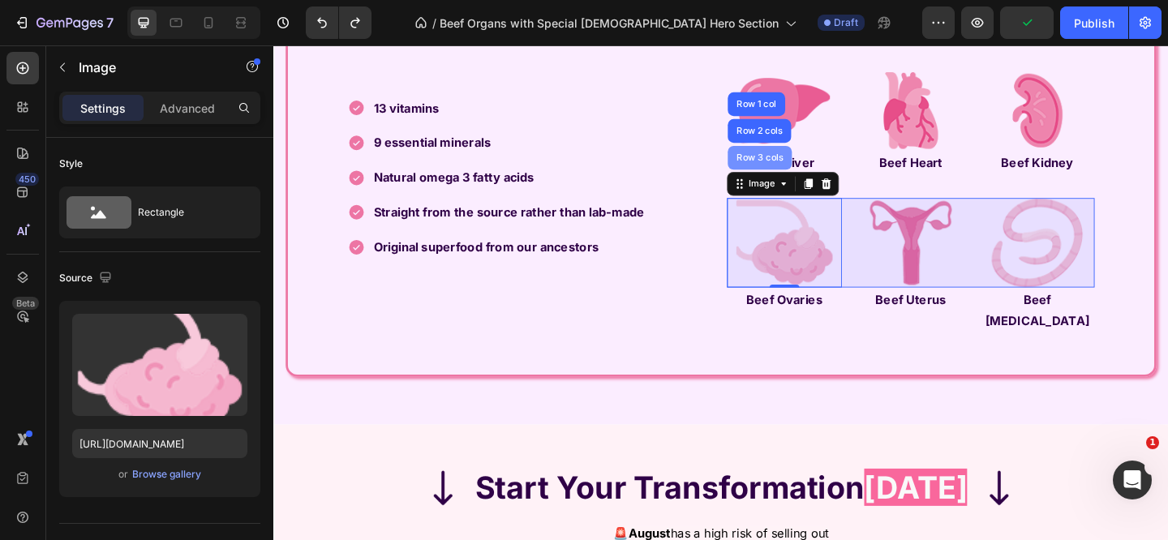
click at [783, 173] on div "Row 3 cols" at bounding box center [802, 168] width 57 height 10
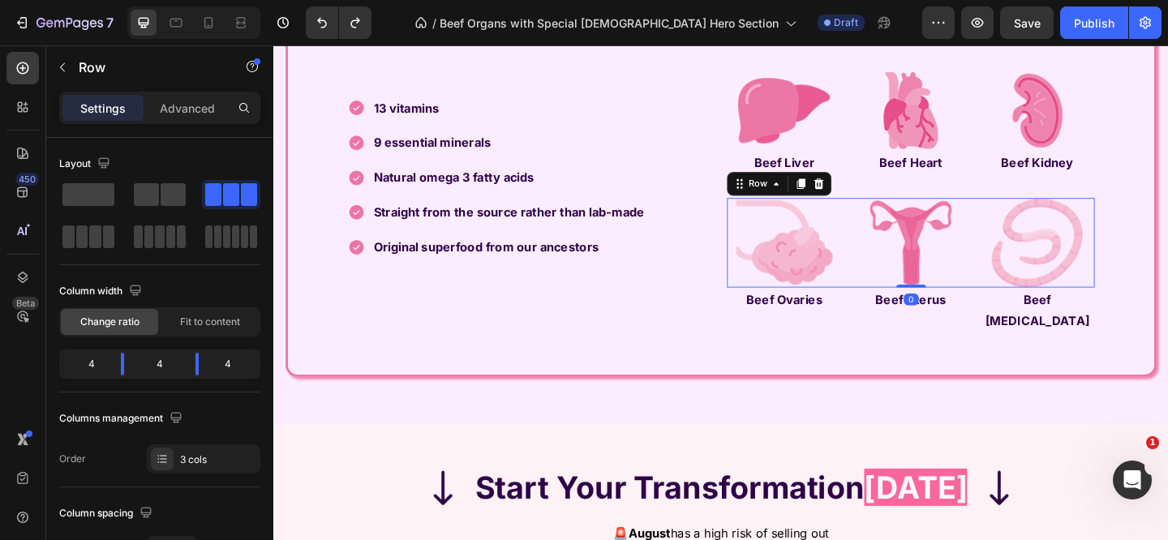
click at [843, 203] on icon at bounding box center [847, 196] width 9 height 11
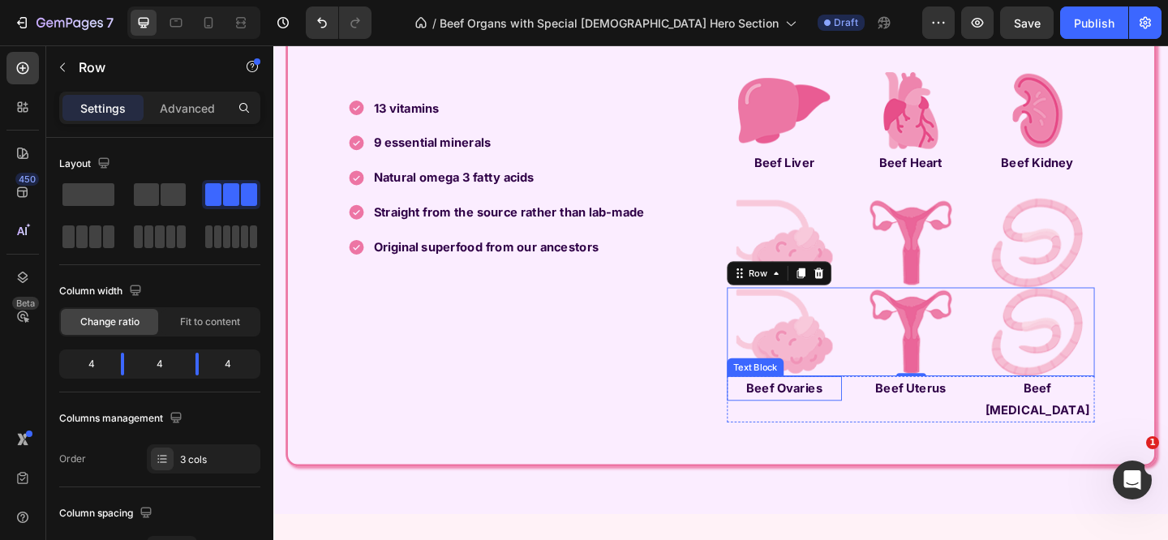
click at [768, 431] on p "Beef Ovaries" at bounding box center [829, 419] width 122 height 24
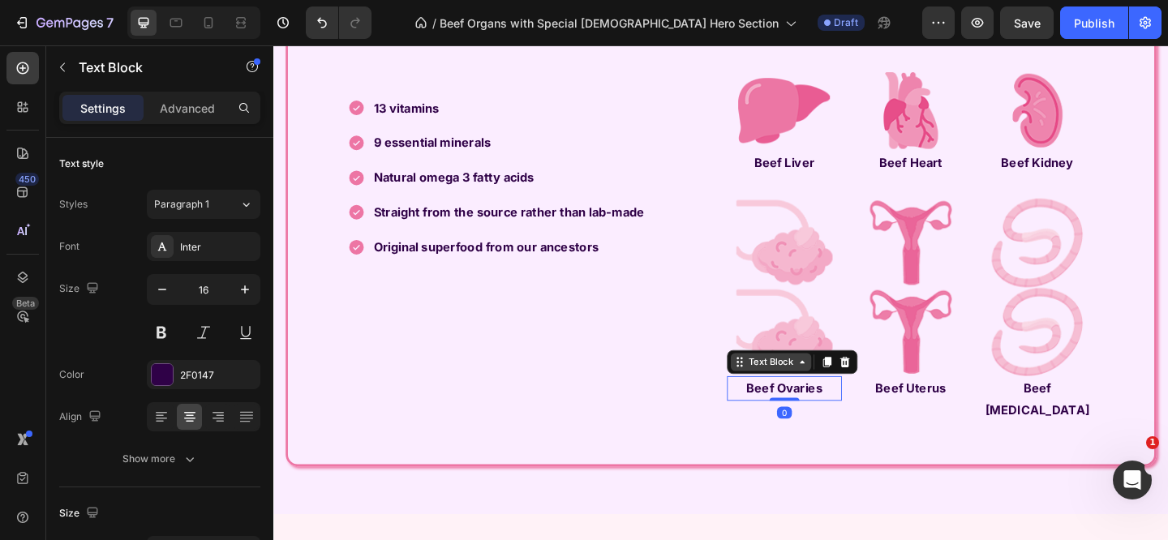
click at [801, 397] on div "Text Block" at bounding box center [814, 390] width 55 height 15
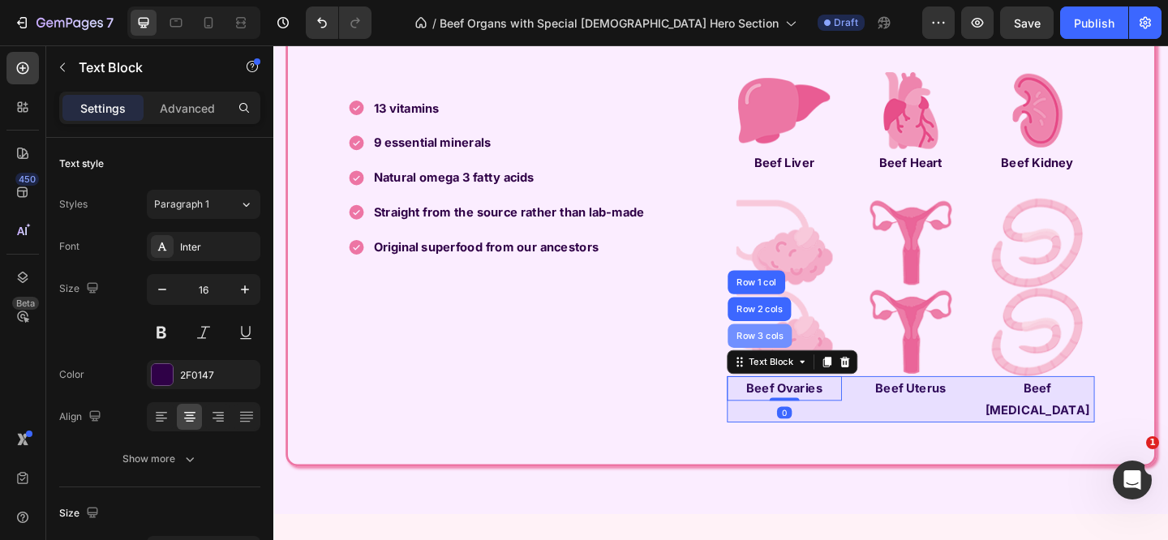
click at [802, 375] on div "Row 3 cols" at bounding box center [802, 362] width 70 height 26
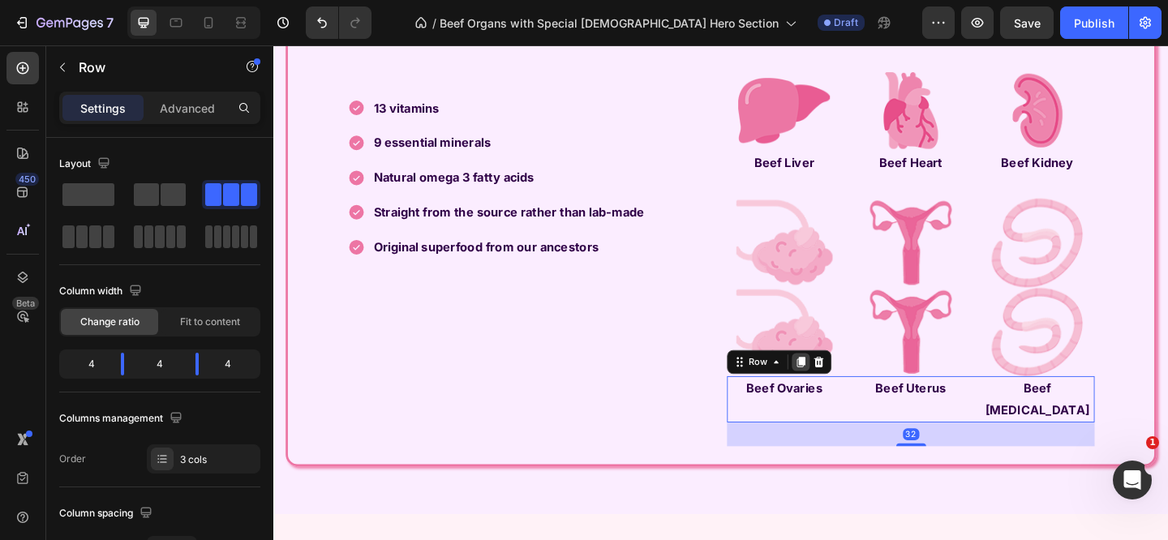
click at [843, 396] on icon at bounding box center [847, 389] width 9 height 11
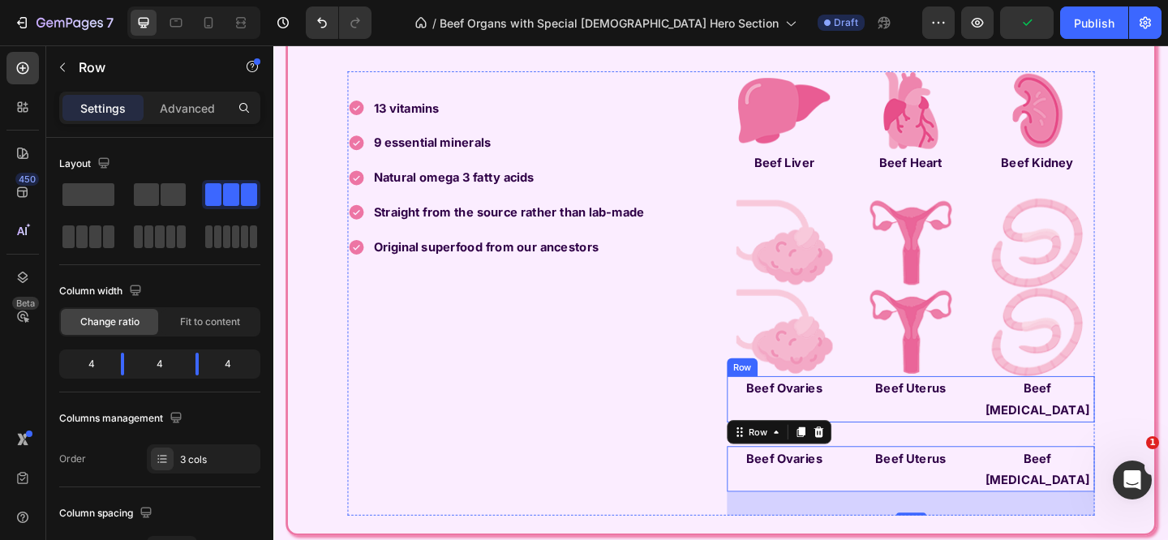
click at [890, 438] on div "Beef Ovaries Text Block Beef Uterus Text Block Beef Fallopian Tubes Text Block …" at bounding box center [966, 430] width 400 height 50
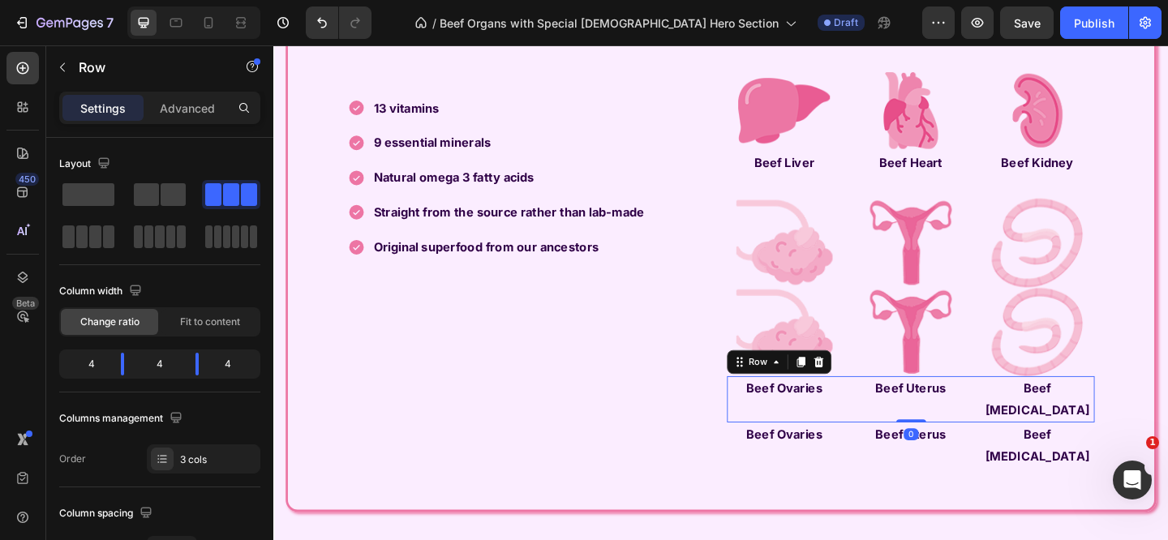
drag, startPoint x: 965, startPoint y: 494, endPoint x: 810, endPoint y: 449, distance: 161.2
click at [964, 456] on div "Beef Ovaries Text Block Beef Uterus Text Block Beef Fallopian Tubes Text Block …" at bounding box center [966, 430] width 400 height 50
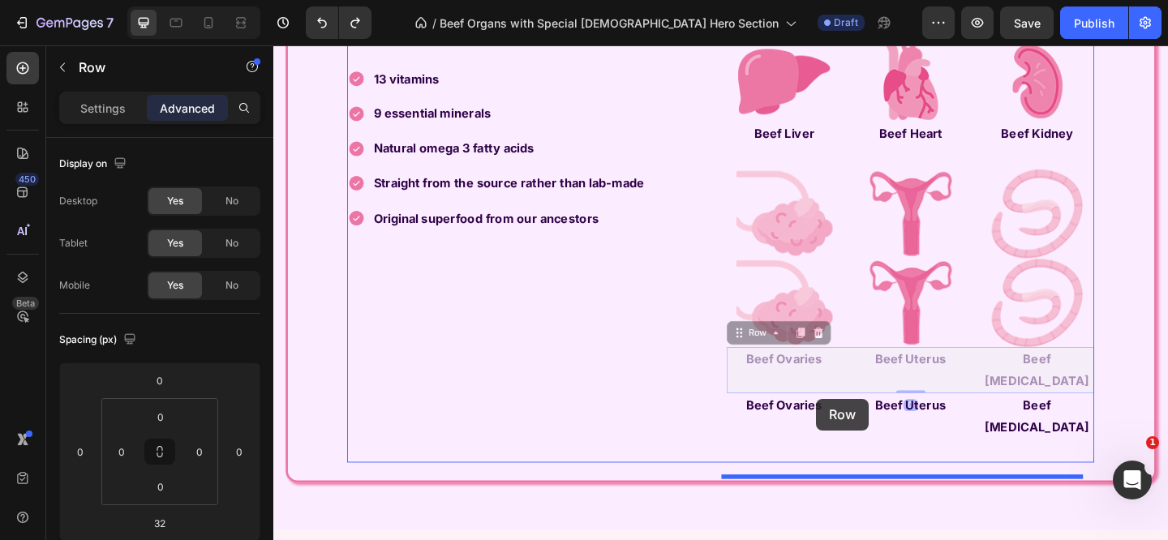
scroll to position [3916, 0]
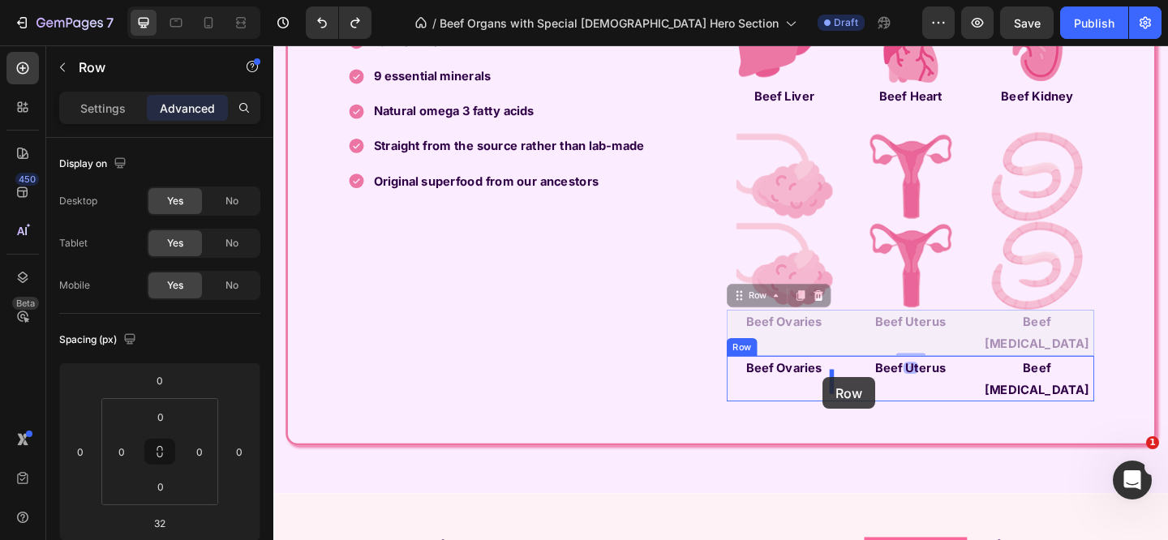
drag, startPoint x: 771, startPoint y: 407, endPoint x: 873, endPoint y: 403, distance: 102.3
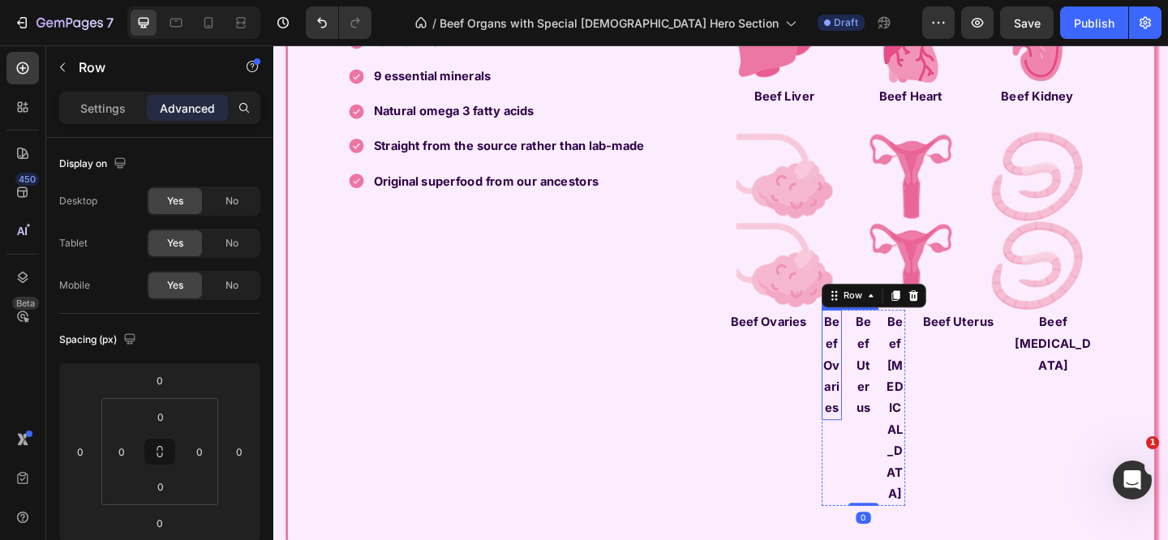
type input "32"
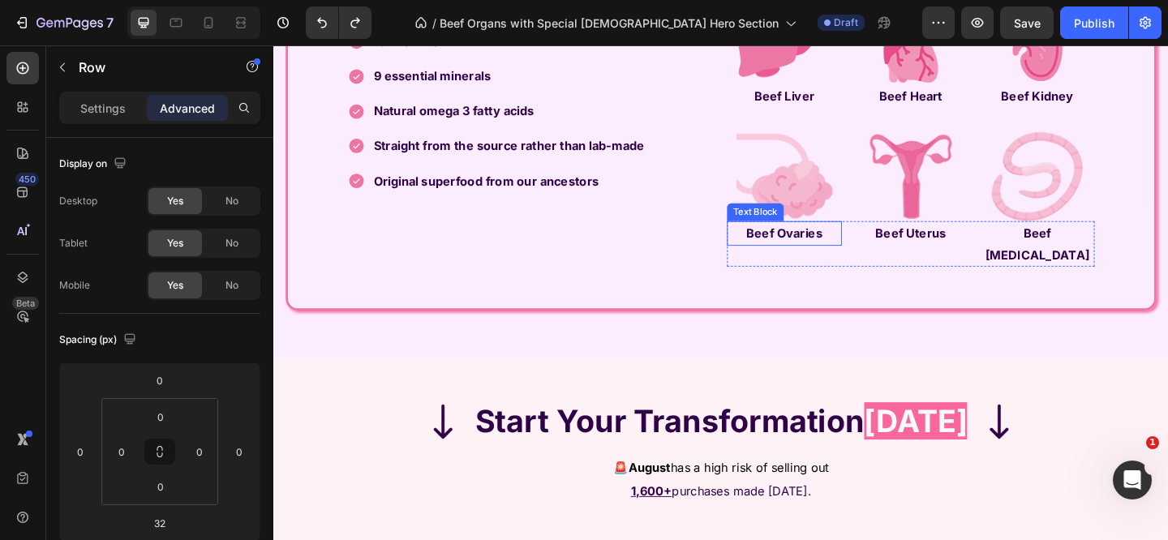
click at [828, 258] on strong "Beef Ovaries" at bounding box center [828, 250] width 83 height 16
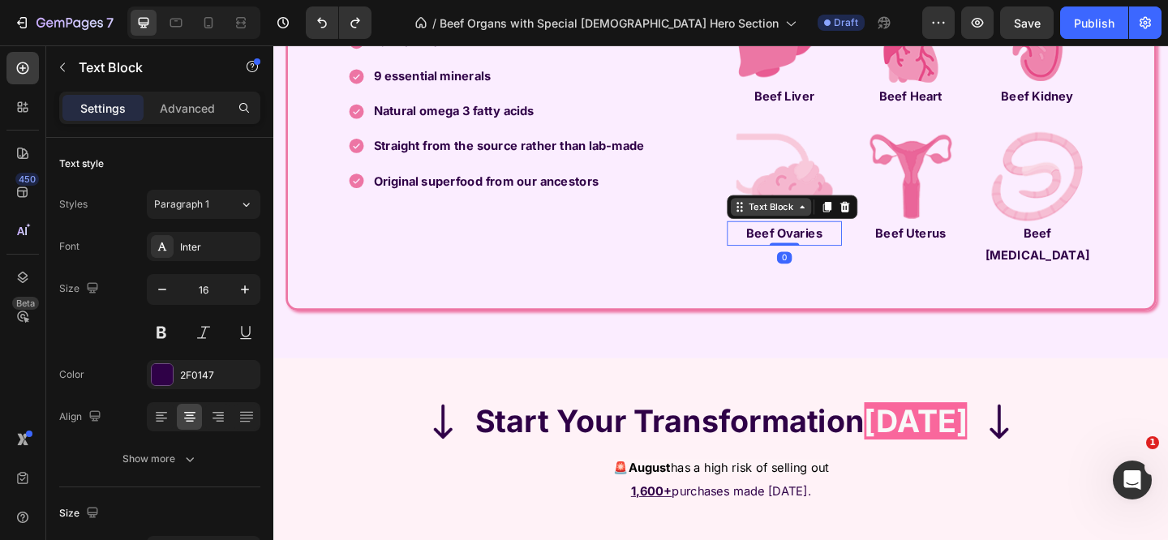
click at [796, 229] on div "Text Block" at bounding box center [814, 221] width 55 height 15
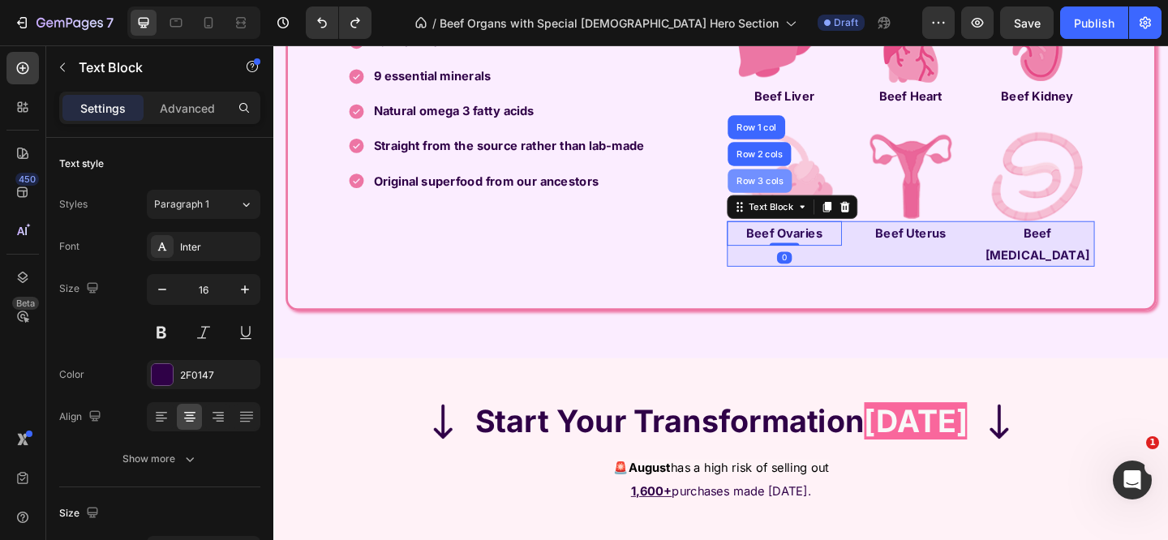
click at [800, 206] on div "Row 3 cols" at bounding box center [802, 193] width 70 height 26
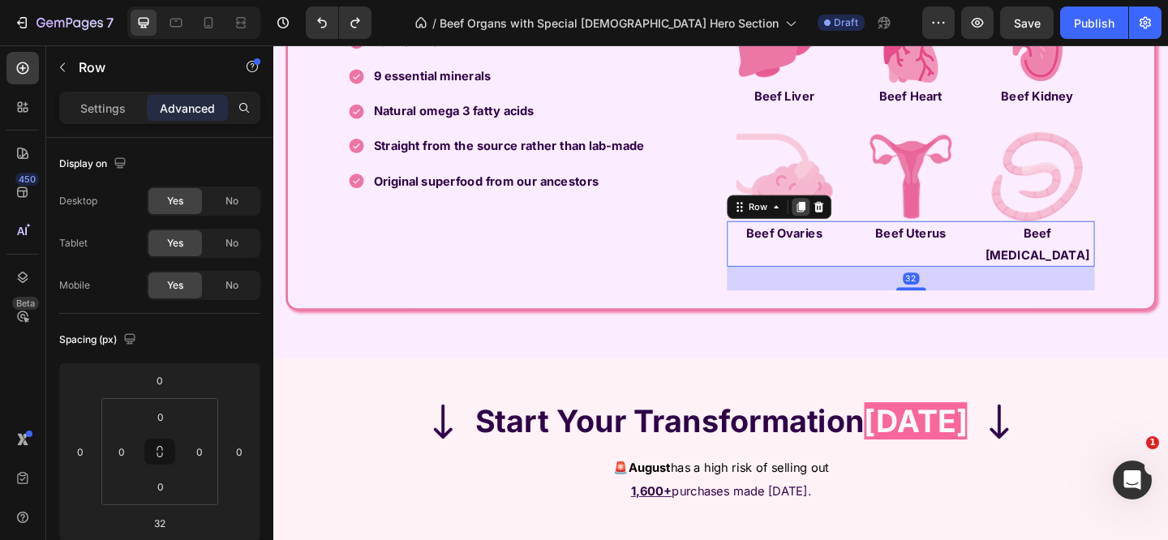
click at [844, 227] on icon at bounding box center [847, 221] width 9 height 11
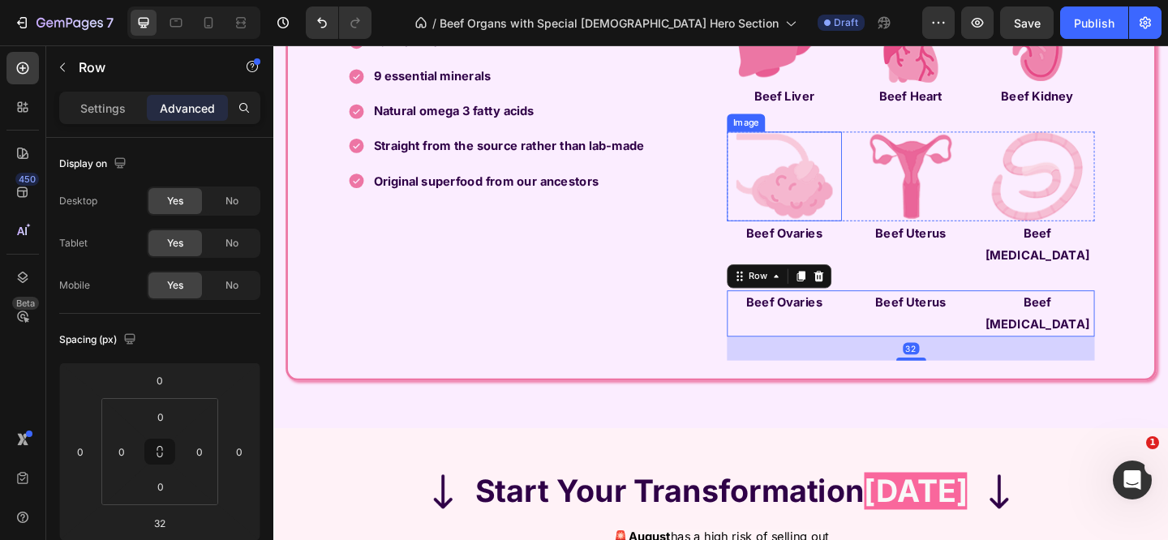
click at [773, 210] on img at bounding box center [829, 187] width 112 height 97
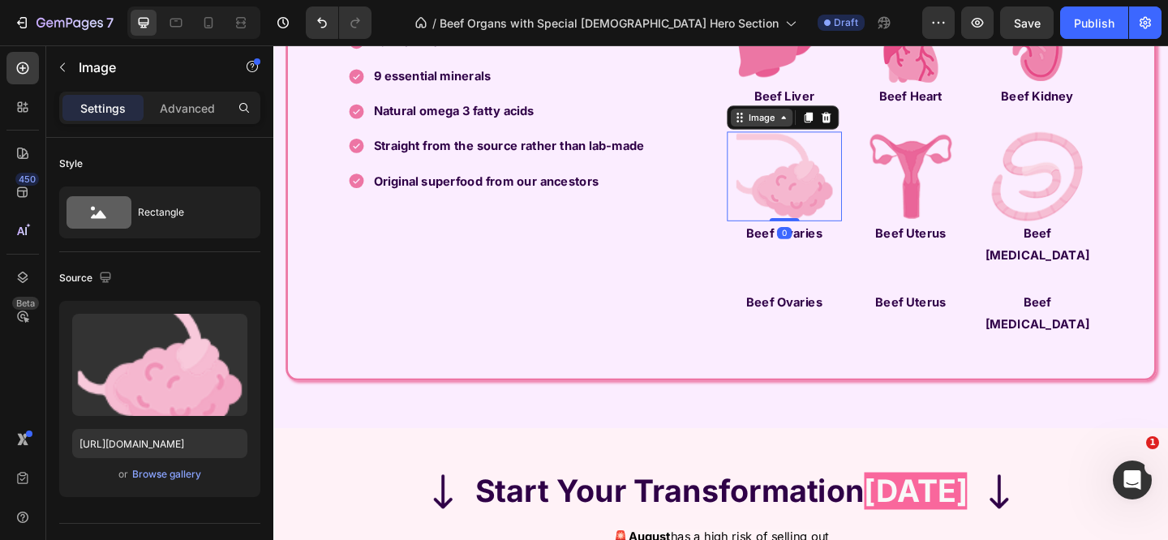
click at [789, 131] on div "Image" at bounding box center [804, 124] width 35 height 15
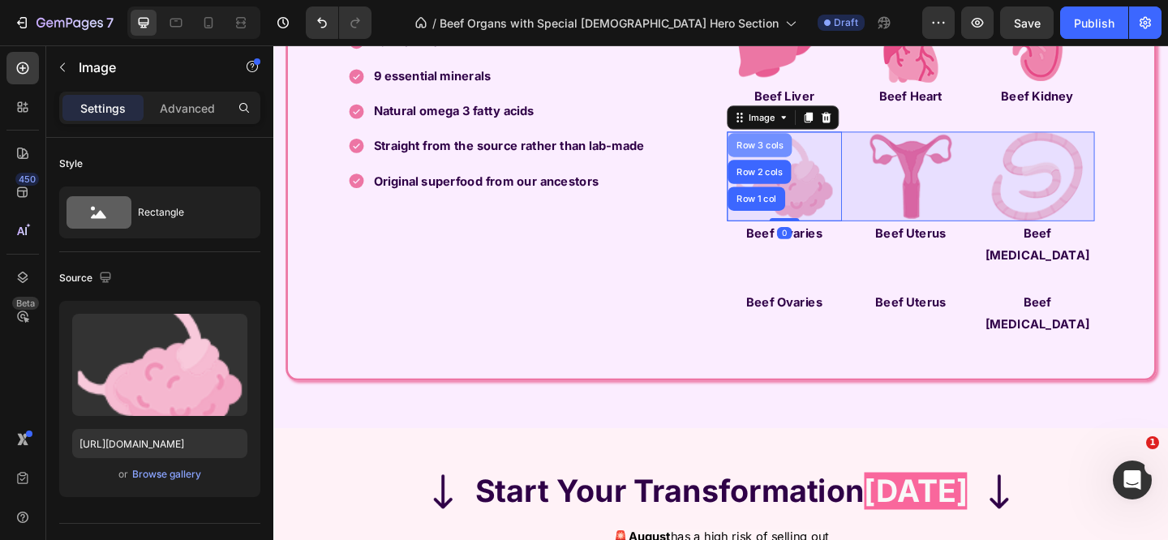
click at [790, 159] on div "Row 3 cols" at bounding box center [802, 154] width 57 height 10
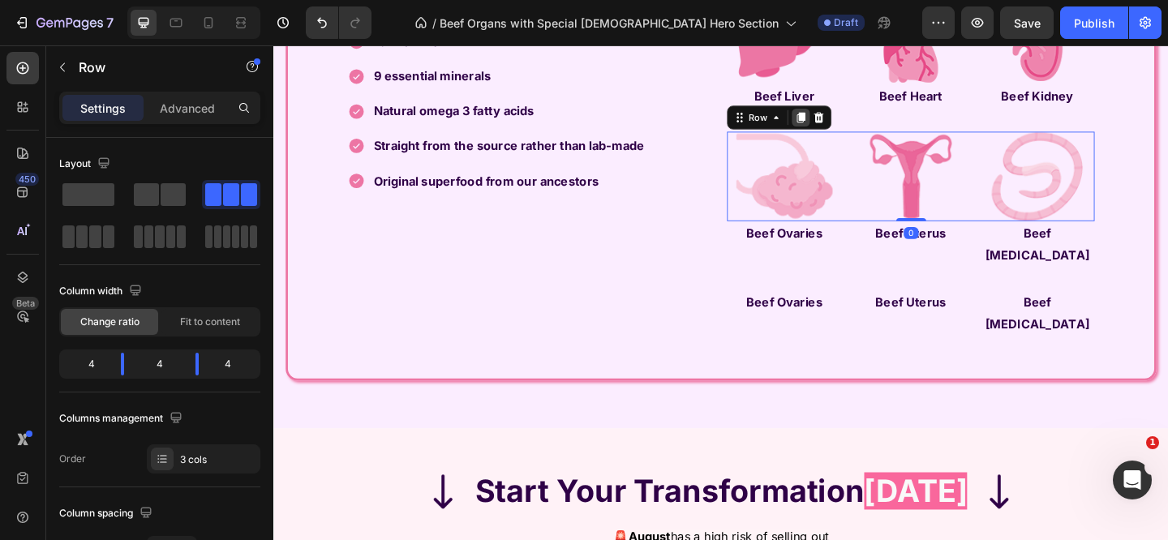
click at [840, 131] on icon at bounding box center [846, 124] width 13 height 13
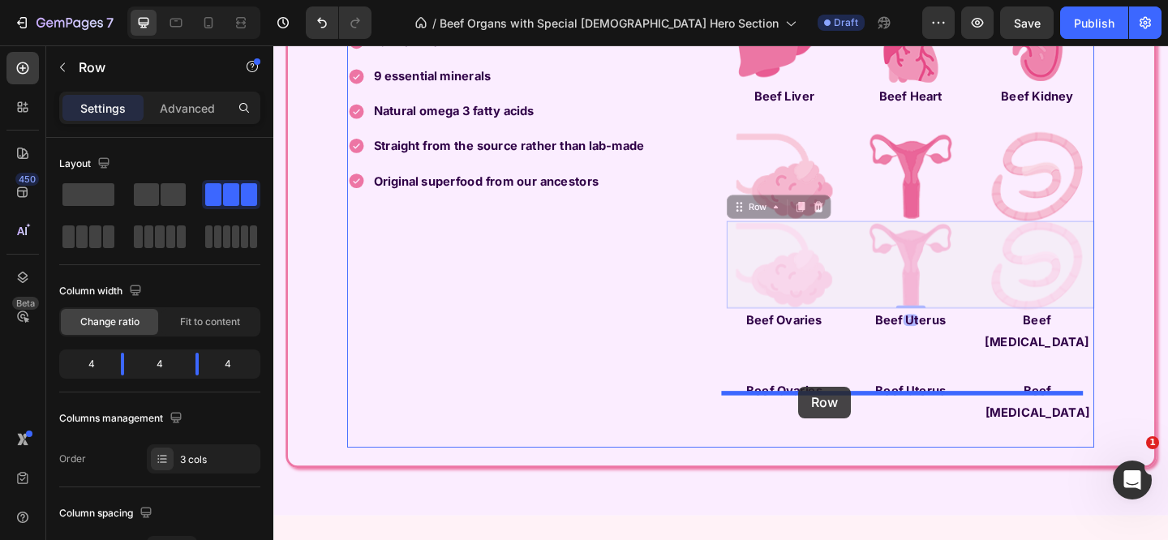
drag, startPoint x: 773, startPoint y: 237, endPoint x: 844, endPoint y: 417, distance: 193.7
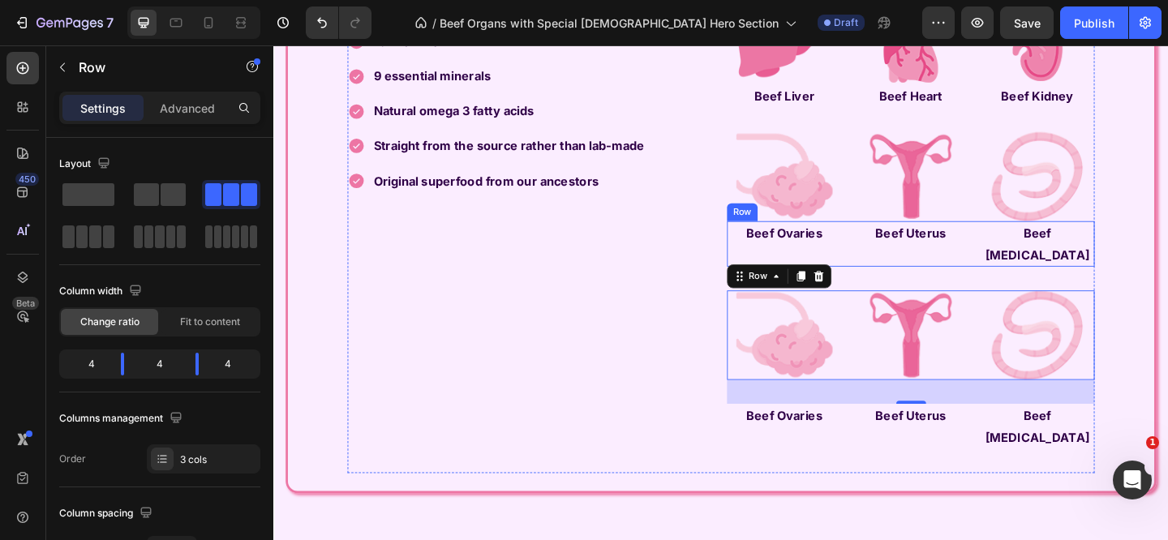
click at [894, 284] on div "Beef Ovaries Text Block Beef Uterus Text Block Beef Fallopian Tubes Text Block …" at bounding box center [966, 262] width 400 height 50
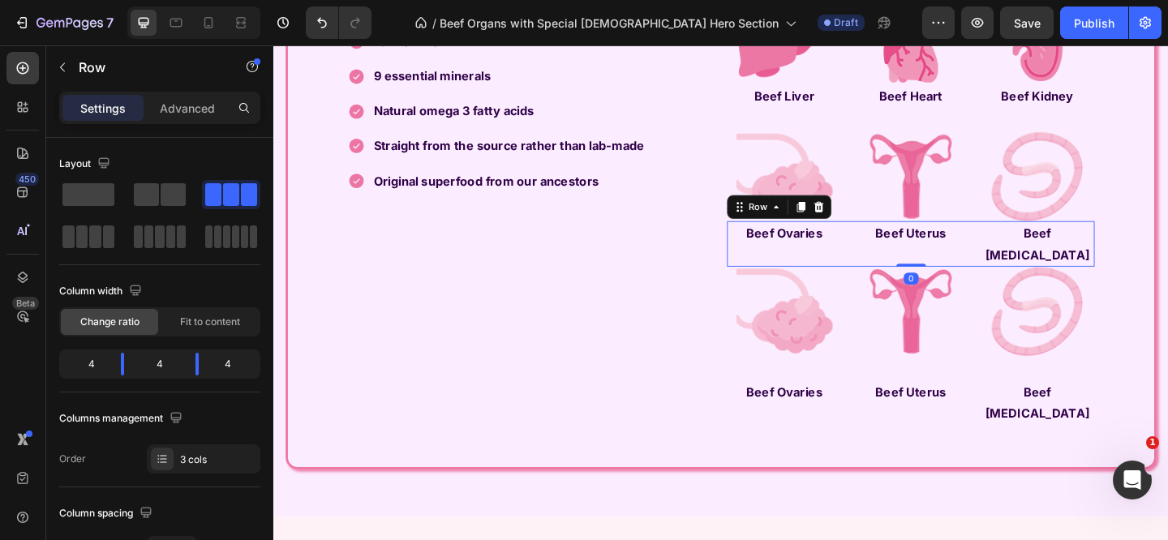
drag, startPoint x: 953, startPoint y: 325, endPoint x: 950, endPoint y: 264, distance: 61.7
click at [950, 264] on div "Beef Ovaries Text Block Beef Uterus Text Block Beef Fallopian Tubes Text Block …" at bounding box center [966, 262] width 400 height 50
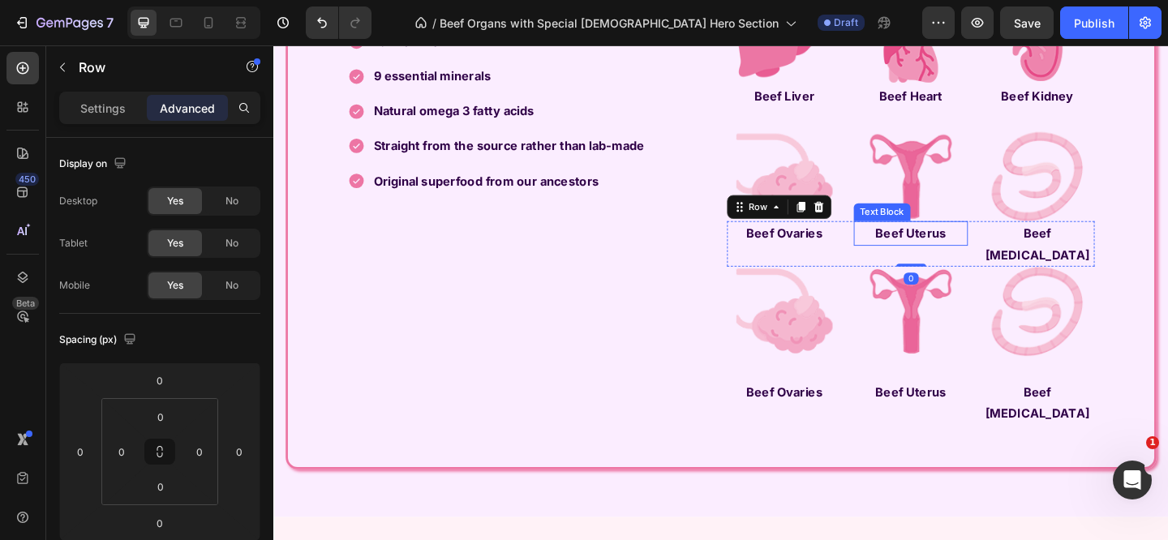
scroll to position [3889, 0]
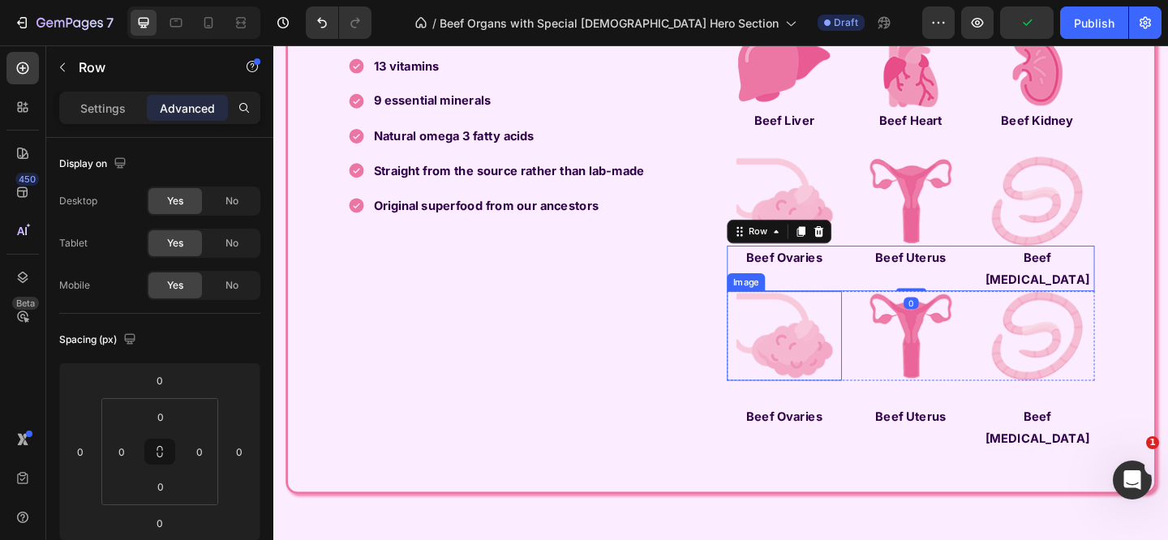
click at [844, 398] on img at bounding box center [829, 361] width 112 height 97
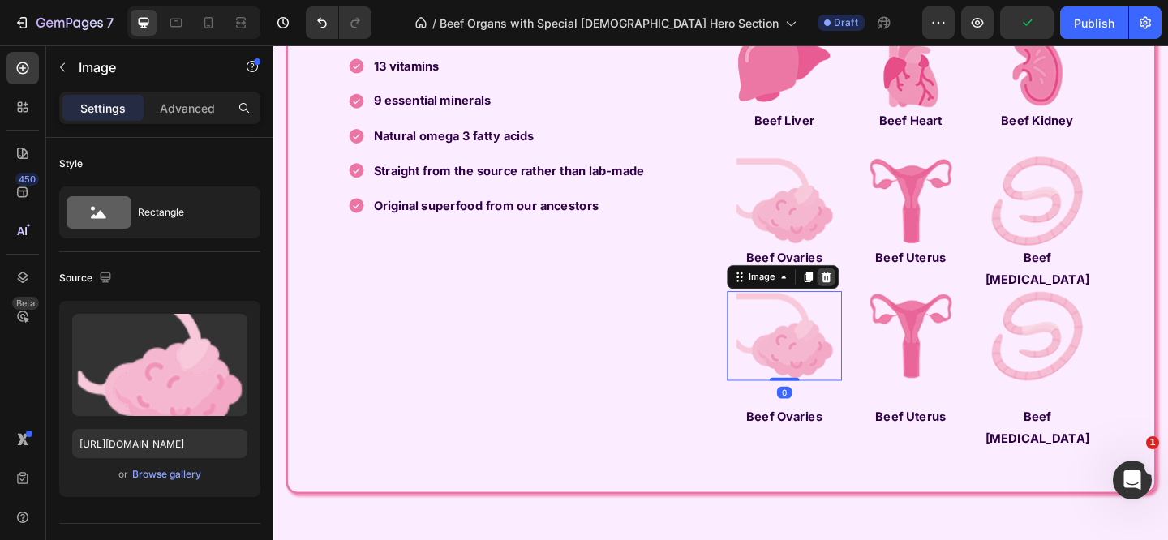
click at [871, 303] on icon at bounding box center [874, 297] width 11 height 11
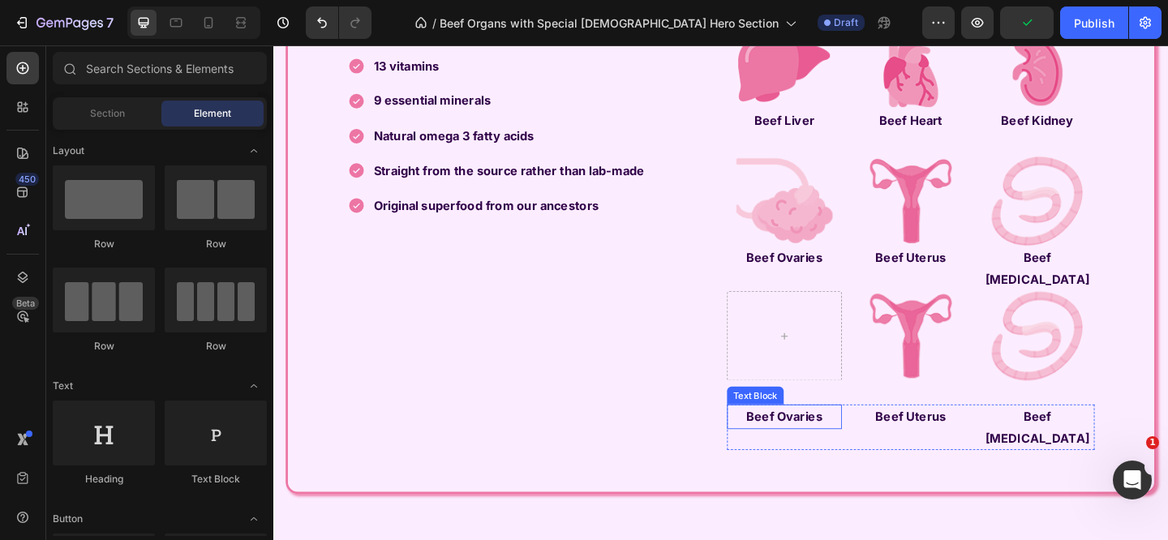
click at [839, 457] on strong "Beef Ovaries" at bounding box center [828, 449] width 83 height 16
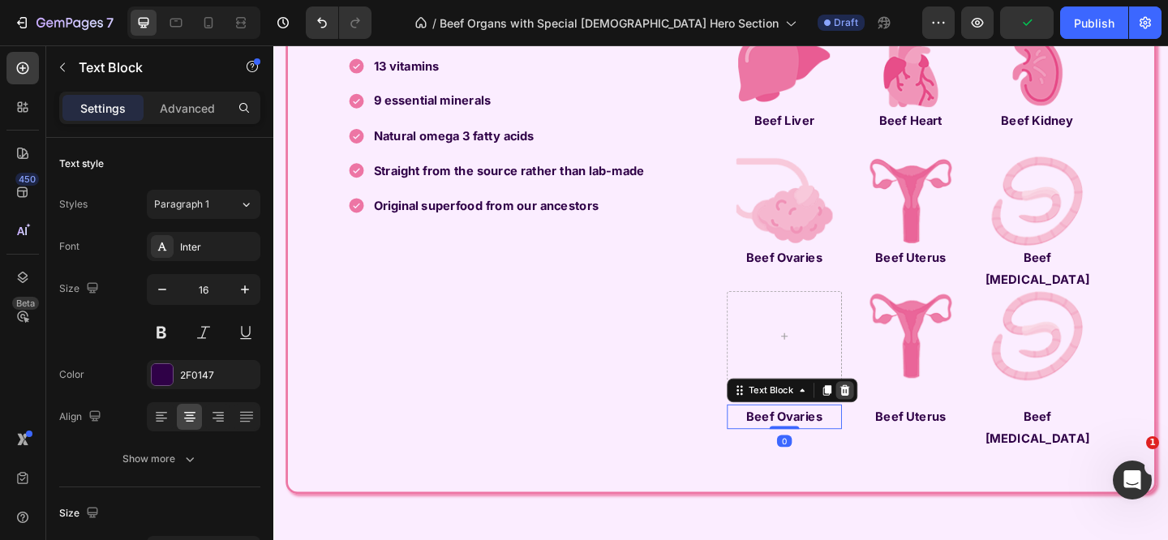
click at [890, 427] on icon at bounding box center [895, 420] width 11 height 11
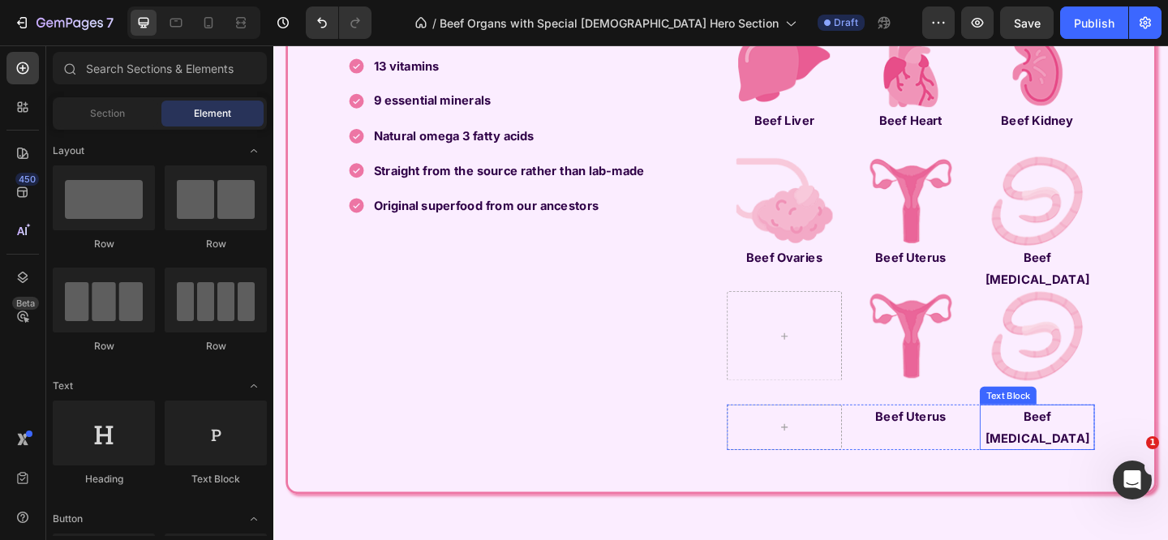
click at [1092, 461] on strong "Beef Fallopian Tubes" at bounding box center [1104, 461] width 114 height 40
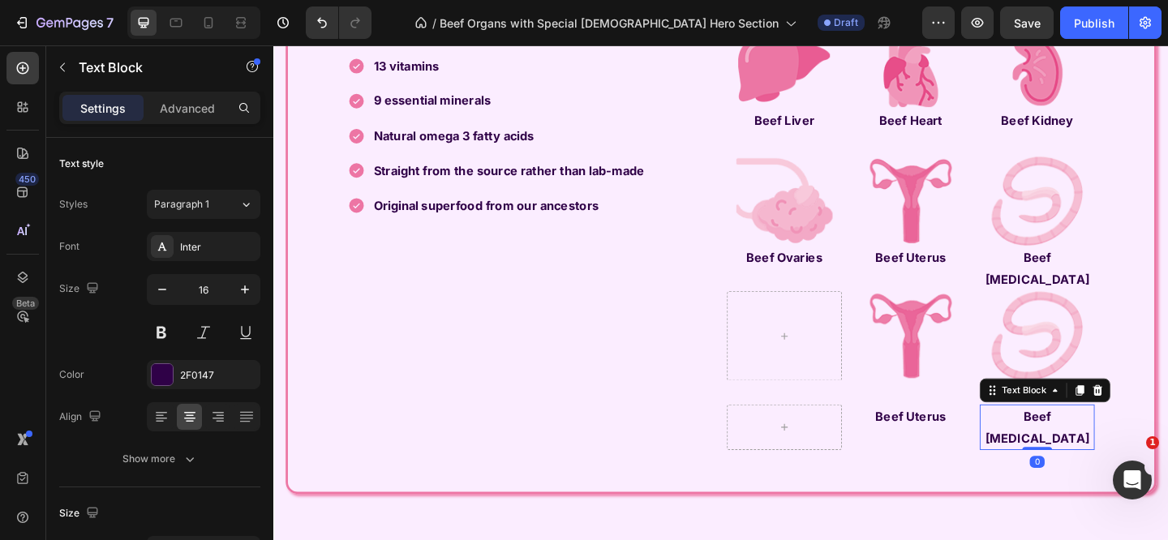
click at [1163, 427] on icon at bounding box center [1169, 420] width 13 height 13
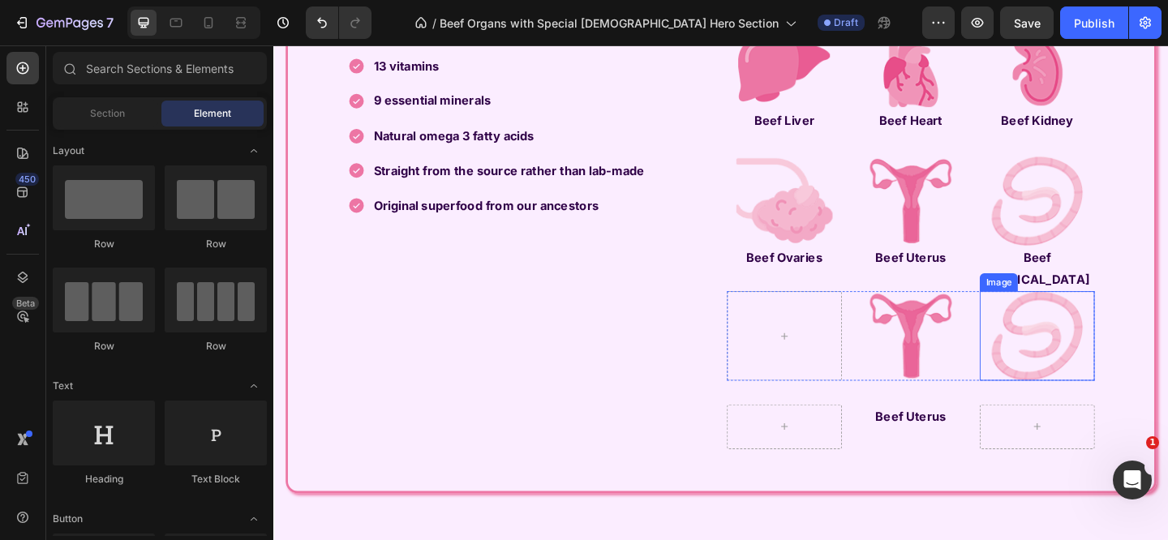
click at [1097, 371] on img at bounding box center [1104, 361] width 112 height 97
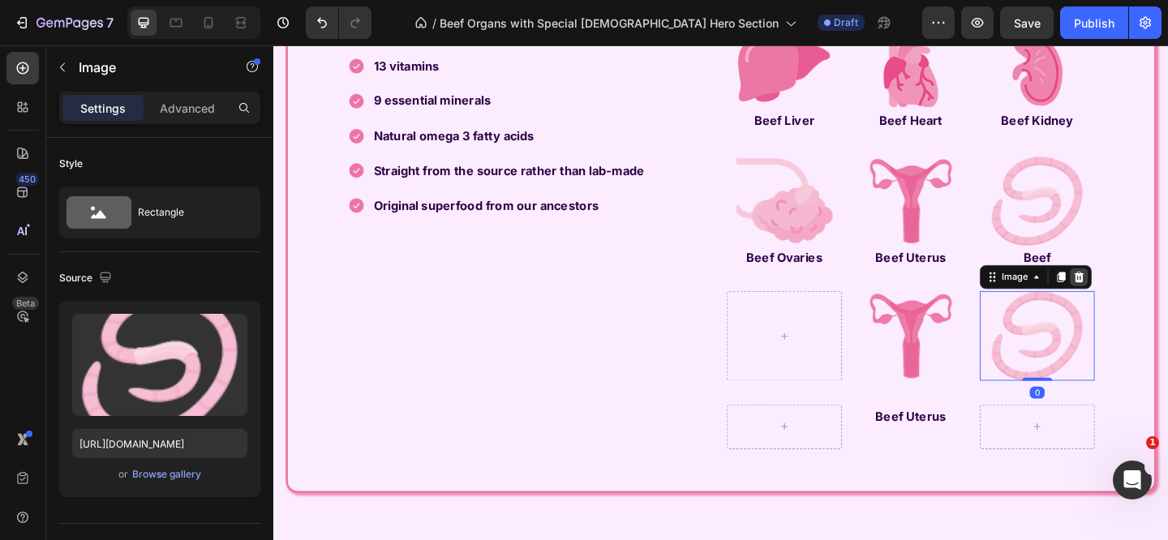
click at [1144, 303] on icon at bounding box center [1149, 297] width 11 height 11
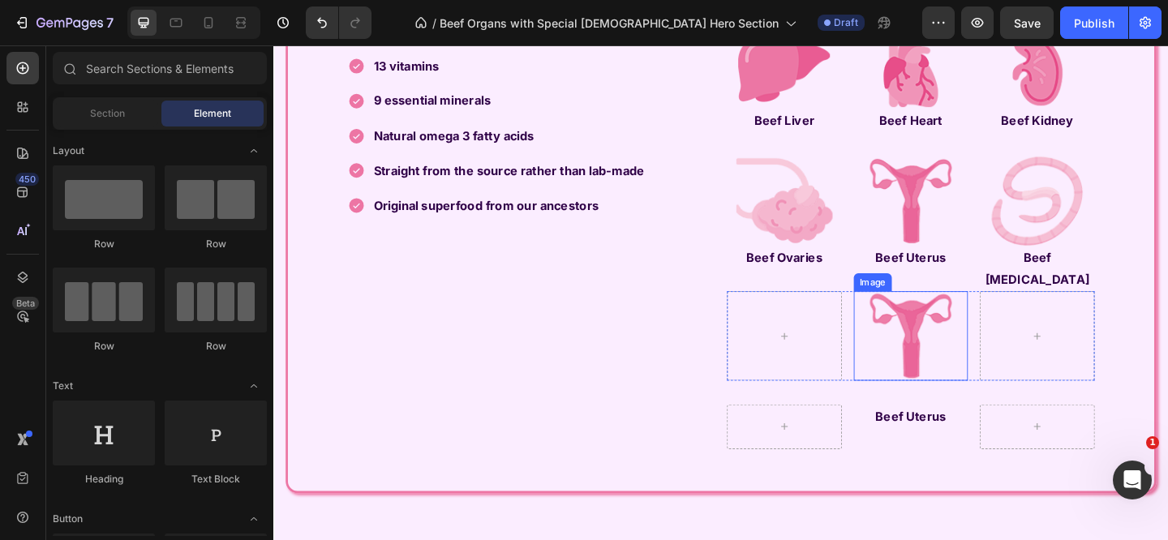
click at [978, 368] on img at bounding box center [966, 361] width 112 height 97
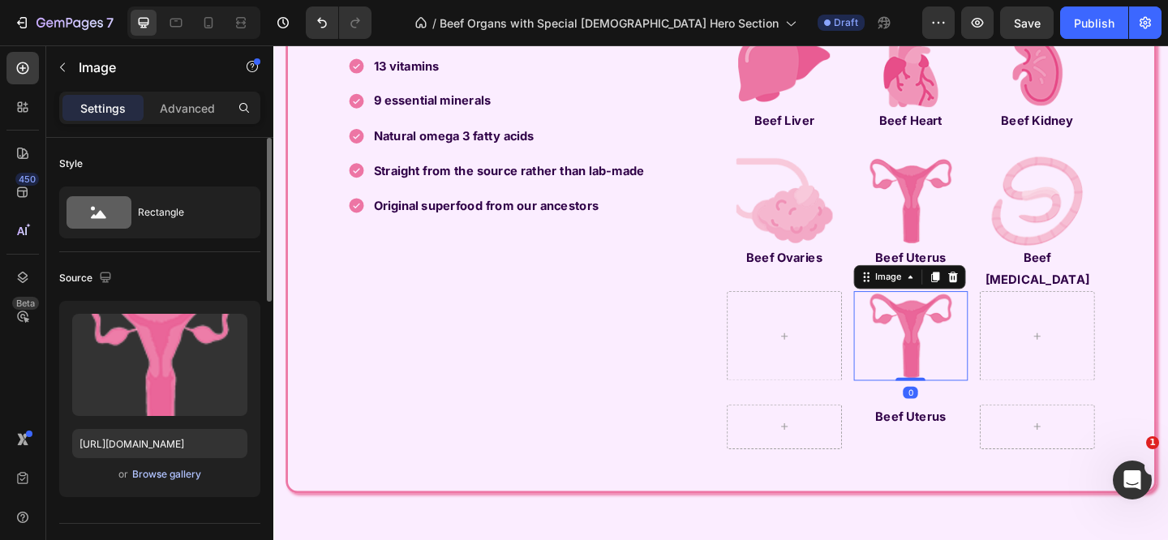
click at [192, 473] on div "Browse gallery" at bounding box center [166, 474] width 69 height 15
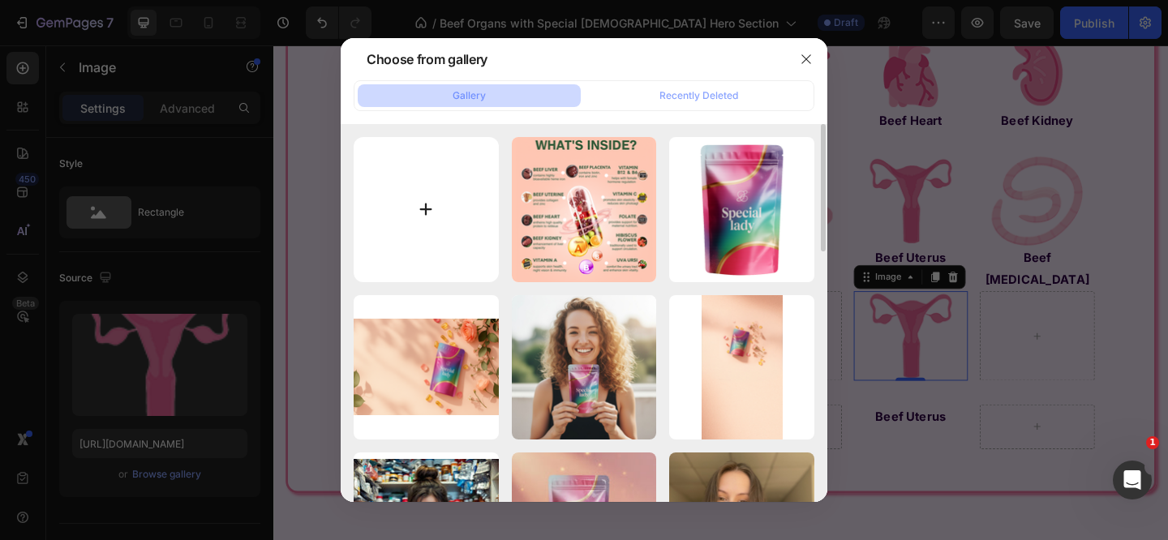
click at [438, 212] on input "file" at bounding box center [426, 209] width 145 height 145
type input "C:\fakepath\placenta.png"
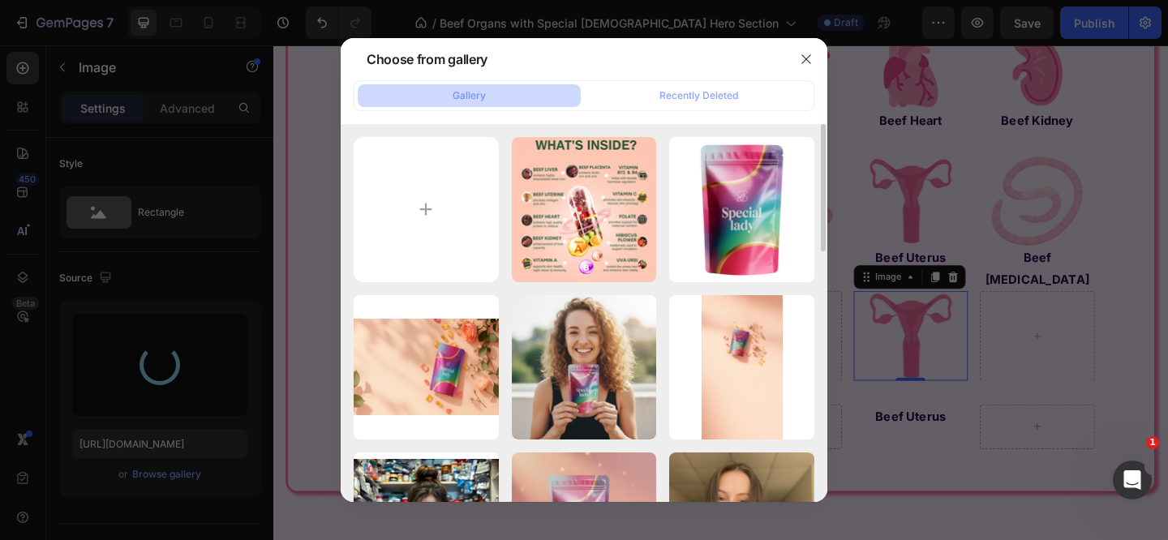
type input "https://cdn.shopify.com/s/files/1/0715/3480/5160/files/gempages_577400972570002…"
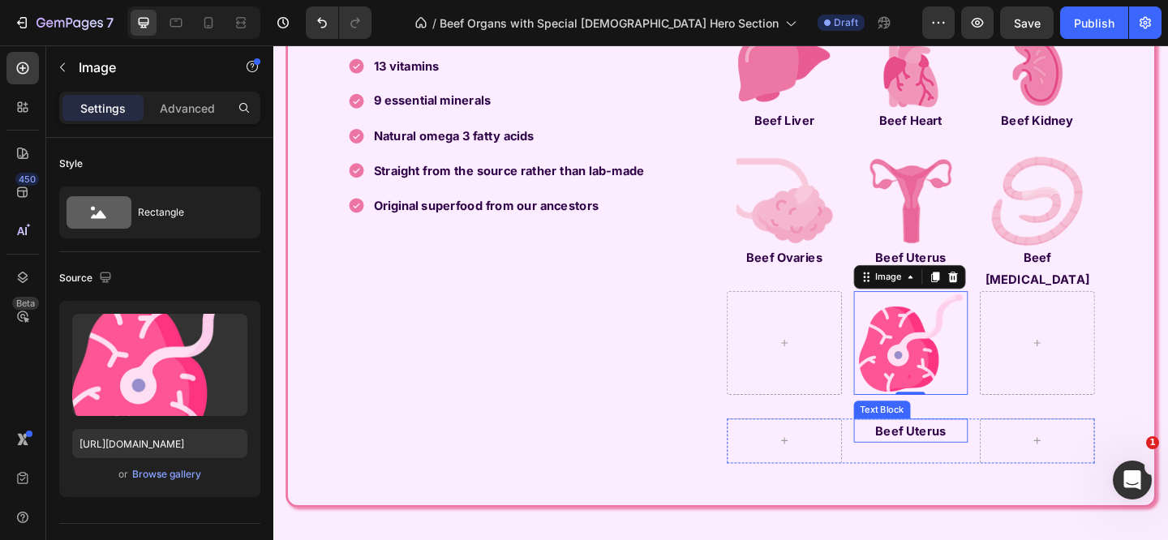
click at [955, 473] on strong "Beef Uterus" at bounding box center [966, 465] width 77 height 16
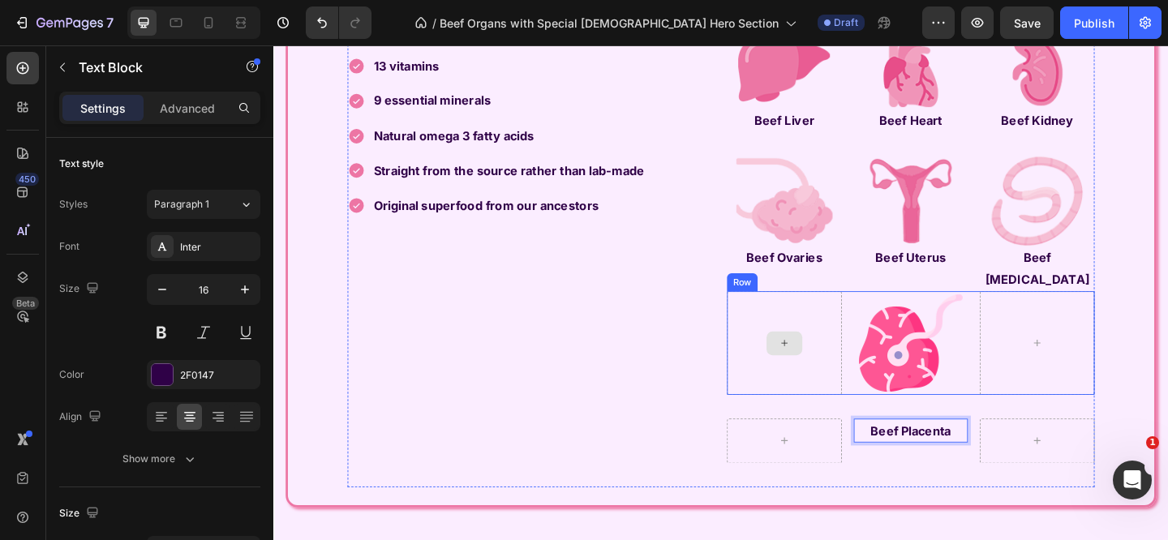
click at [643, 421] on div "13 vitamins 9 essential minerals Natural omega 3 fatty acids Straight from the …" at bounding box center [554, 277] width 400 height 498
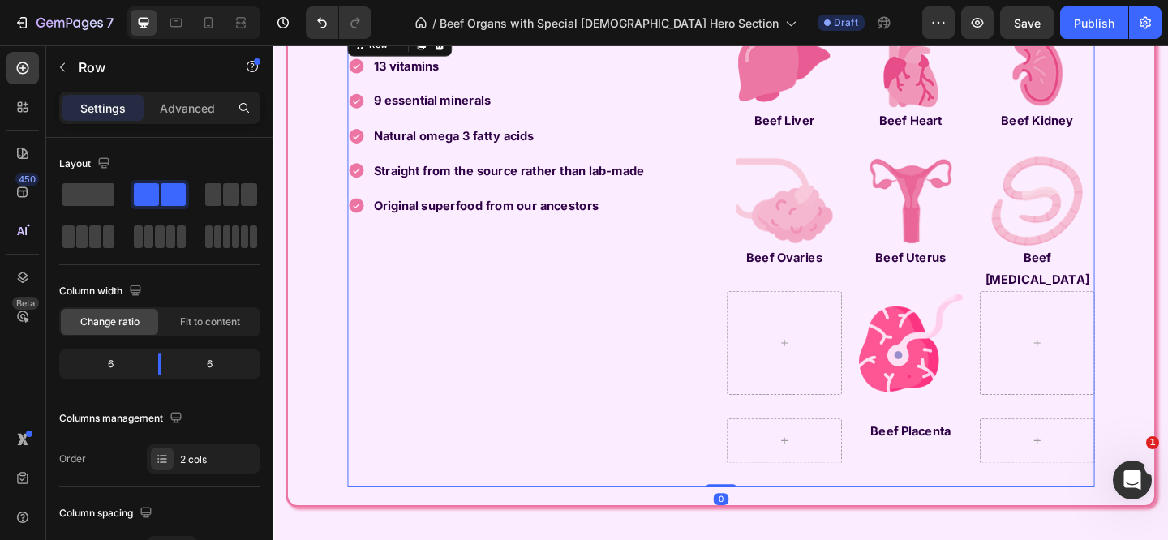
click at [955, 445] on div "Image Image Image Row Beef Liver Text Block Beef Heart Text Block Beef Kidney T…" at bounding box center [966, 277] width 400 height 498
click at [945, 425] on img at bounding box center [966, 369] width 112 height 112
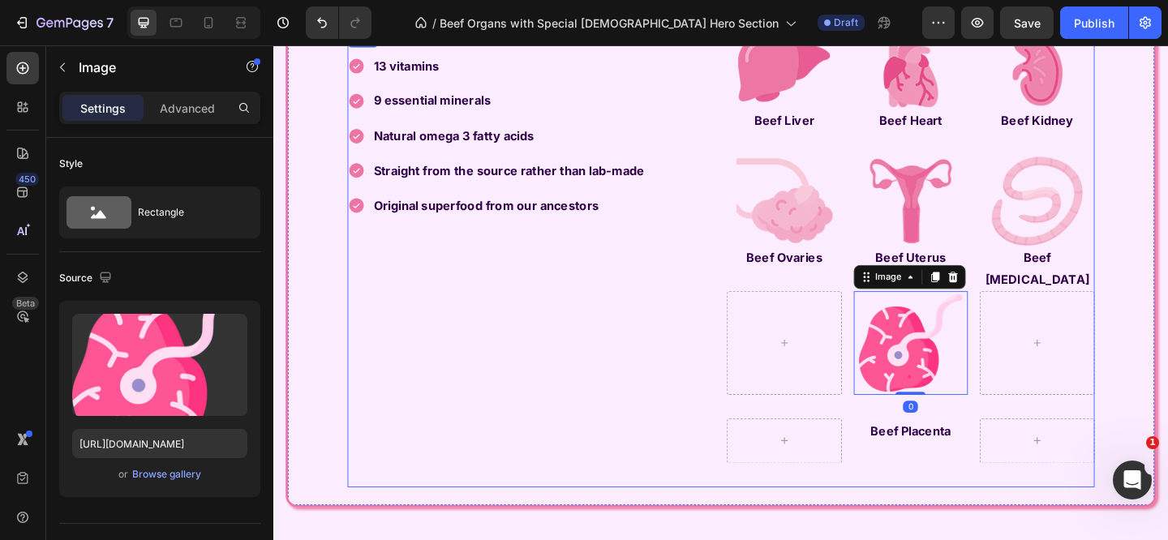
click at [931, 453] on div "Image Image Image Row Beef Liver Text Block Beef Heart Text Block Beef Kidney T…" at bounding box center [966, 277] width 400 height 498
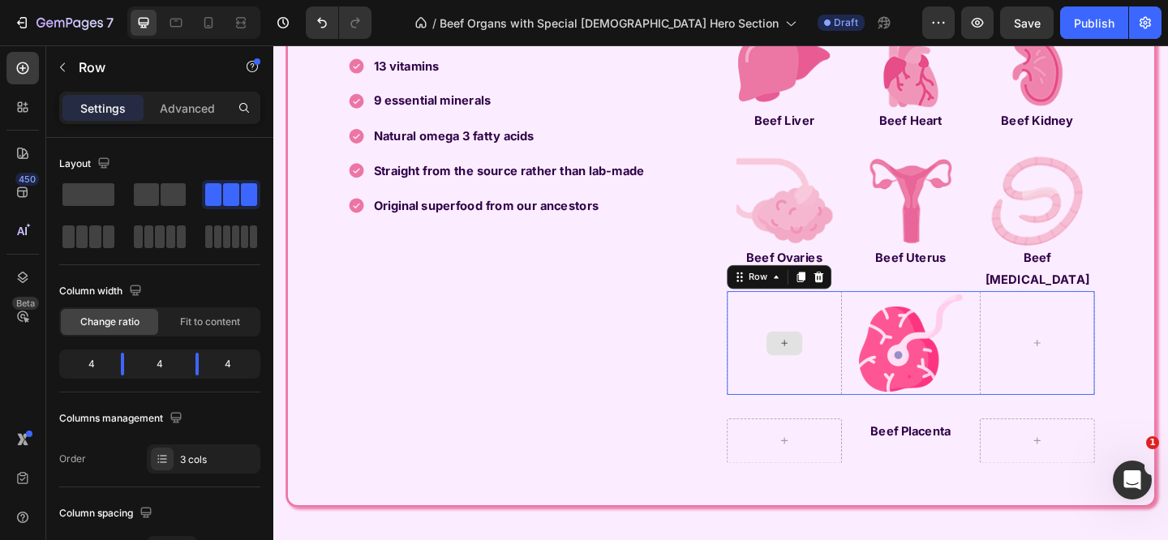
click at [881, 425] on div at bounding box center [828, 369] width 125 height 112
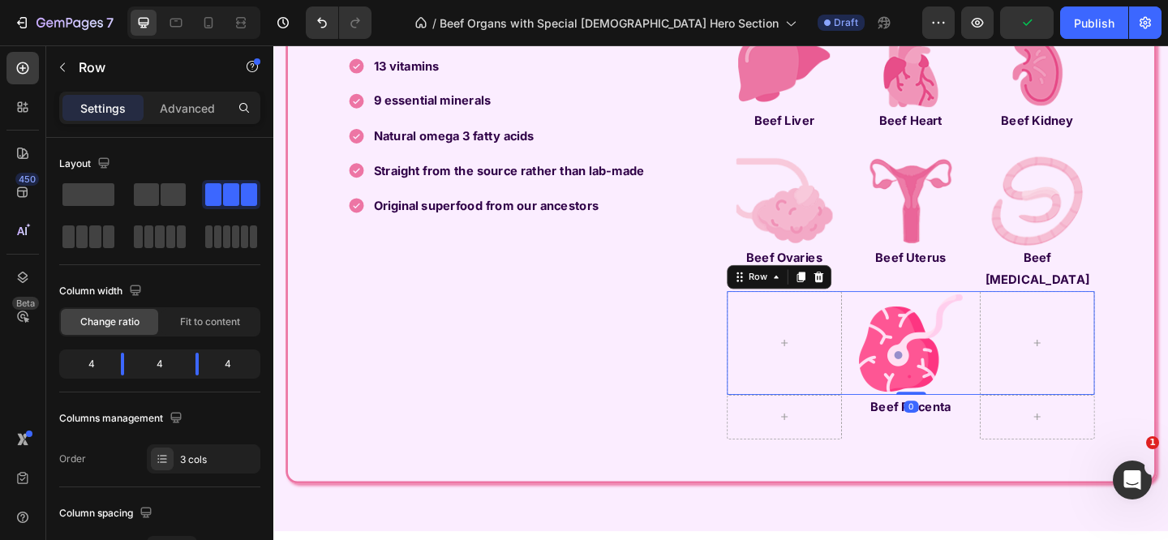
drag, startPoint x: 953, startPoint y: 462, endPoint x: 954, endPoint y: 411, distance: 51.1
click at [954, 411] on div "Image Row 0" at bounding box center [966, 369] width 400 height 112
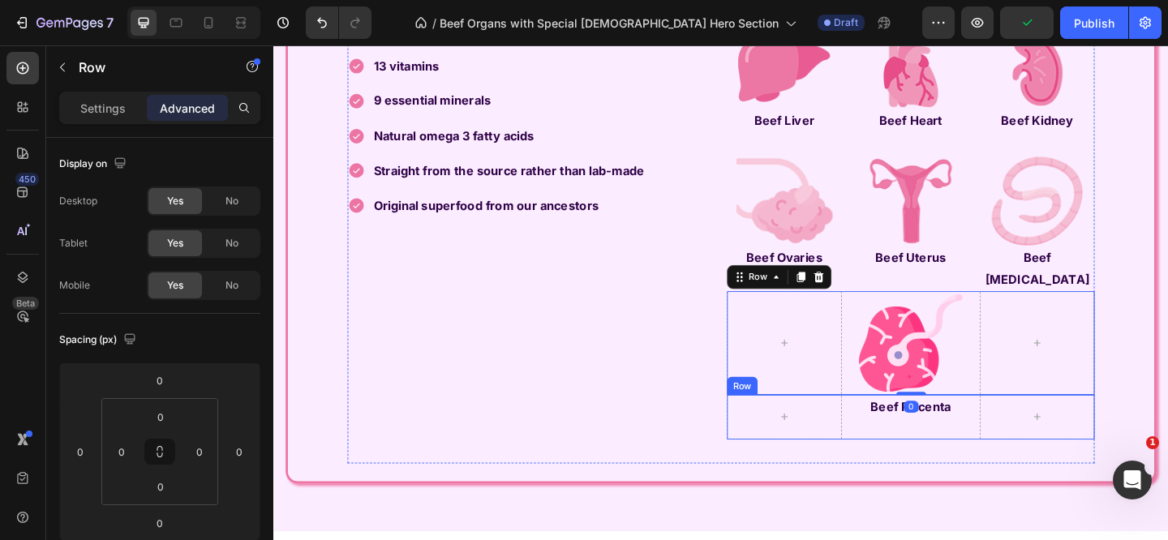
click at [937, 496] on div "Image Image Image Row Beef Liver Text Block Beef Heart Text Block Beef Kidney T…" at bounding box center [966, 264] width 400 height 472
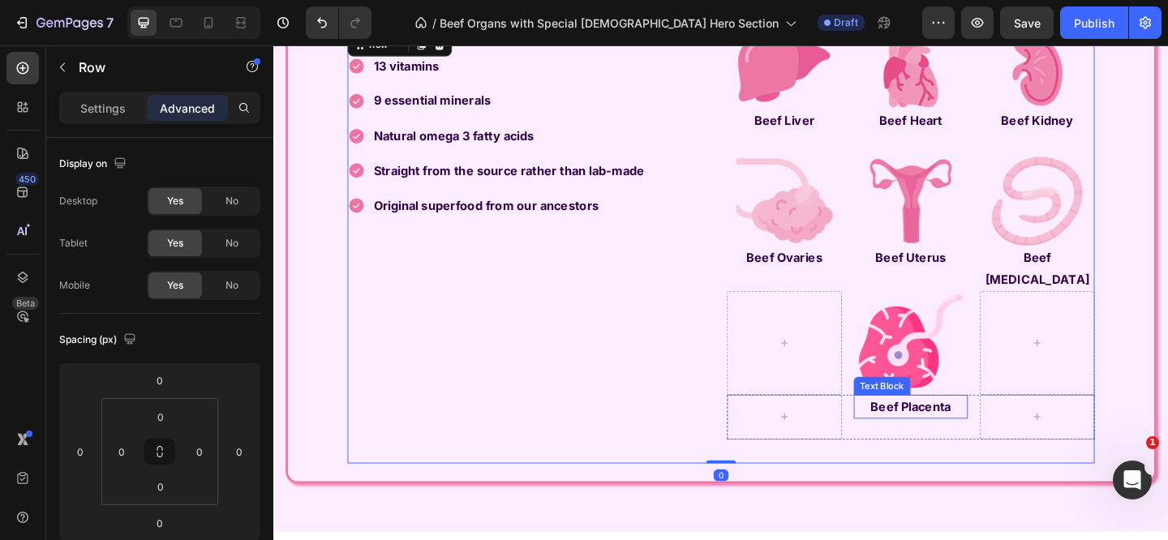
click at [908, 451] on p "Beef Placenta" at bounding box center [967, 439] width 122 height 24
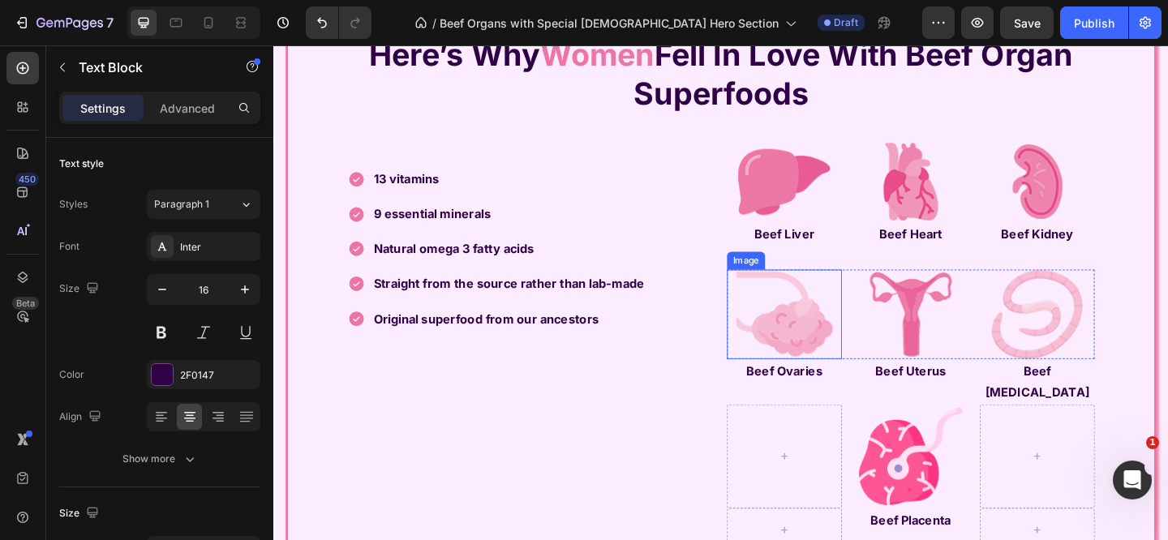
scroll to position [3829, 0]
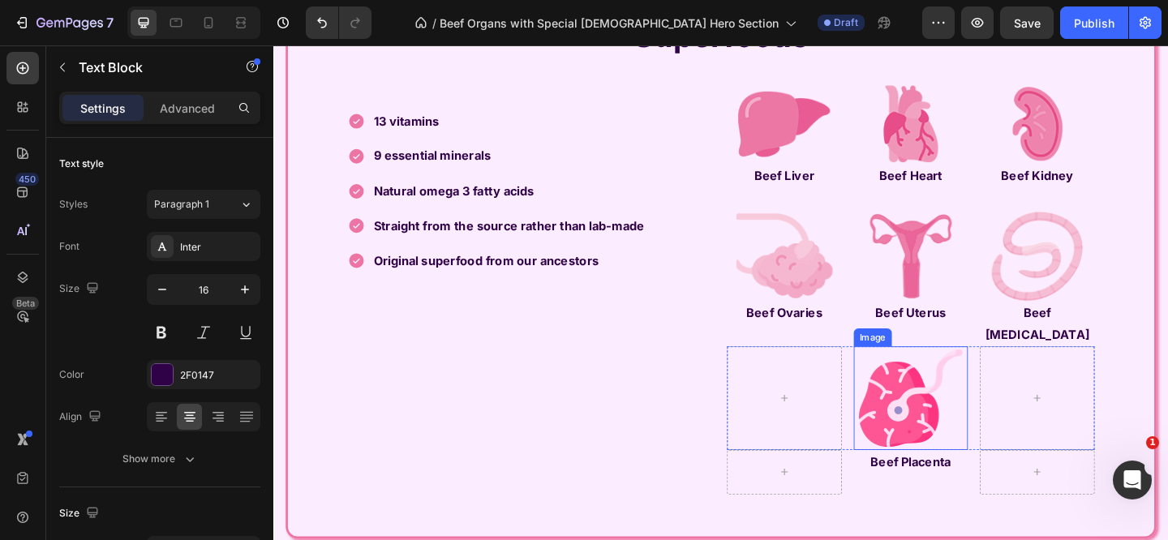
click at [919, 419] on img at bounding box center [966, 429] width 112 height 112
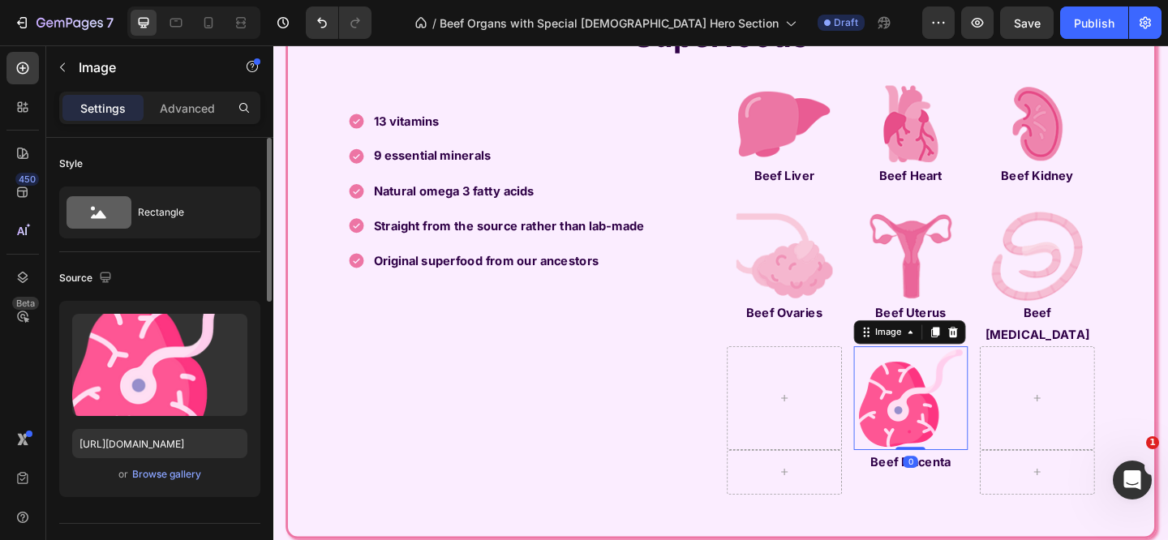
scroll to position [776, 0]
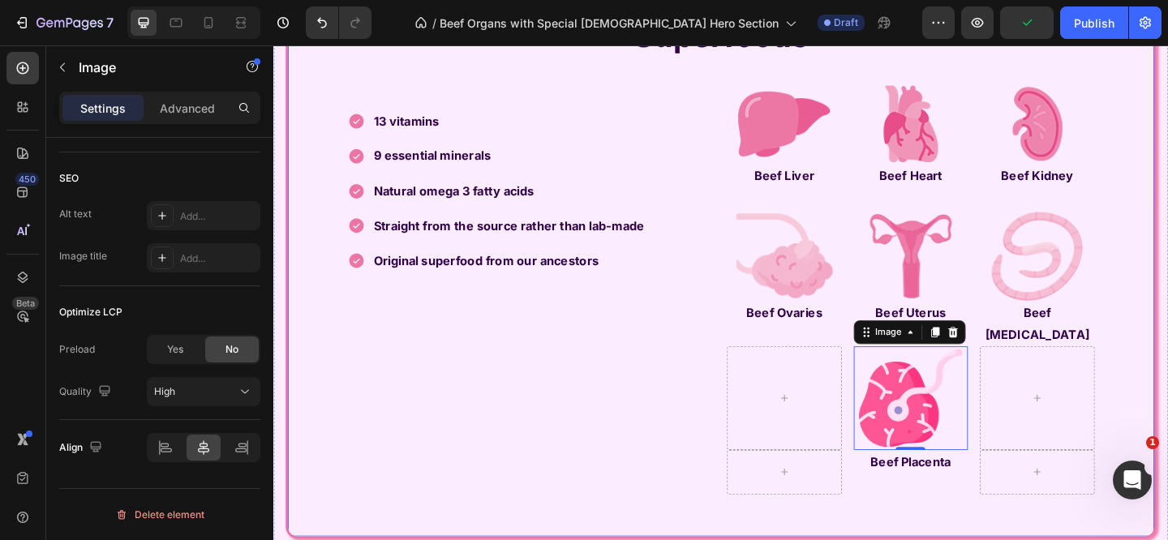
click at [1167, 352] on div "Here’s Why Women Fell In Love With Beef Organ Superfoods Heading 13 vitamins 9 …" at bounding box center [759, 264] width 947 height 635
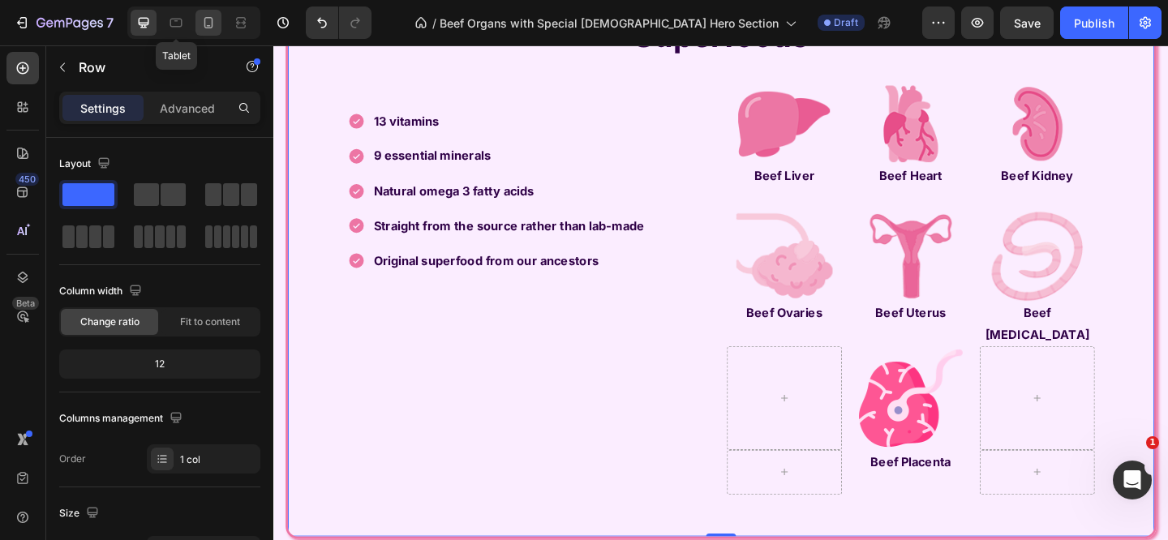
click at [204, 28] on icon at bounding box center [208, 23] width 16 height 16
type input "100%"
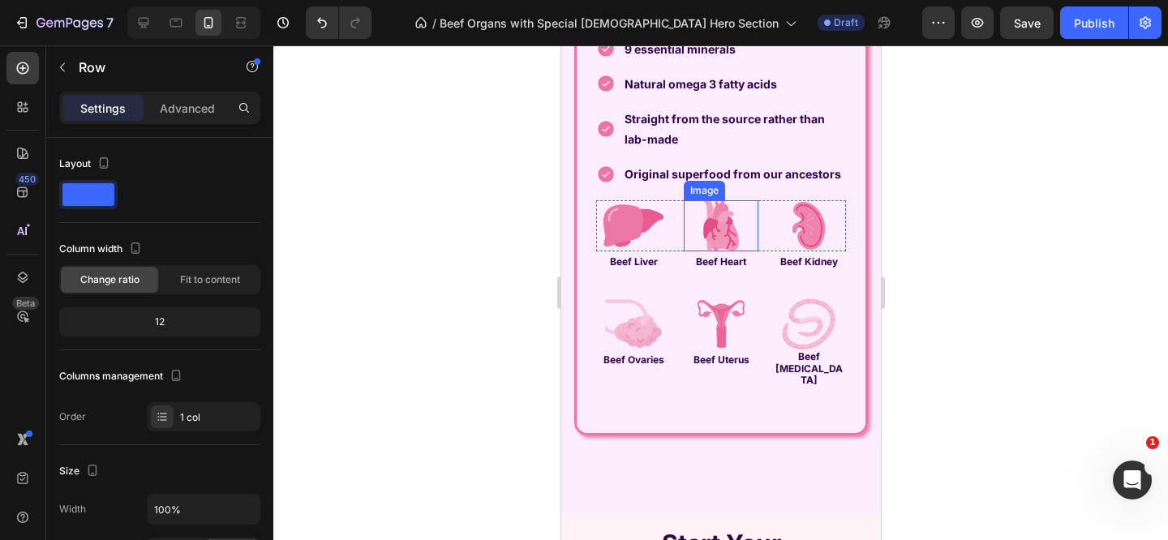
scroll to position [5118, 0]
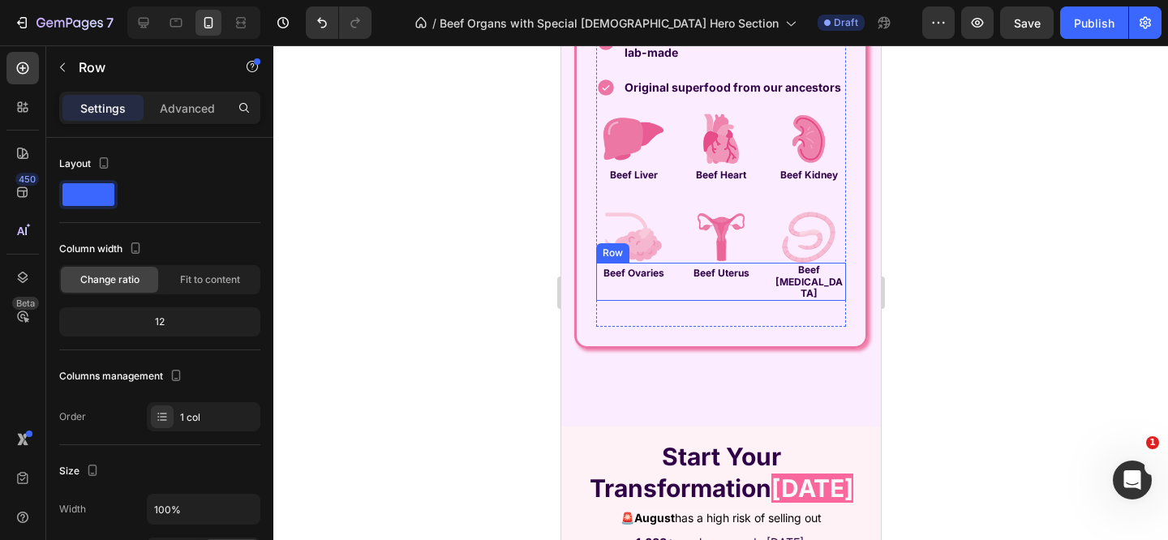
click at [672, 301] on div "Beef Ovaries Text Block Beef Uterus Text Block Beef Fallopian Tubes Text Block …" at bounding box center [720, 282] width 250 height 38
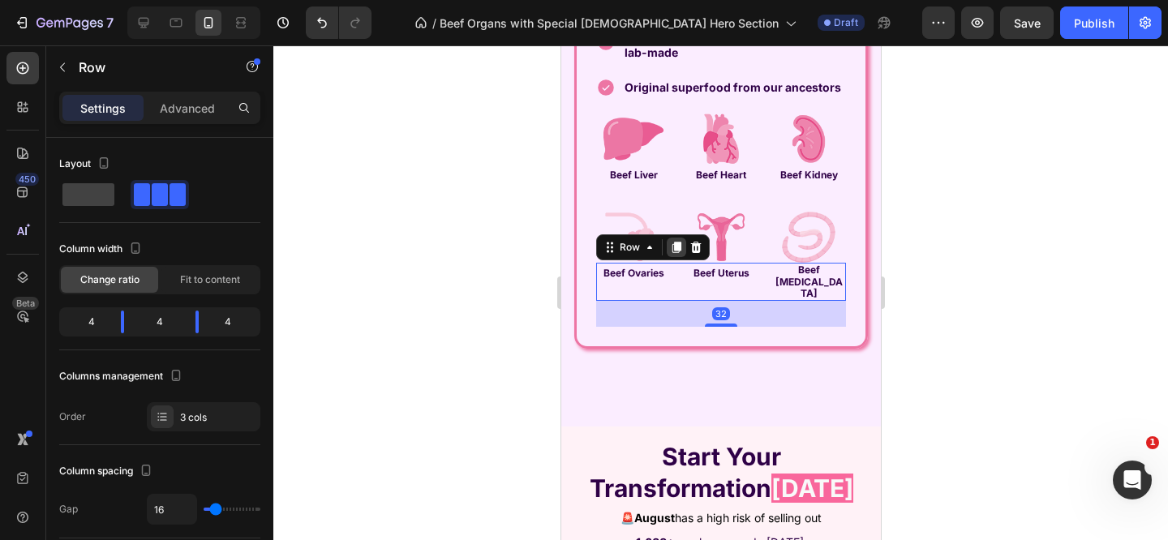
click at [678, 253] on icon at bounding box center [675, 247] width 9 height 11
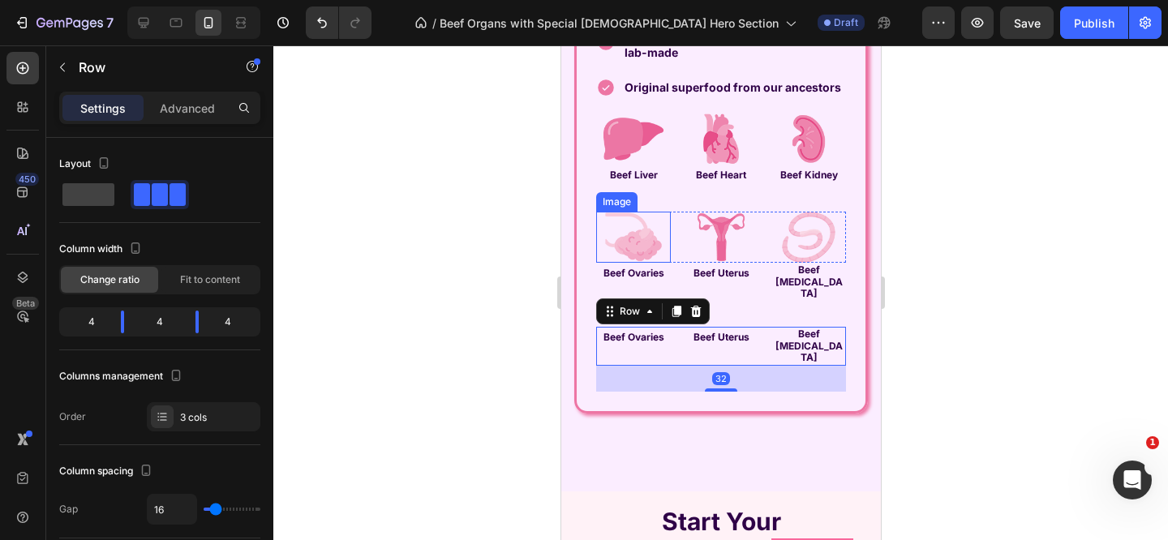
click at [604, 264] on img at bounding box center [633, 238] width 60 height 52
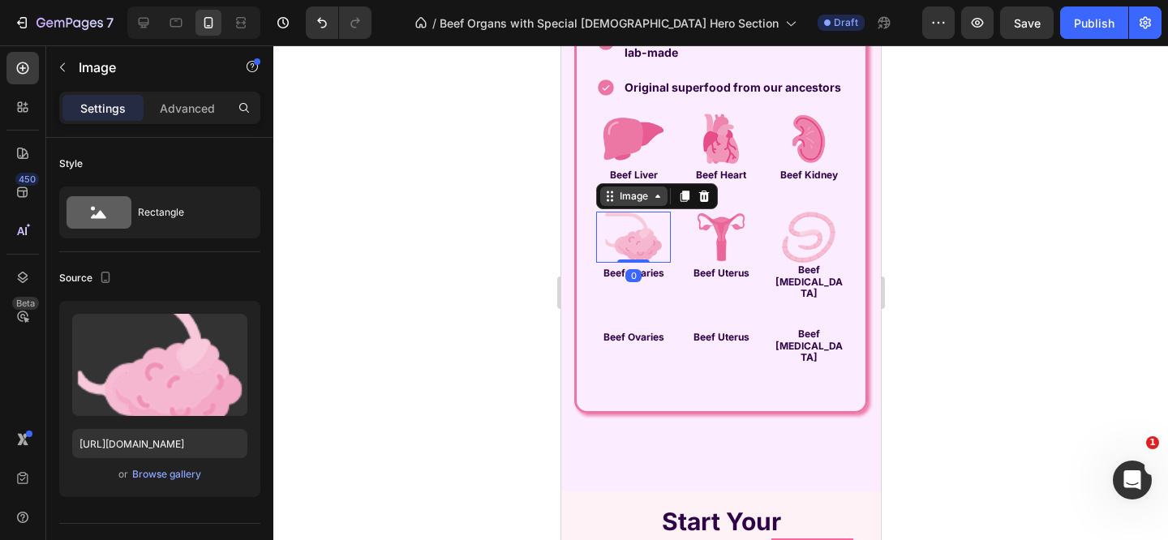
click at [611, 206] on div "Image" at bounding box center [632, 196] width 67 height 19
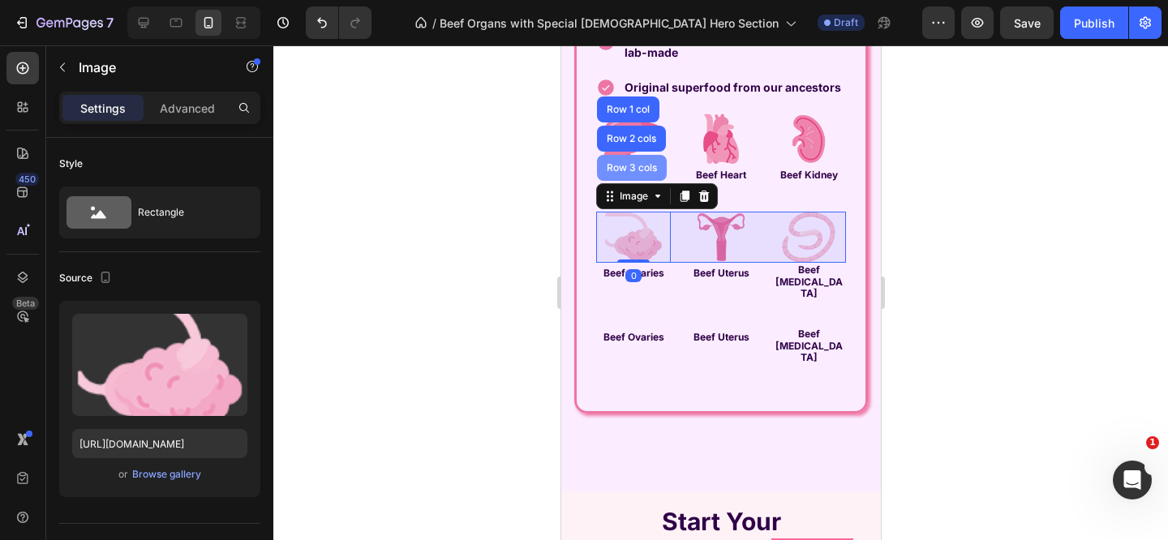
click at [629, 173] on div "Row 3 cols" at bounding box center [631, 168] width 57 height 10
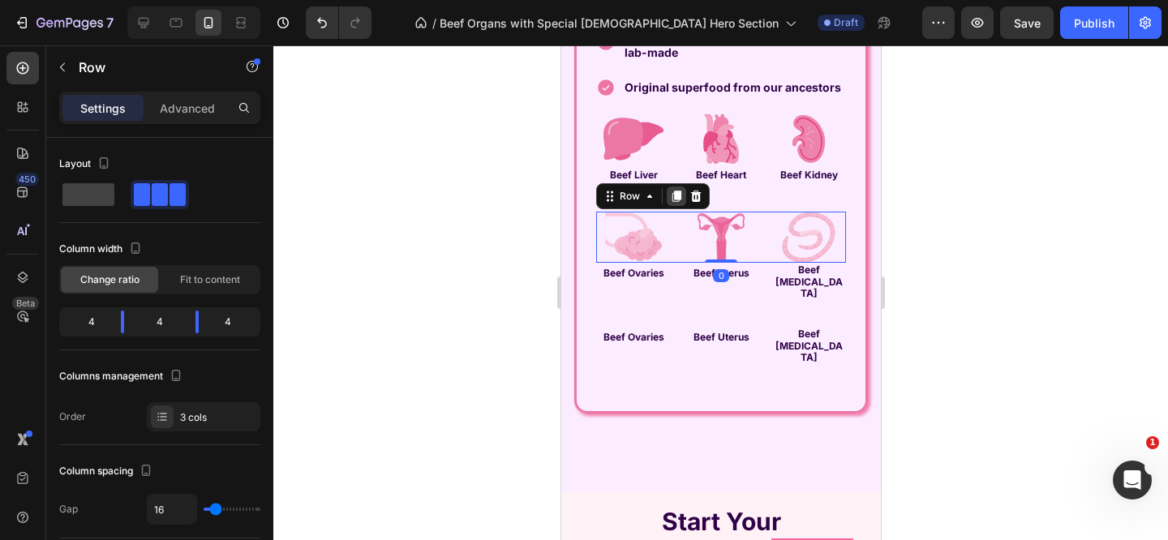
click at [676, 202] on icon at bounding box center [675, 196] width 9 height 11
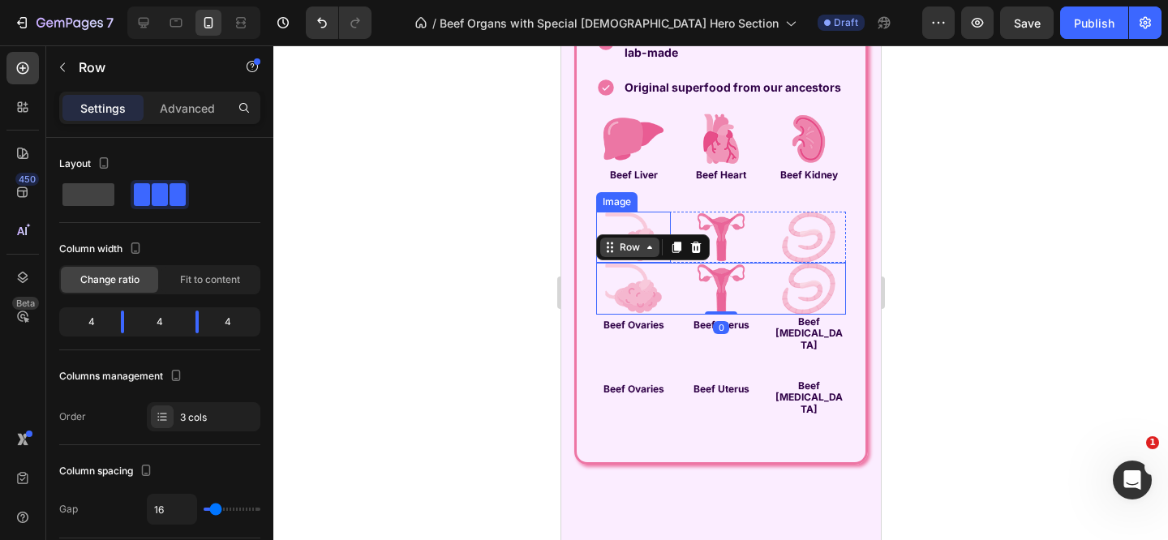
scroll to position [5143, 0]
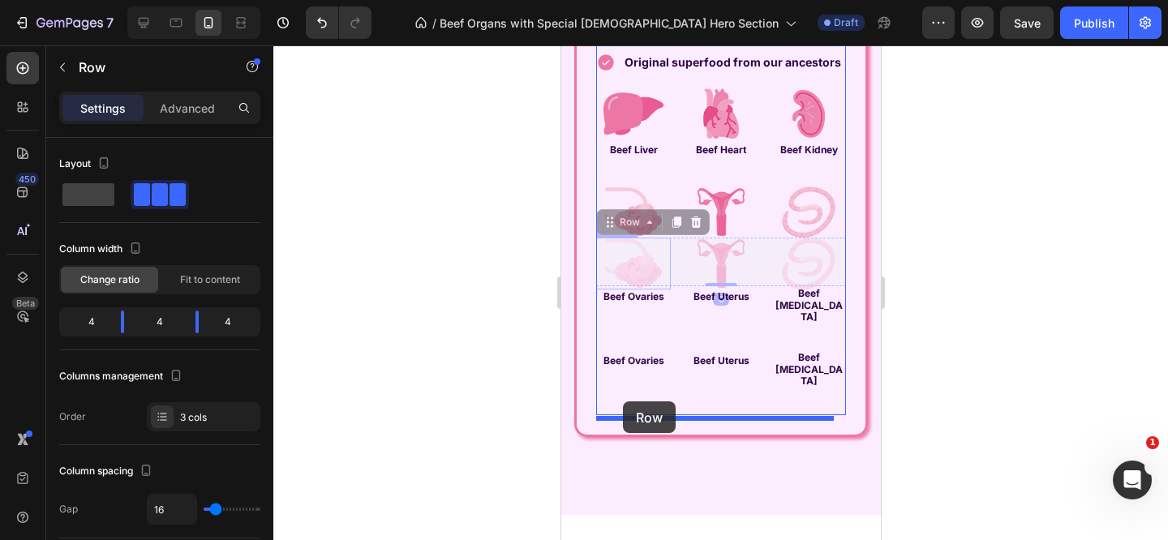
drag, startPoint x: 611, startPoint y: 306, endPoint x: 622, endPoint y: 401, distance: 96.4
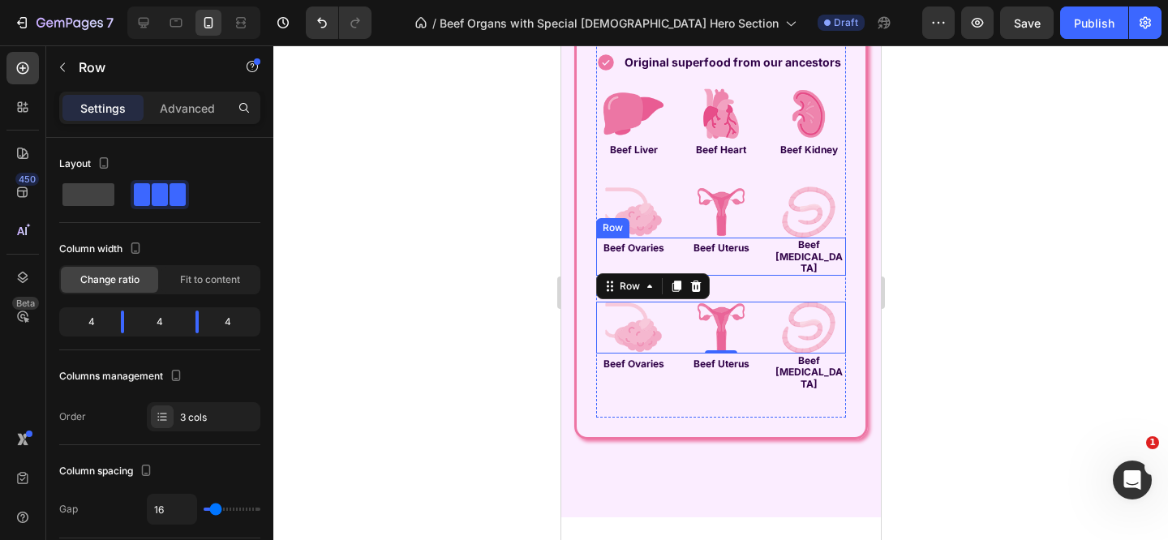
click at [721, 276] on div "Beef Uterus Text Block" at bounding box center [720, 257] width 75 height 38
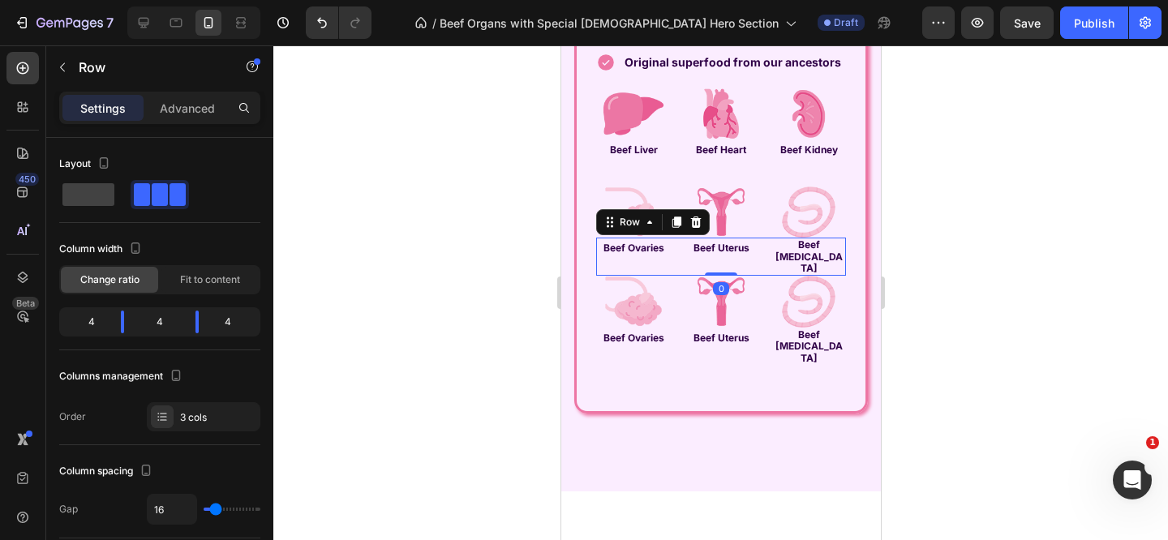
drag, startPoint x: 714, startPoint y: 367, endPoint x: 675, endPoint y: 363, distance: 39.2
click at [713, 276] on div "Beef Ovaries Text Block Beef Uterus Text Block Beef Fallopian Tubes Text Block …" at bounding box center [720, 257] width 250 height 38
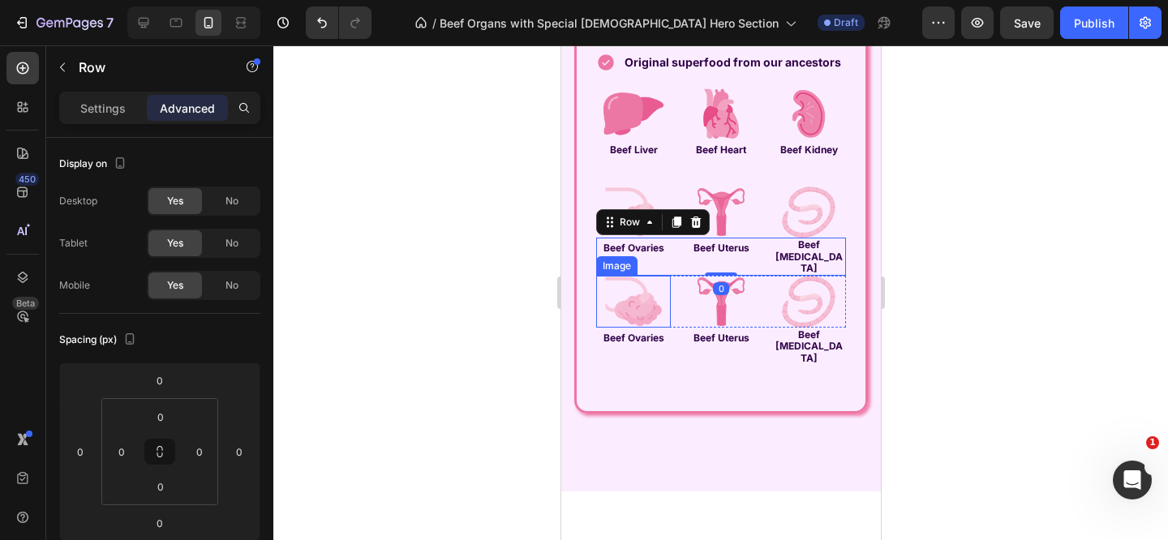
click at [632, 328] on img at bounding box center [633, 302] width 60 height 52
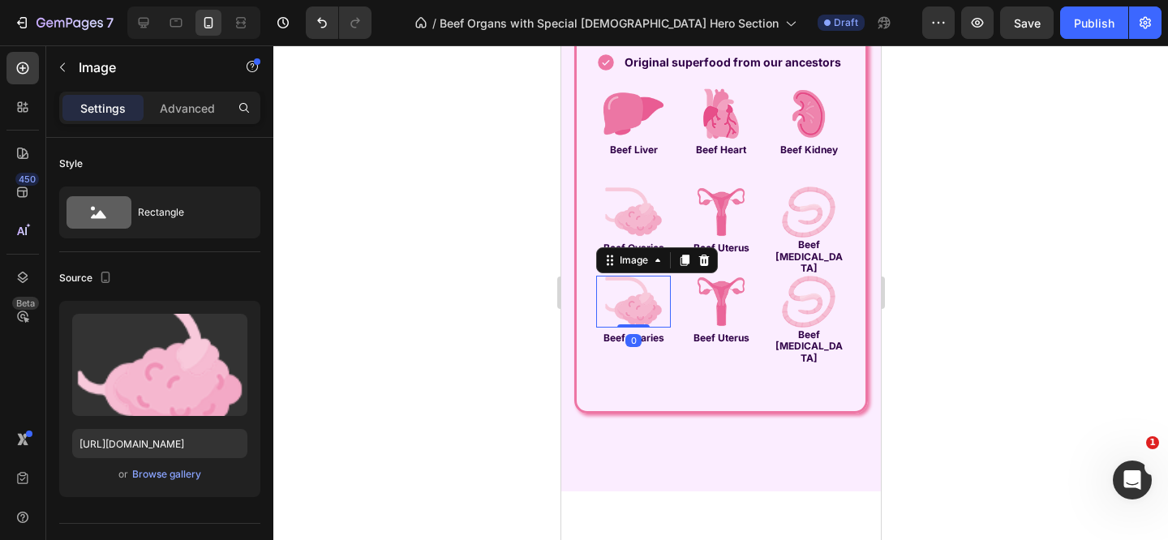
click at [704, 267] on icon at bounding box center [703, 260] width 13 height 13
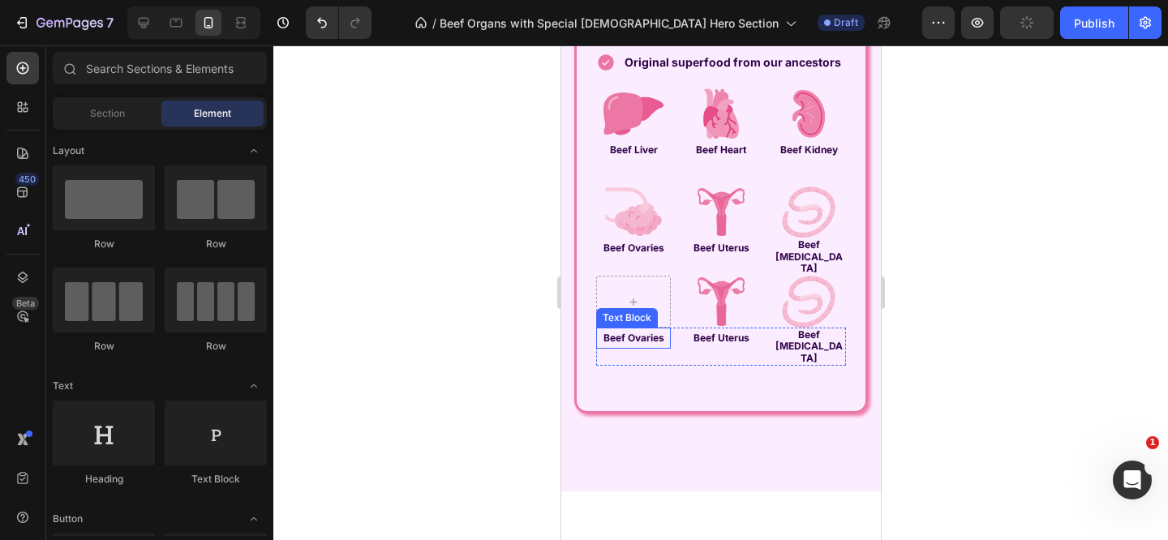
click at [648, 344] on strong "Beef Ovaries" at bounding box center [633, 338] width 61 height 12
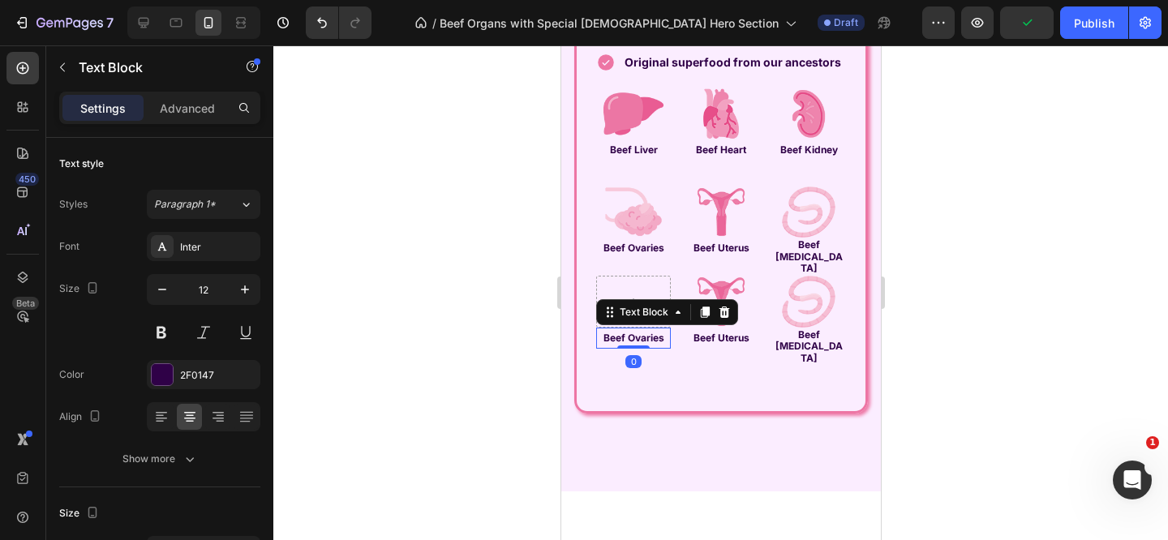
click at [724, 319] on icon at bounding box center [723, 312] width 13 height 13
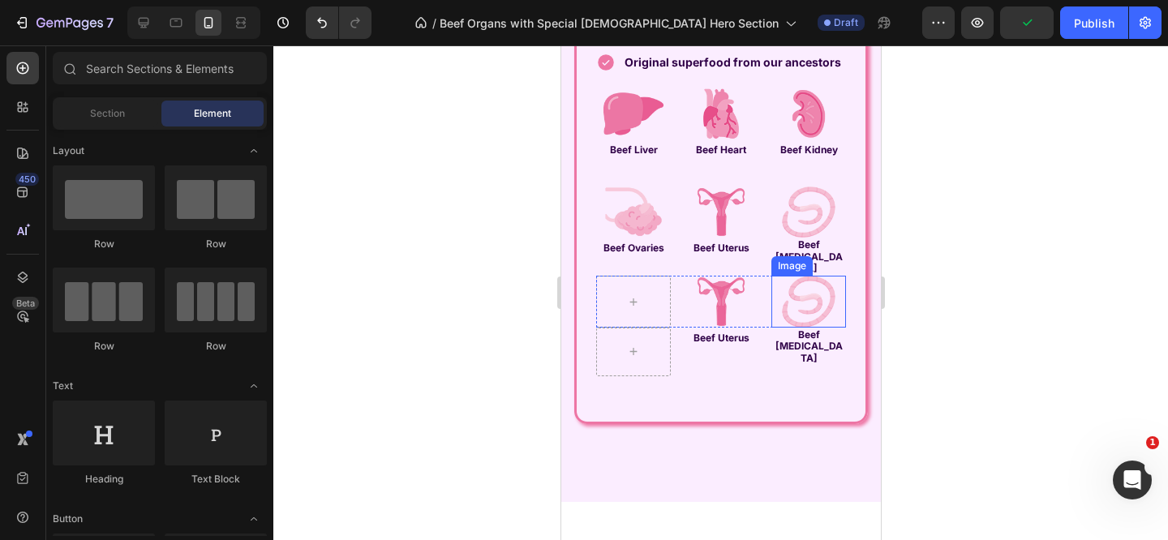
click at [798, 328] on img at bounding box center [808, 302] width 60 height 52
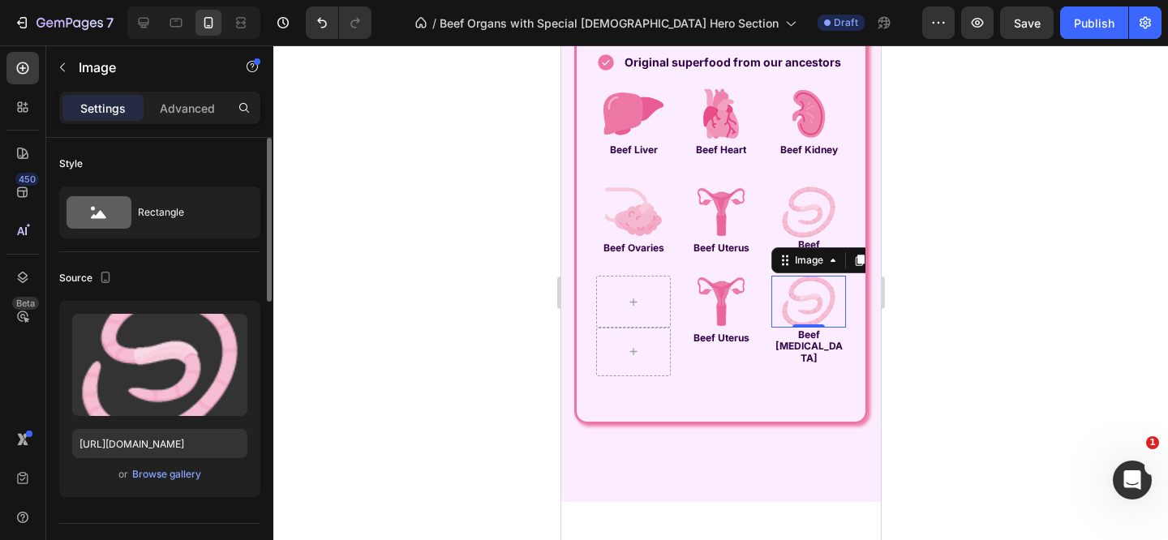
scroll to position [776, 0]
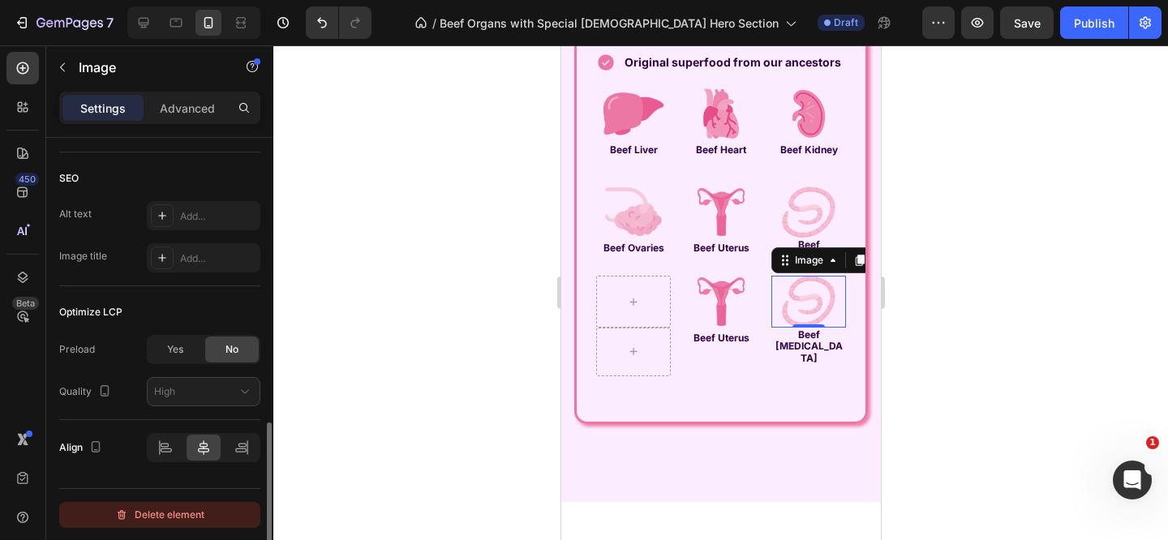
click at [187, 516] on div "Delete element" at bounding box center [159, 514] width 89 height 19
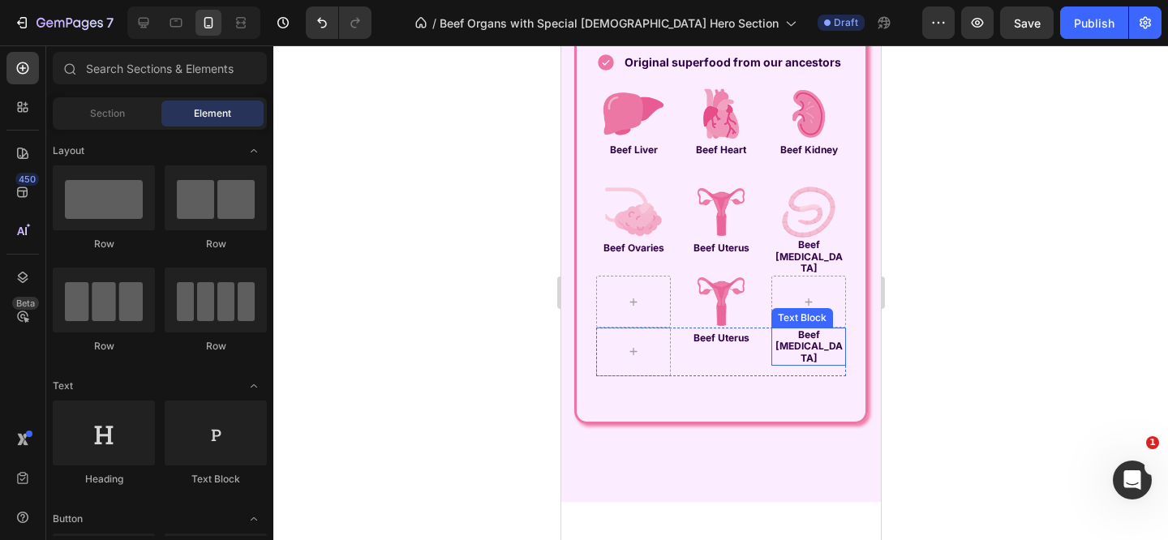
click at [787, 364] on strong "Beef Fallopian Tubes" at bounding box center [807, 346] width 67 height 36
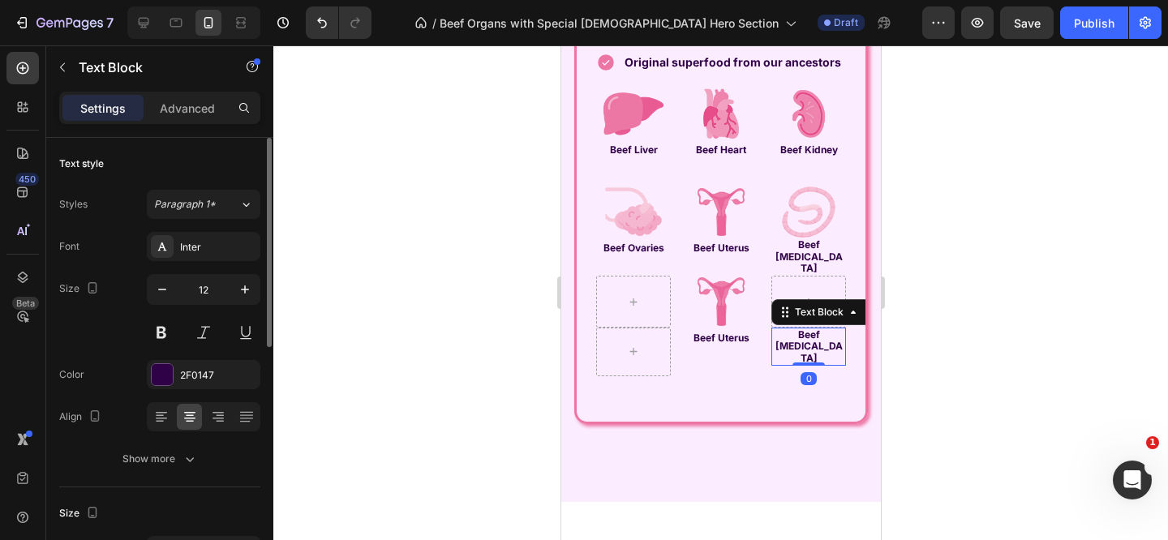
scroll to position [513, 0]
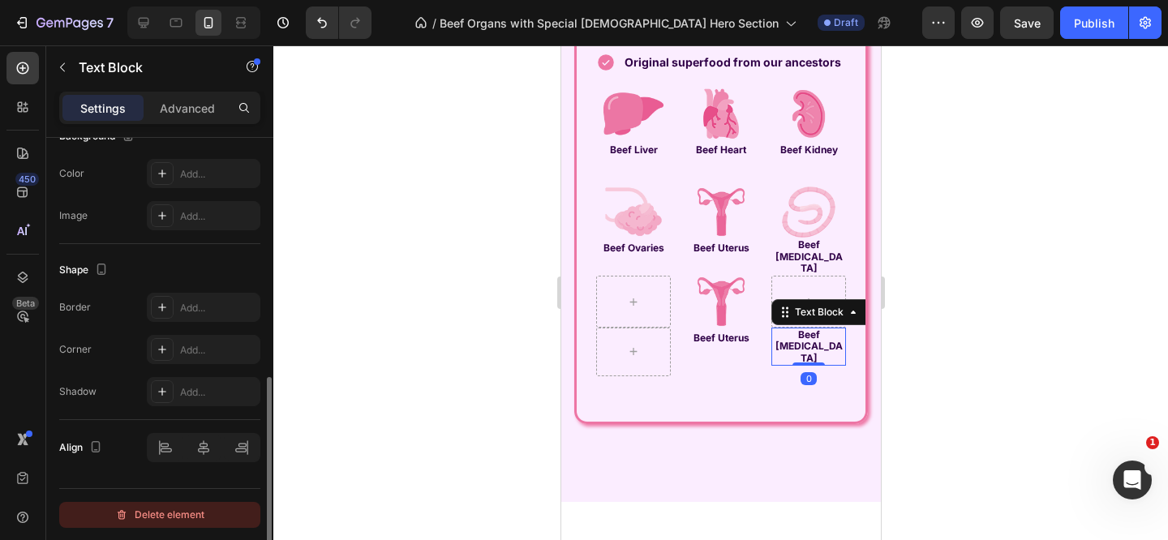
click at [179, 526] on button "Delete element" at bounding box center [159, 515] width 201 height 26
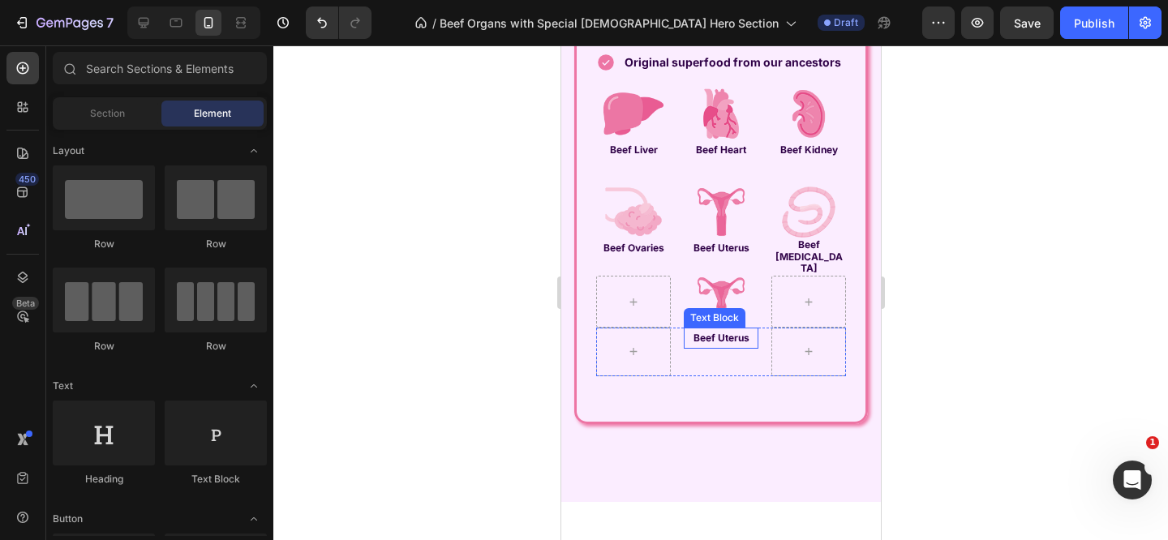
click at [706, 344] on strong "Beef Uterus" at bounding box center [721, 338] width 56 height 12
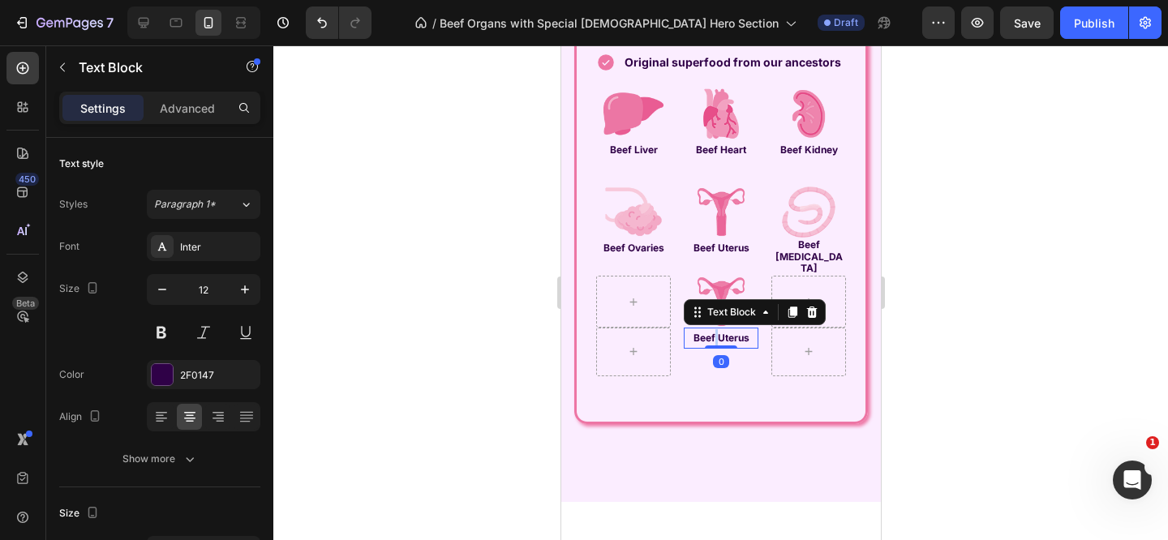
click at [706, 344] on strong "Beef Uterus" at bounding box center [721, 338] width 56 height 12
click at [715, 328] on img at bounding box center [720, 302] width 60 height 52
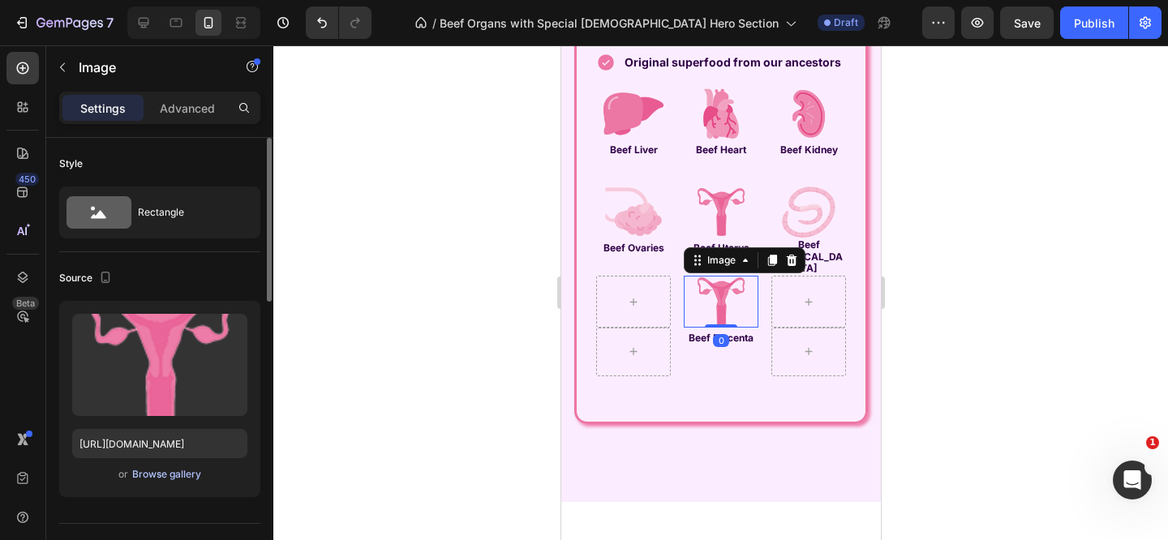
click at [138, 471] on div "Browse gallery" at bounding box center [166, 474] width 69 height 15
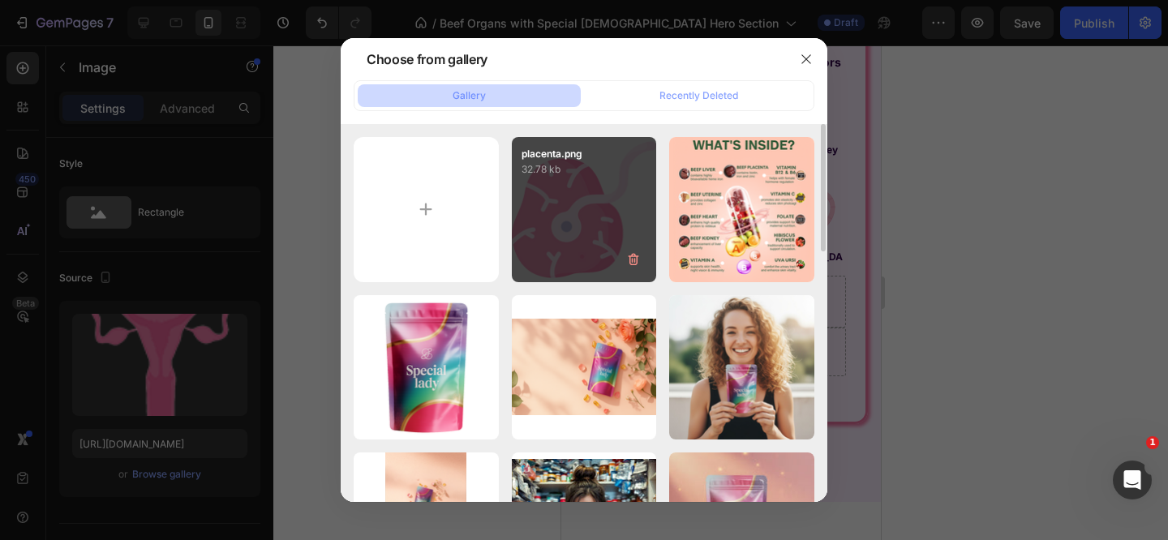
click at [555, 236] on div "placenta.png 32.78 kb" at bounding box center [584, 209] width 145 height 145
type input "https://cdn.shopify.com/s/files/1/0715/3480/5160/files/gempages_577400972570002…"
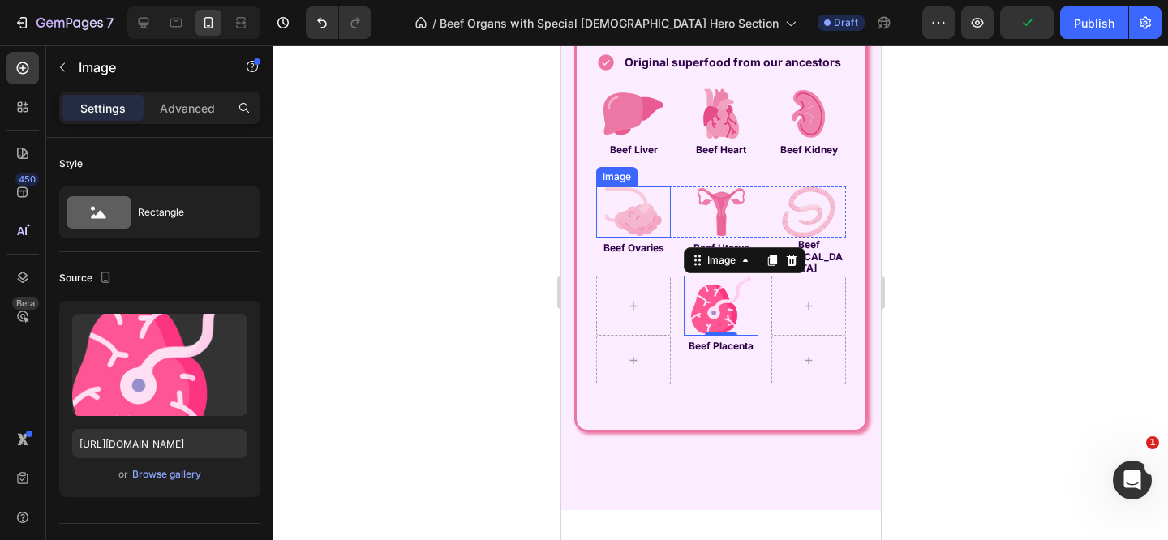
click at [957, 285] on div at bounding box center [720, 292] width 895 height 495
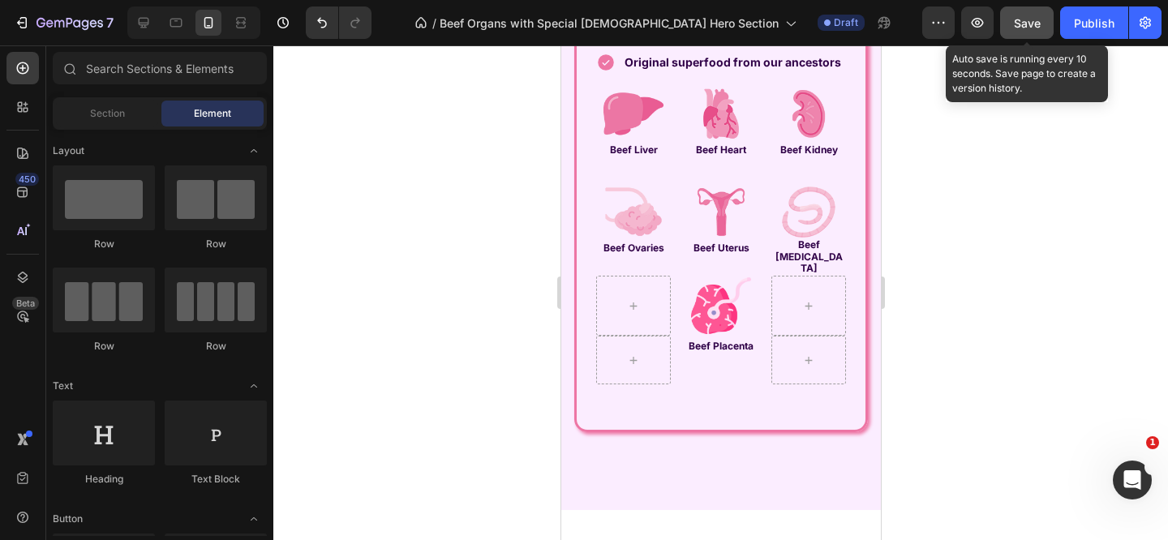
click at [1034, 32] on button "Save" at bounding box center [1027, 22] width 54 height 32
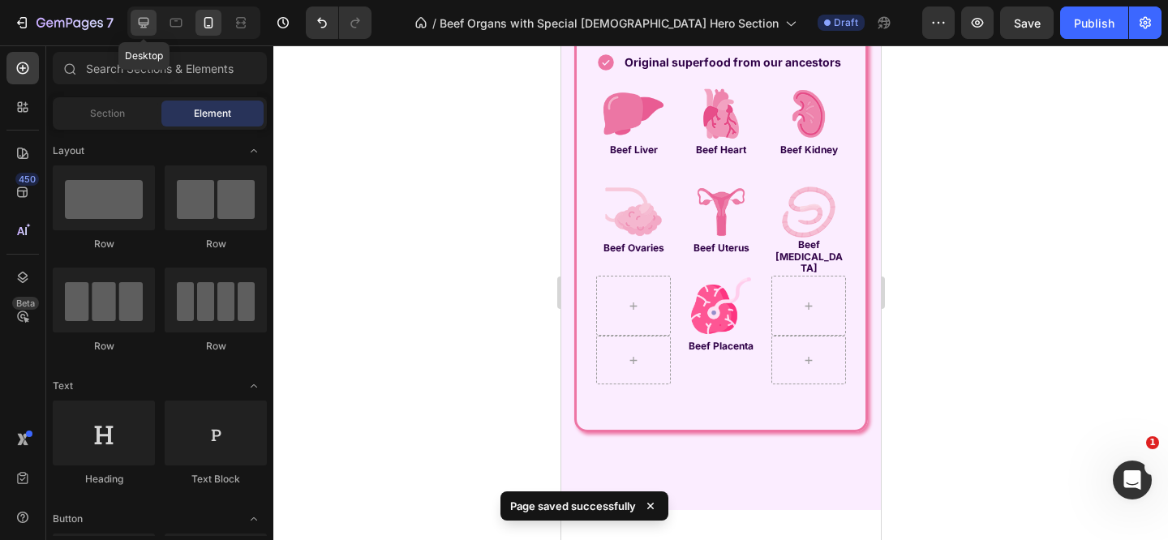
click at [144, 24] on icon at bounding box center [144, 23] width 11 height 11
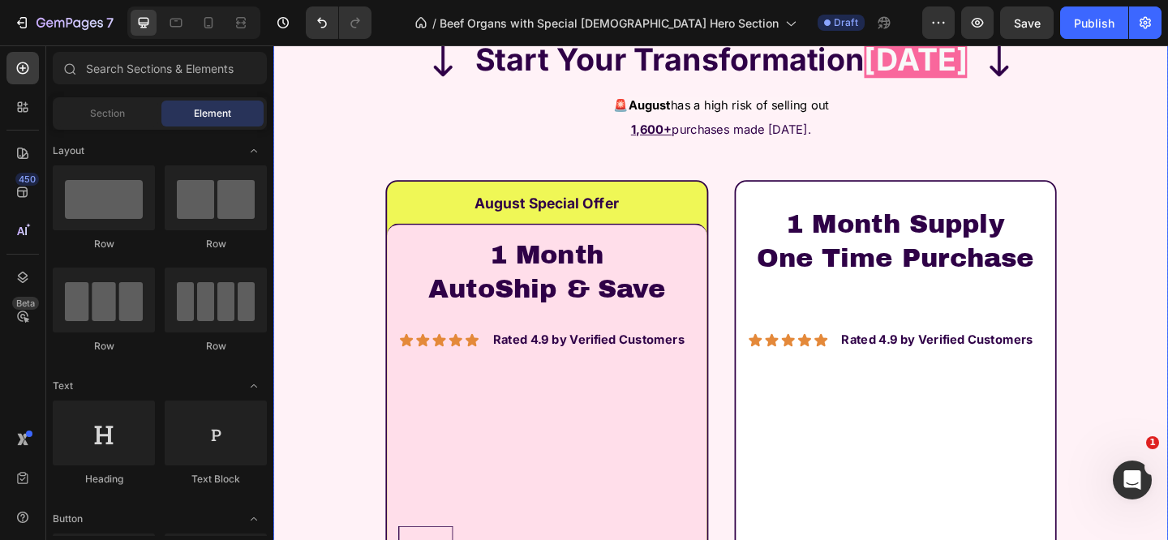
scroll to position [4419, 0]
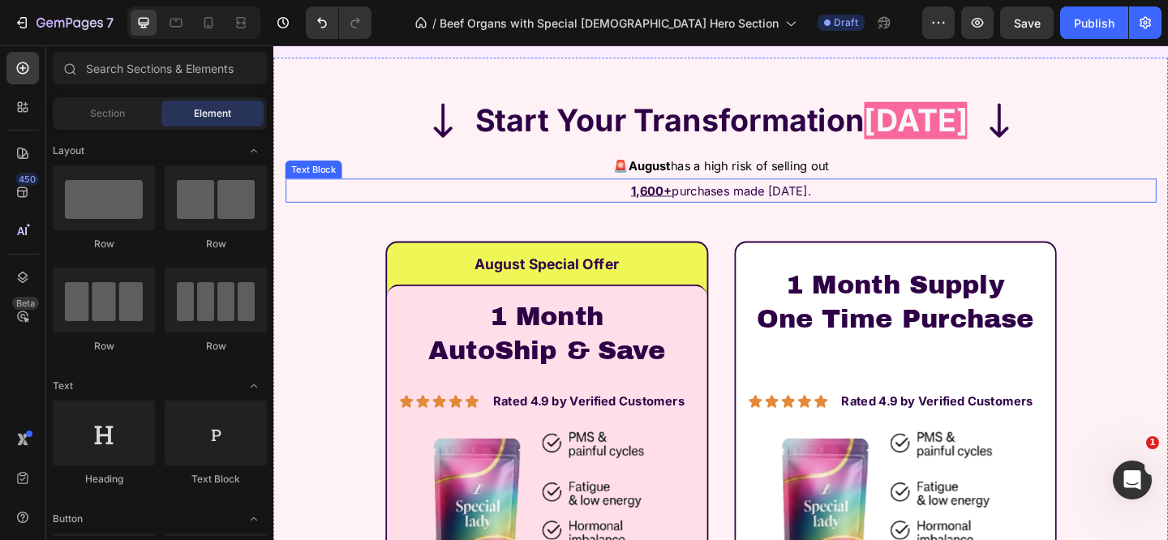
click at [675, 181] on strong "August" at bounding box center [682, 177] width 46 height 16
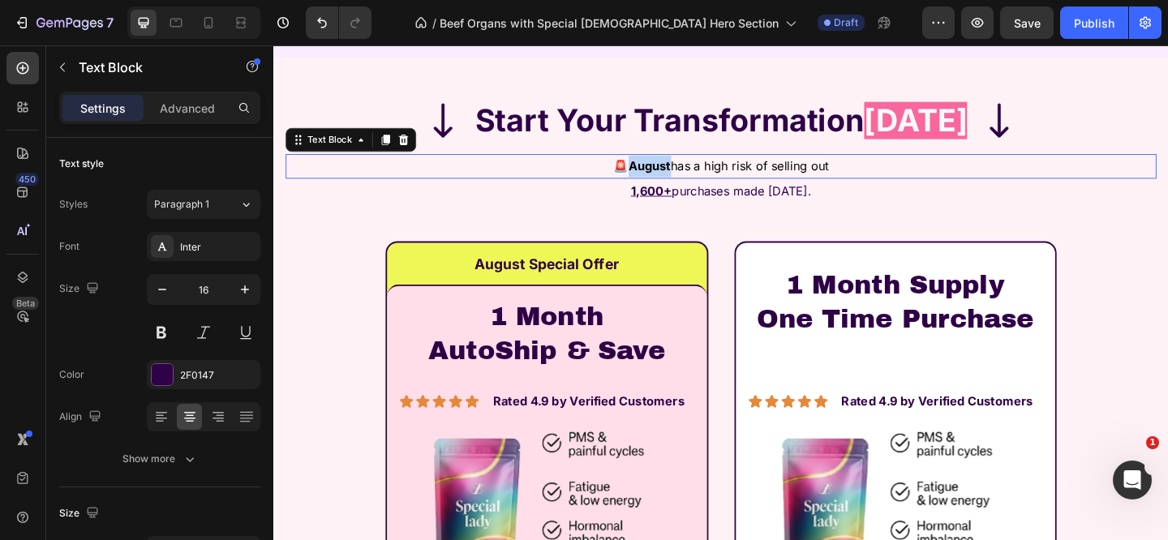
click at [675, 181] on strong "August" at bounding box center [682, 177] width 46 height 16
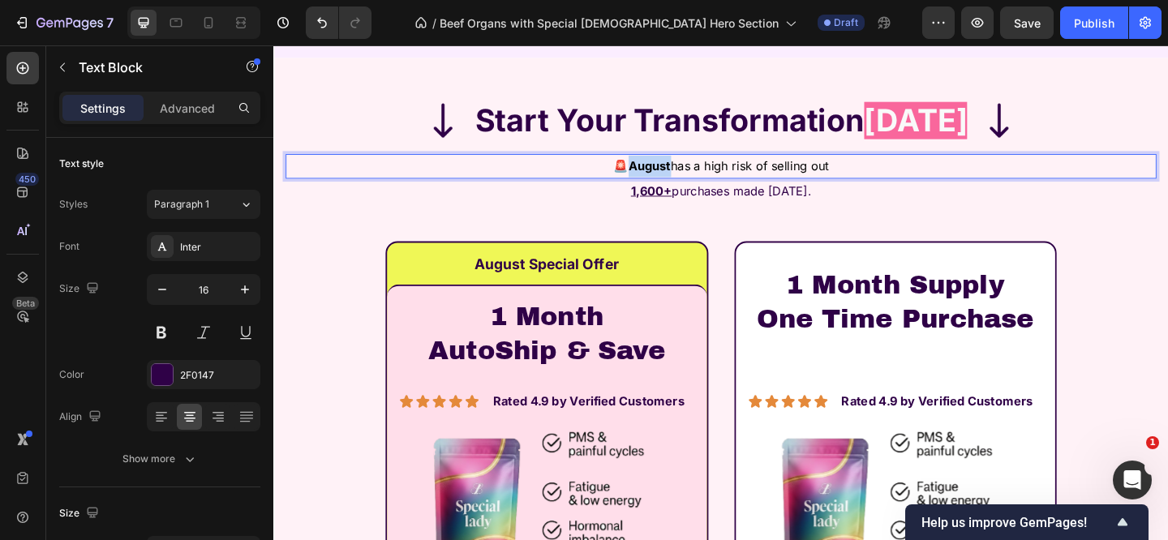
click at [675, 178] on strong "August" at bounding box center [682, 177] width 46 height 16
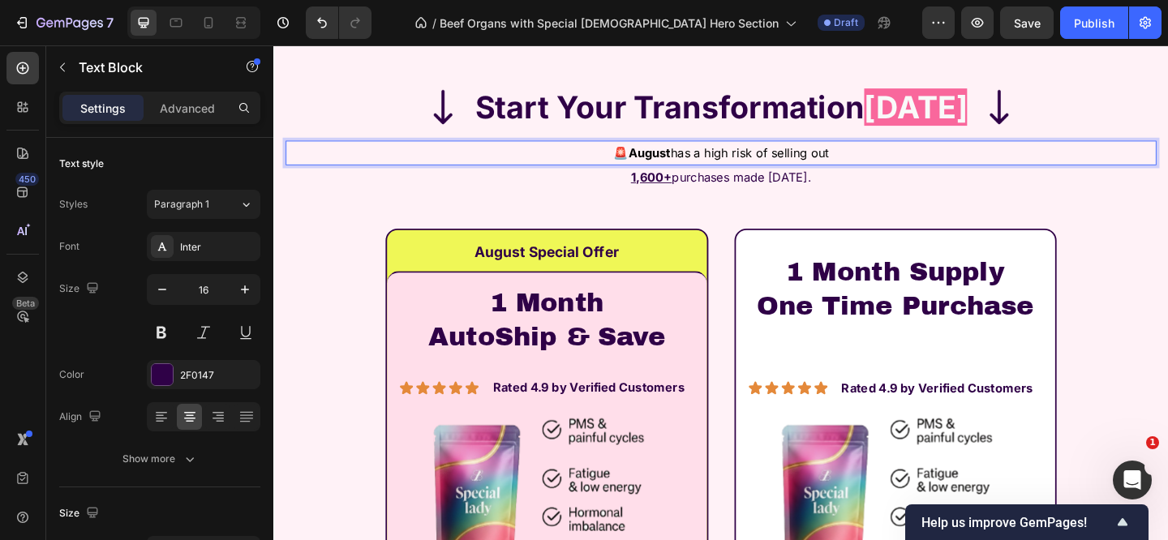
click at [675, 170] on strong "August" at bounding box center [682, 162] width 46 height 16
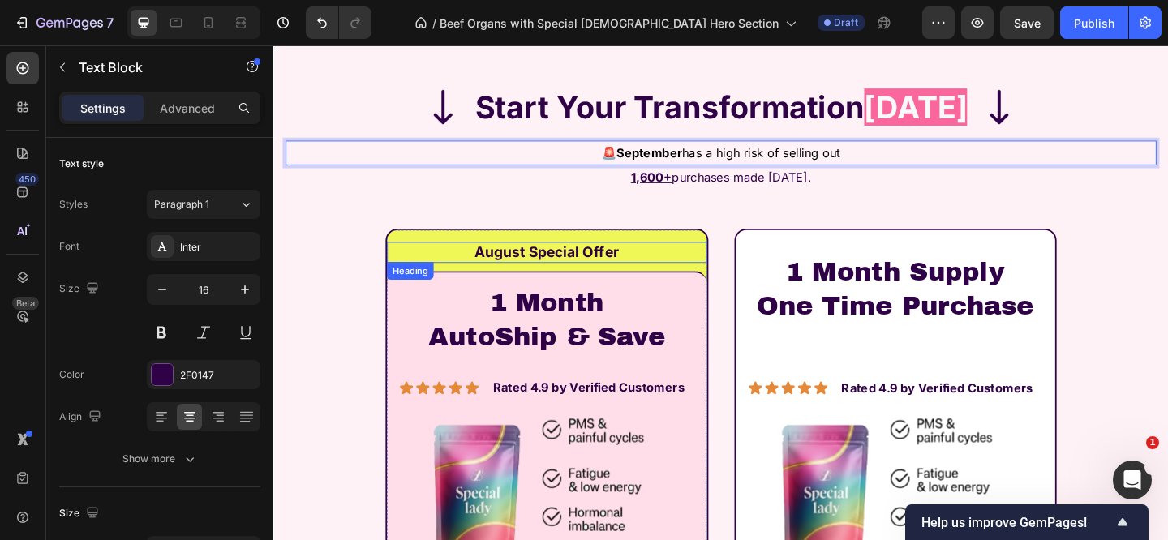
click at [501, 280] on strong "August Special Offer" at bounding box center [569, 270] width 157 height 19
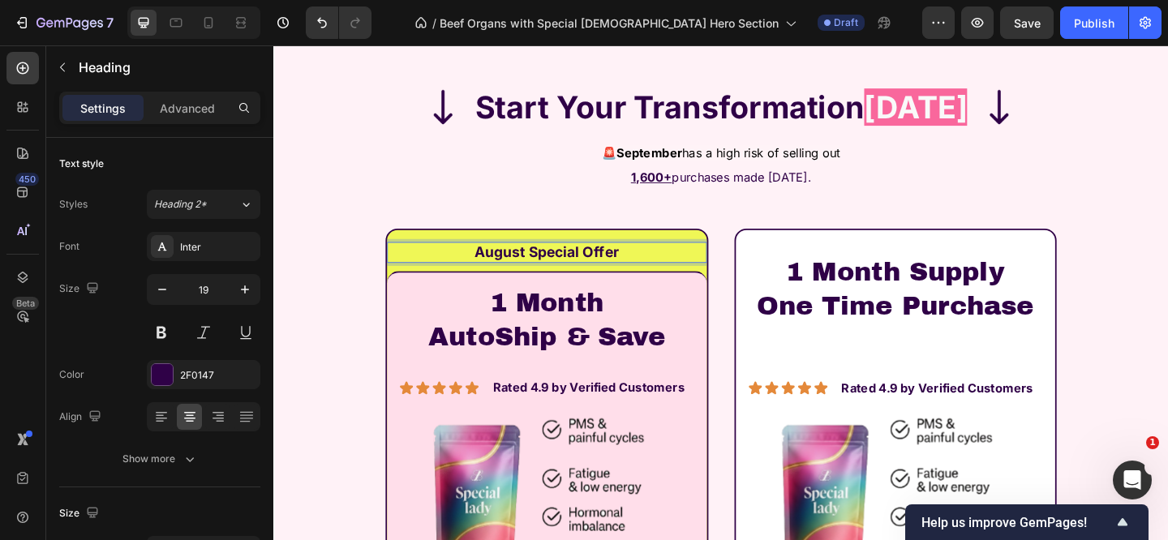
click at [504, 280] on strong "August Special Offer" at bounding box center [569, 270] width 157 height 19
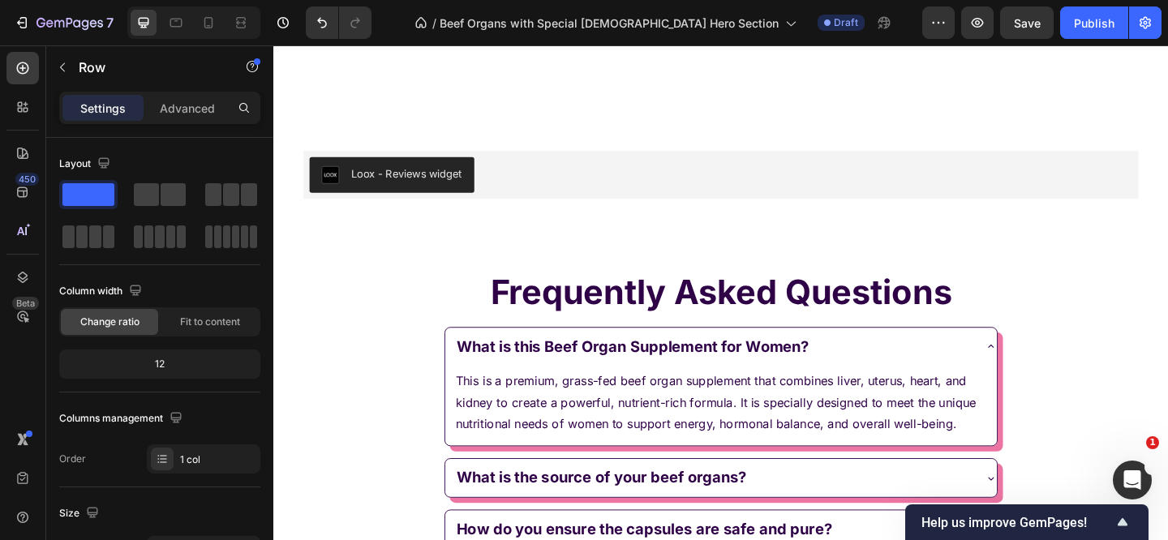
scroll to position [6180, 0]
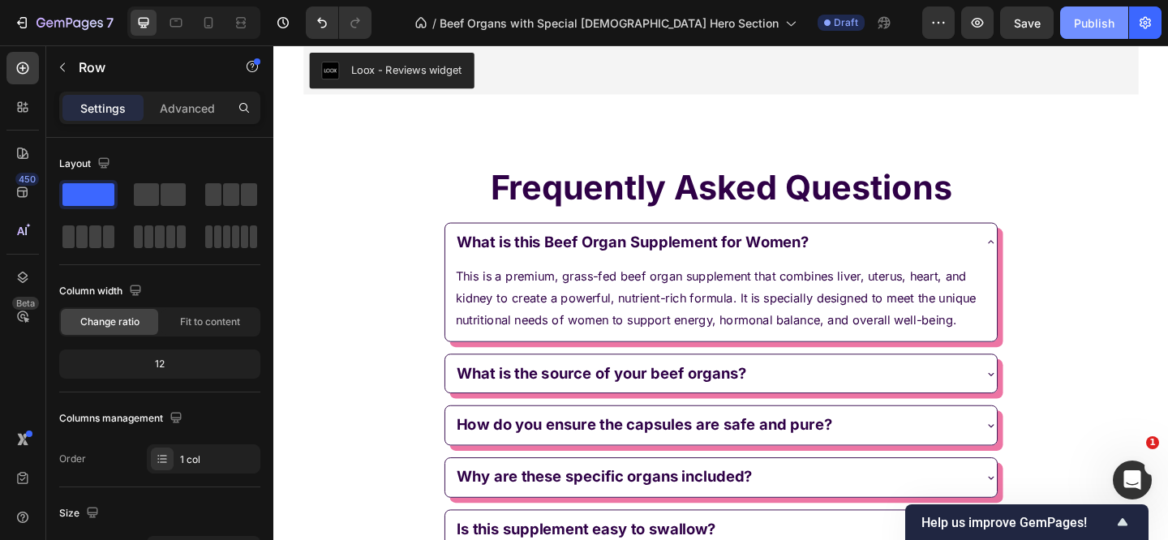
click at [1084, 18] on div "Publish" at bounding box center [1094, 23] width 41 height 17
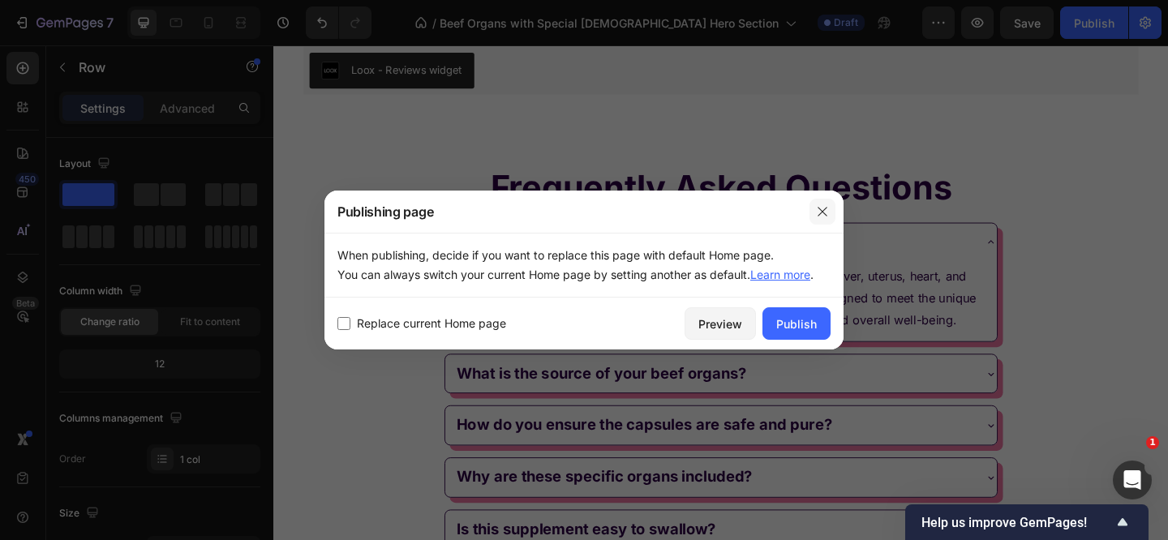
click at [826, 212] on icon "button" at bounding box center [822, 211] width 13 height 13
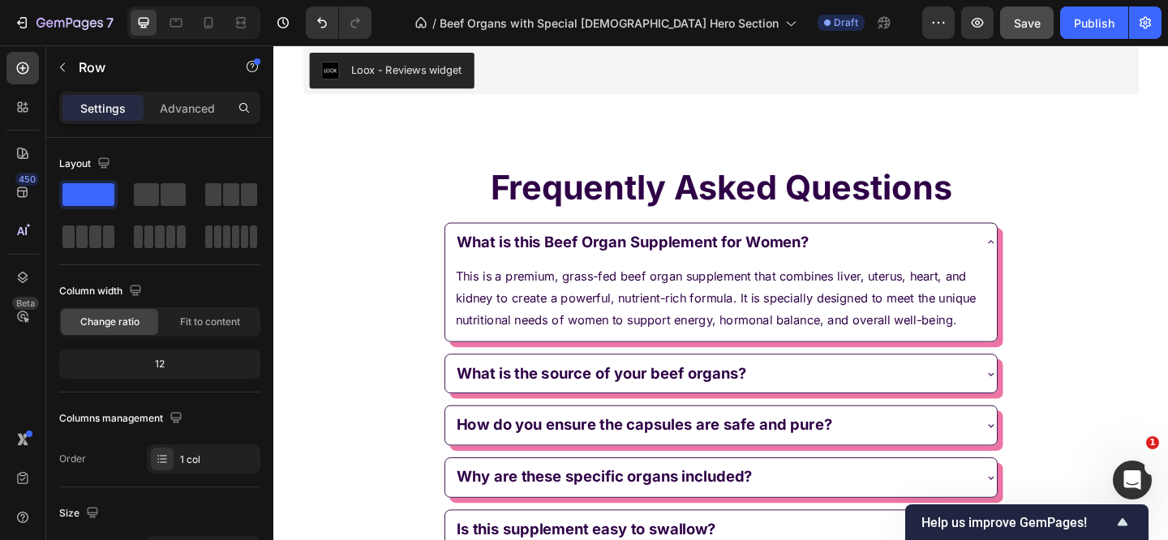
click at [1019, 30] on div "Save" at bounding box center [1027, 23] width 27 height 17
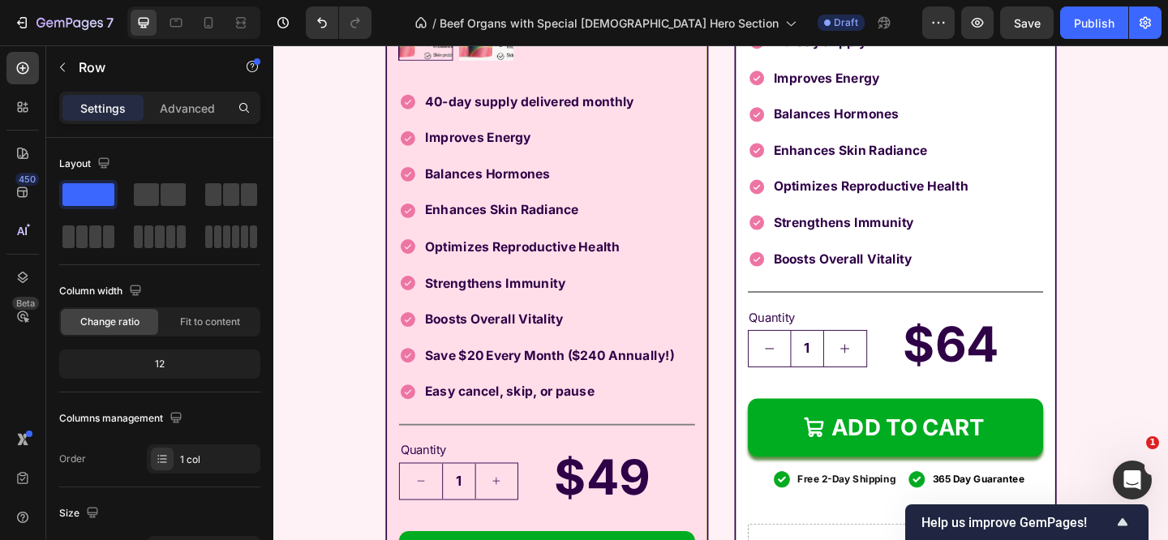
scroll to position [4726, 0]
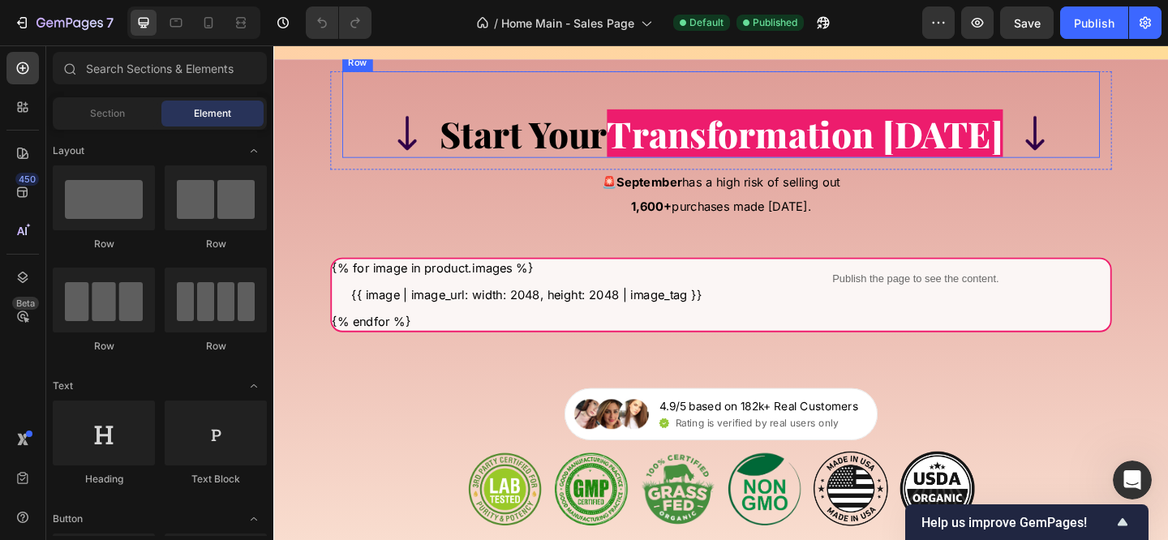
scroll to position [15363, 0]
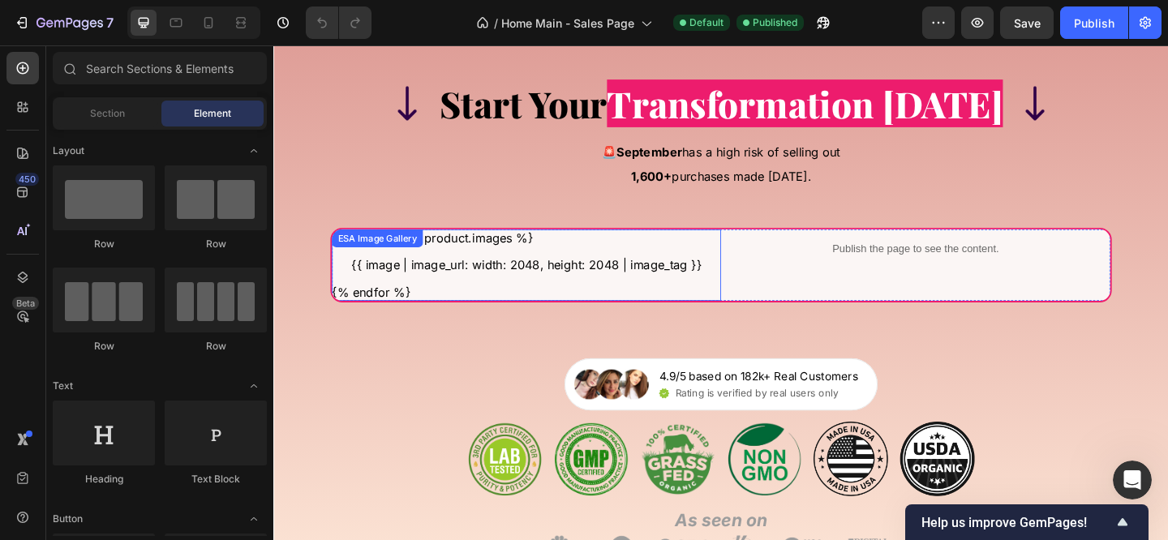
click at [380, 294] on \}\} "{{ image | image_url: width: 2048, height: 2048 | image_tag }}" at bounding box center [548, 284] width 423 height 19
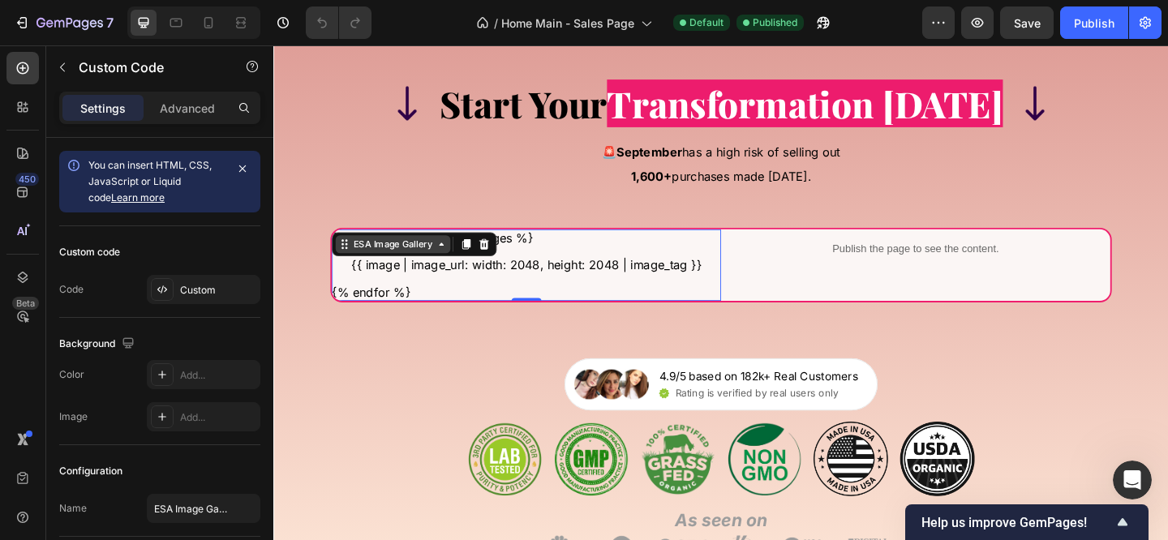
click at [388, 269] on div "ESA Image Gallery" at bounding box center [403, 262] width 92 height 15
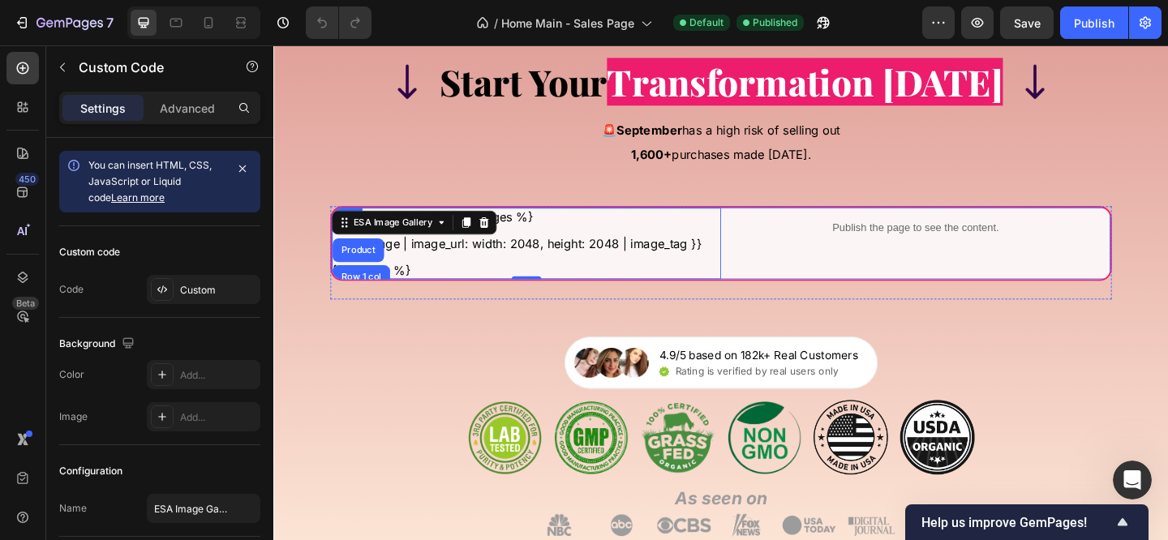
scroll to position [15388, 0]
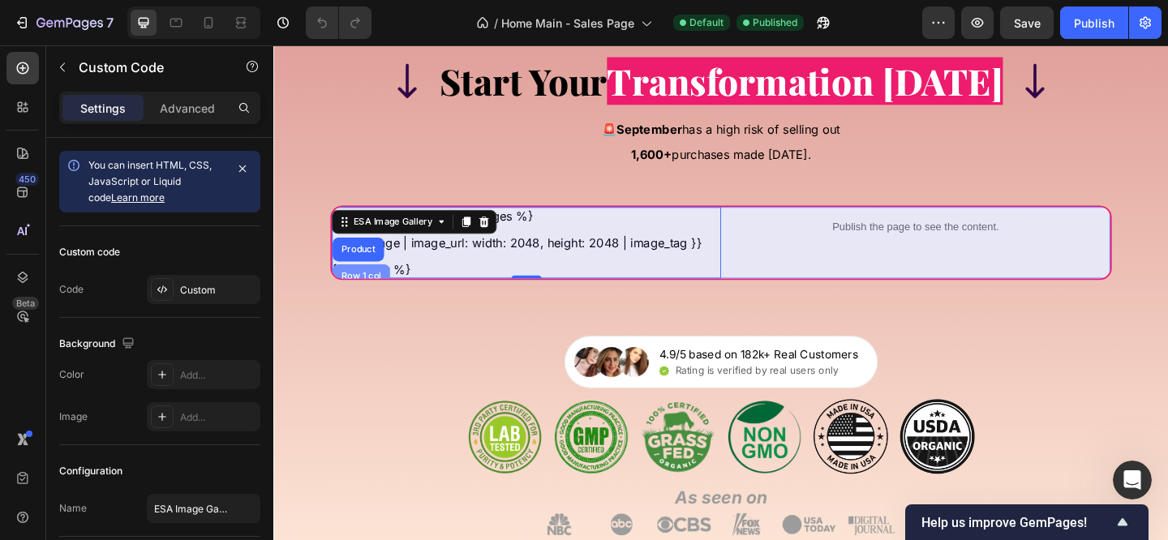
click at [379, 302] on div "Row 1 col" at bounding box center [368, 297] width 49 height 10
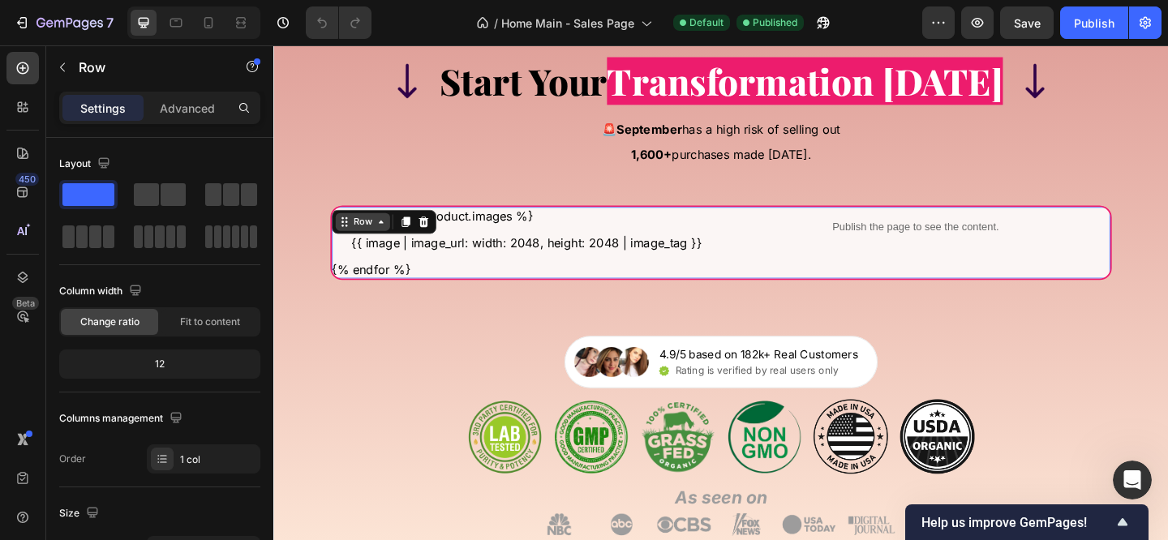
click at [380, 245] on div "Row" at bounding box center [370, 237] width 27 height 15
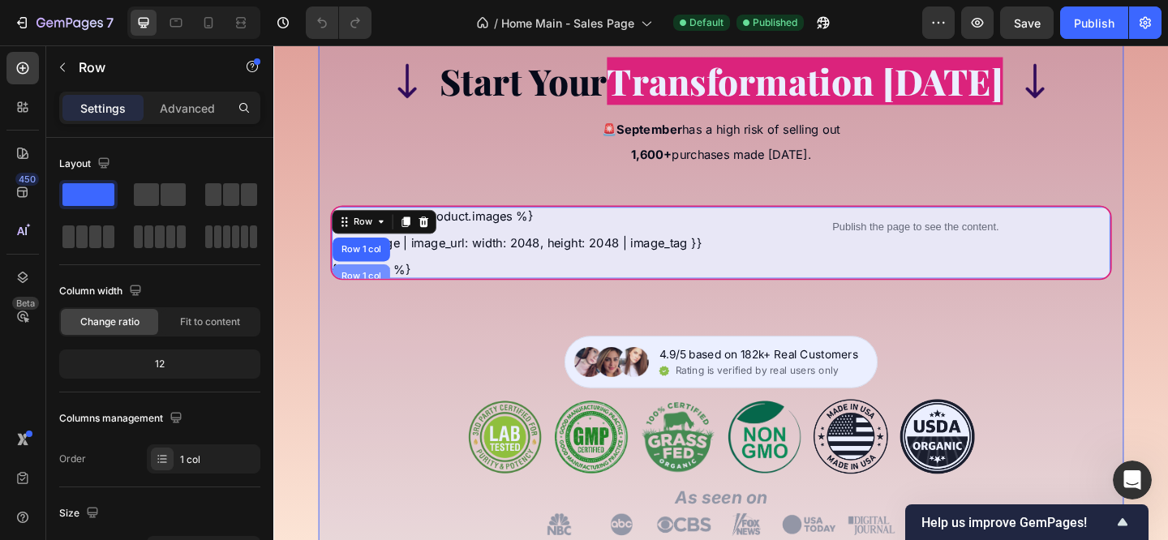
click at [378, 302] on div "Row 1 col" at bounding box center [368, 297] width 49 height 10
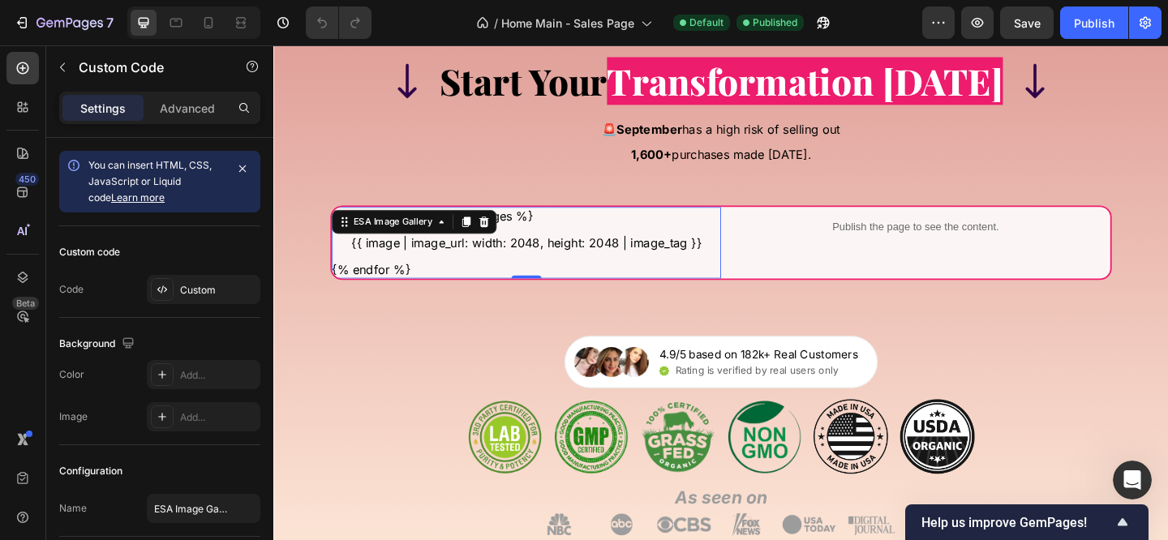
click at [376, 299] on div "{% for image in product.images %} {{ image | image_url: width: 2048, height: 20…" at bounding box center [548, 260] width 423 height 78
click at [377, 245] on div "ESA Image Gallery" at bounding box center [403, 237] width 92 height 15
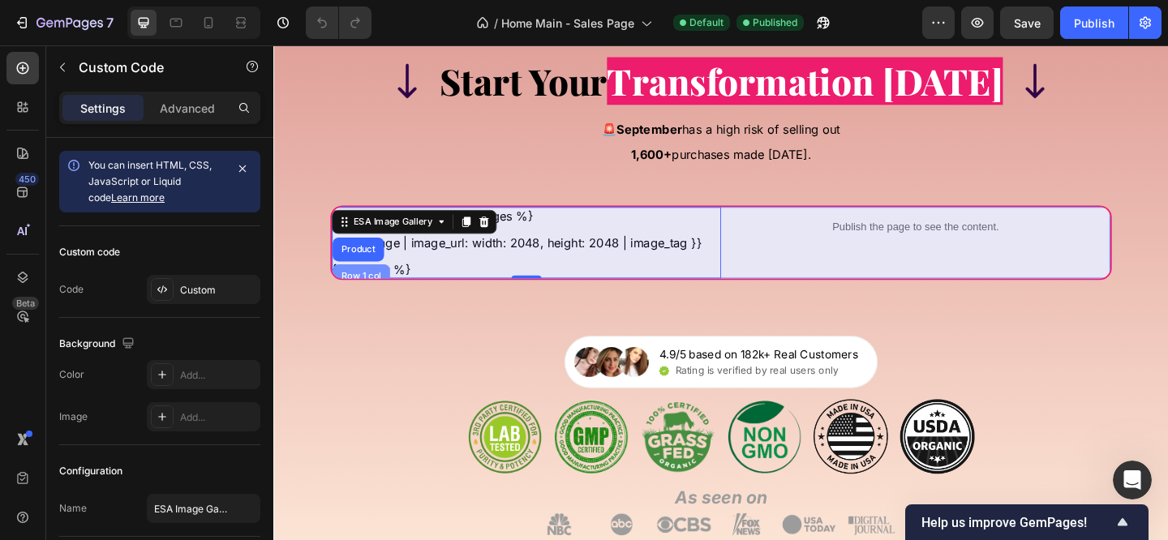
click at [377, 310] on div "Row 1 col" at bounding box center [368, 297] width 62 height 26
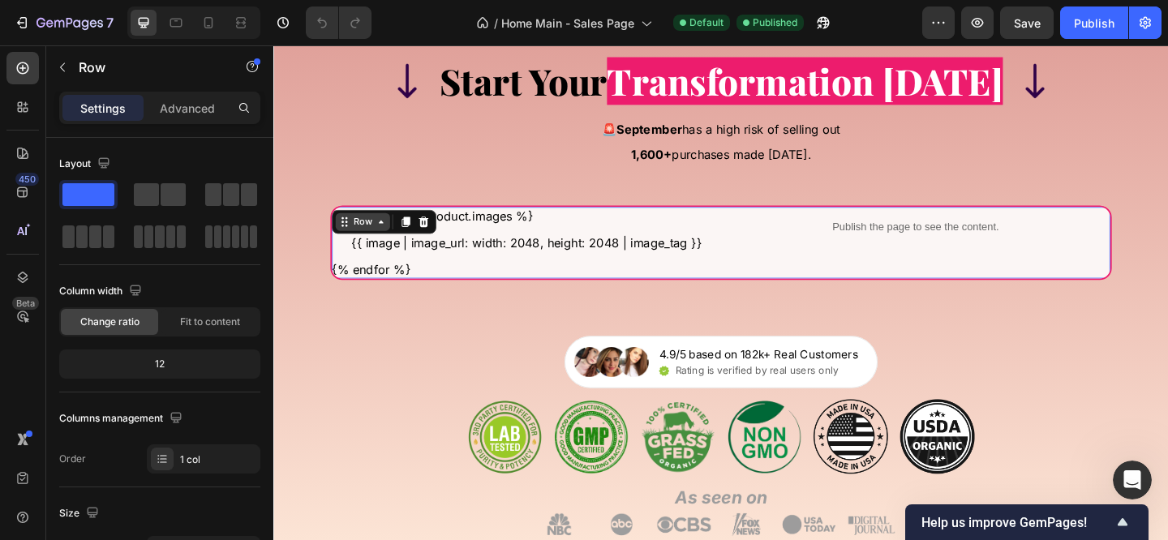
click at [379, 245] on div "Row" at bounding box center [370, 237] width 27 height 15
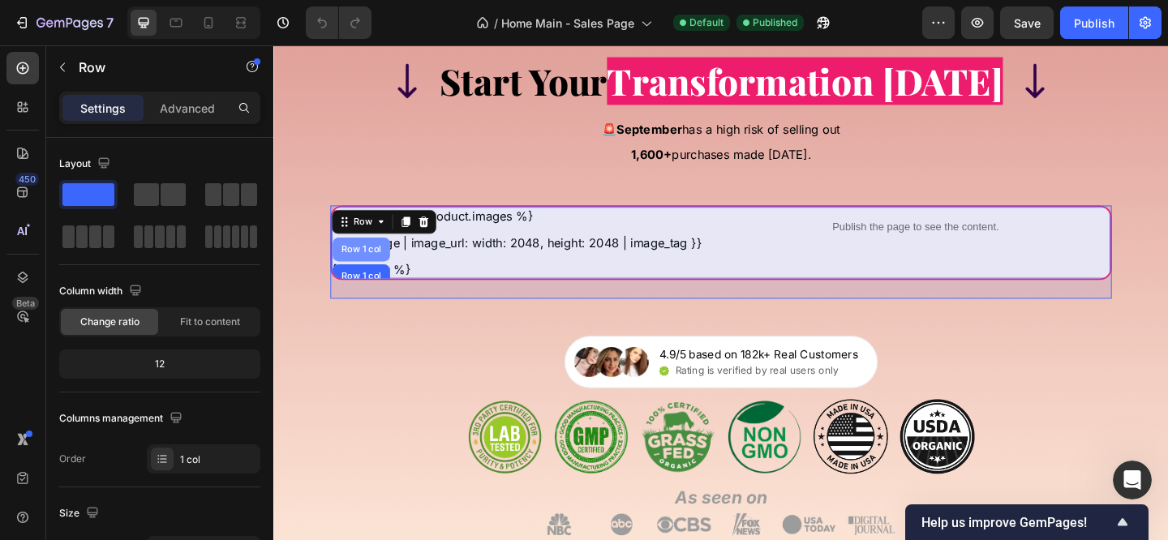
click at [380, 272] on div "Row 1 col" at bounding box center [368, 268] width 49 height 10
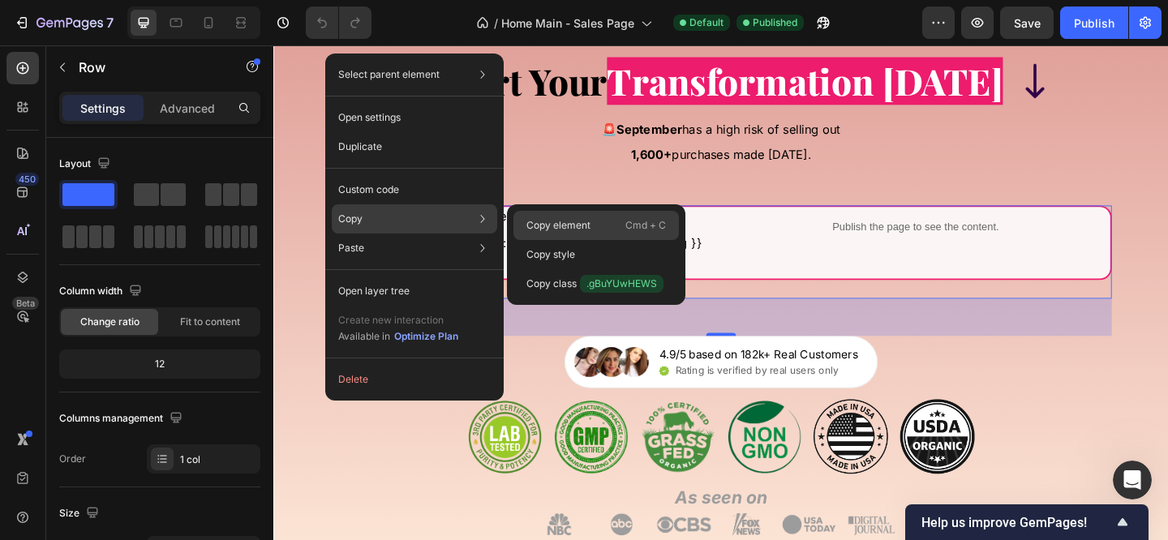
click at [536, 226] on p "Copy element" at bounding box center [558, 225] width 64 height 15
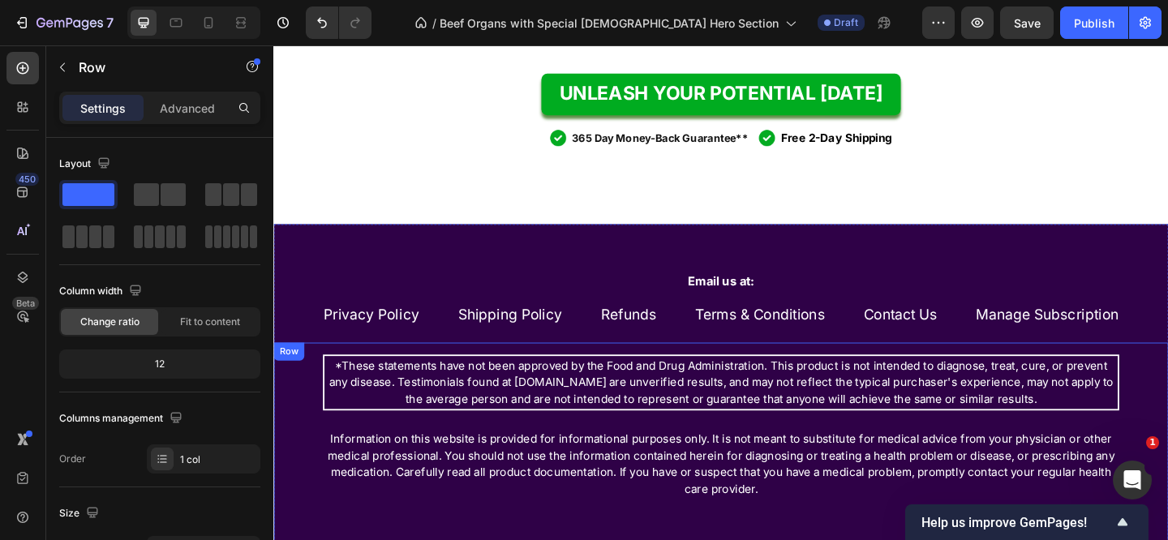
scroll to position [6627, 0]
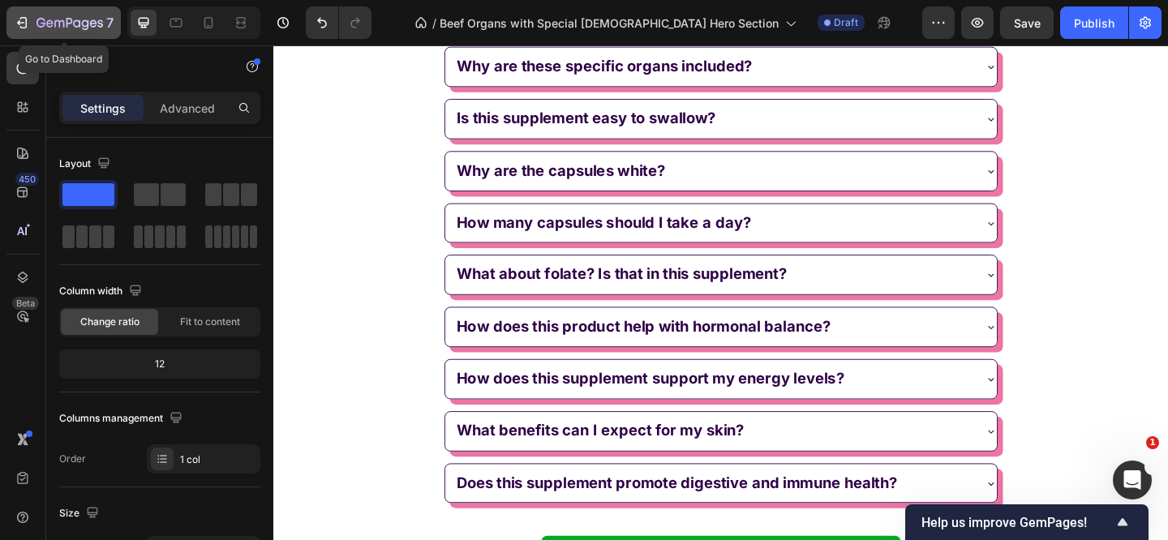
click at [7, 25] on button "7" at bounding box center [63, 22] width 114 height 32
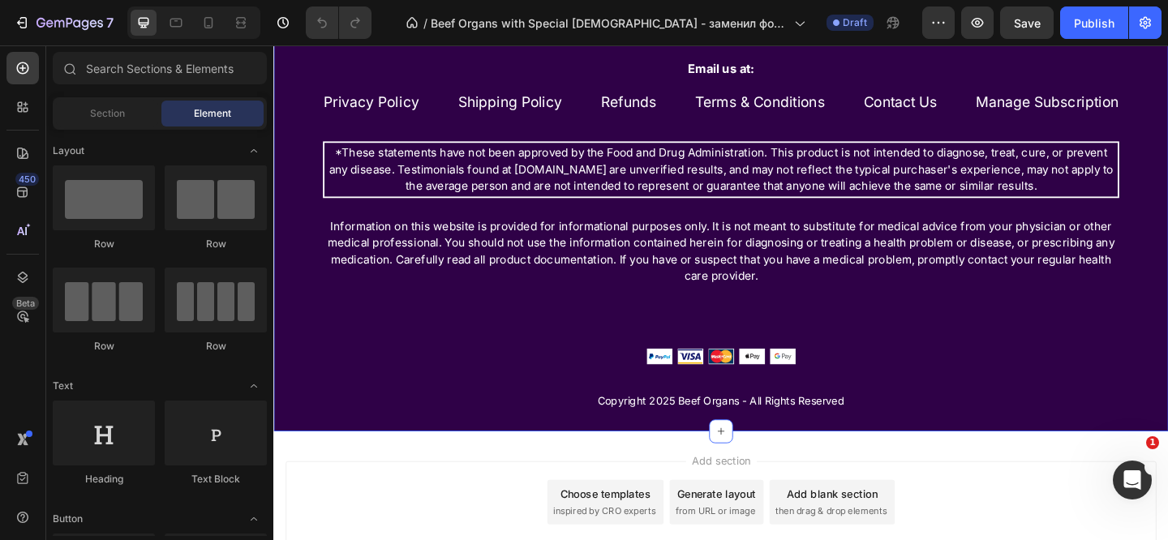
scroll to position [6114, 0]
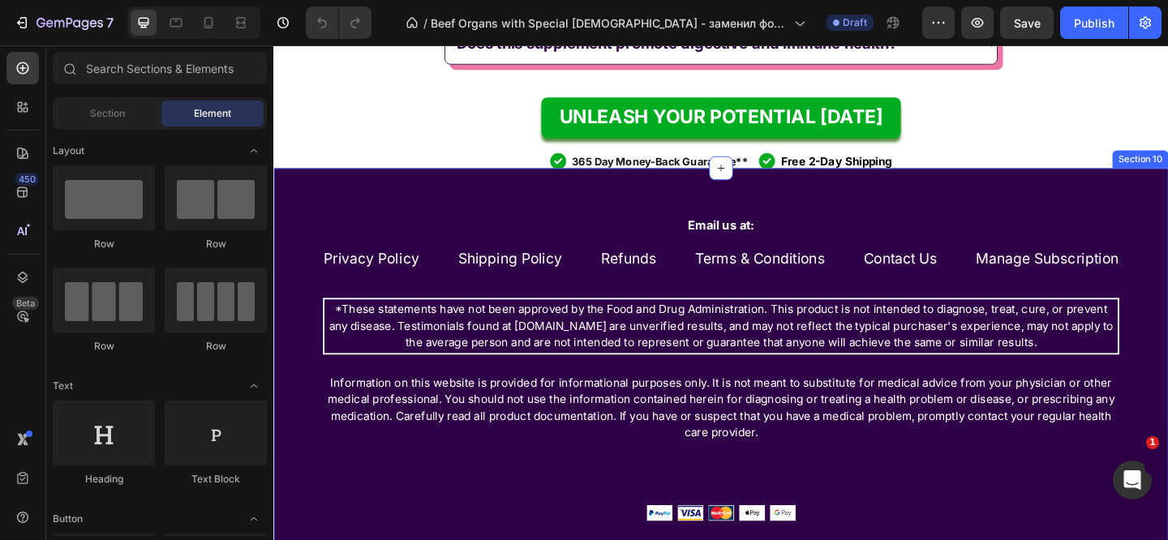
click at [381, 285] on link "Privacy Policy" at bounding box center [380, 277] width 104 height 19
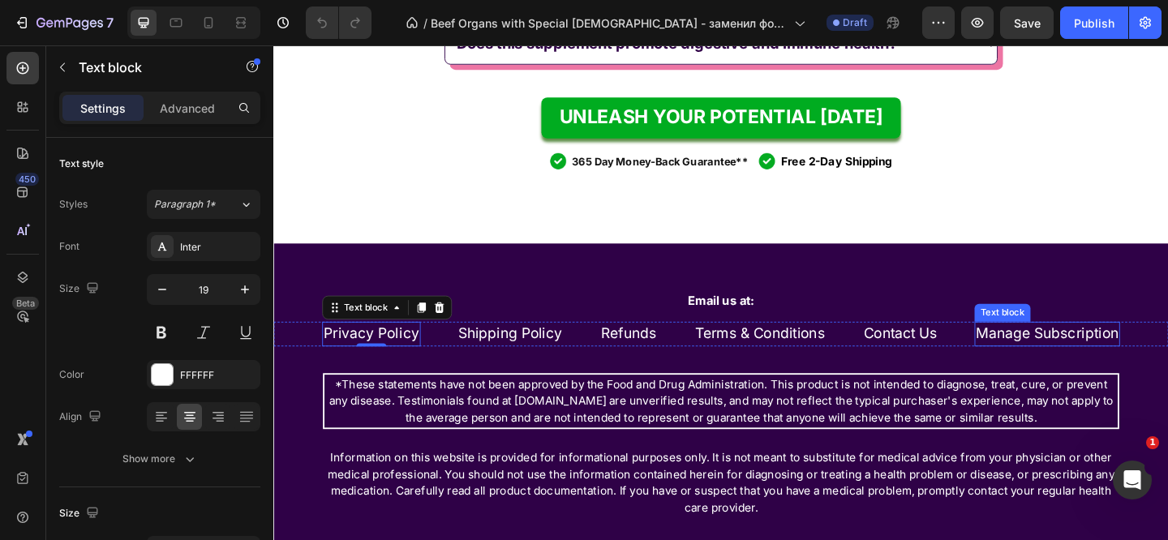
click at [1073, 368] on link "Manage Subscription" at bounding box center [1114, 359] width 155 height 19
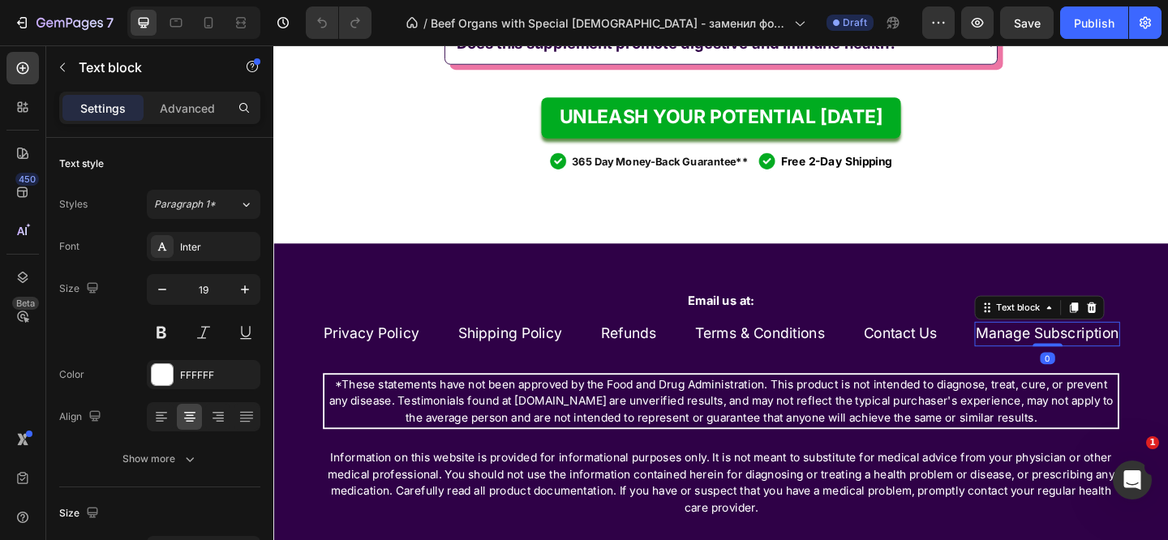
click at [1101, 366] on link "Manage Subscription" at bounding box center [1114, 359] width 155 height 19
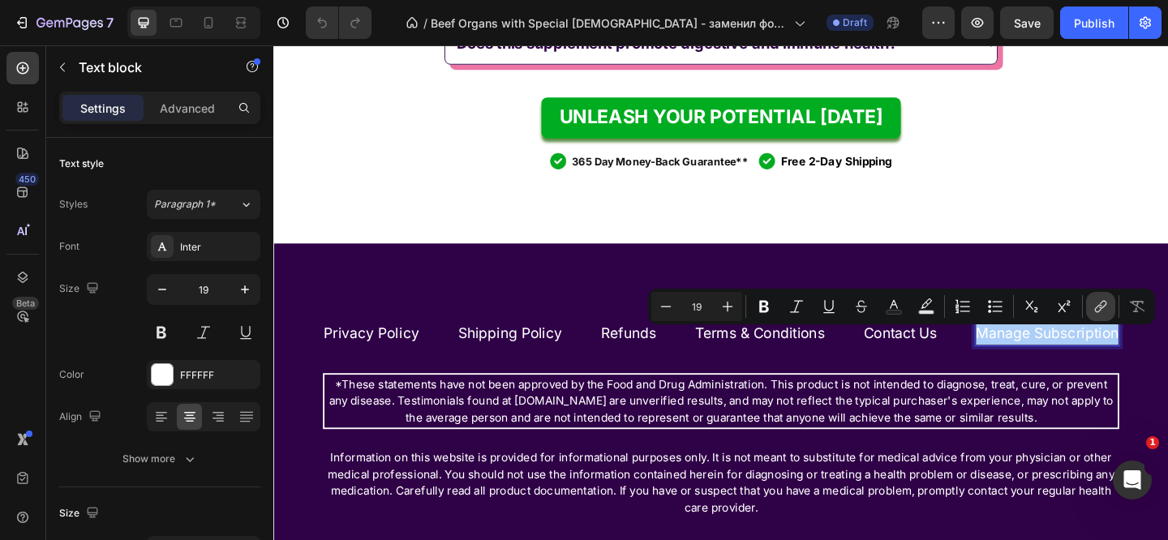
click at [1096, 307] on icon "Editor contextual toolbar" at bounding box center [1100, 306] width 16 height 16
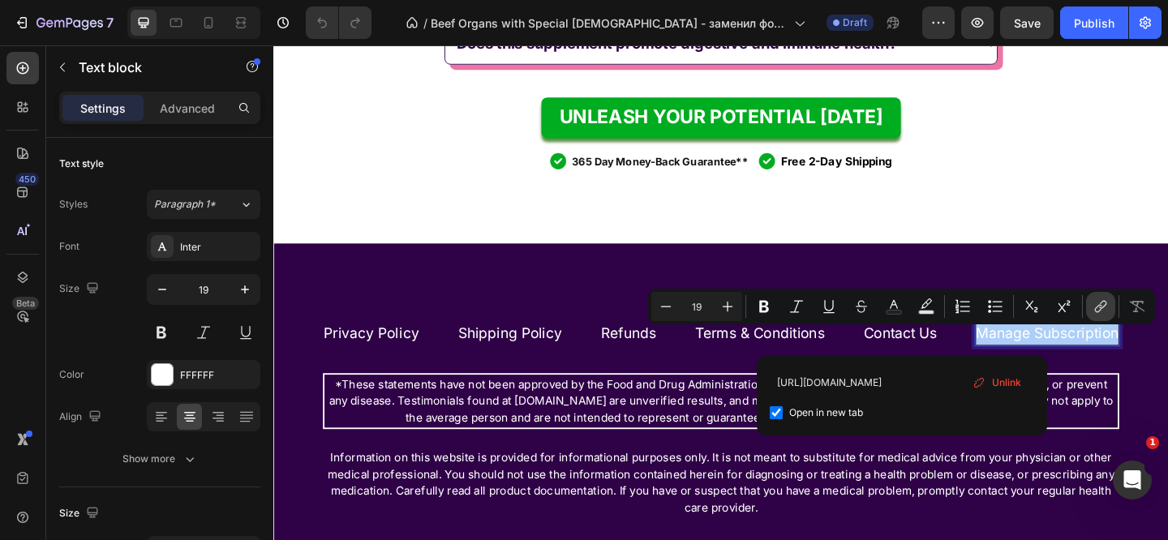
scroll to position [0, 151]
click at [1017, 385] on span "Unlink" at bounding box center [1006, 383] width 29 height 18
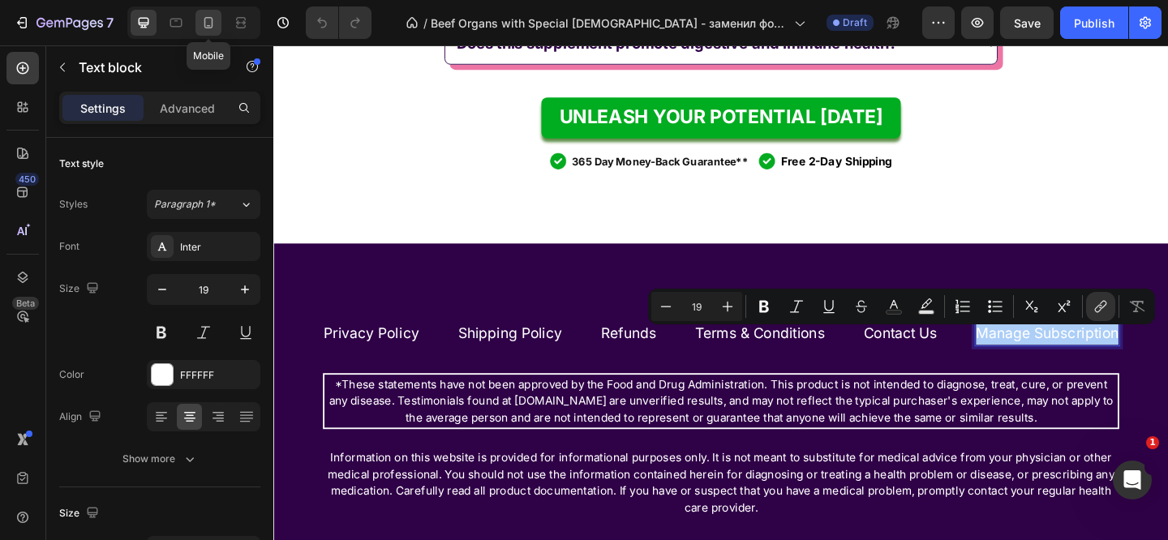
click at [208, 24] on icon at bounding box center [208, 23] width 16 height 16
type input "17"
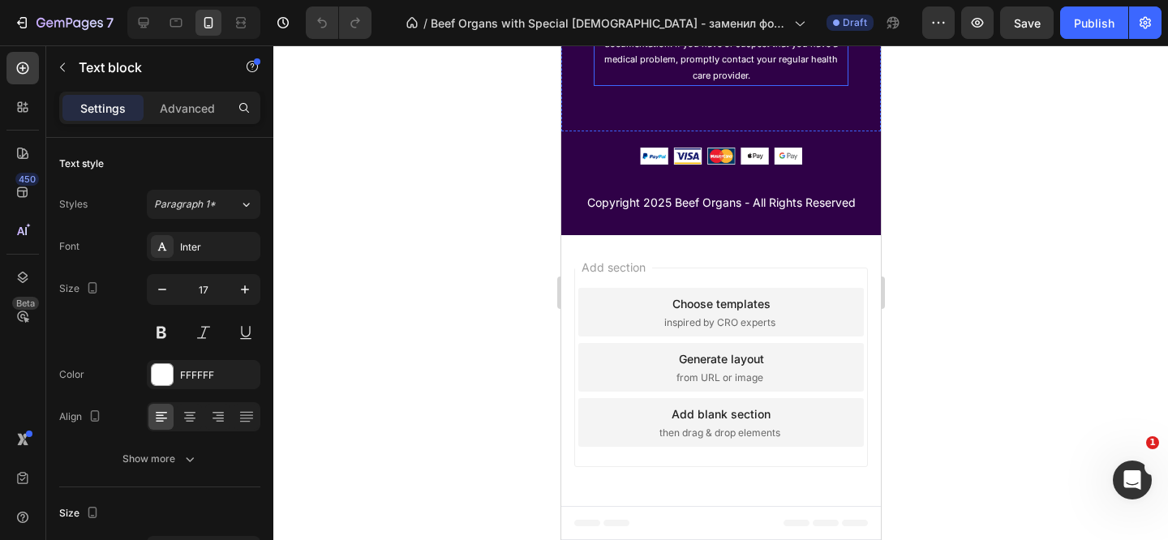
scroll to position [9571, 0]
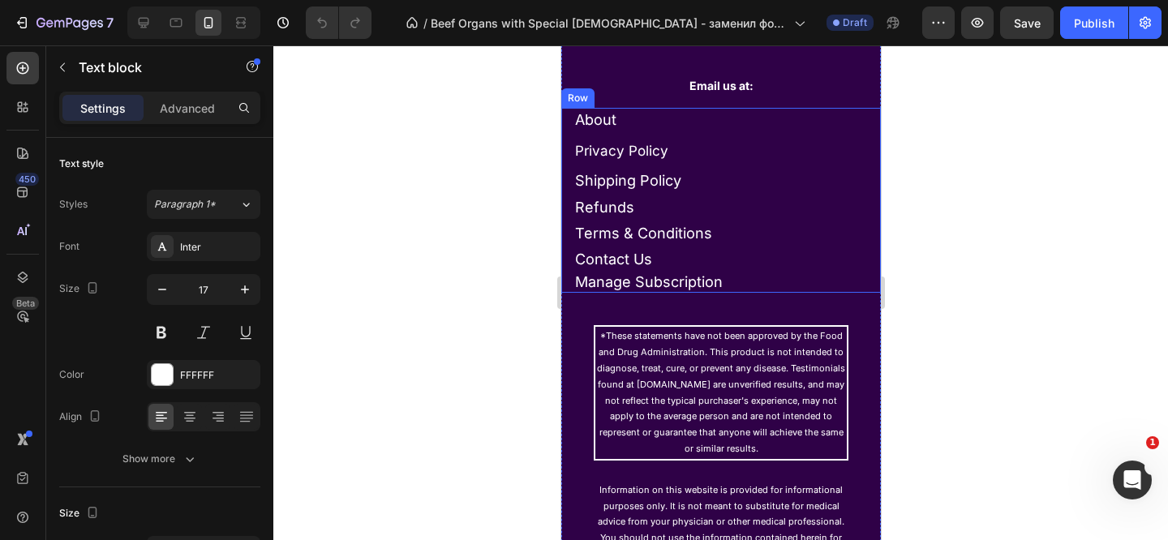
click at [642, 277] on span "Manage Subscription" at bounding box center [648, 281] width 148 height 17
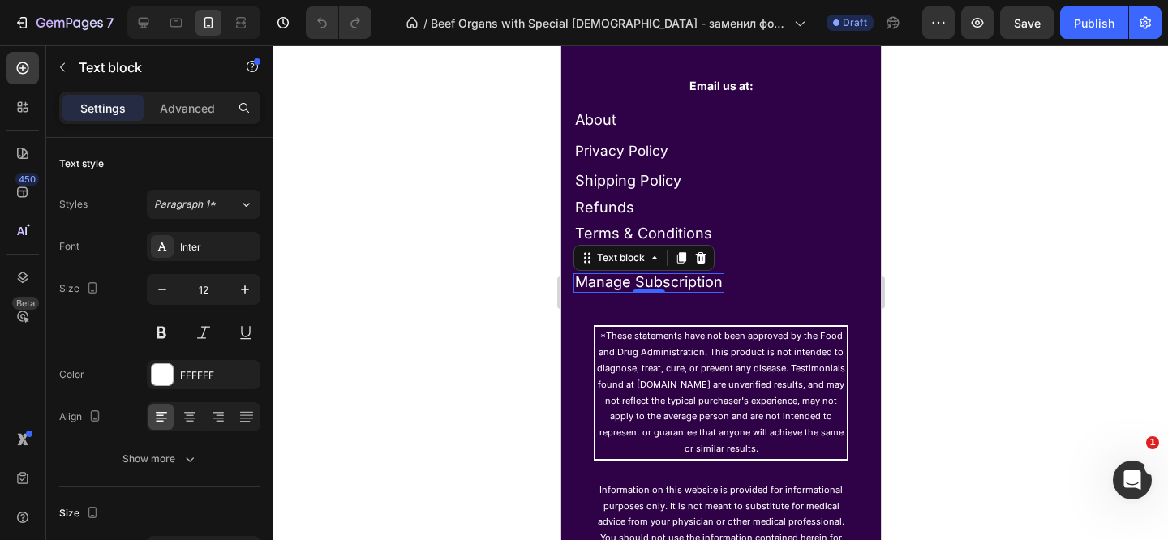
click at [664, 281] on span "Manage Subscription" at bounding box center [648, 281] width 148 height 17
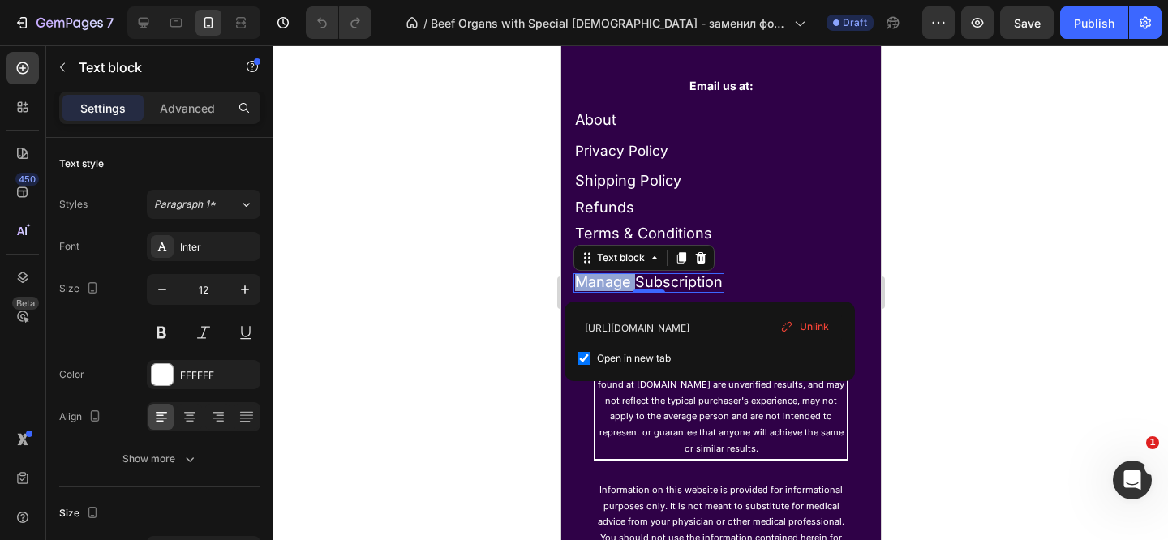
click at [664, 281] on span "Manage Subscription" at bounding box center [648, 281] width 148 height 17
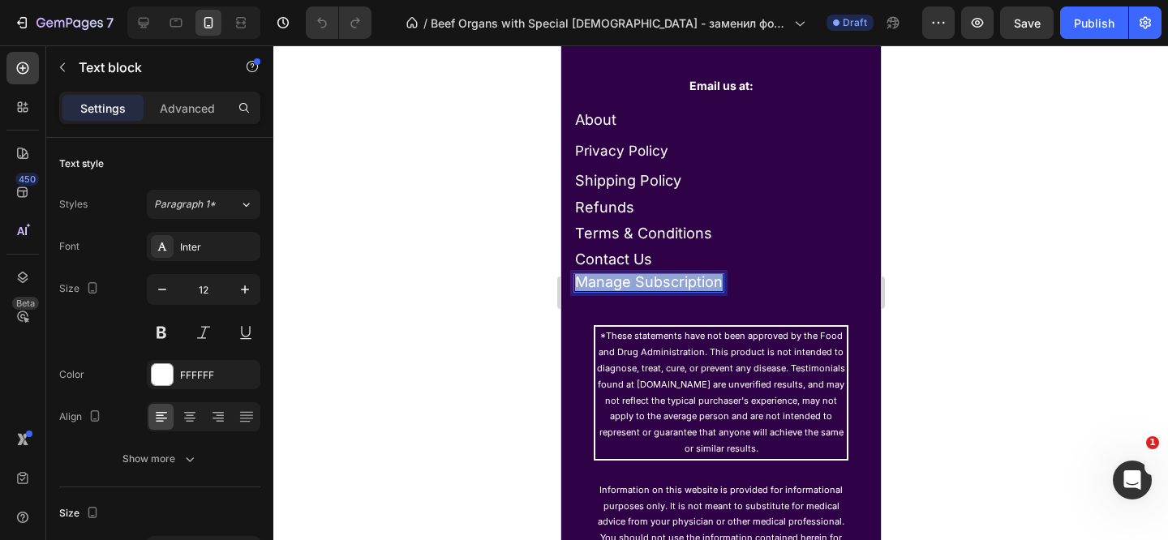
click at [664, 281] on span "Manage Subscription" at bounding box center [648, 281] width 148 height 17
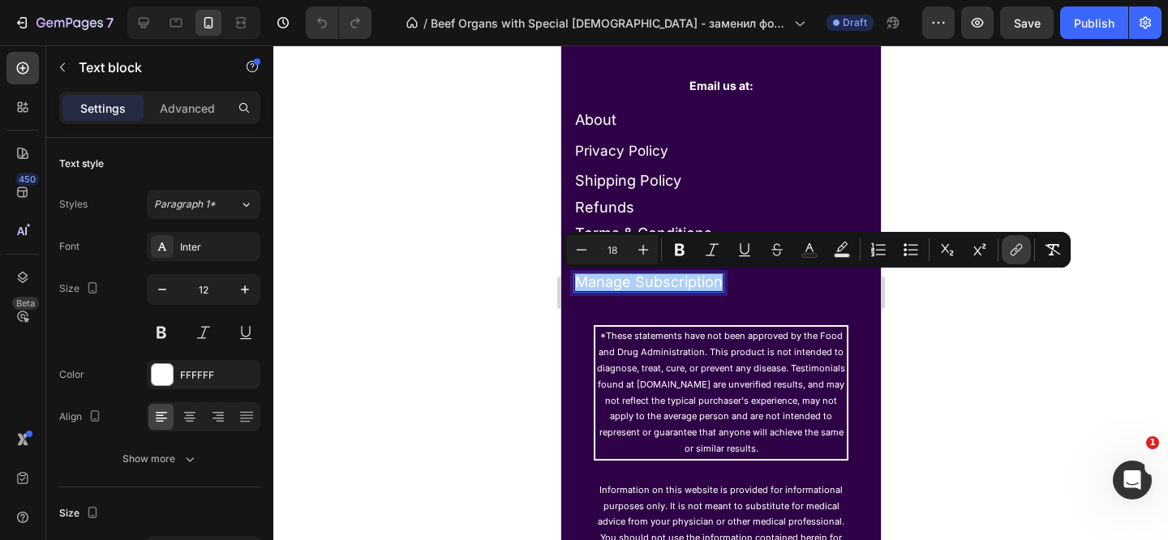
click at [1024, 251] on button "link" at bounding box center [1016, 249] width 29 height 29
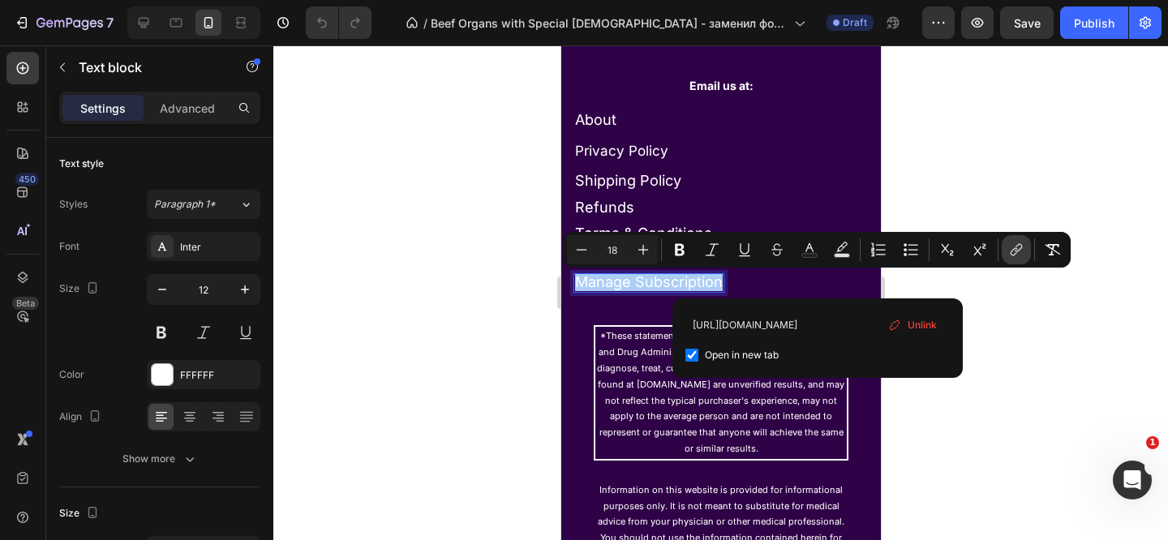
scroll to position [0, 151]
click at [937, 320] on div "Unlink" at bounding box center [913, 325] width 62 height 24
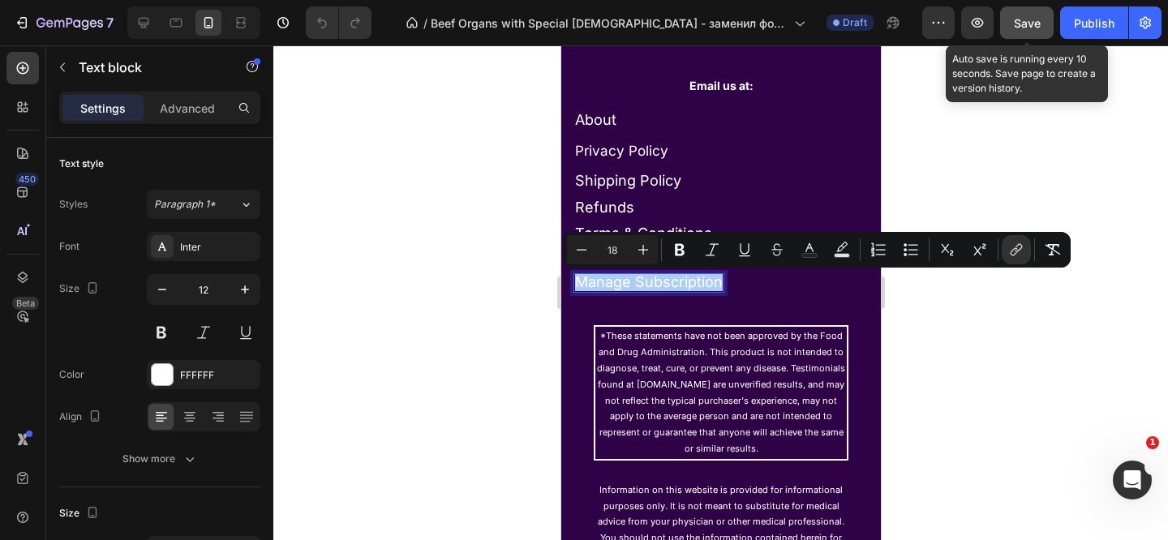
click at [1029, 29] on div "Save" at bounding box center [1027, 23] width 27 height 17
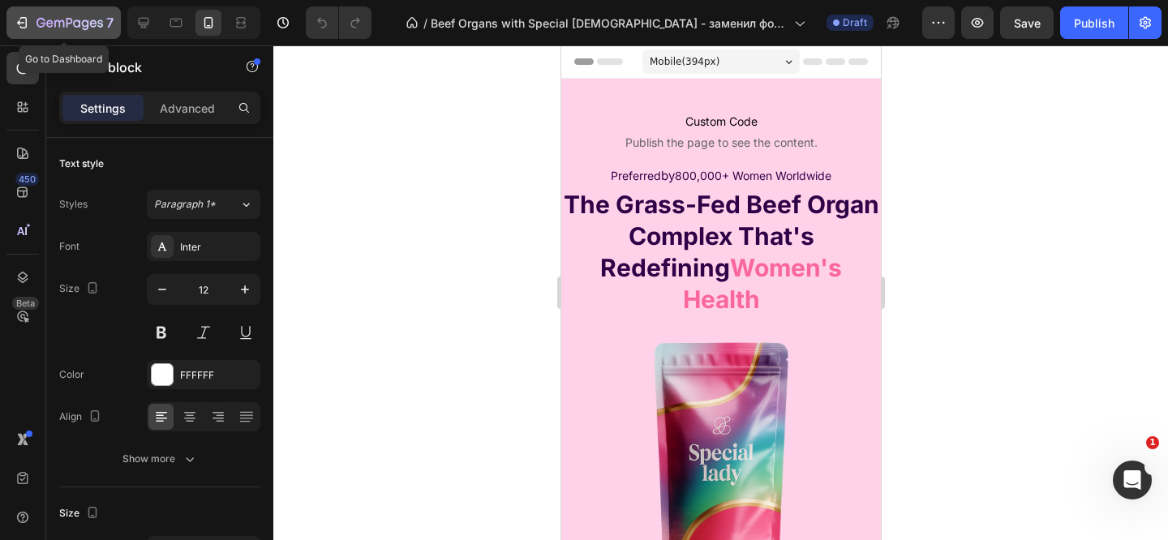
click at [26, 15] on icon "button" at bounding box center [22, 23] width 16 height 16
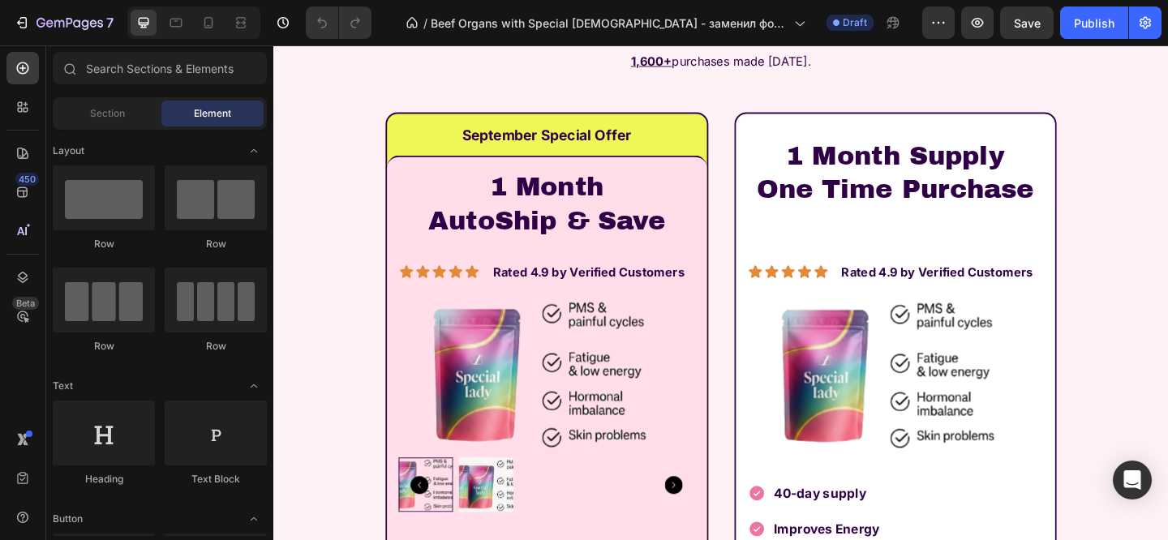
scroll to position [4127, 0]
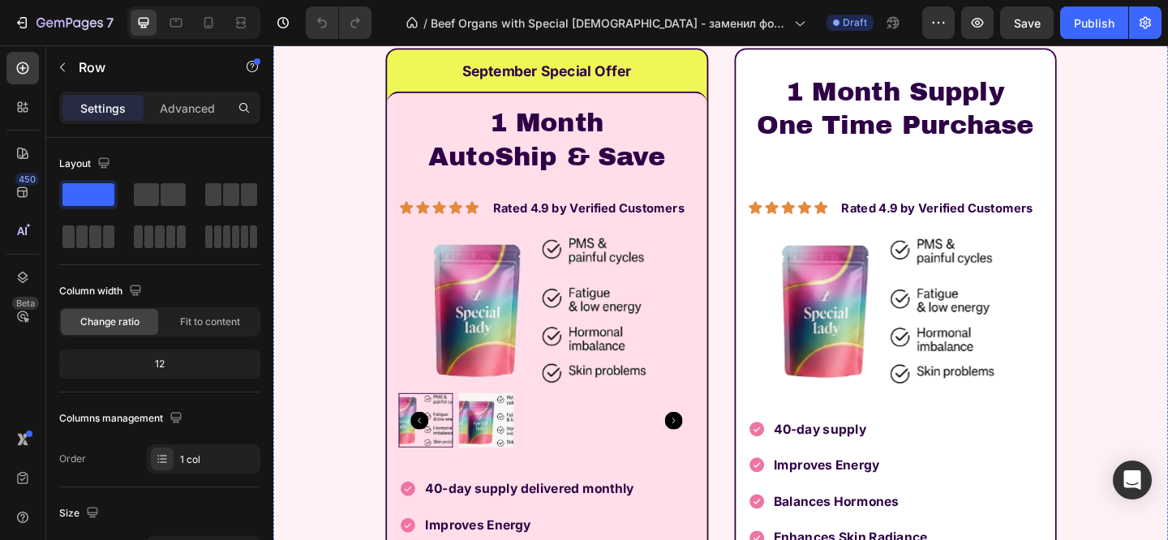
scroll to position [4419, 0]
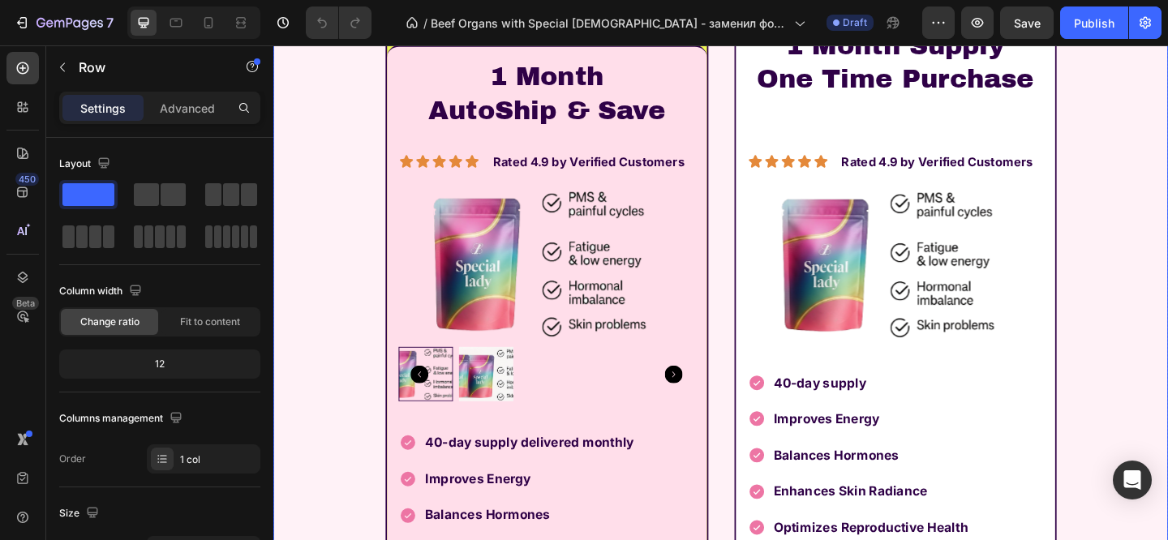
click at [424, 255] on div "Image Start Your Transformation [DATE] Heading Image Row Row 🚨 September has a …" at bounding box center [759, 518] width 947 height 1414
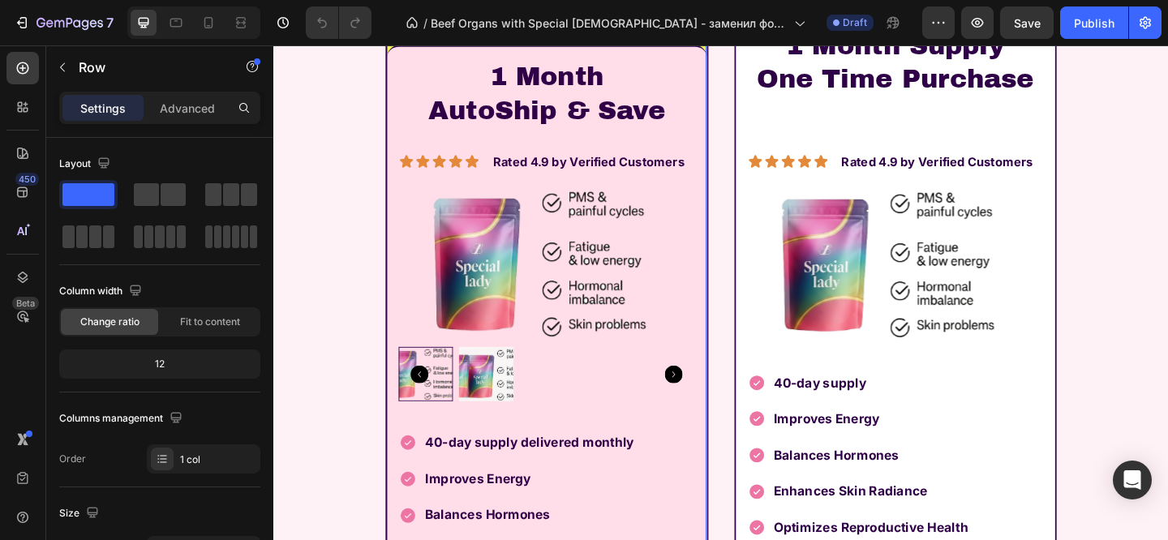
click at [423, 24] on div "Row" at bounding box center [430, 16] width 27 height 15
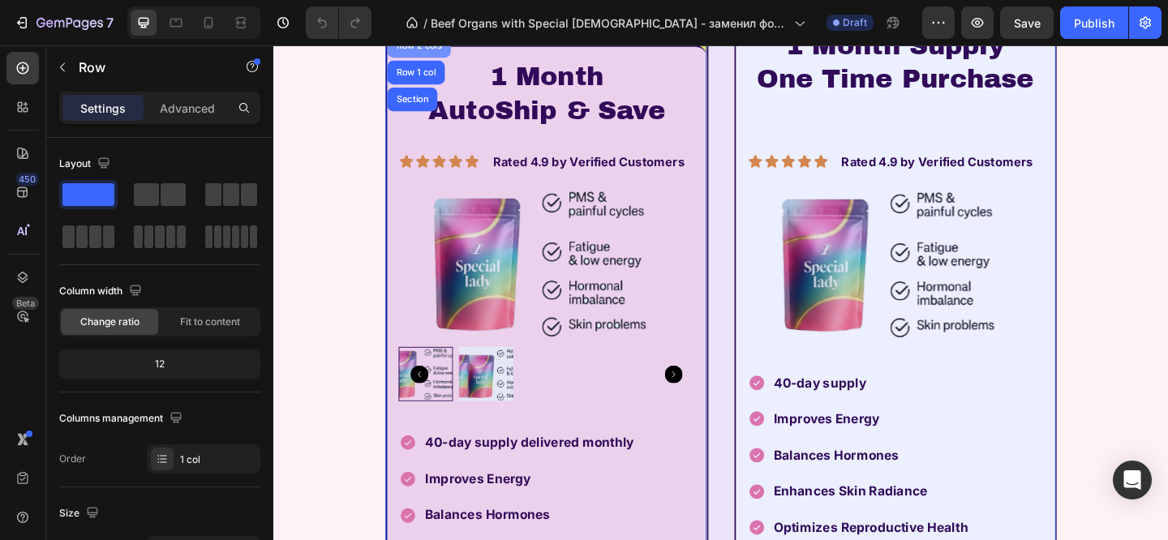
click at [421, 51] on div "Row 2 cols" at bounding box center [432, 46] width 56 height 10
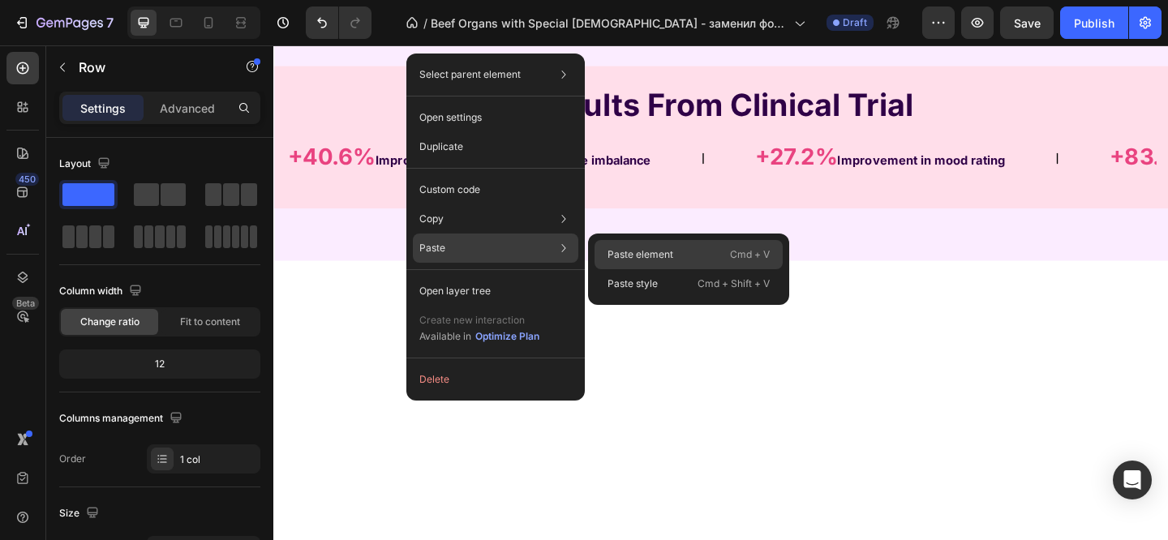
click at [631, 247] on p "Paste element" at bounding box center [640, 254] width 66 height 15
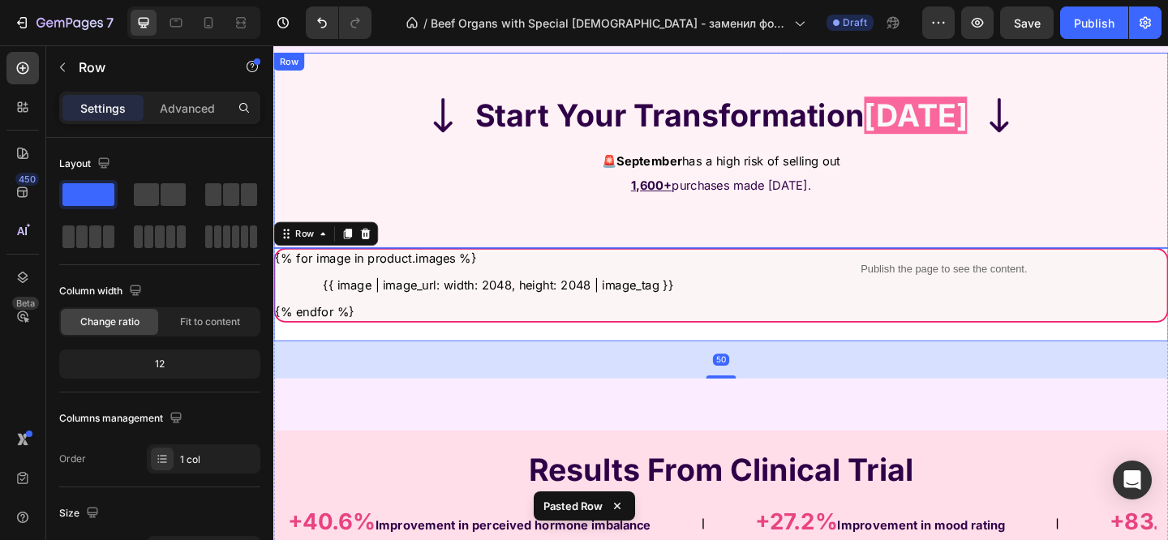
scroll to position [4442, 0]
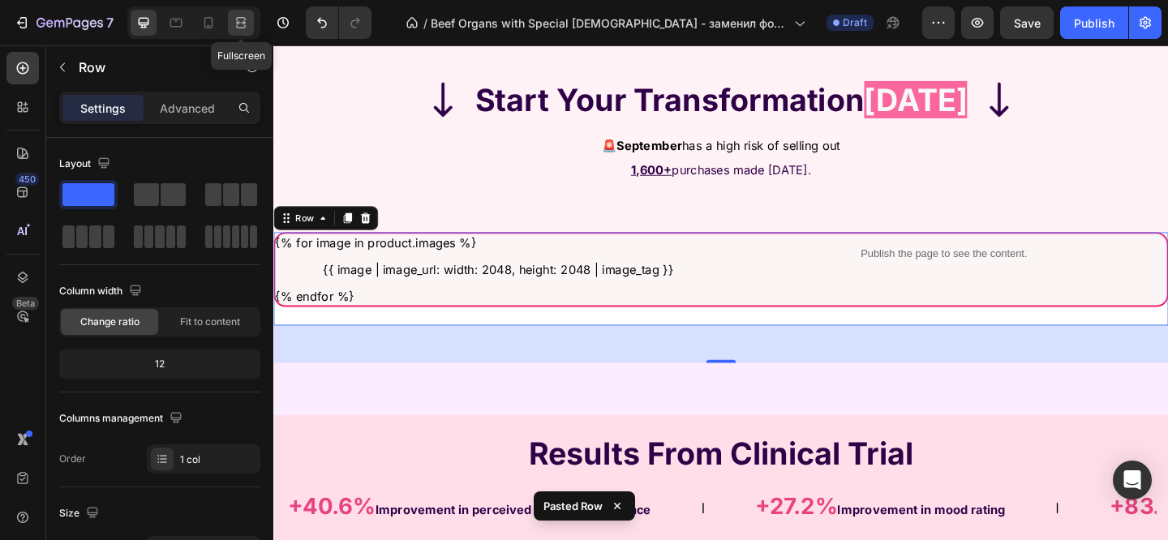
click at [247, 28] on icon at bounding box center [241, 23] width 16 height 16
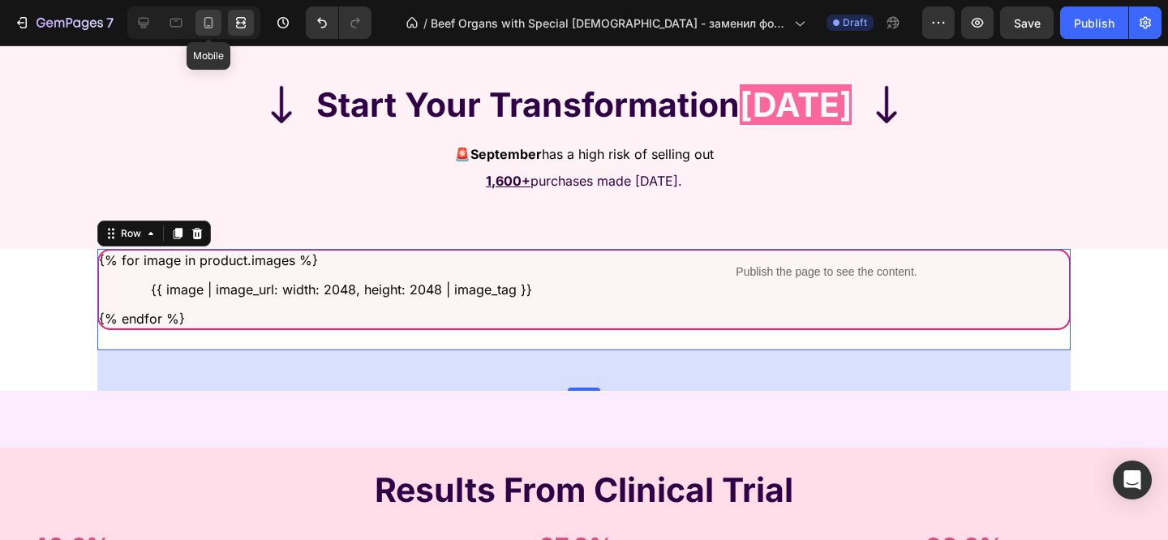
click at [201, 30] on icon at bounding box center [208, 23] width 16 height 16
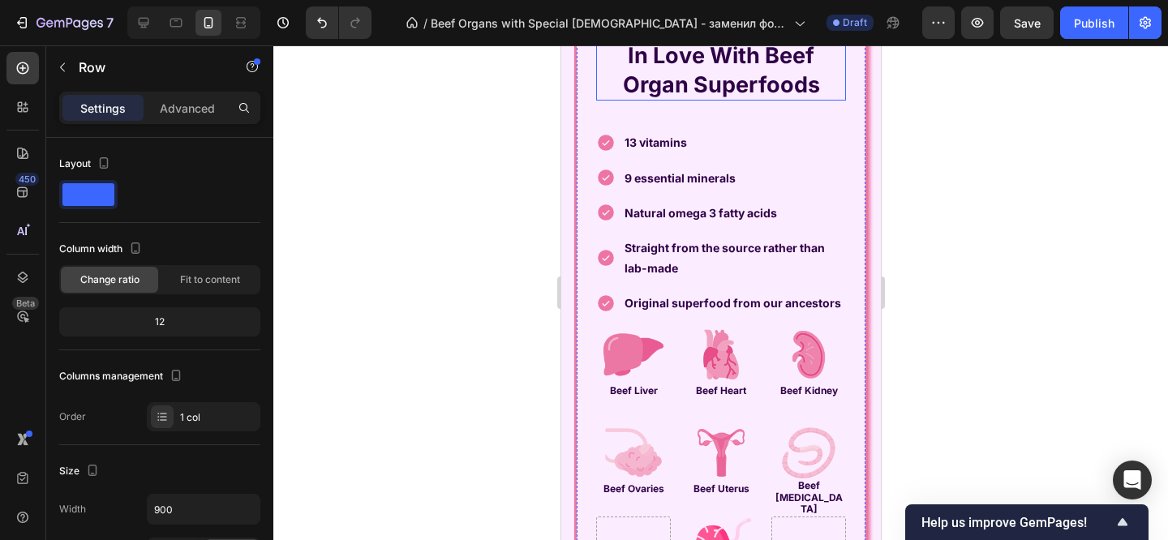
scroll to position [3812, 0]
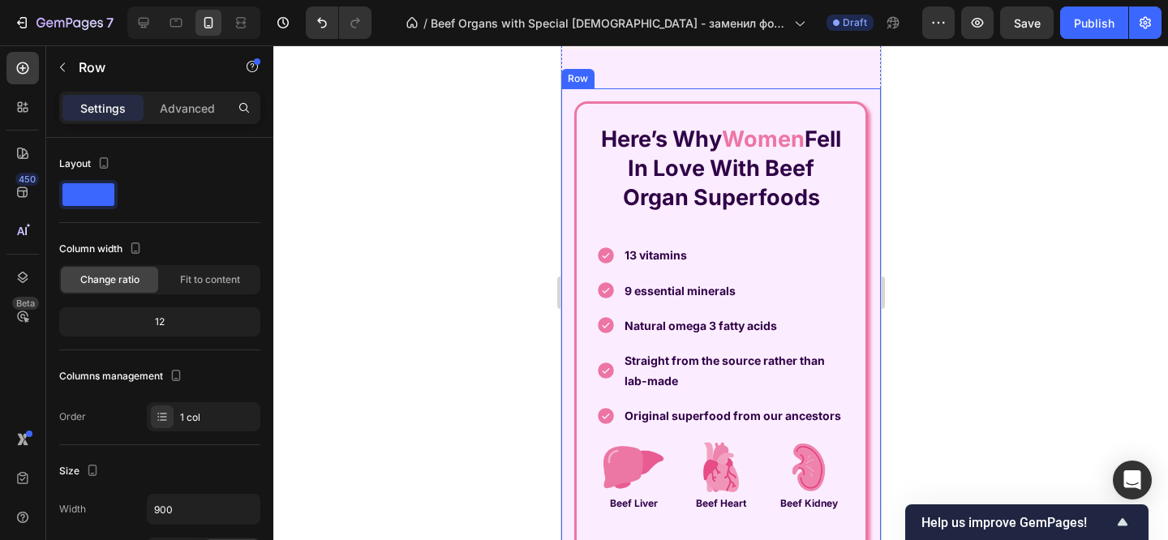
click at [608, 158] on div "Here’s Why Women Fell In Love With Beef Organ Superfoods Heading 13 vitamins 9 …" at bounding box center [720, 443] width 320 height 710
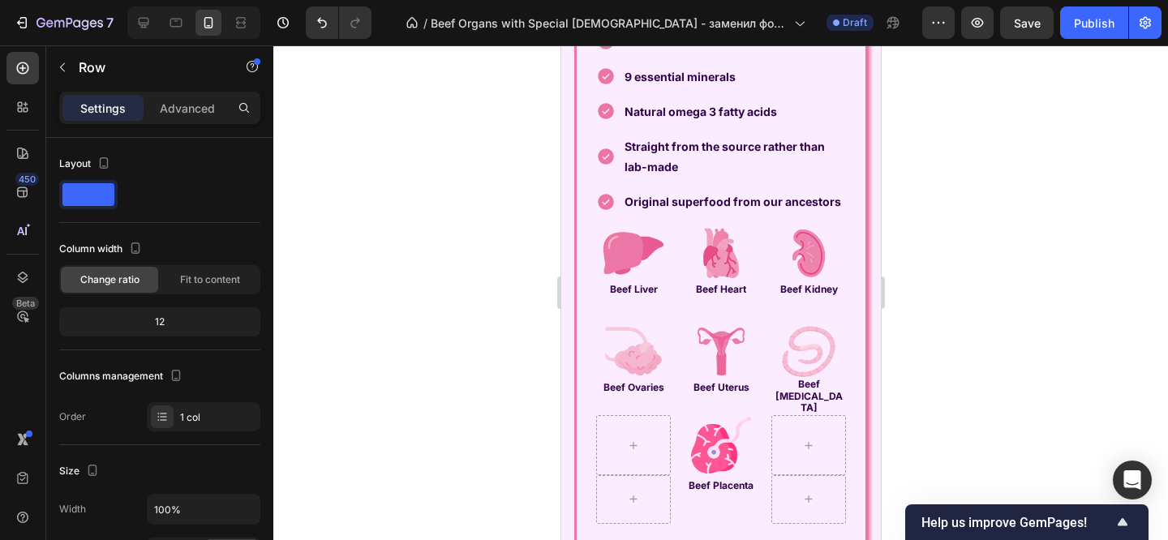
scroll to position [3702, 0]
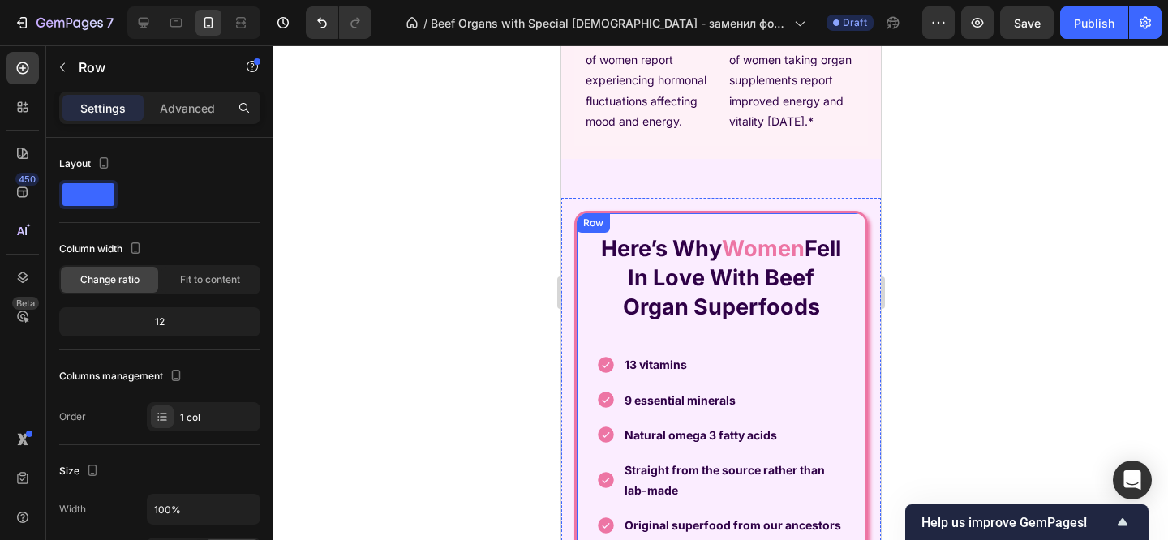
click at [608, 237] on div "Row" at bounding box center [609, 229] width 27 height 15
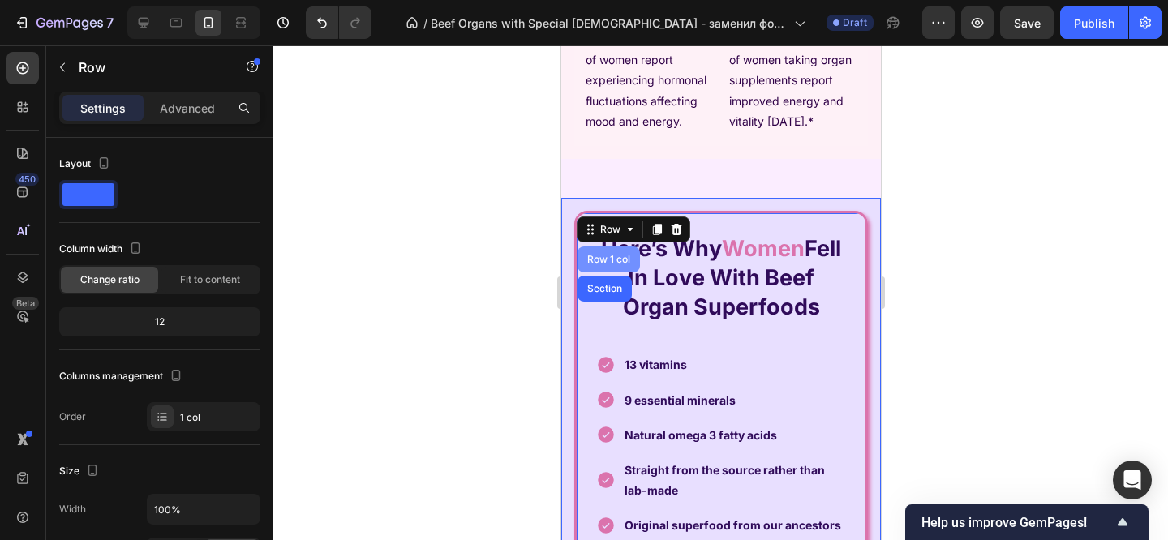
click at [614, 272] on div "Row 1 col" at bounding box center [608, 260] width 62 height 26
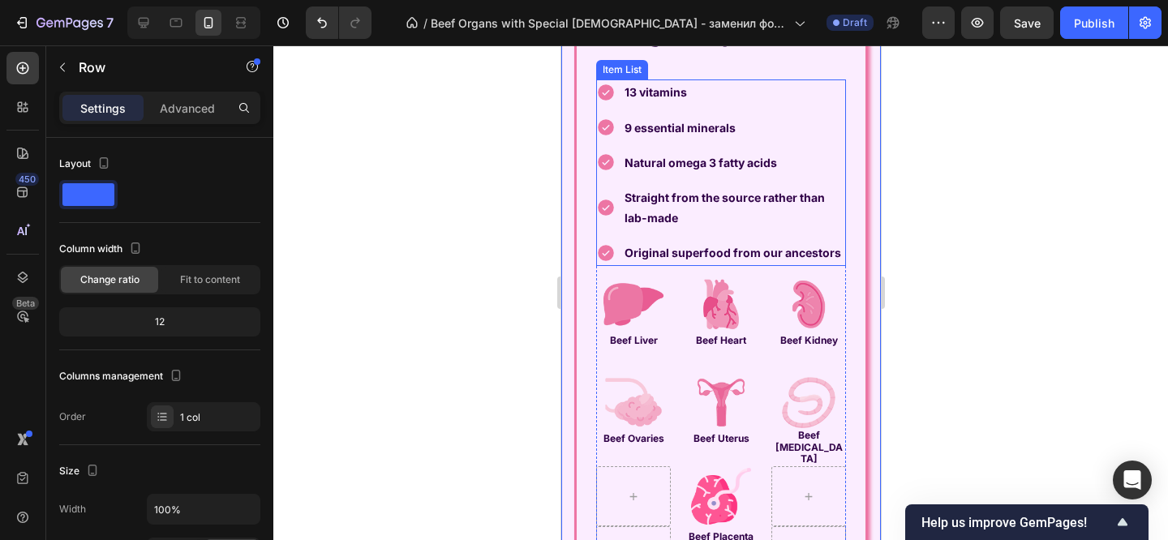
scroll to position [3696, 0]
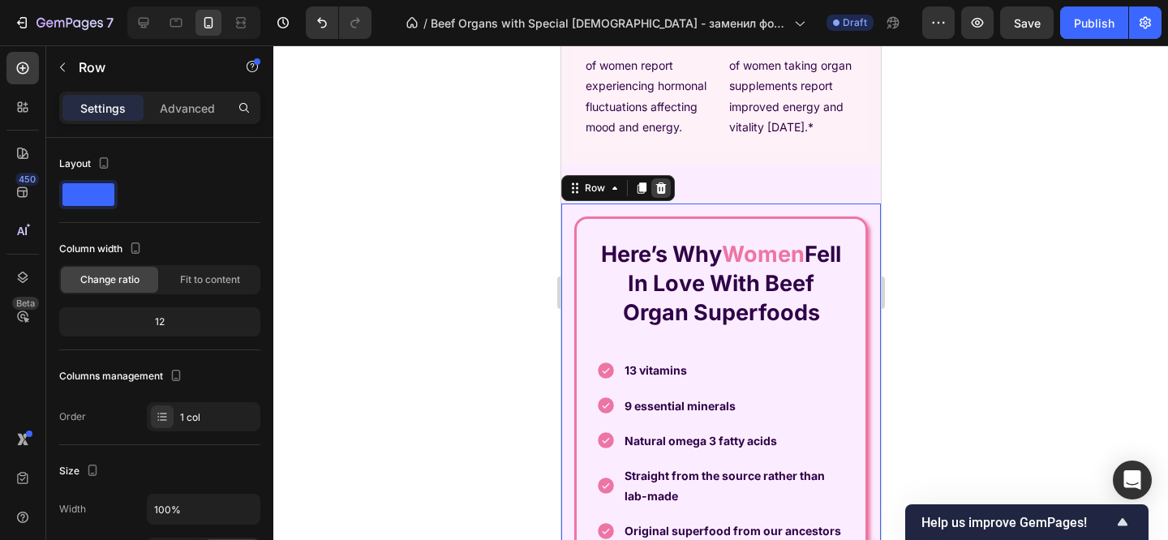
click at [654, 195] on icon at bounding box center [660, 188] width 13 height 13
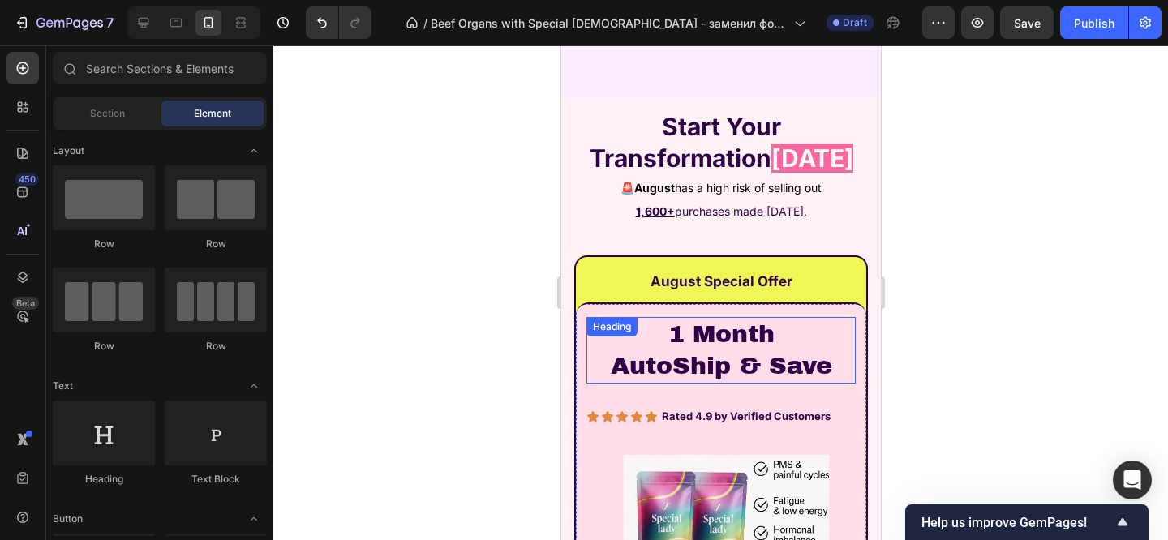
scroll to position [3860, 0]
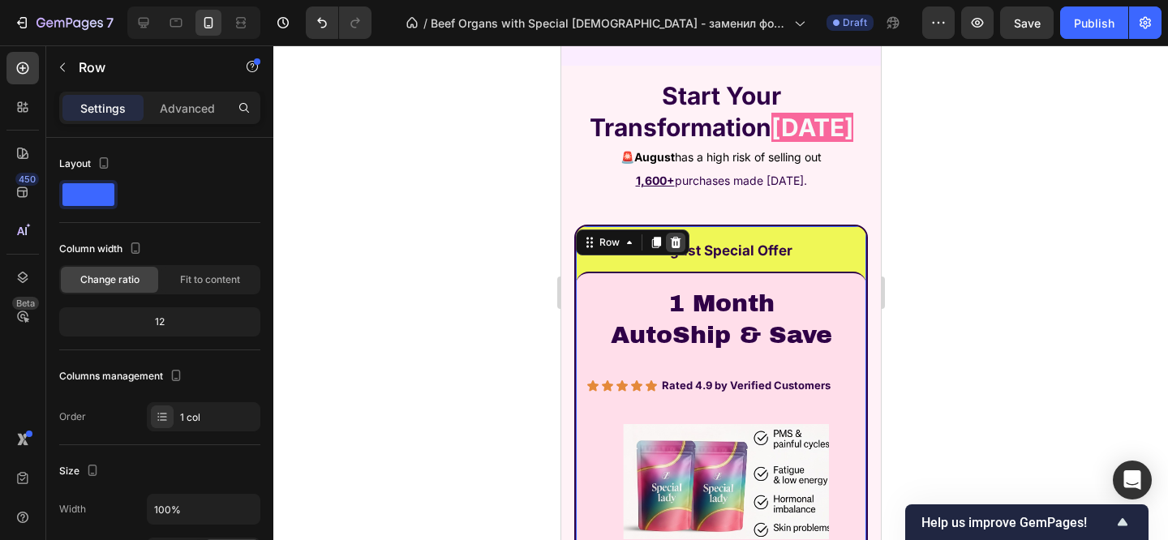
click at [671, 248] on icon at bounding box center [675, 242] width 11 height 11
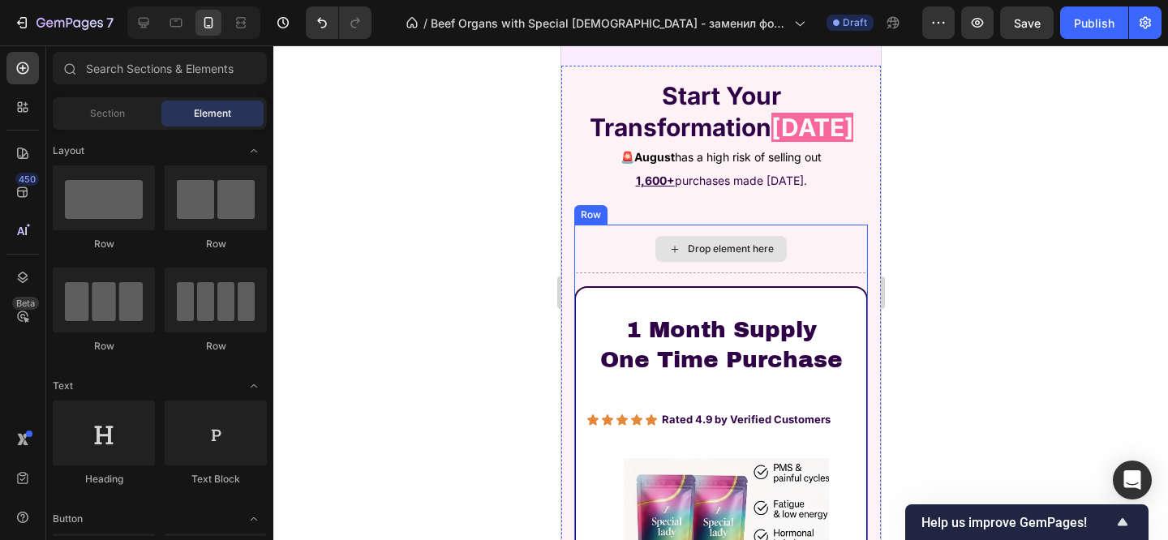
click at [619, 273] on div "Drop element here" at bounding box center [720, 249] width 294 height 49
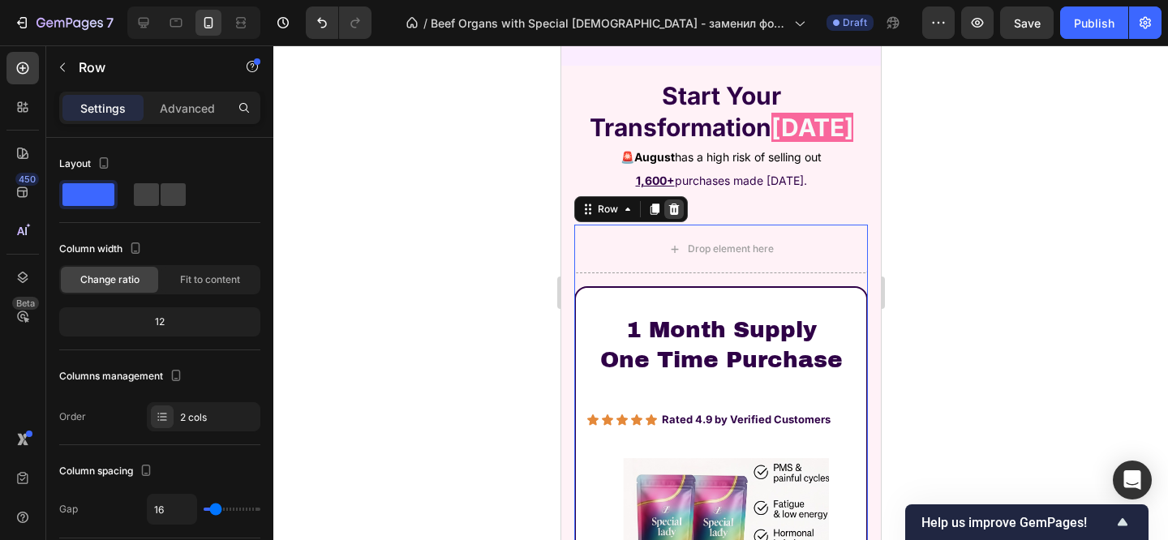
click at [671, 215] on icon at bounding box center [673, 209] width 11 height 11
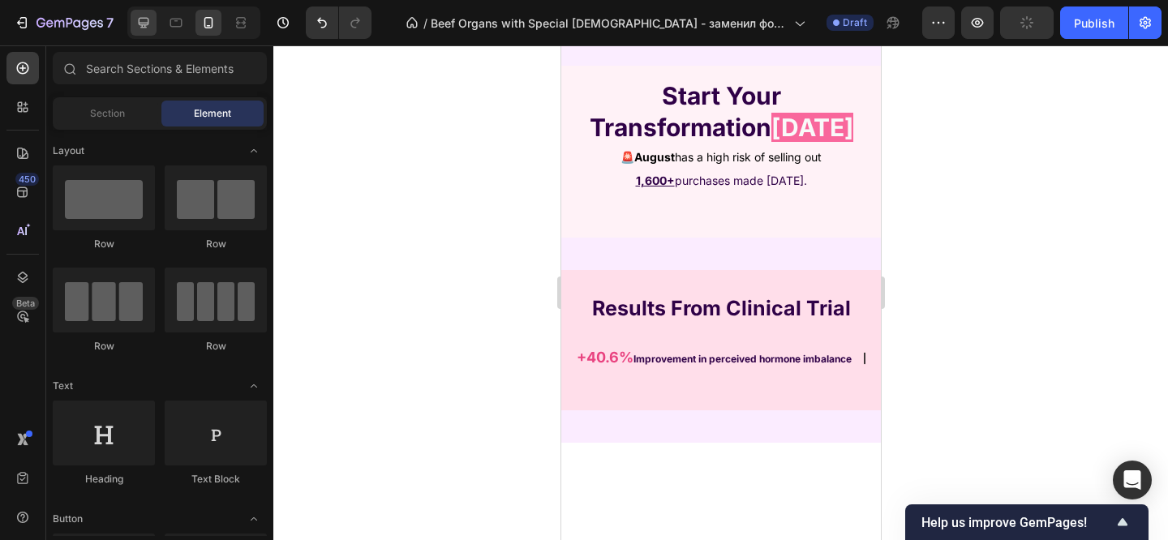
click at [154, 26] on div at bounding box center [144, 23] width 26 height 26
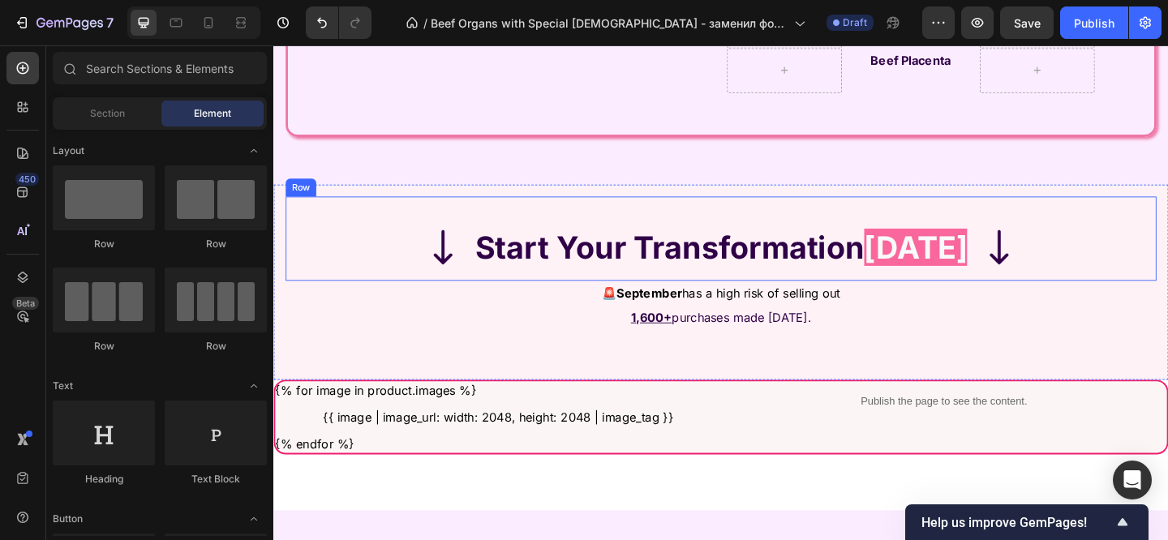
scroll to position [4284, 0]
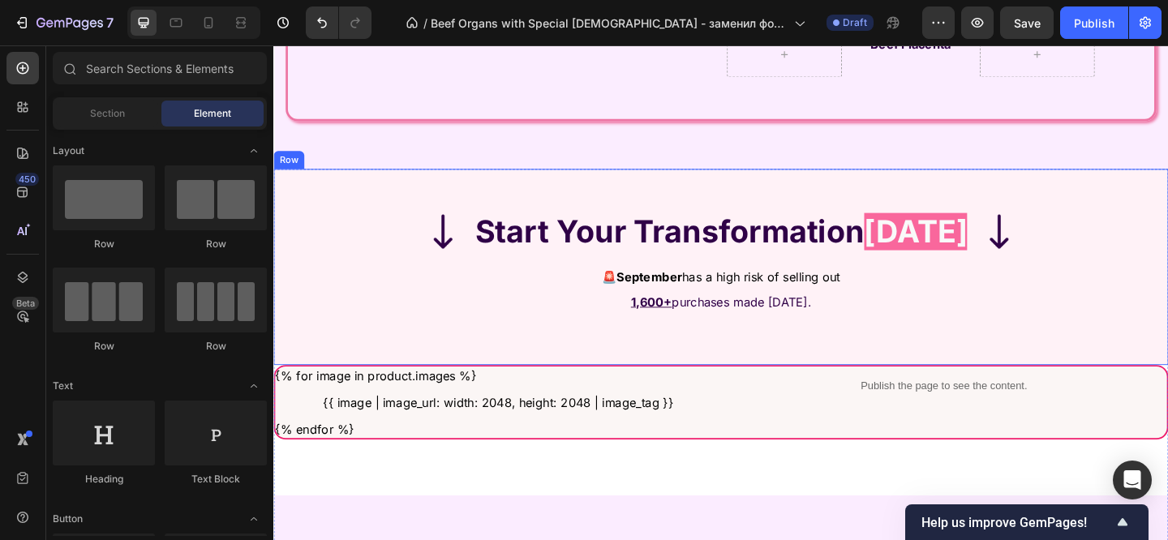
click at [351, 201] on div "Image Start Your Transformation Today Heading Image Row Row 🚨 September has a h…" at bounding box center [759, 286] width 973 height 213
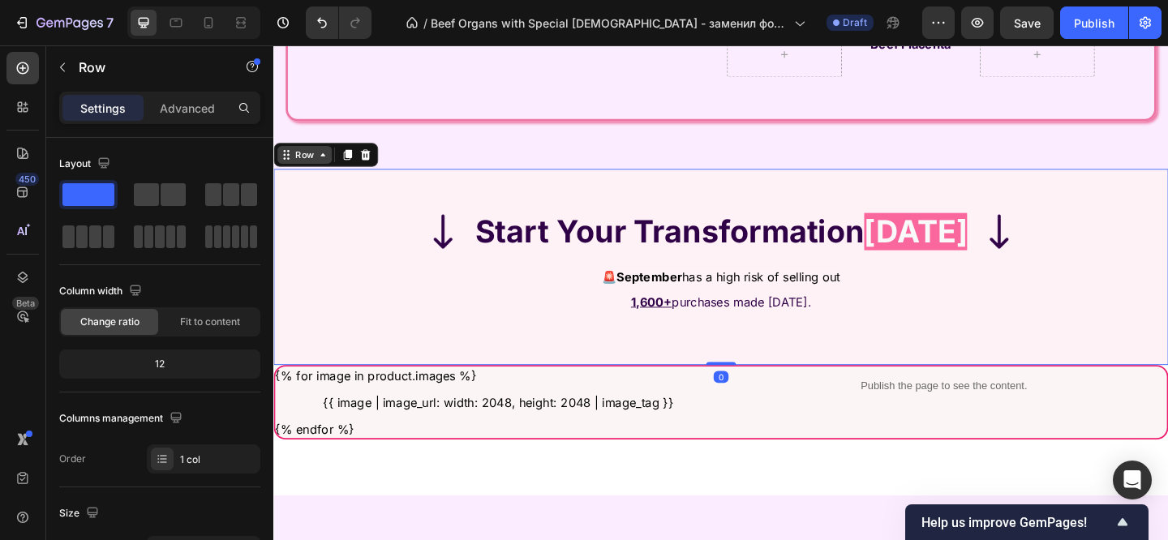
click at [332, 171] on icon at bounding box center [326, 164] width 13 height 13
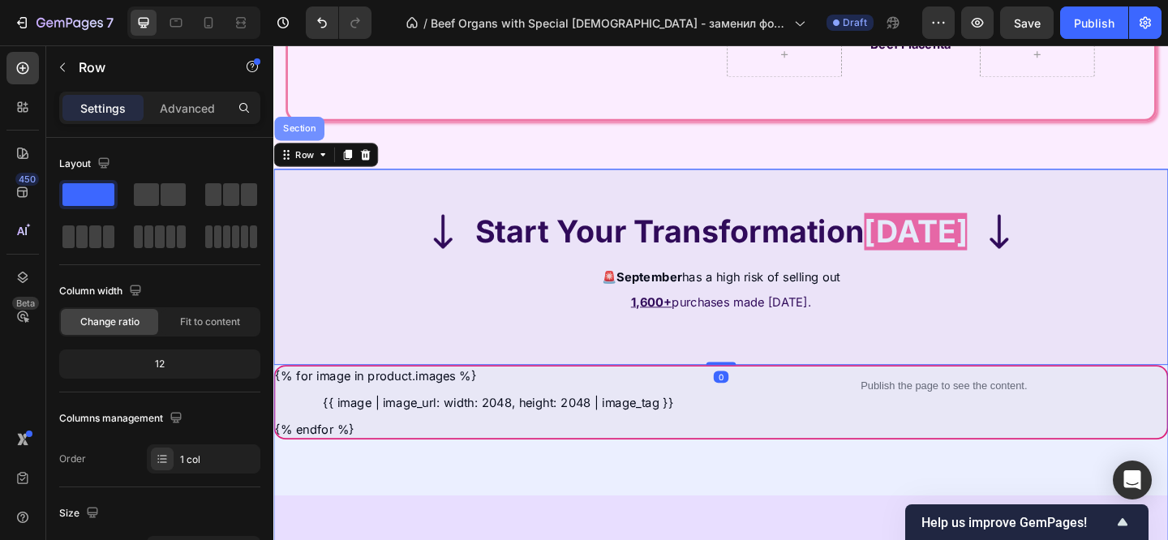
click at [314, 149] on div "Section" at bounding box center [301, 136] width 54 height 26
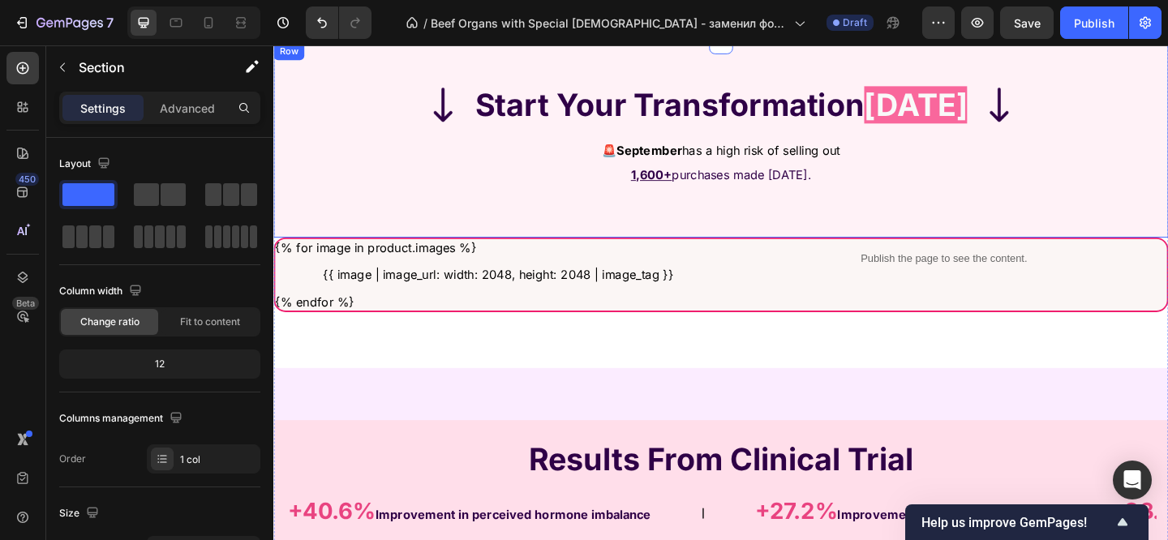
scroll to position [4298, 0]
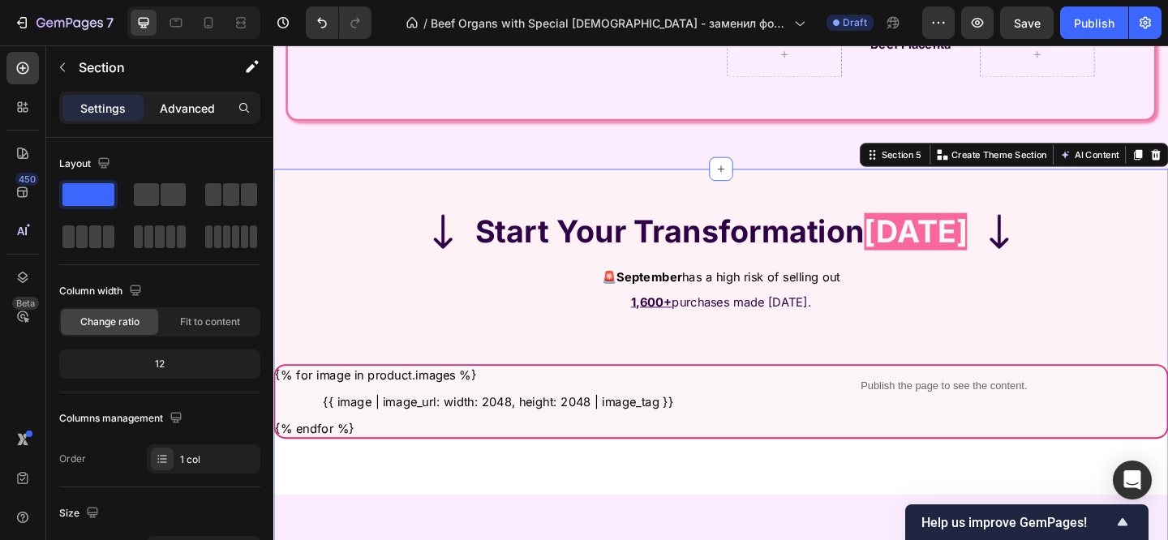
click at [182, 101] on p "Advanced" at bounding box center [187, 108] width 55 height 17
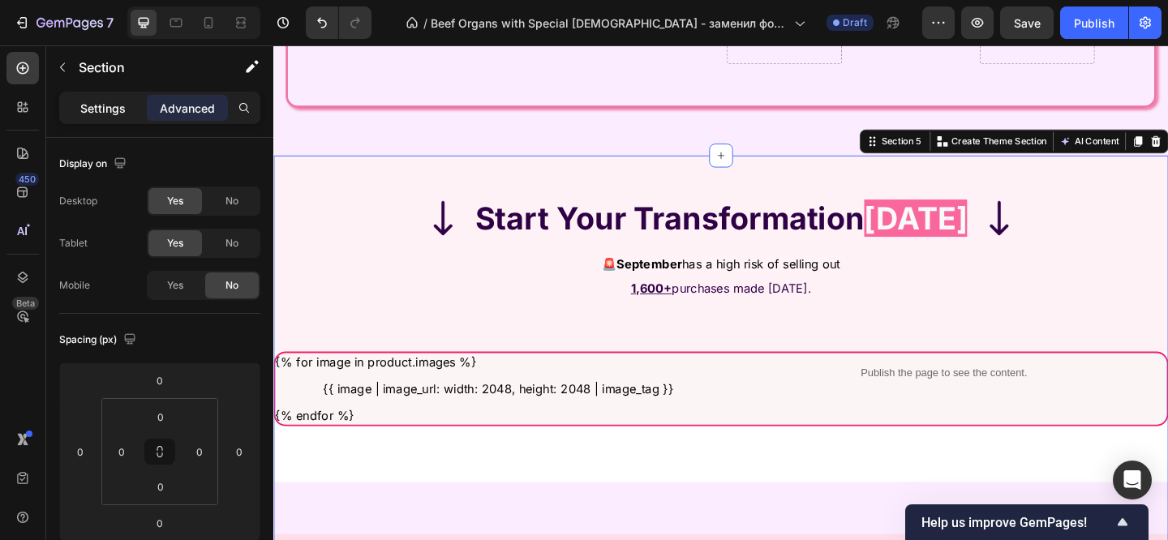
click at [90, 109] on p "Settings" at bounding box center [102, 108] width 45 height 17
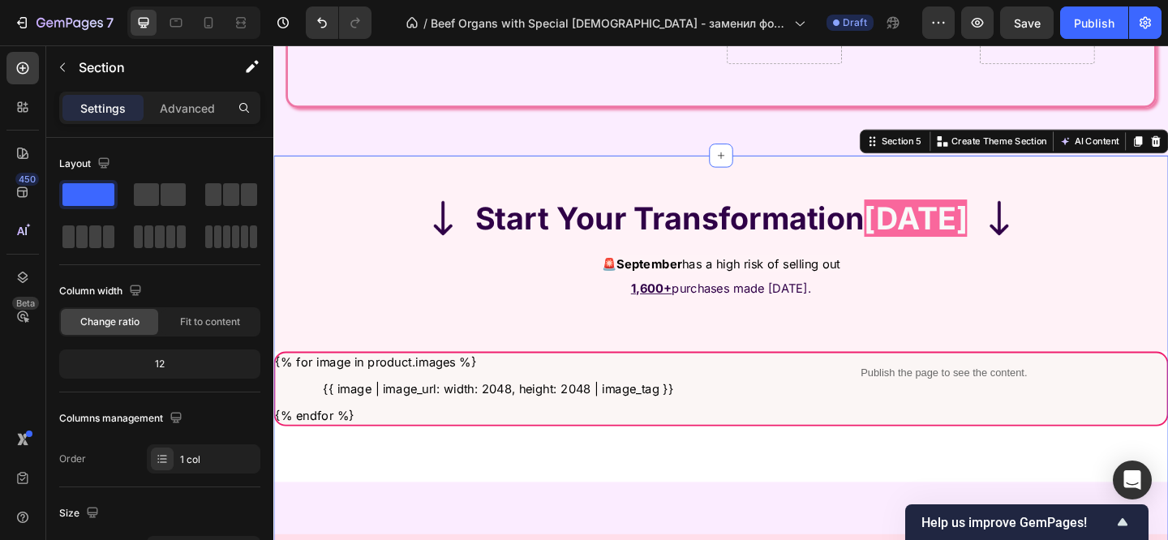
click at [109, 105] on p "Settings" at bounding box center [102, 108] width 45 height 17
click at [61, 68] on icon "button" at bounding box center [62, 67] width 13 height 13
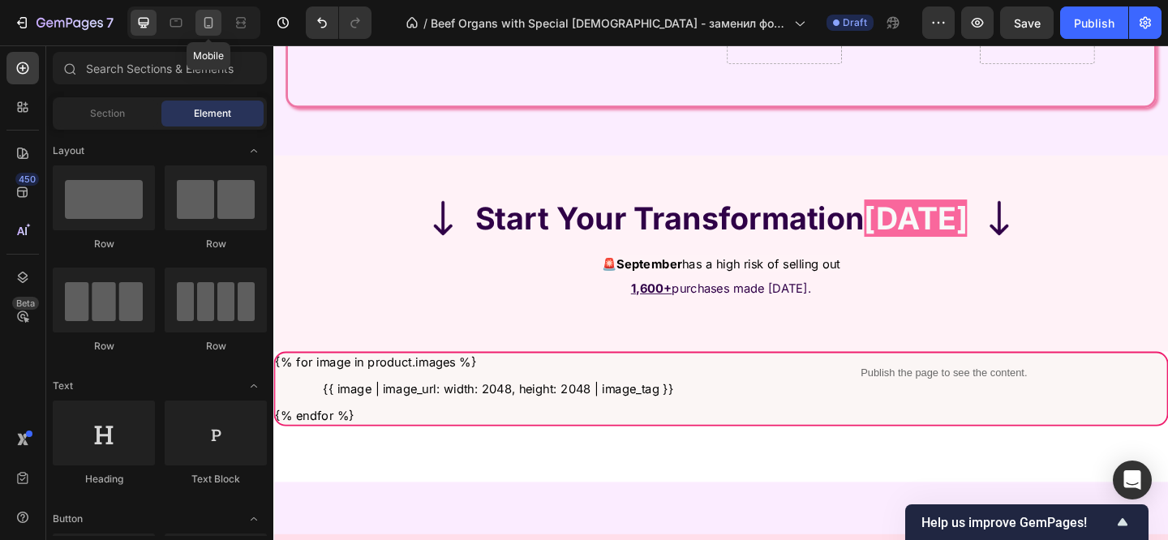
click at [220, 21] on div at bounding box center [208, 23] width 26 height 26
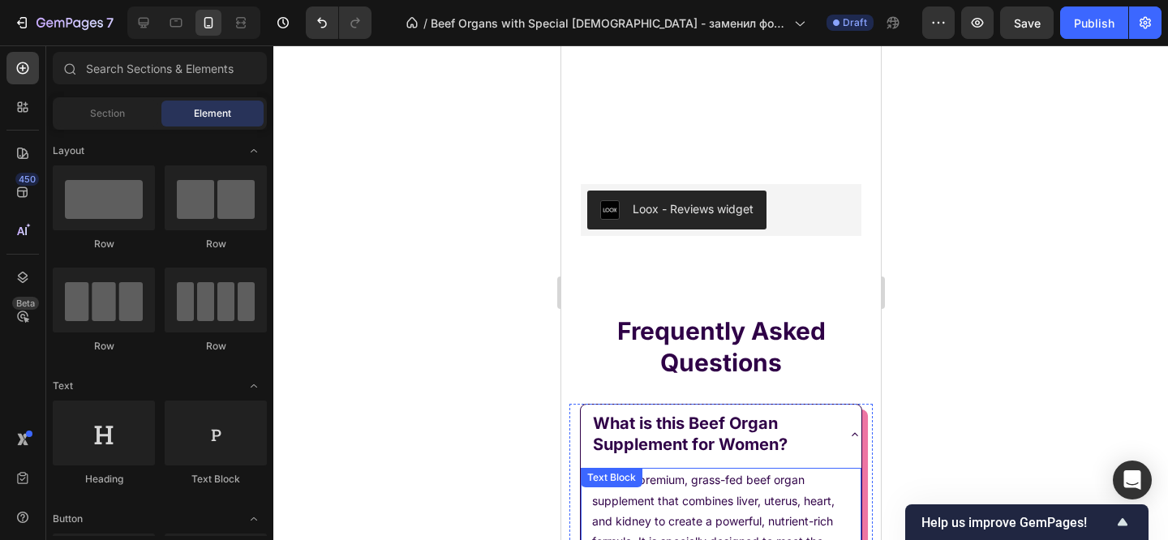
scroll to position [4029, 0]
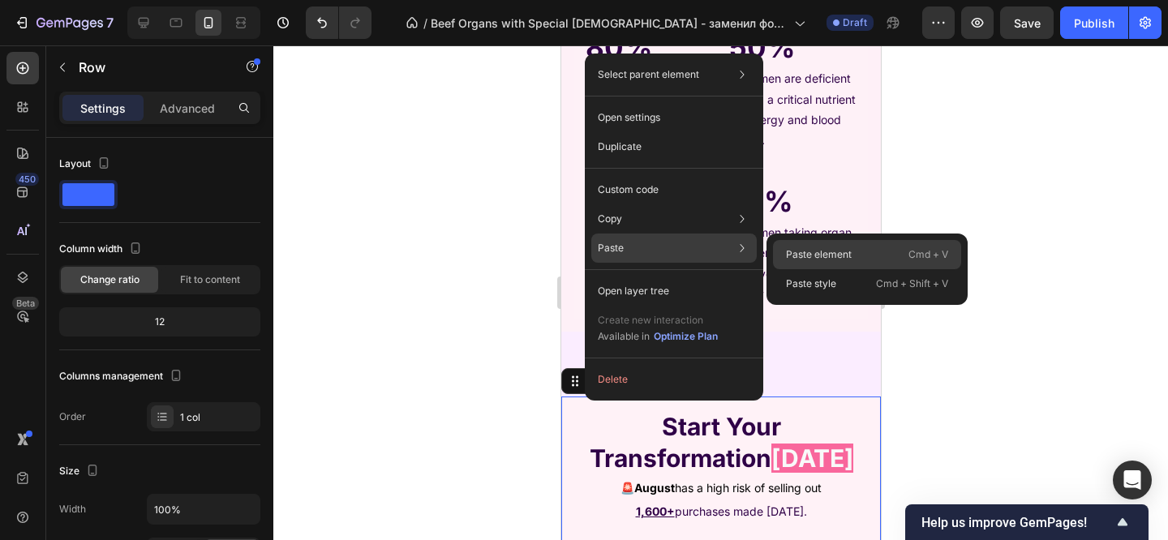
click at [800, 247] on div "Paste element Cmd + V" at bounding box center [867, 254] width 188 height 29
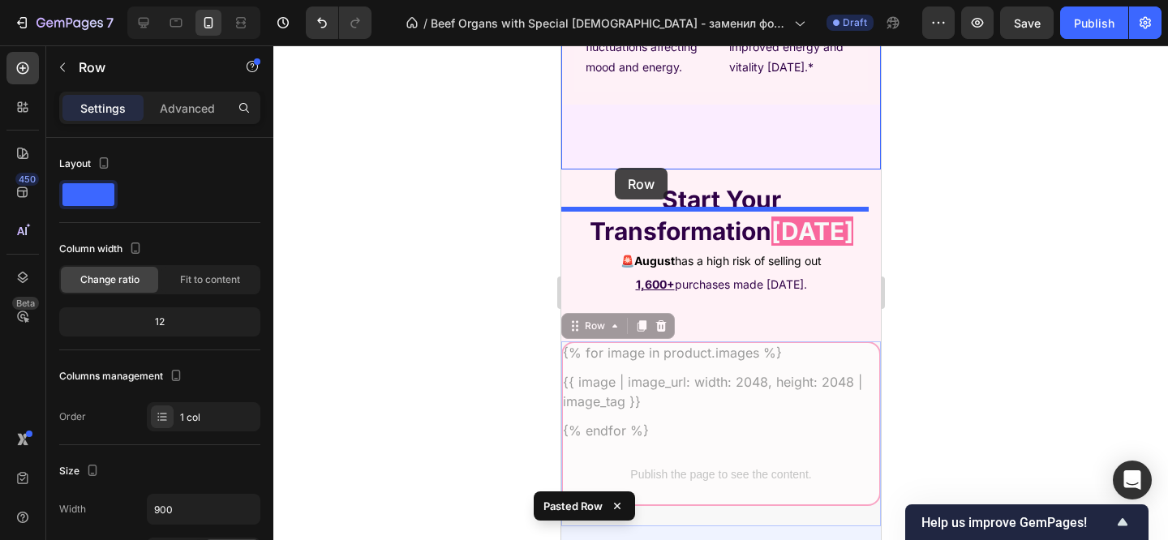
scroll to position [4219, 0]
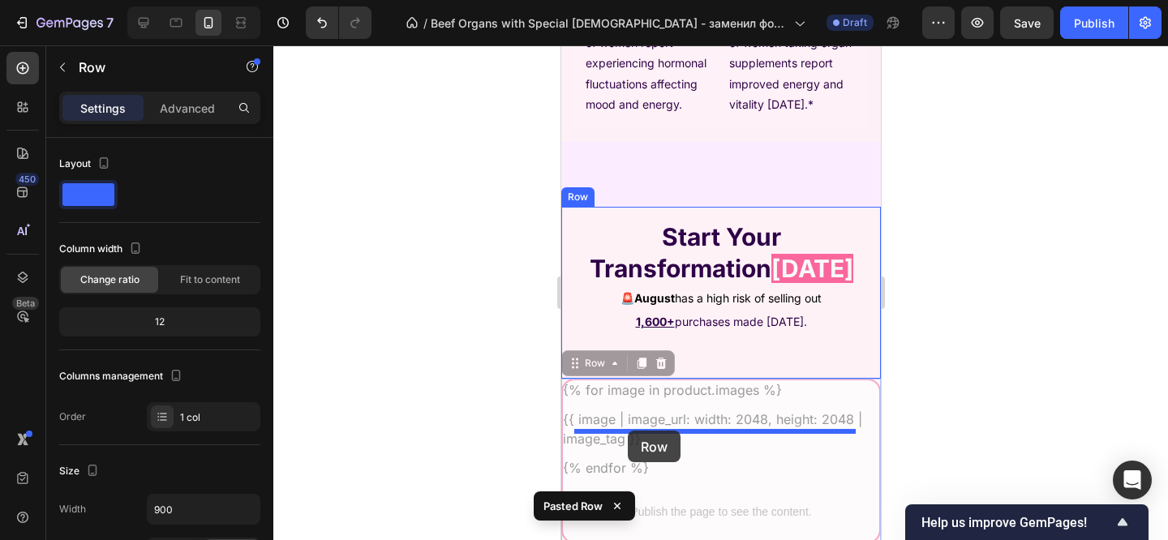
drag, startPoint x: 577, startPoint y: 208, endPoint x: 627, endPoint y: 431, distance: 227.6
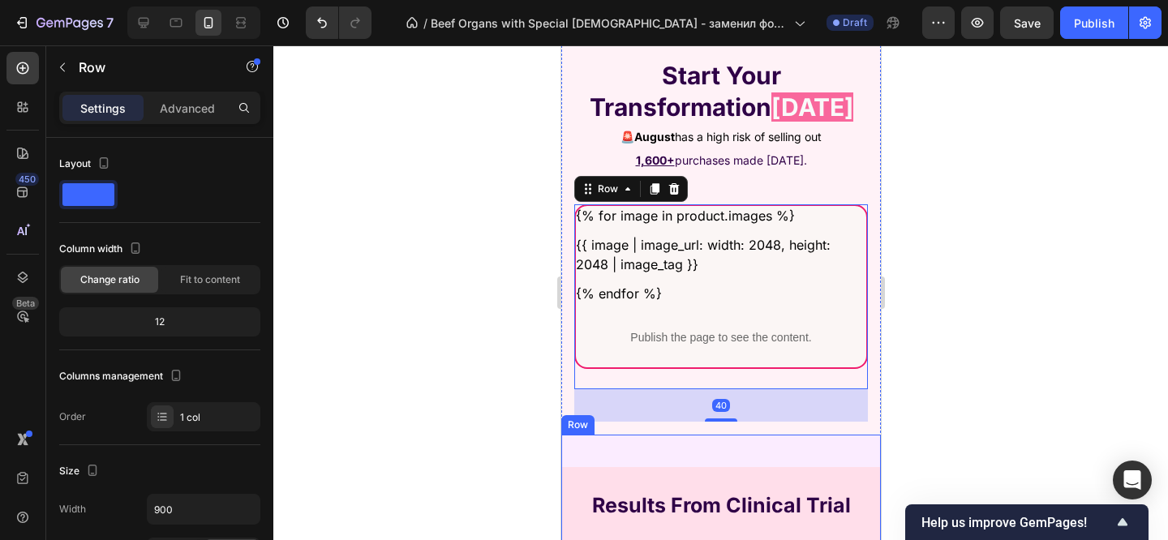
scroll to position [4547, 0]
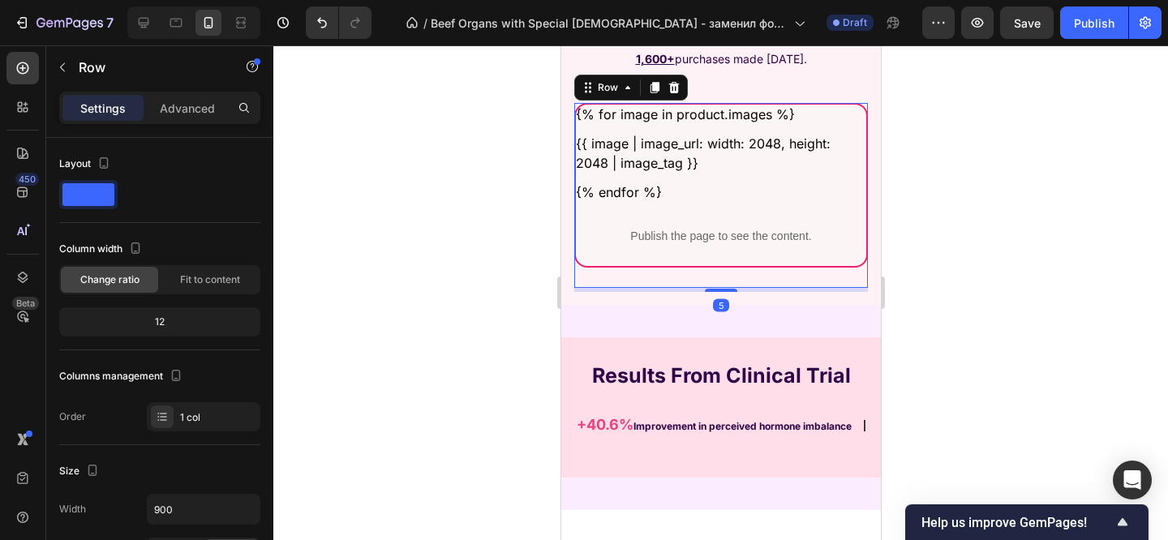
drag, startPoint x: 719, startPoint y: 318, endPoint x: 717, endPoint y: 293, distance: 25.2
click at [717, 289] on div at bounding box center [720, 290] width 32 height 3
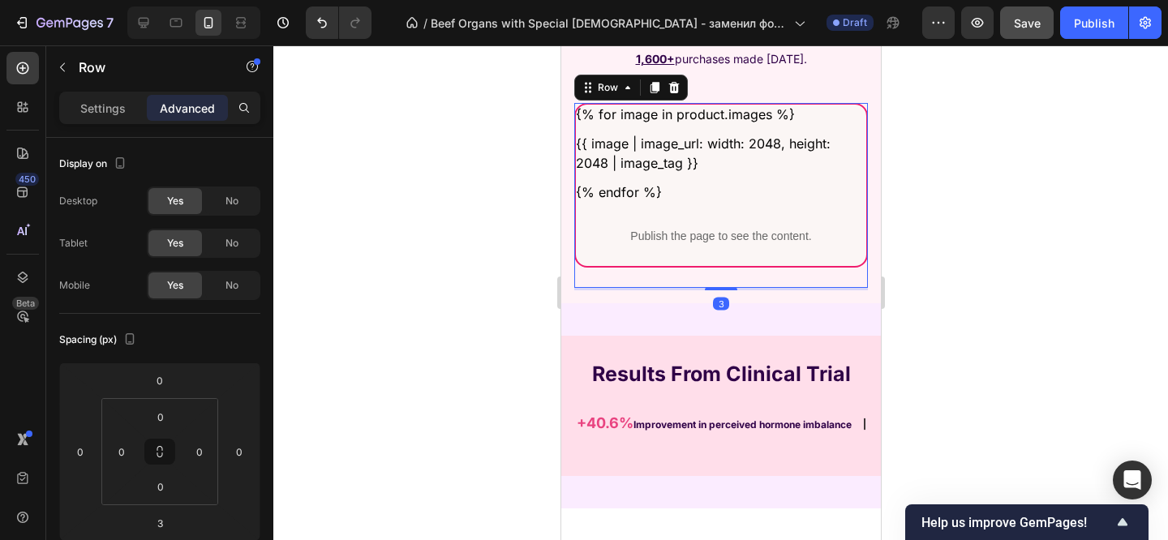
click at [1033, 17] on span "Save" at bounding box center [1027, 23] width 27 height 14
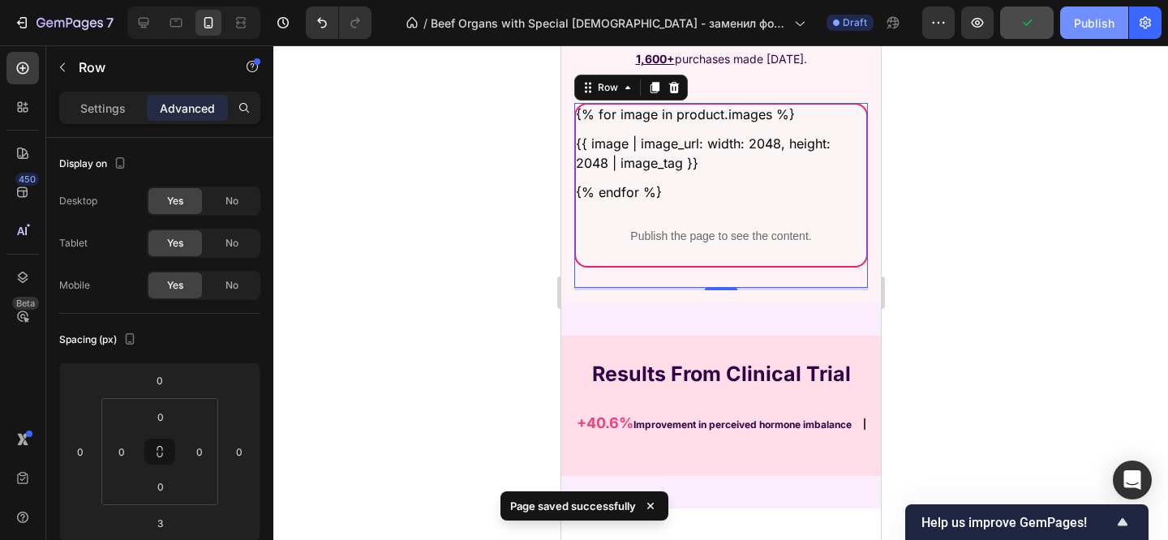
click at [1086, 28] on div "Publish" at bounding box center [1094, 23] width 41 height 17
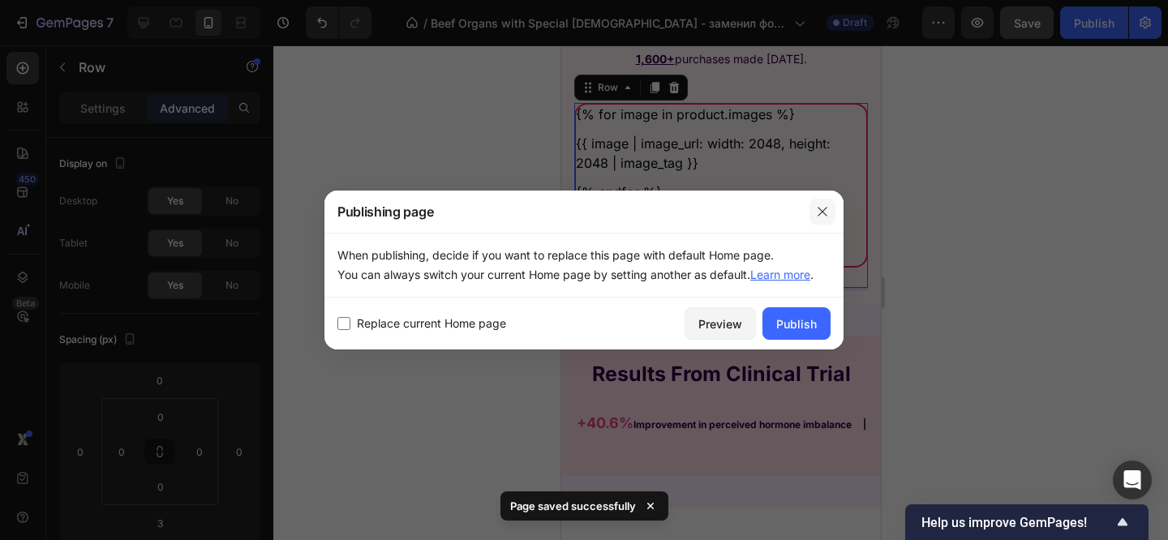
click at [817, 215] on icon "button" at bounding box center [822, 211] width 13 height 13
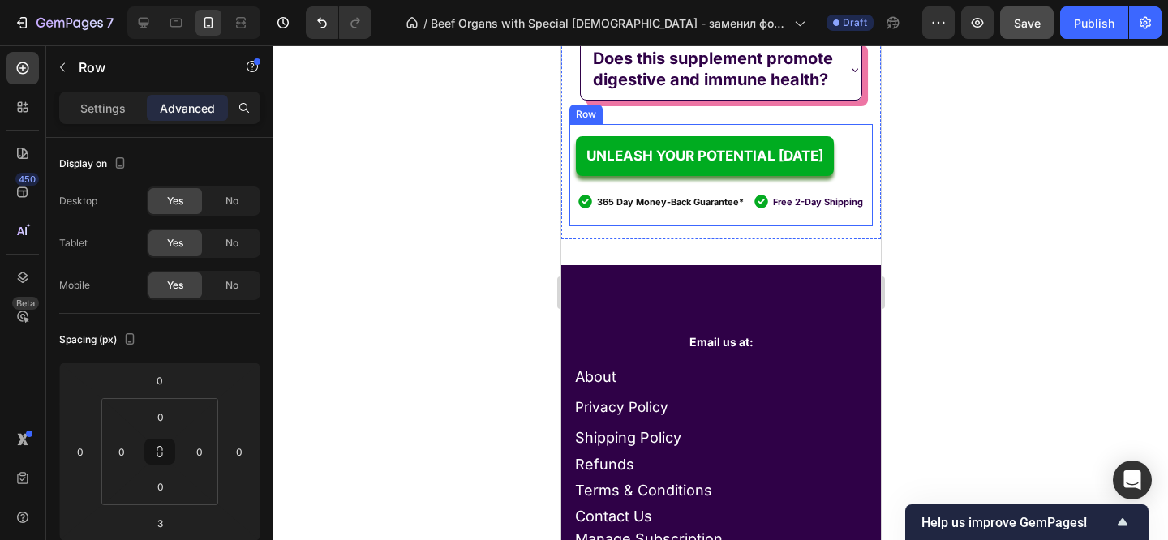
scroll to position [6337, 0]
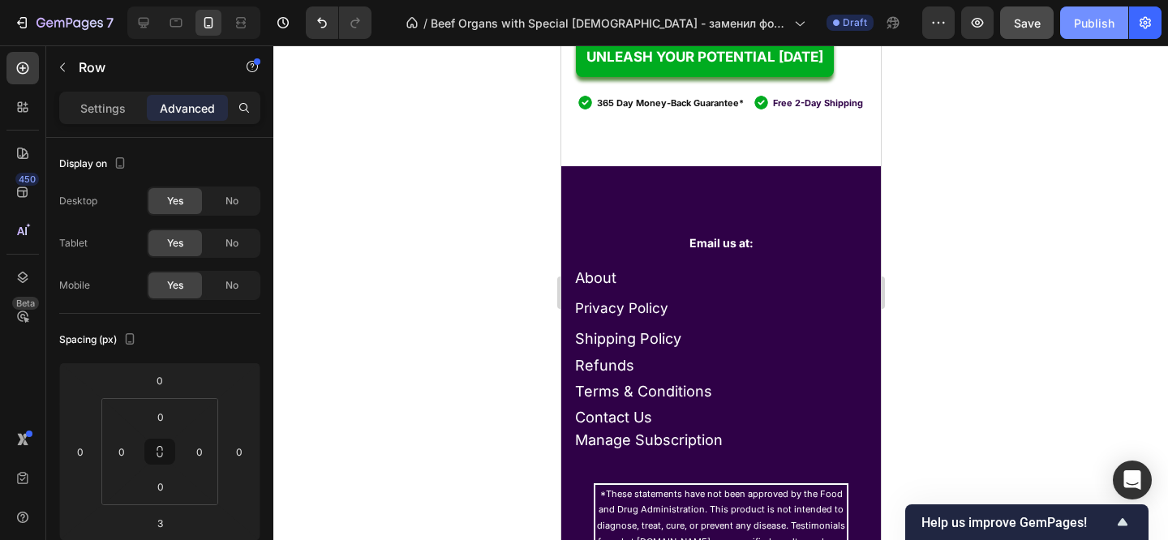
click at [1088, 19] on div "Publish" at bounding box center [1094, 23] width 41 height 17
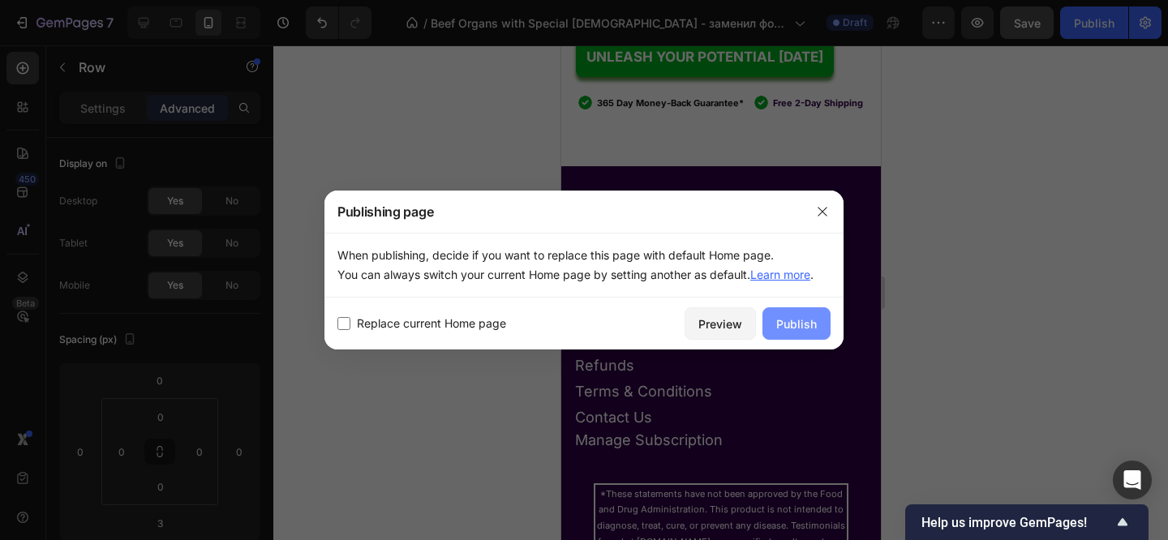
click at [796, 316] on div "Publish" at bounding box center [796, 323] width 41 height 17
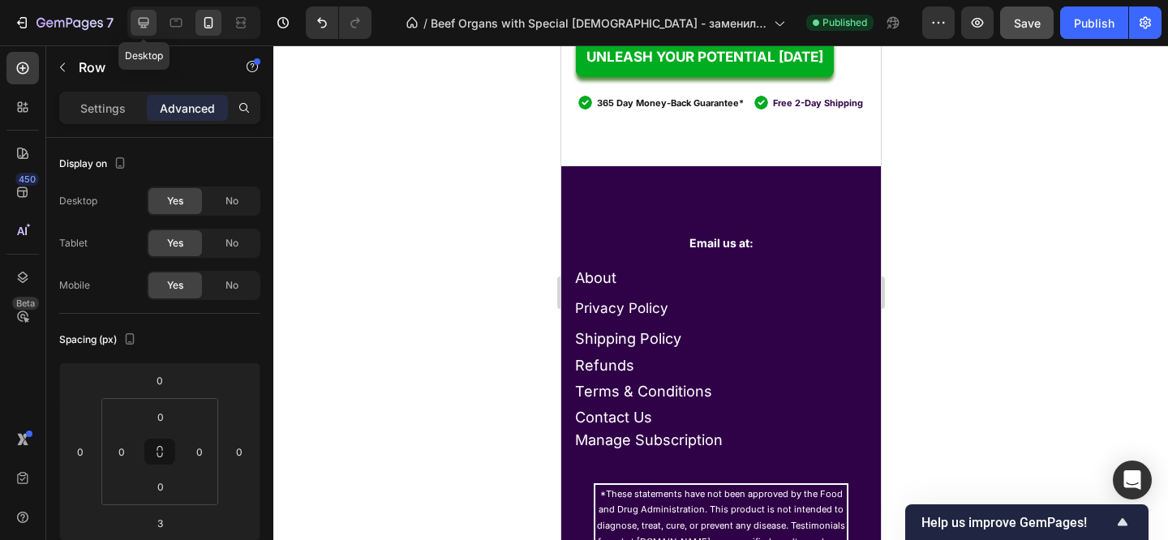
click at [145, 30] on icon at bounding box center [143, 23] width 16 height 16
type input "50"
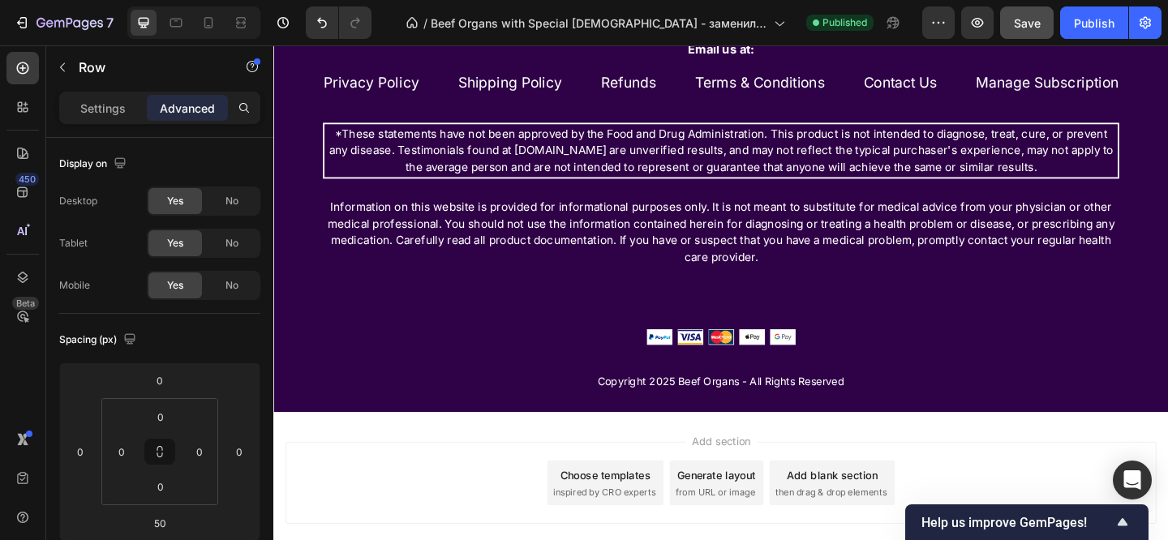
scroll to position [4722, 0]
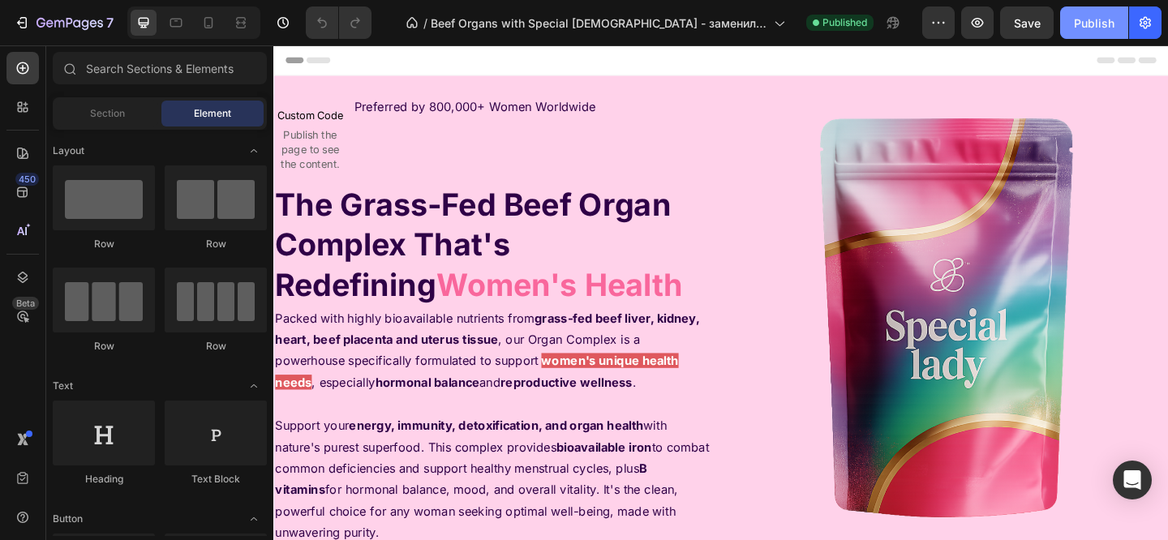
click at [1076, 19] on div "Publish" at bounding box center [1094, 23] width 41 height 17
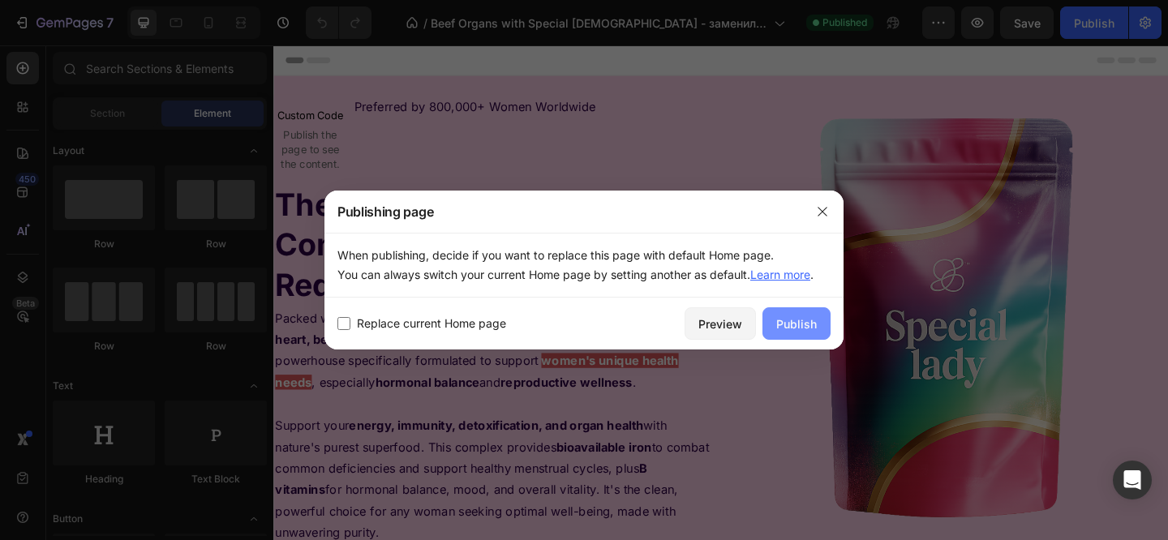
click at [793, 327] on div "Publish" at bounding box center [796, 323] width 41 height 17
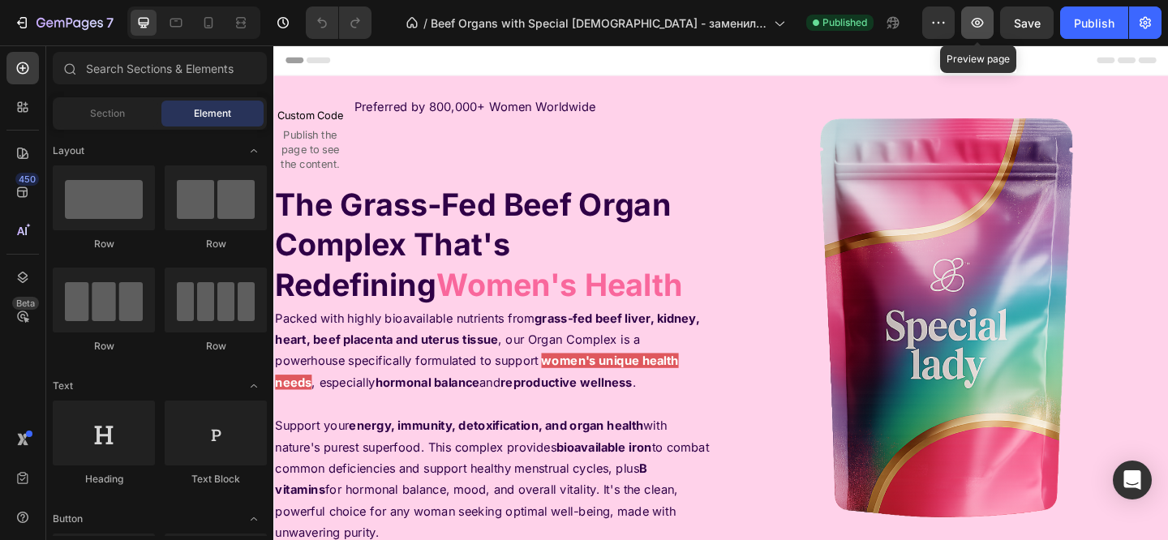
click at [978, 30] on icon "button" at bounding box center [977, 23] width 16 height 16
click at [929, 24] on button "button" at bounding box center [938, 22] width 32 height 32
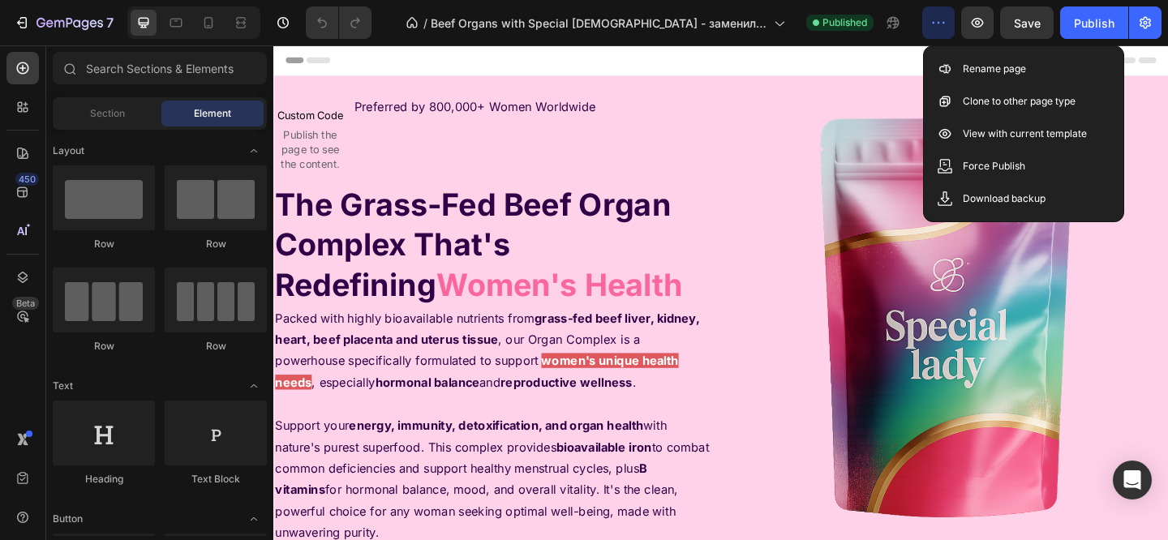
click at [315, 66] on span "Header" at bounding box center [322, 62] width 36 height 16
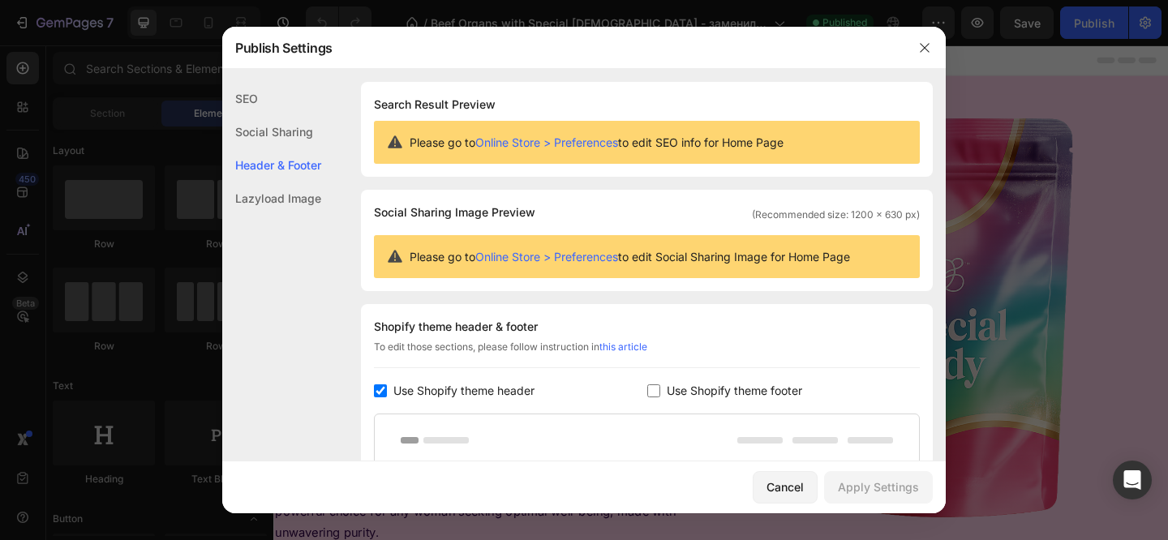
click at [309, 61] on div "Publish Settings" at bounding box center [562, 48] width 681 height 42
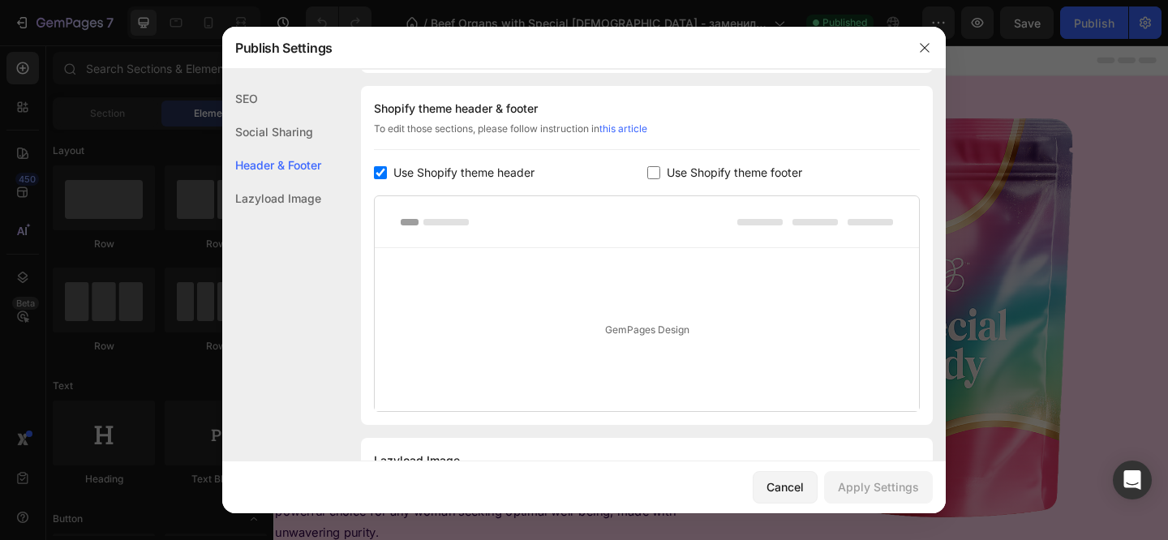
scroll to position [219, 0]
click at [426, 162] on span "Use Shopify theme header" at bounding box center [463, 171] width 141 height 19
checkbox input "false"
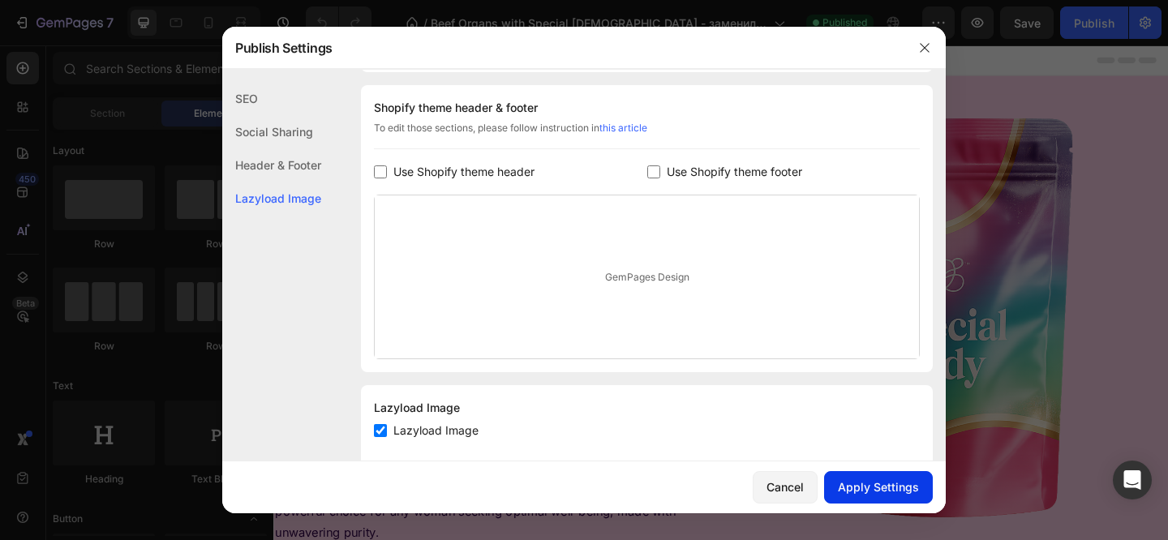
click at [877, 486] on div "Apply Settings" at bounding box center [878, 486] width 81 height 17
drag, startPoint x: 924, startPoint y: 47, endPoint x: 708, endPoint y: 2, distance: 220.5
click at [924, 47] on icon "button" at bounding box center [924, 47] width 9 height 9
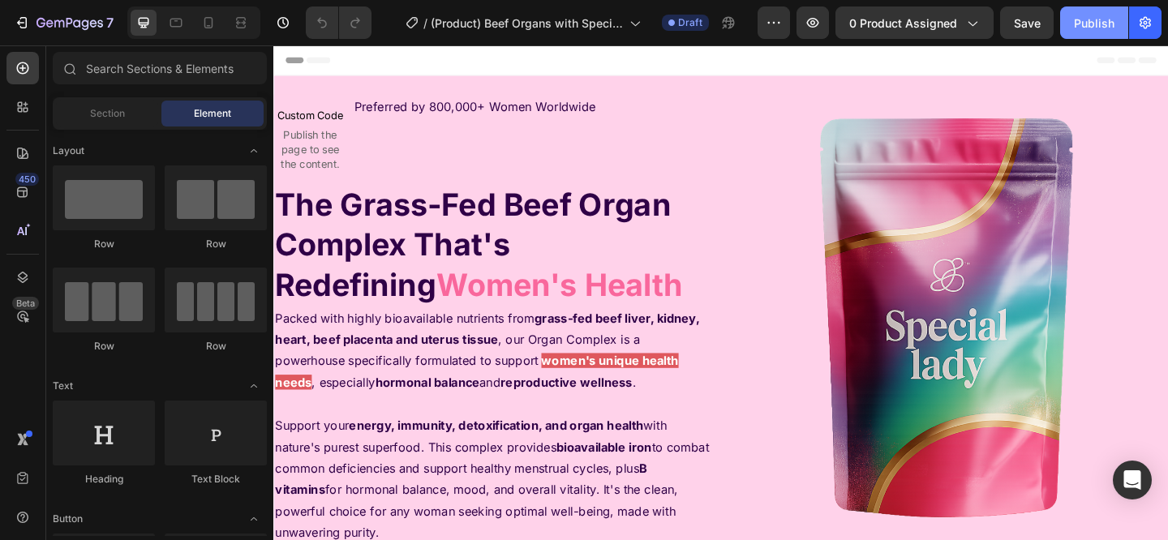
click at [1069, 19] on button "Publish" at bounding box center [1094, 22] width 68 height 32
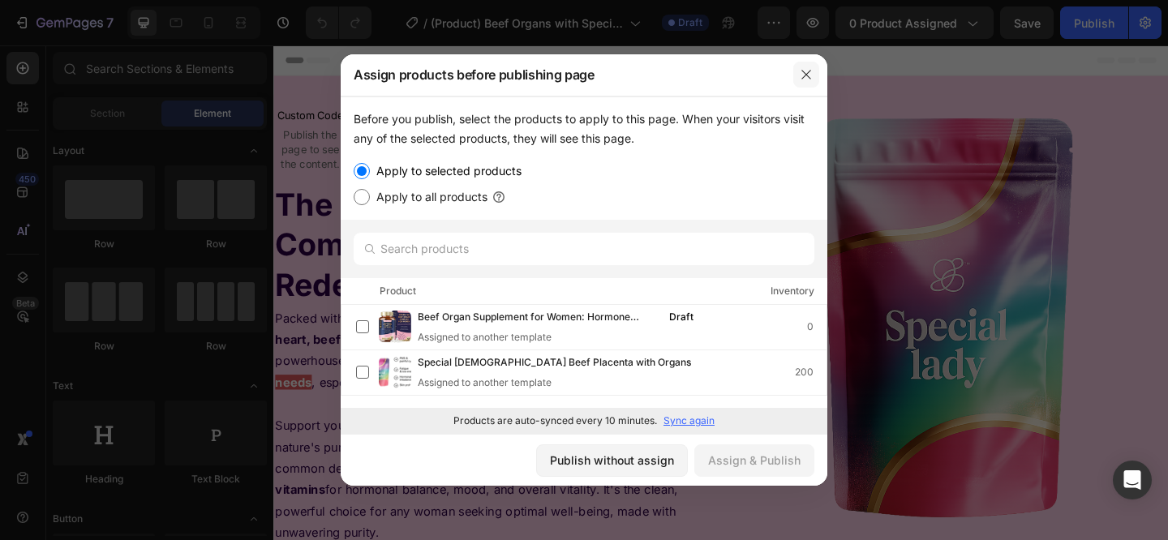
click at [807, 75] on icon "button" at bounding box center [806, 74] width 13 height 13
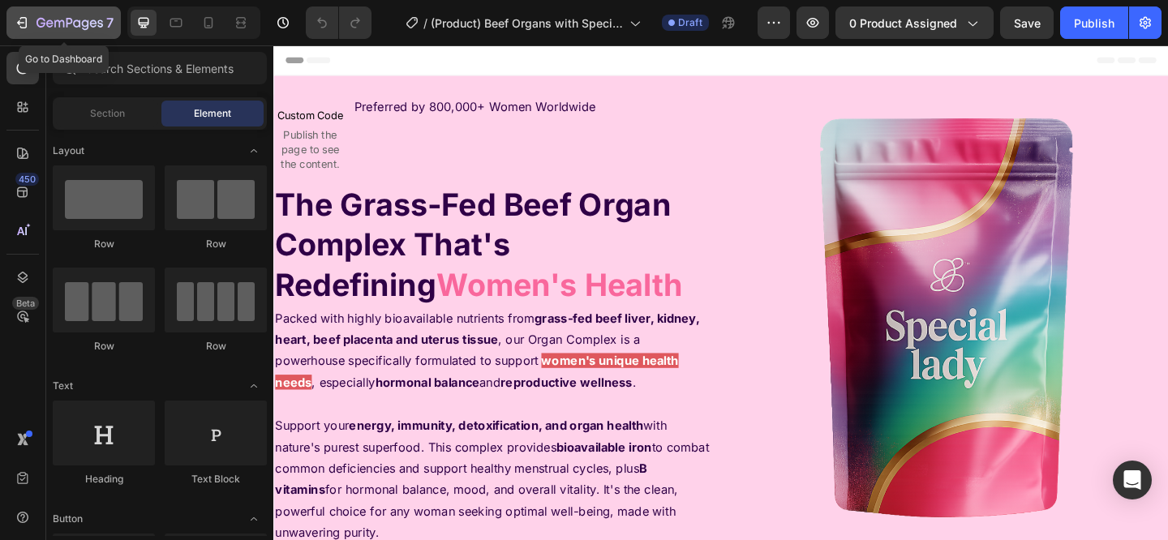
click at [18, 13] on div "7" at bounding box center [64, 22] width 100 height 19
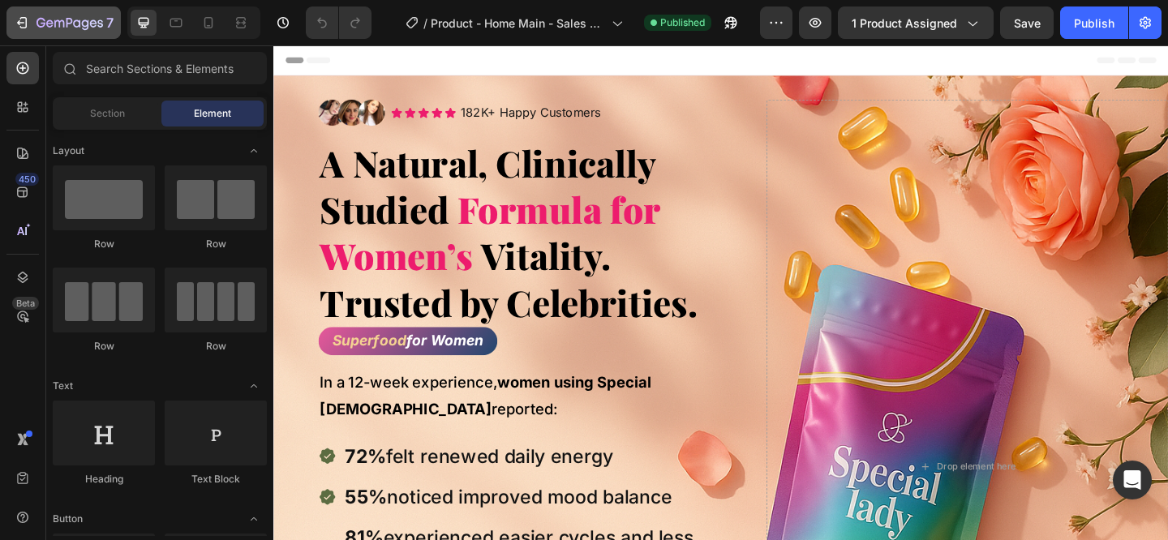
click at [25, 6] on button "7" at bounding box center [63, 22] width 114 height 32
